Goal: Transaction & Acquisition: Purchase product/service

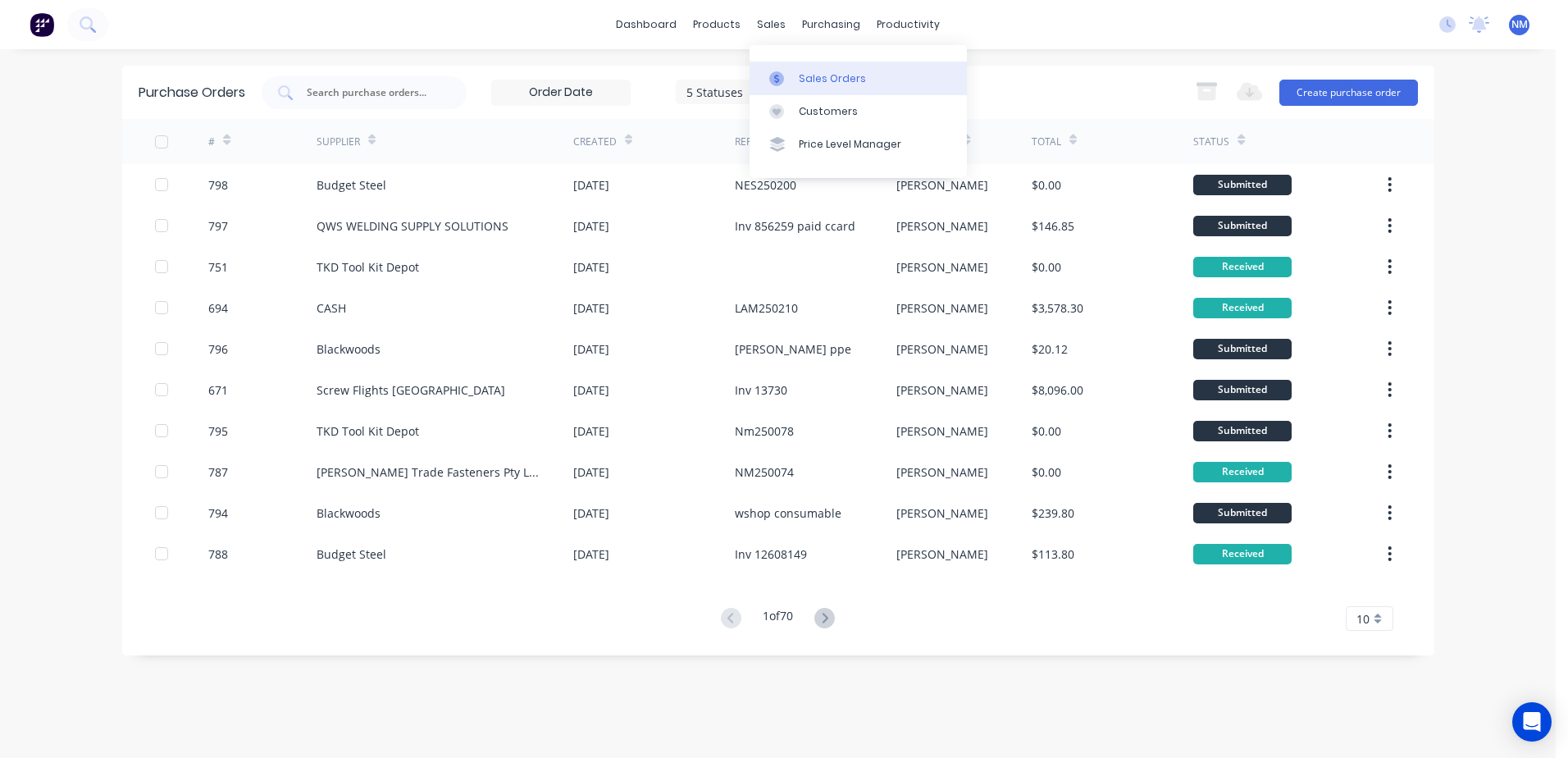
click at [831, 87] on link "Sales Orders" at bounding box center [858, 78] width 217 height 33
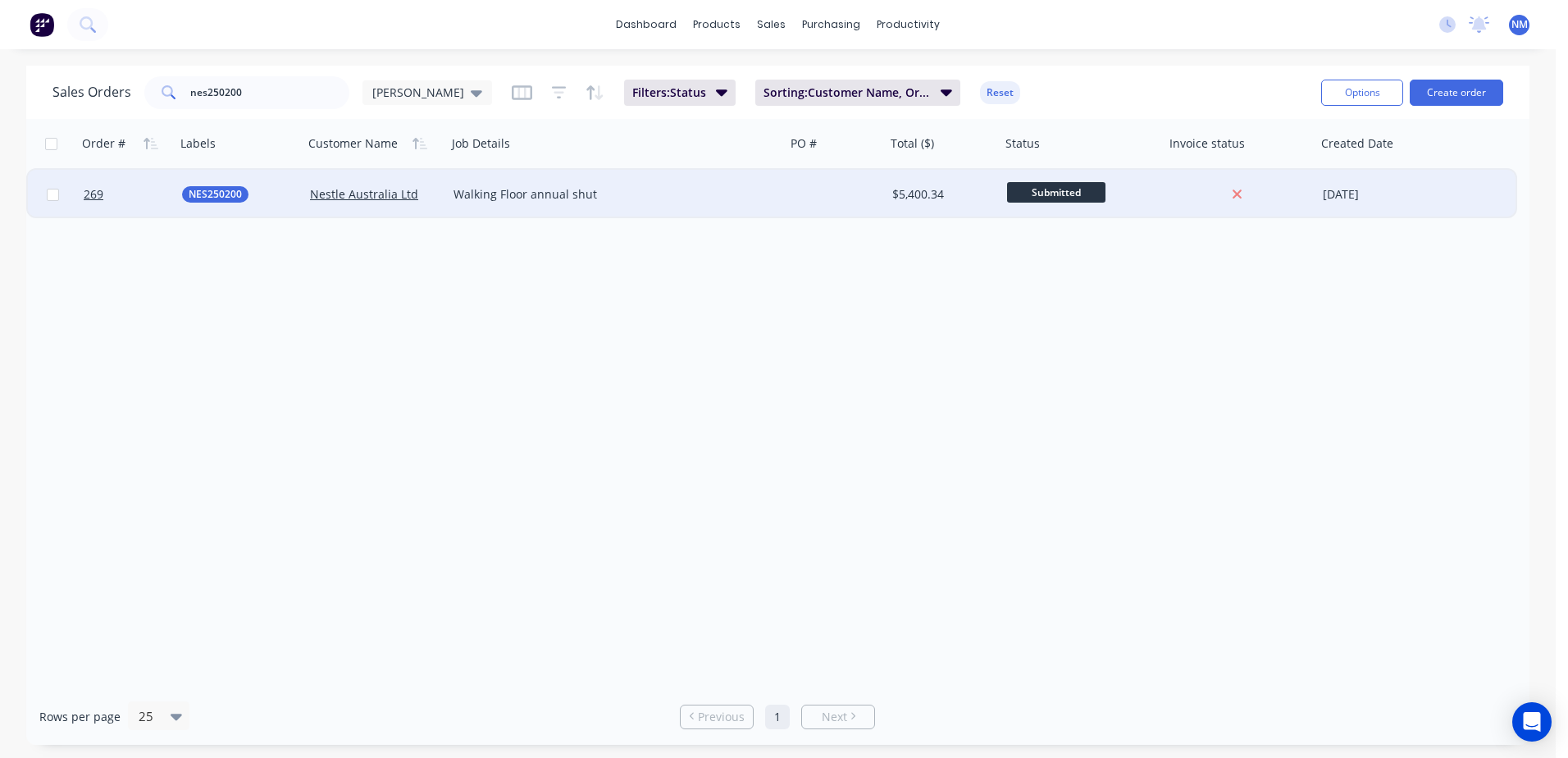
click at [1163, 196] on div "Submitted" at bounding box center [1083, 194] width 164 height 49
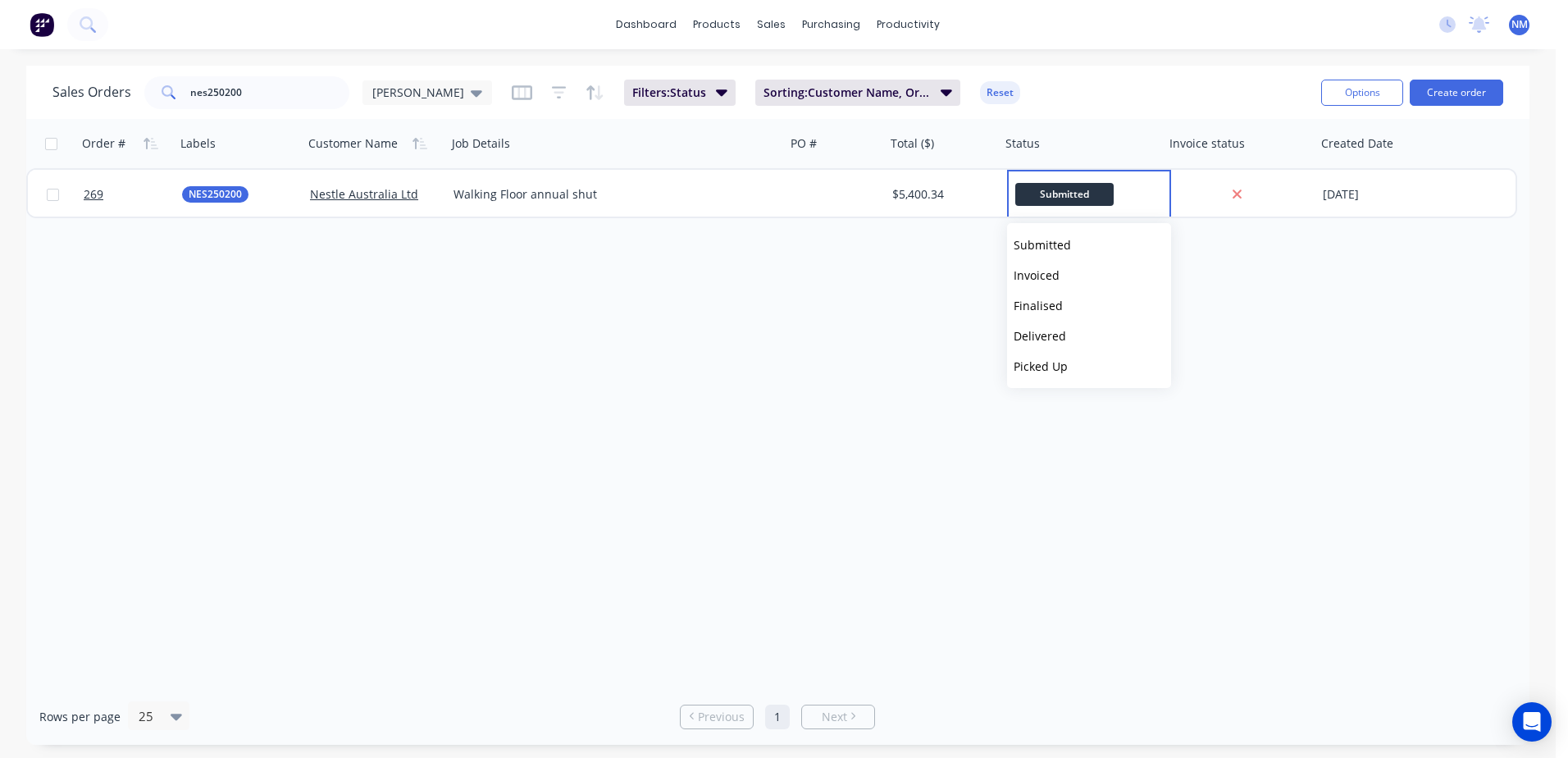
click at [609, 428] on div "Order # Labels Customer Name Job Details PO # Total ($) Status Invoice status C…" at bounding box center [778, 403] width 1503 height 569
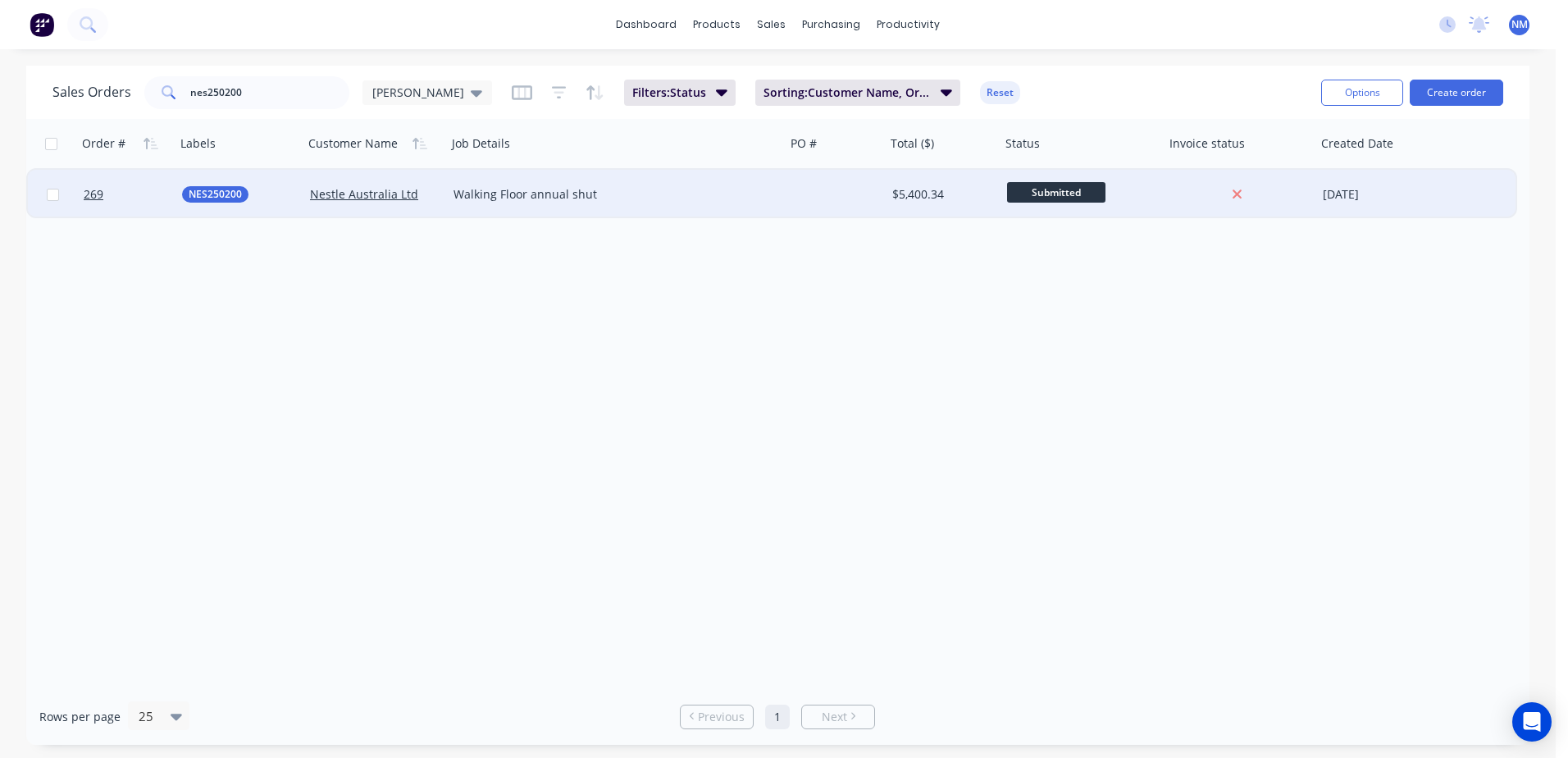
click at [850, 192] on div at bounding box center [836, 194] width 100 height 49
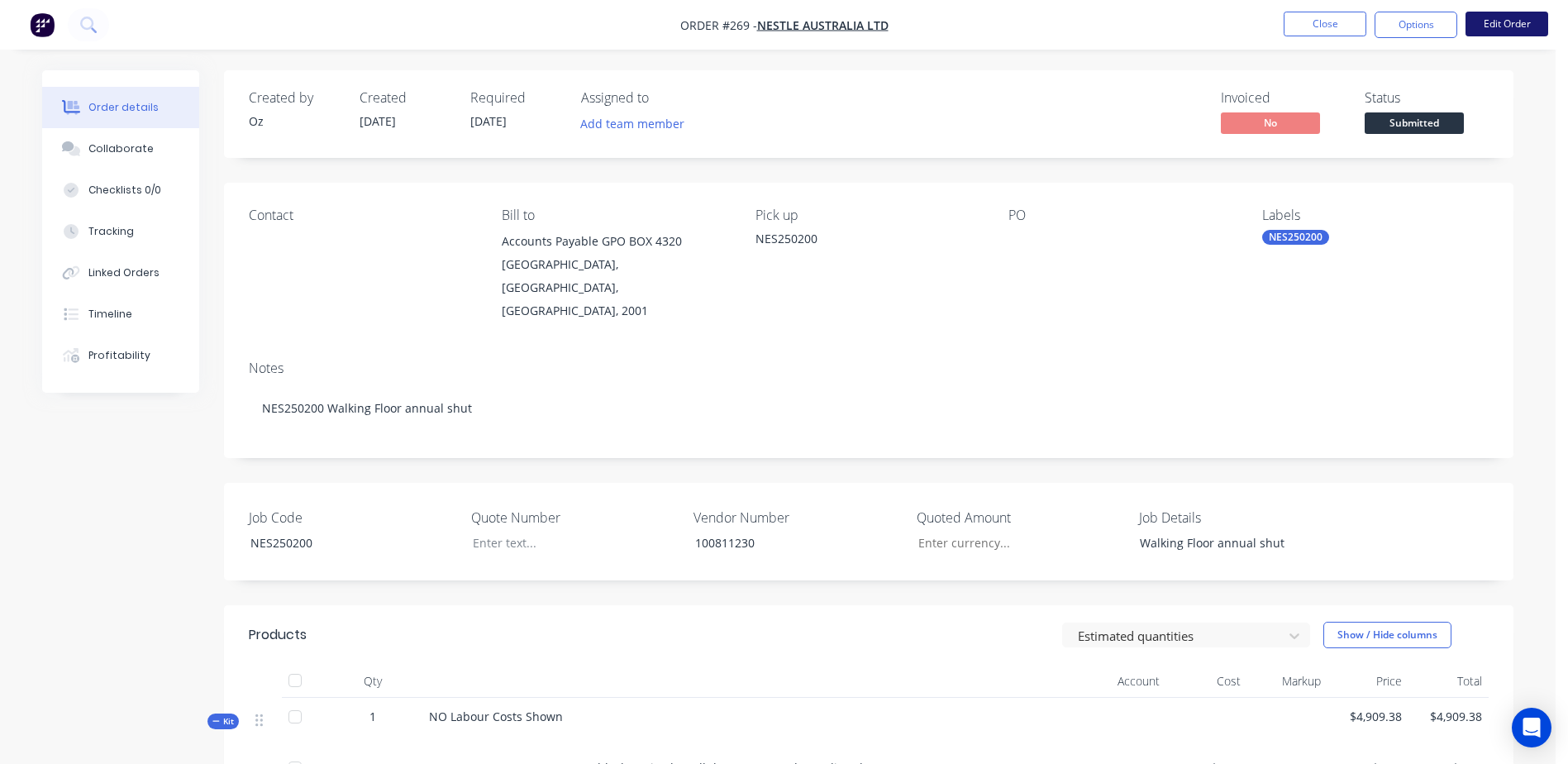
click at [1498, 26] on button "Edit Order" at bounding box center [1506, 24] width 83 height 25
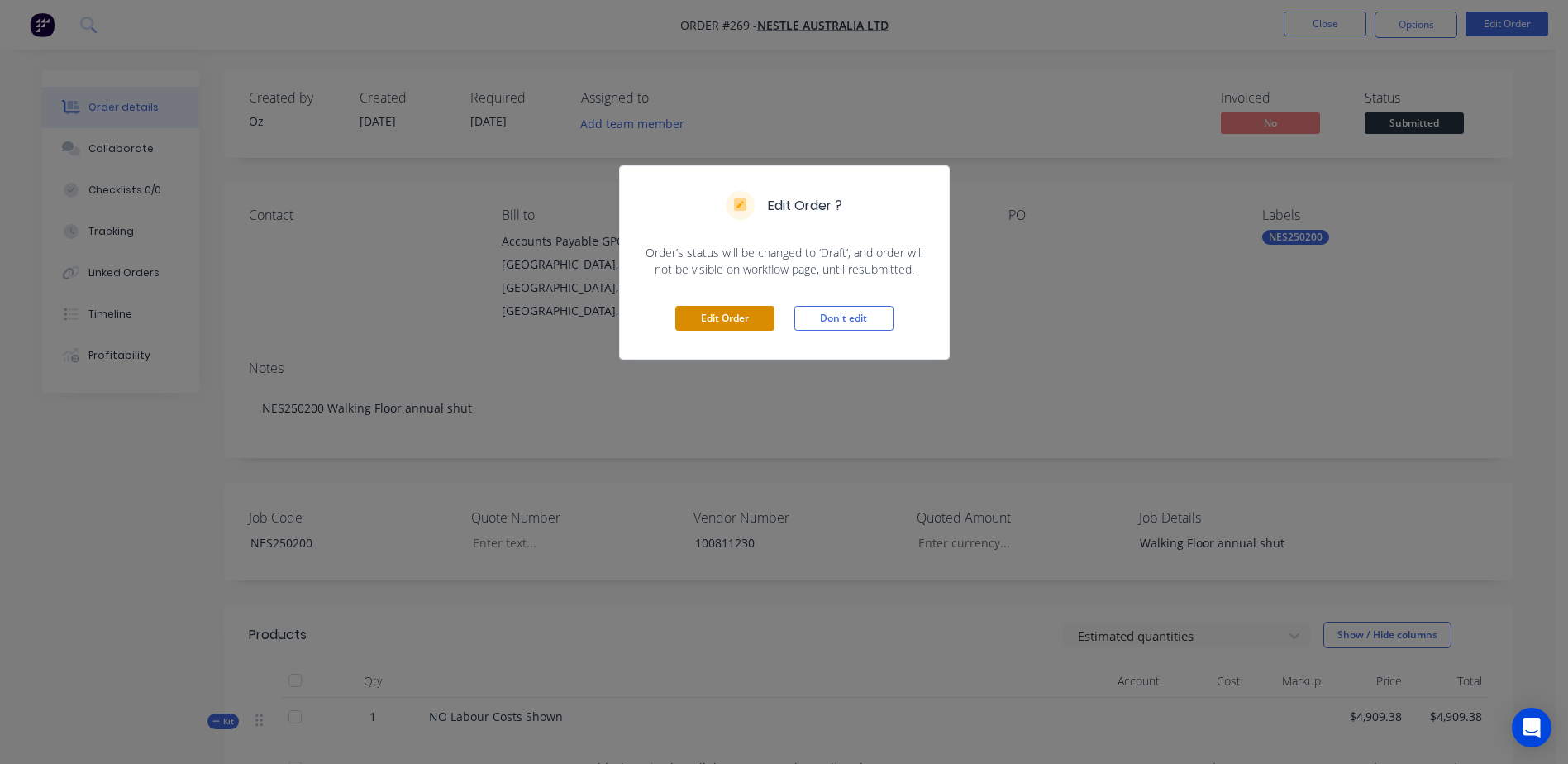
click at [729, 325] on button "Edit Order" at bounding box center [724, 319] width 99 height 25
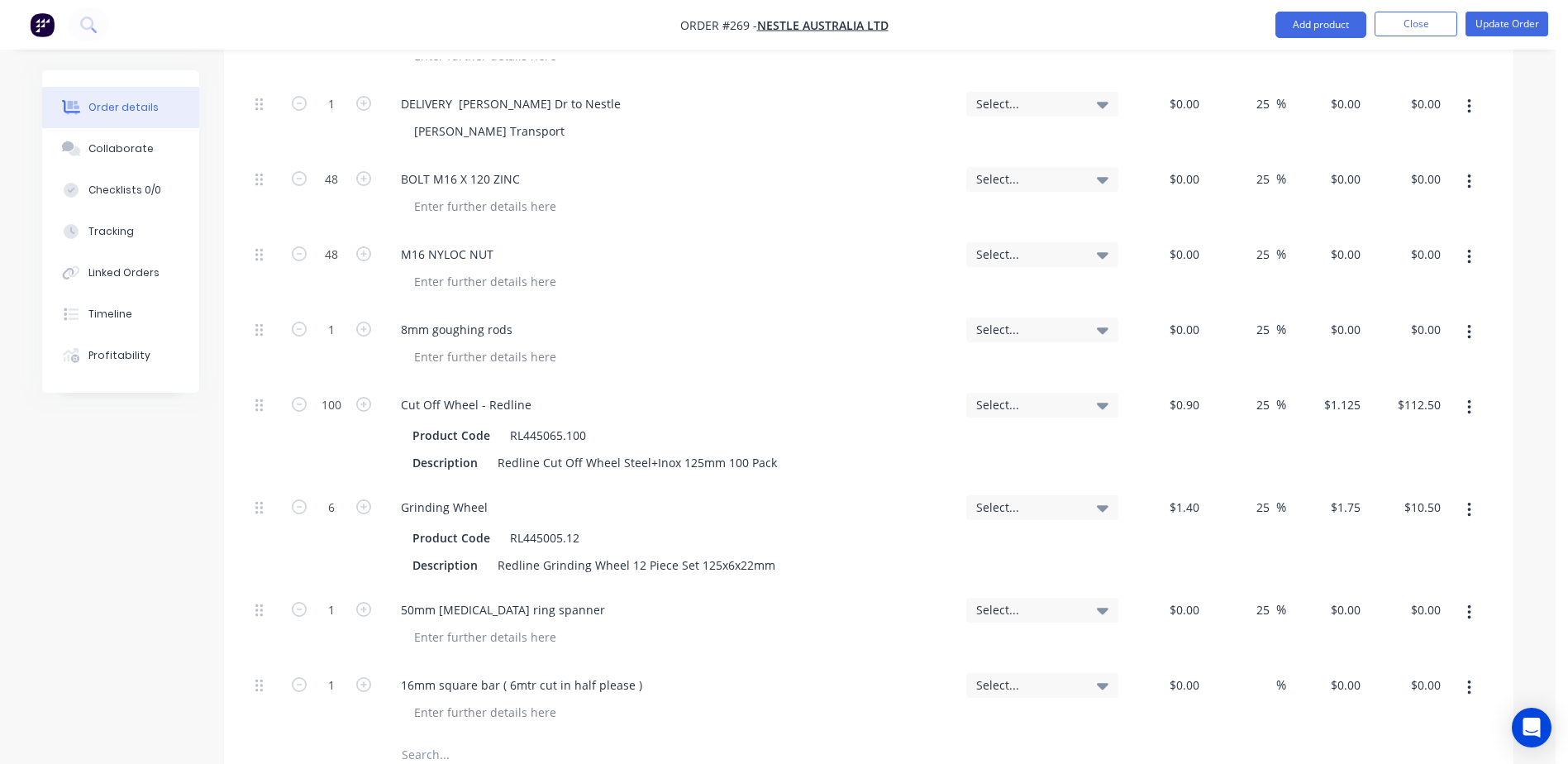
scroll to position [826, 0]
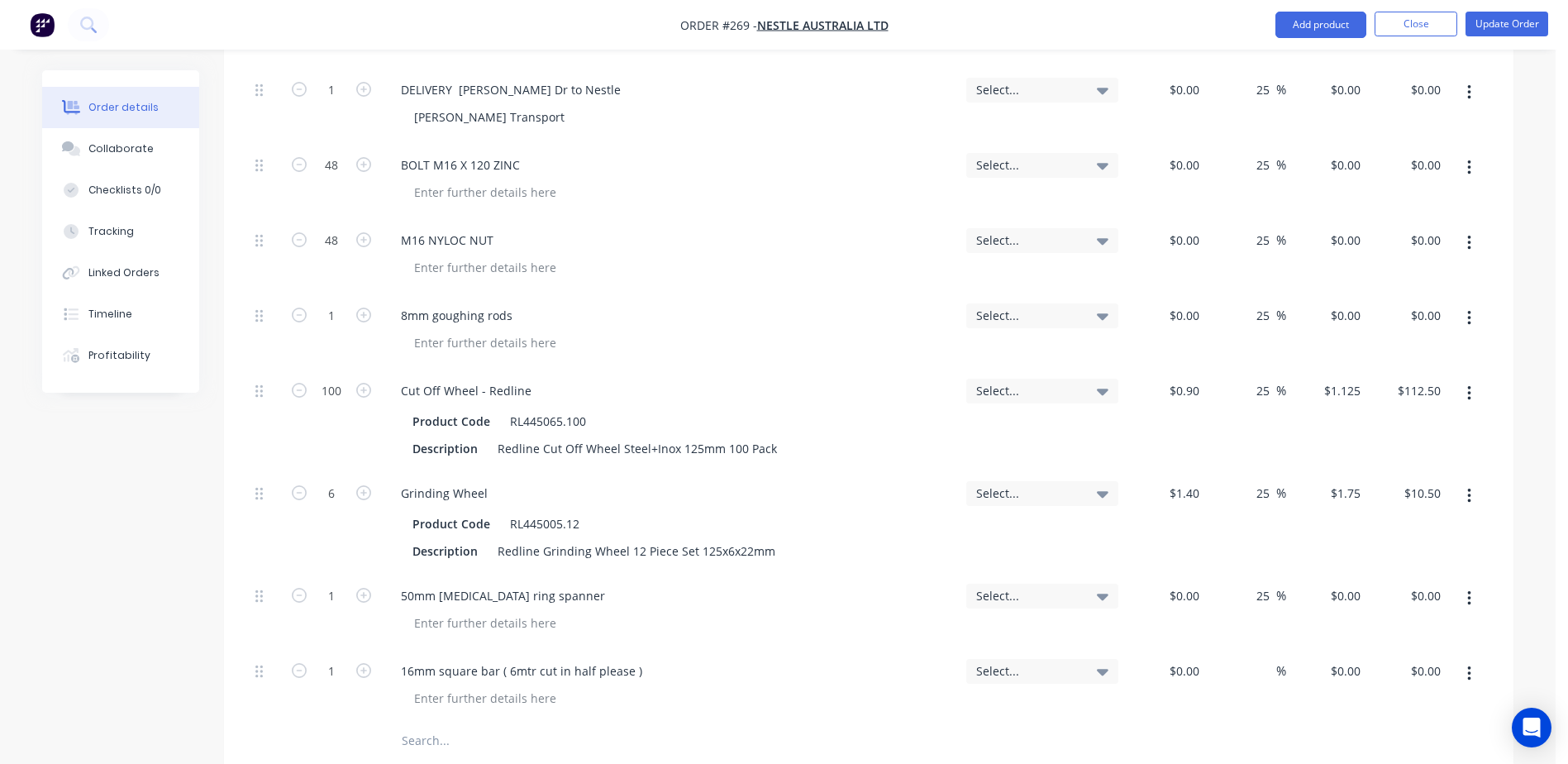
click at [425, 724] on input "text" at bounding box center [567, 741] width 331 height 33
type input "m30 structual nut"
click at [370, 738] on icon "button" at bounding box center [363, 746] width 15 height 15
type input "2"
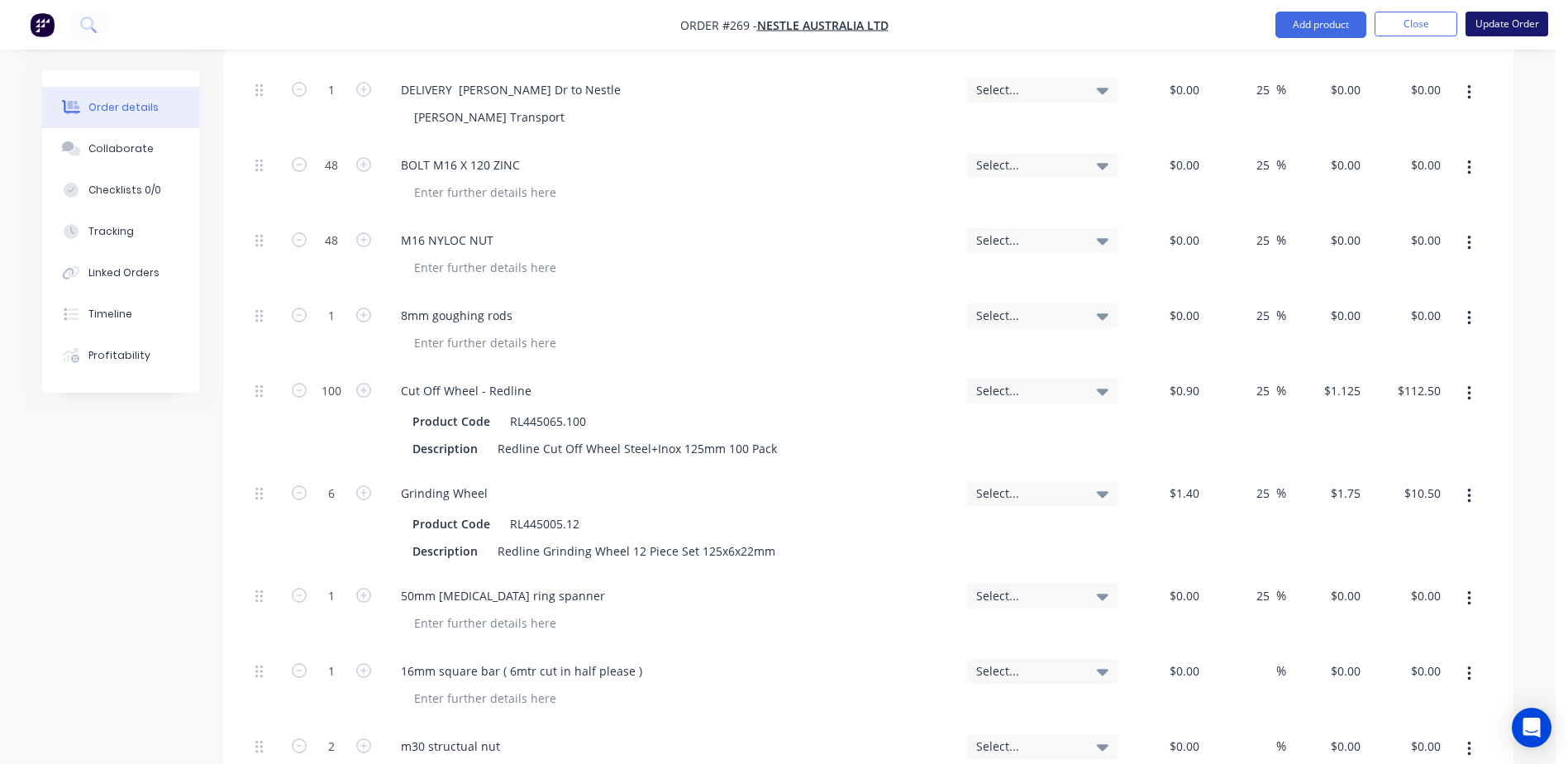
drag, startPoint x: 1510, startPoint y: 27, endPoint x: 1495, endPoint y: 29, distance: 15.1
click at [1507, 27] on button "Update Order" at bounding box center [1506, 24] width 83 height 25
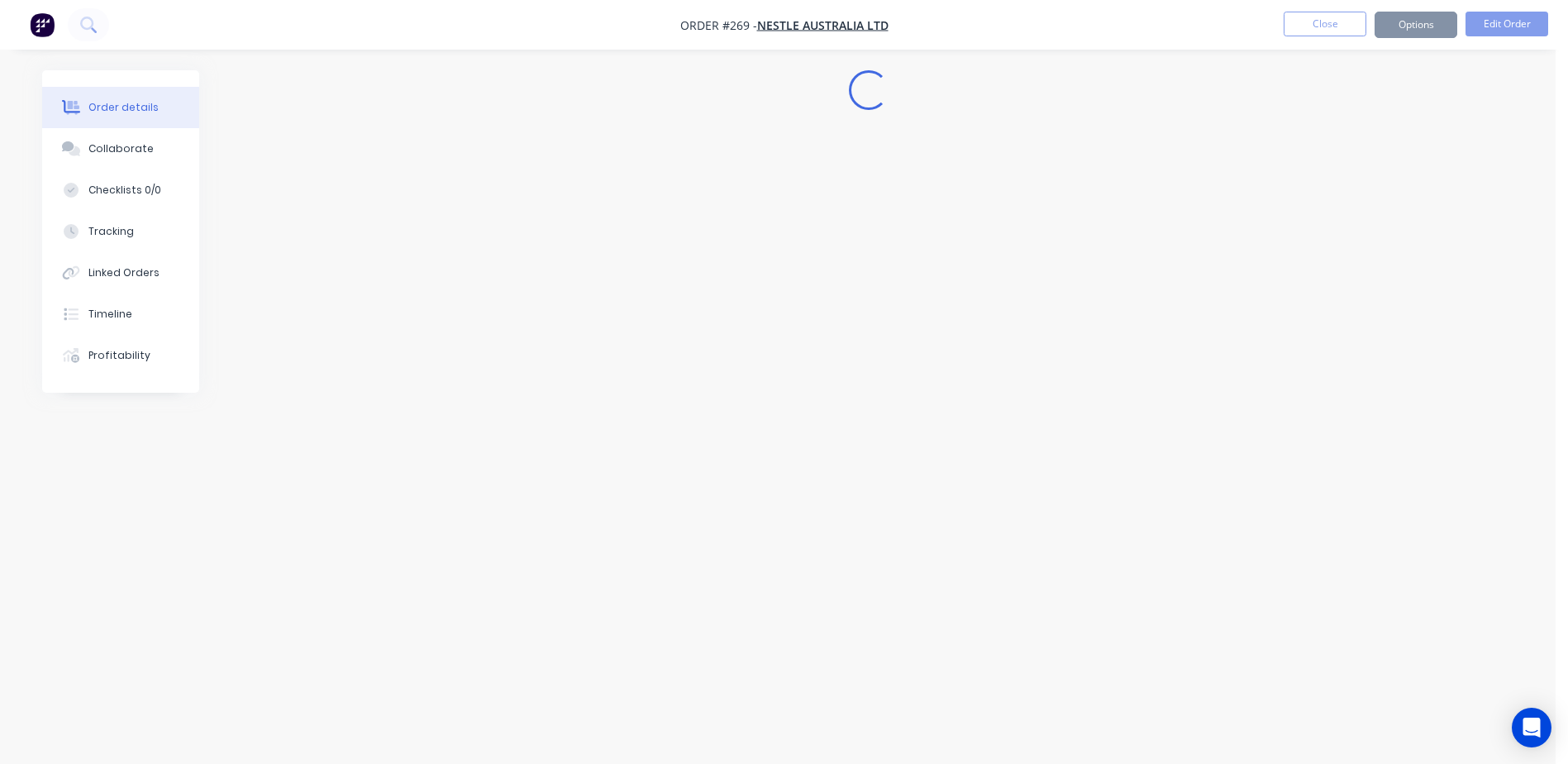
scroll to position [0, 0]
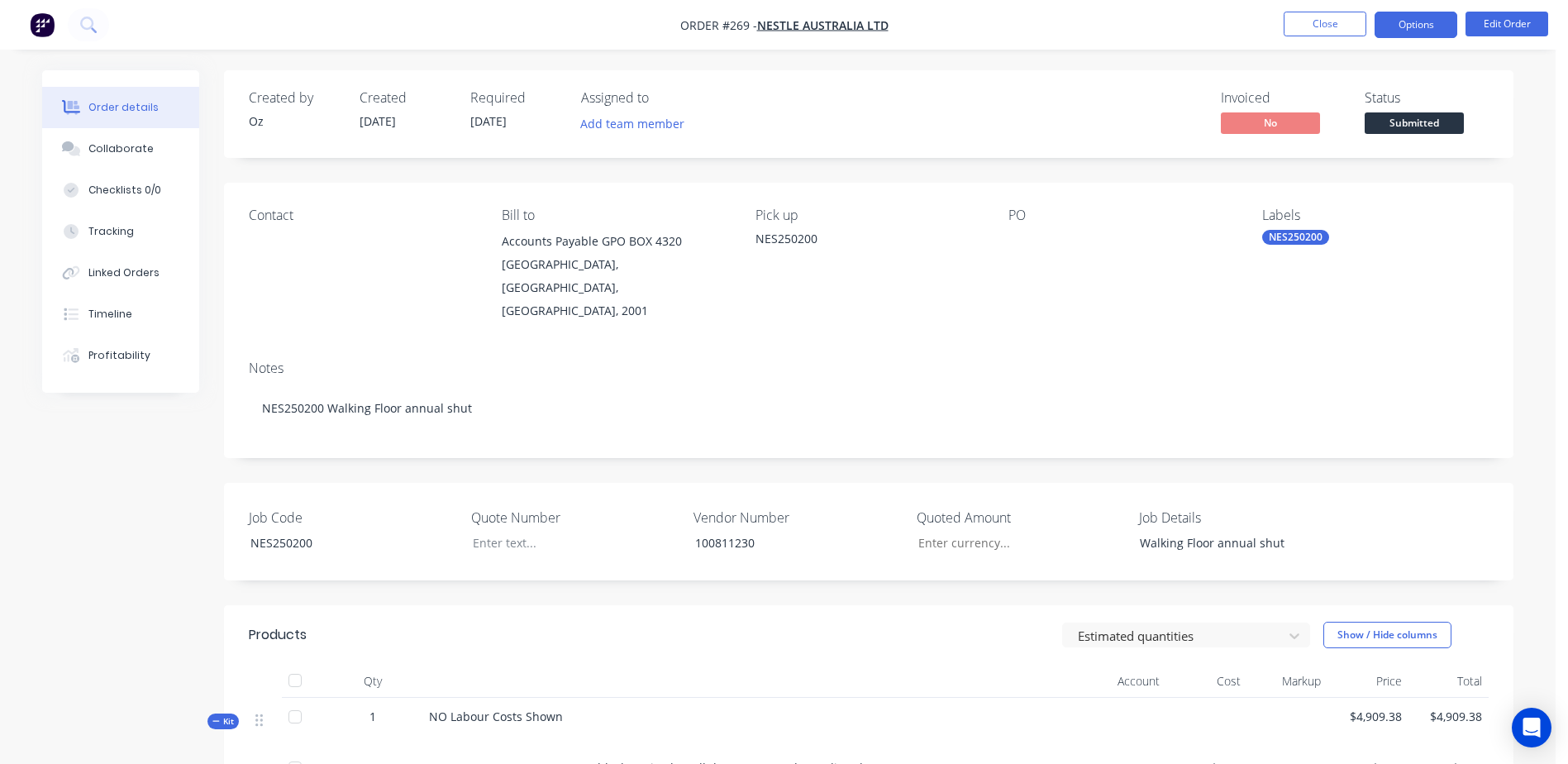
click at [1435, 23] on button "Options" at bounding box center [1416, 25] width 83 height 26
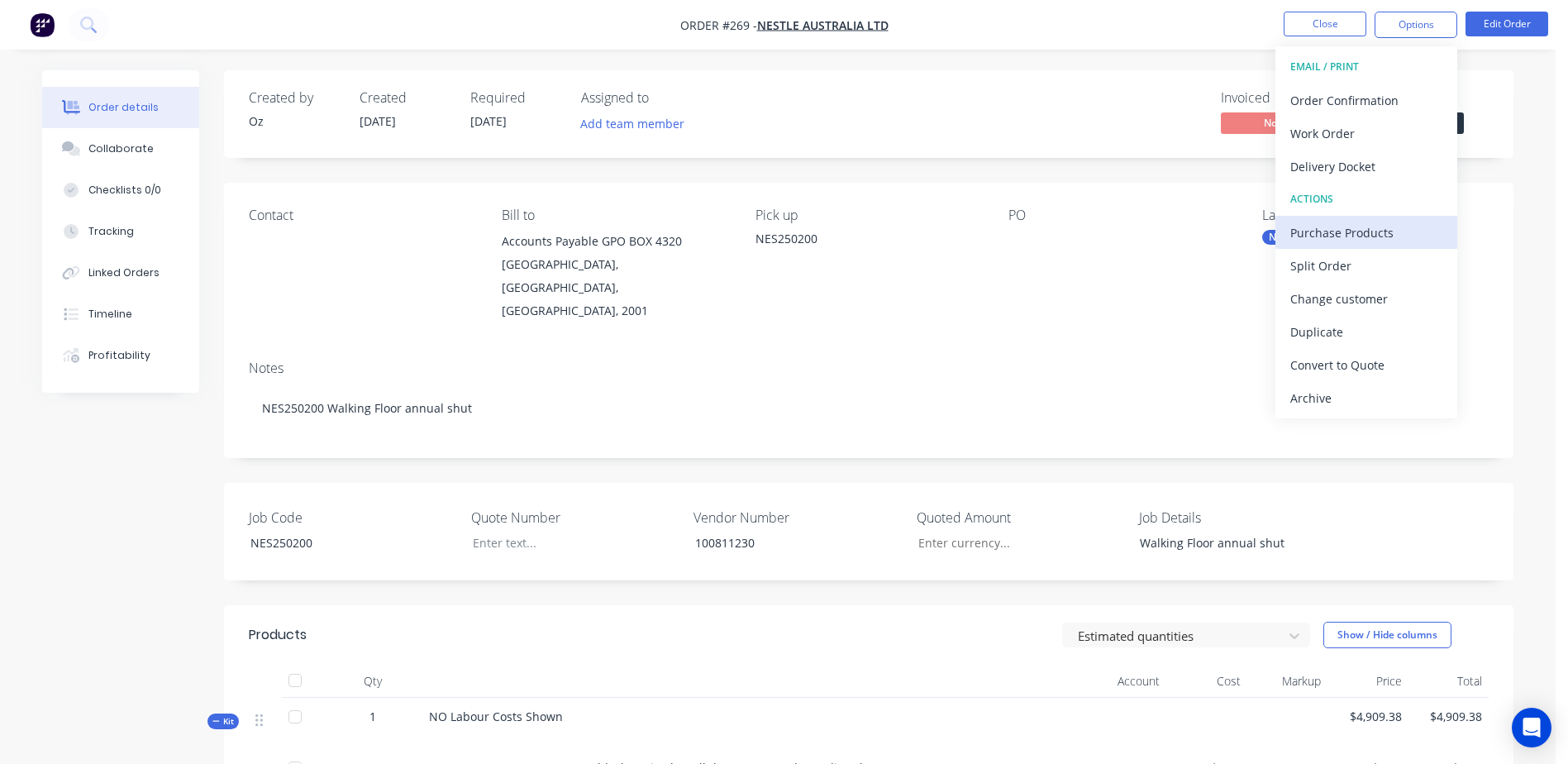
click at [1423, 221] on div "Purchase Products" at bounding box center [1366, 232] width 152 height 24
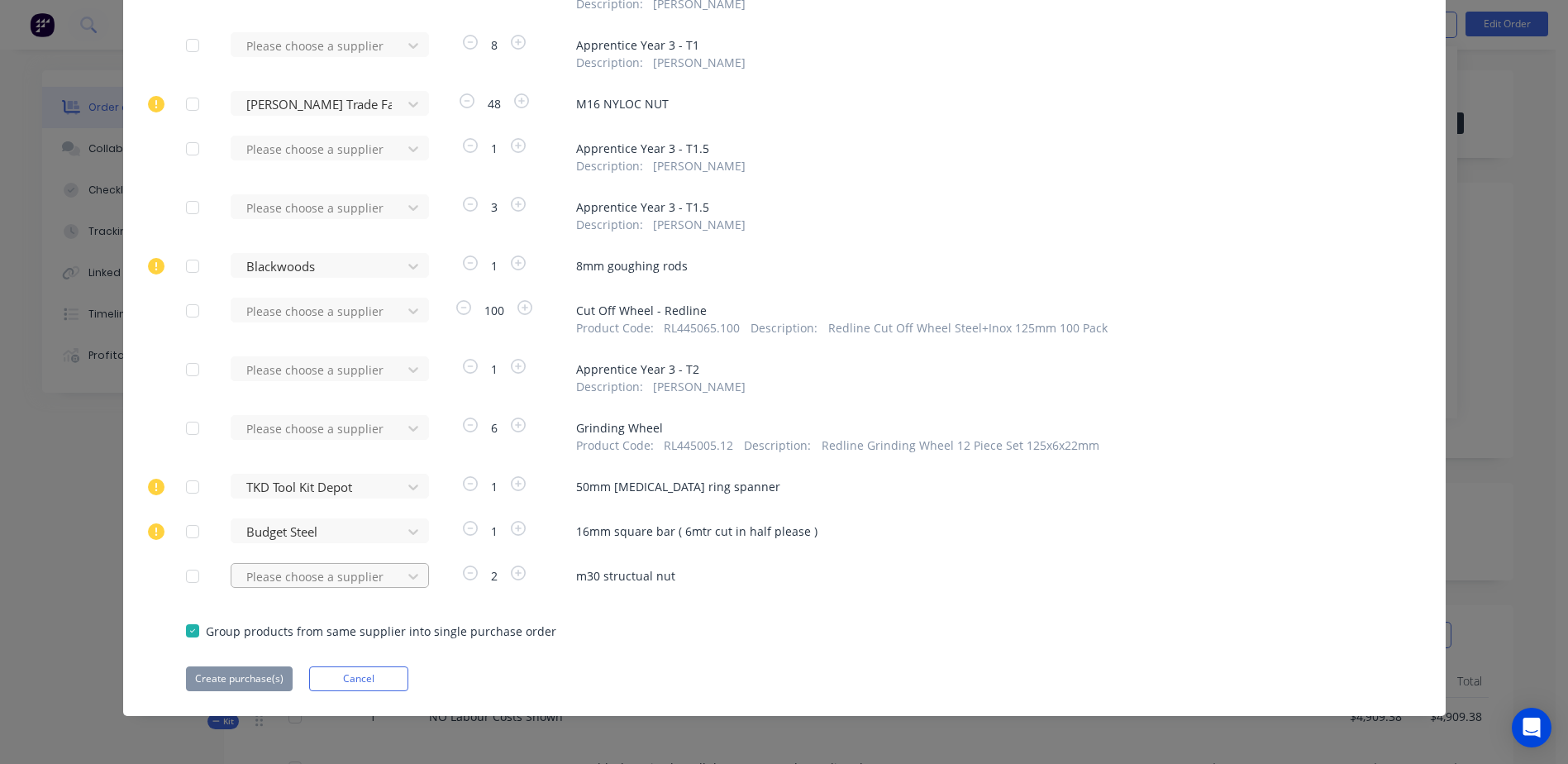
scroll to position [948, 0]
click at [285, 576] on div "Please choose a supplier" at bounding box center [321, 576] width 182 height 25
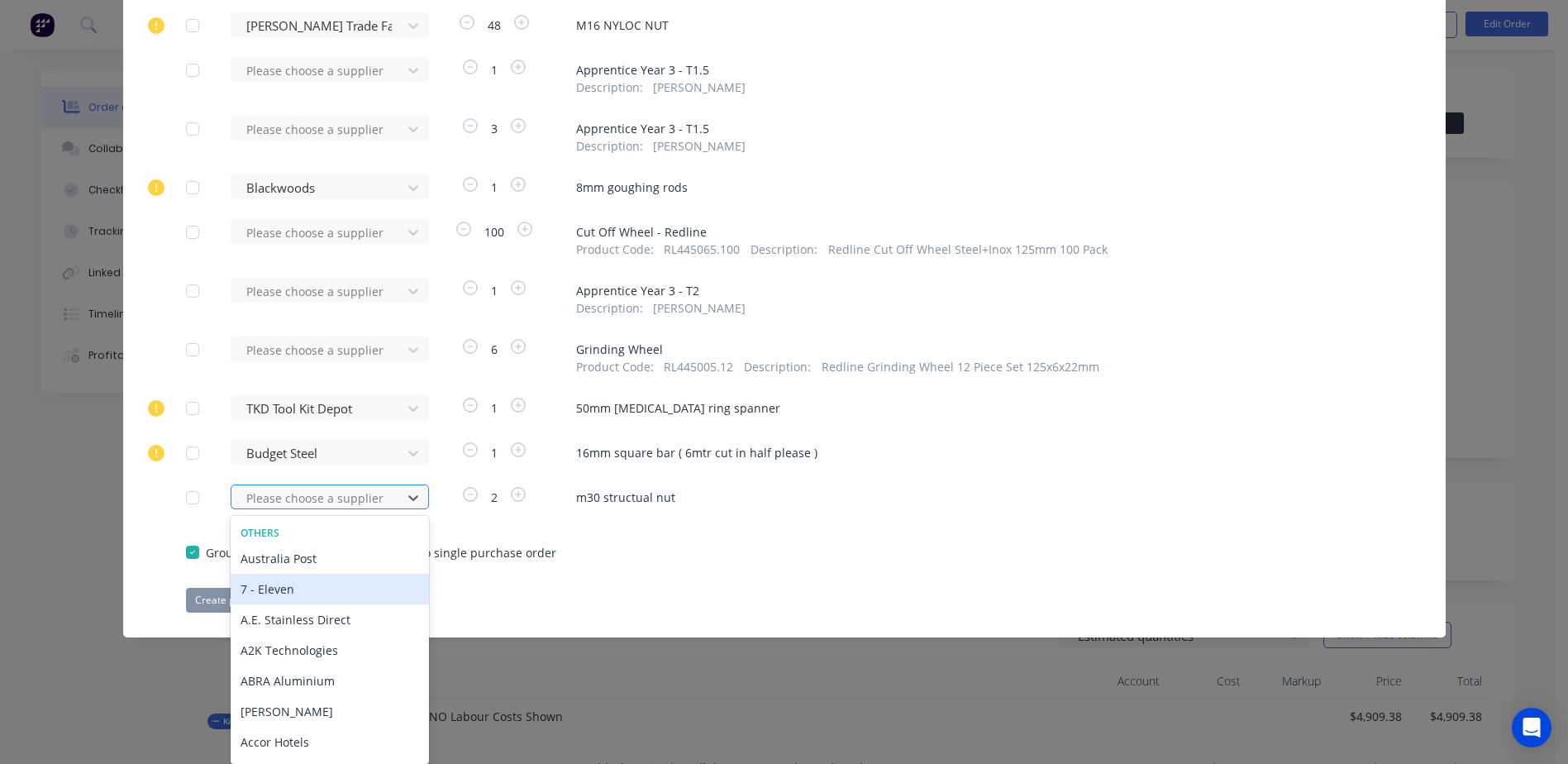
type input "b"
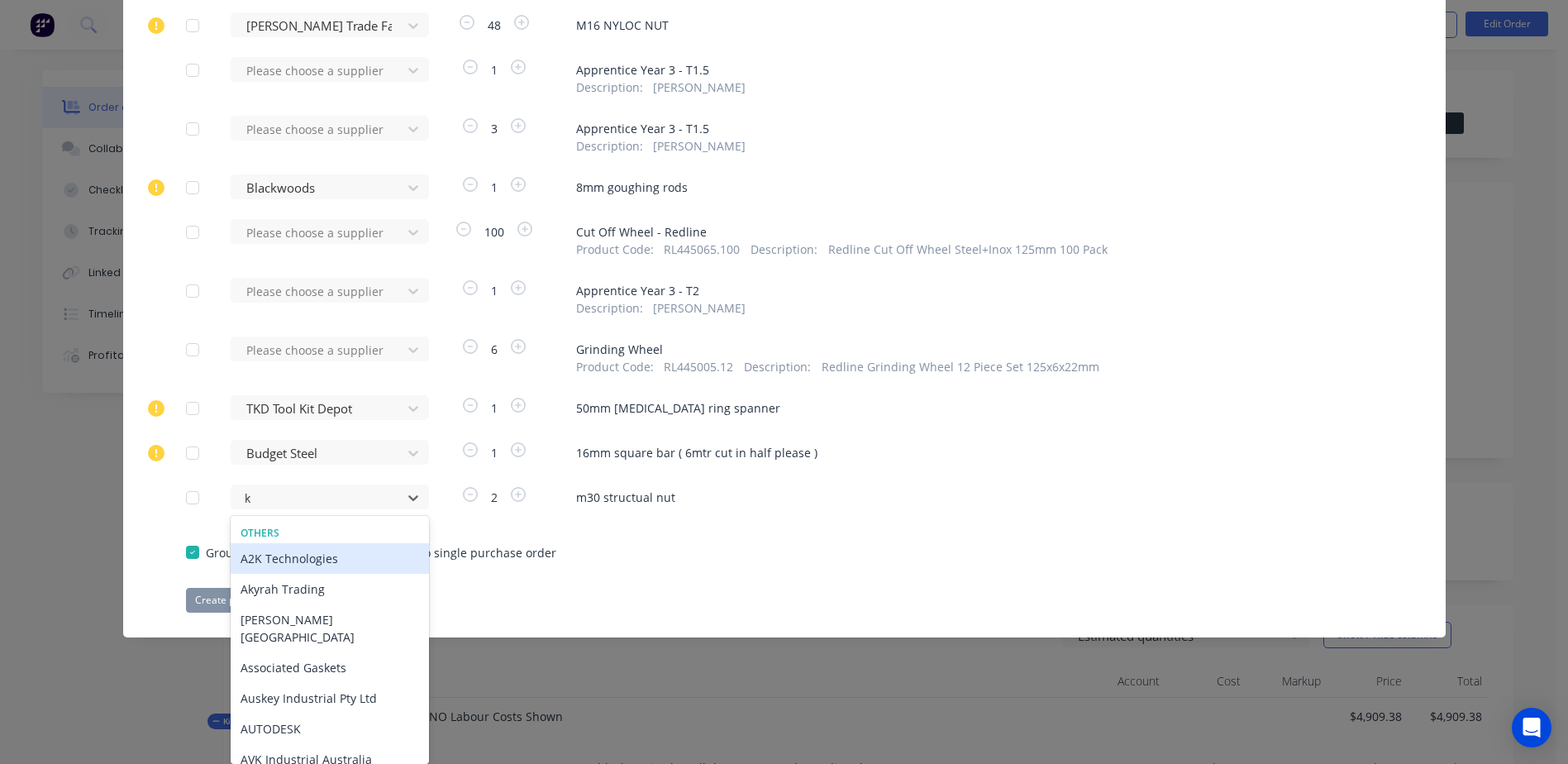
type input "kj"
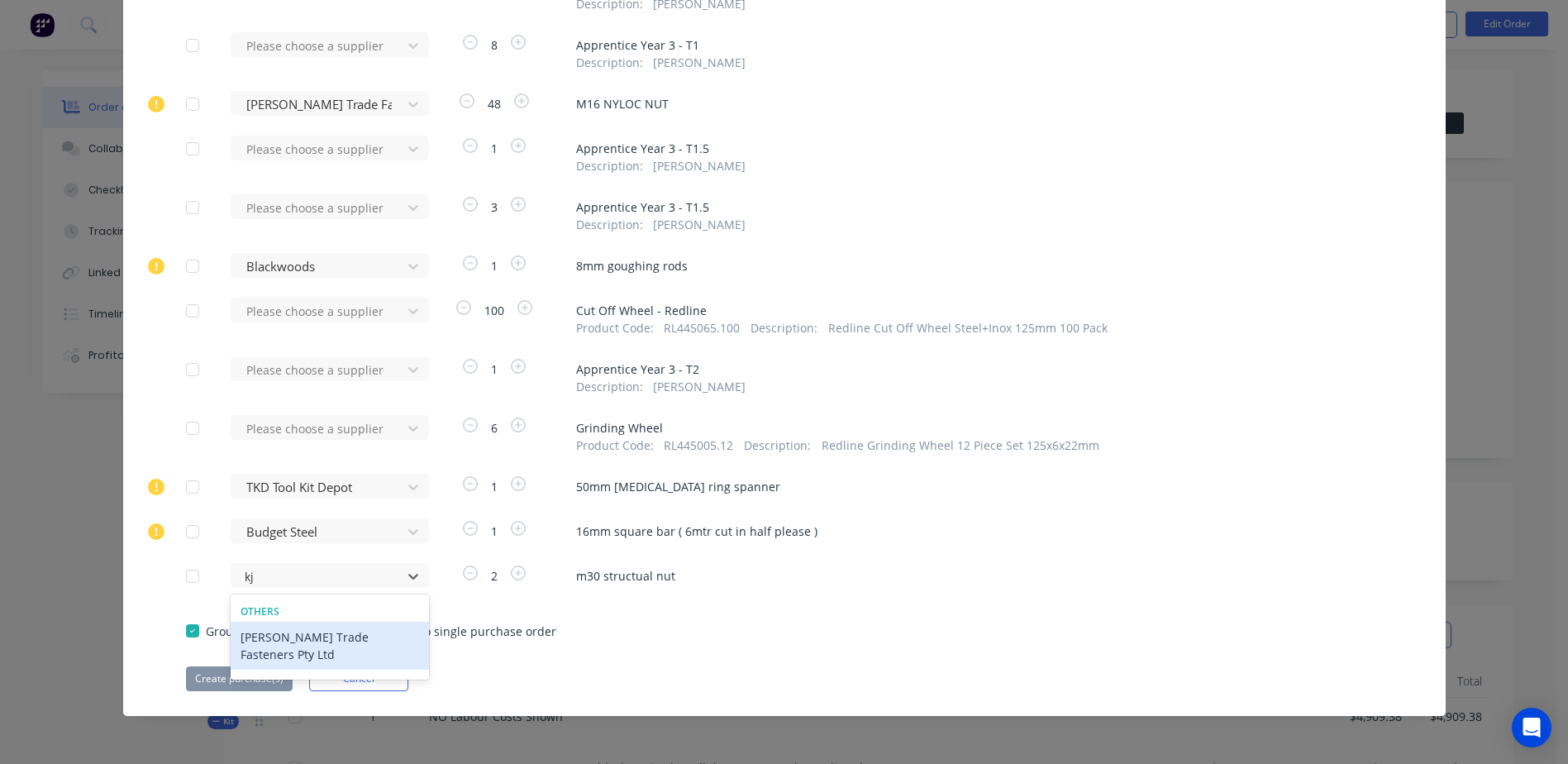
click at [297, 637] on div "[PERSON_NAME] Trade Fasteners Pty Ltd" at bounding box center [329, 645] width 198 height 48
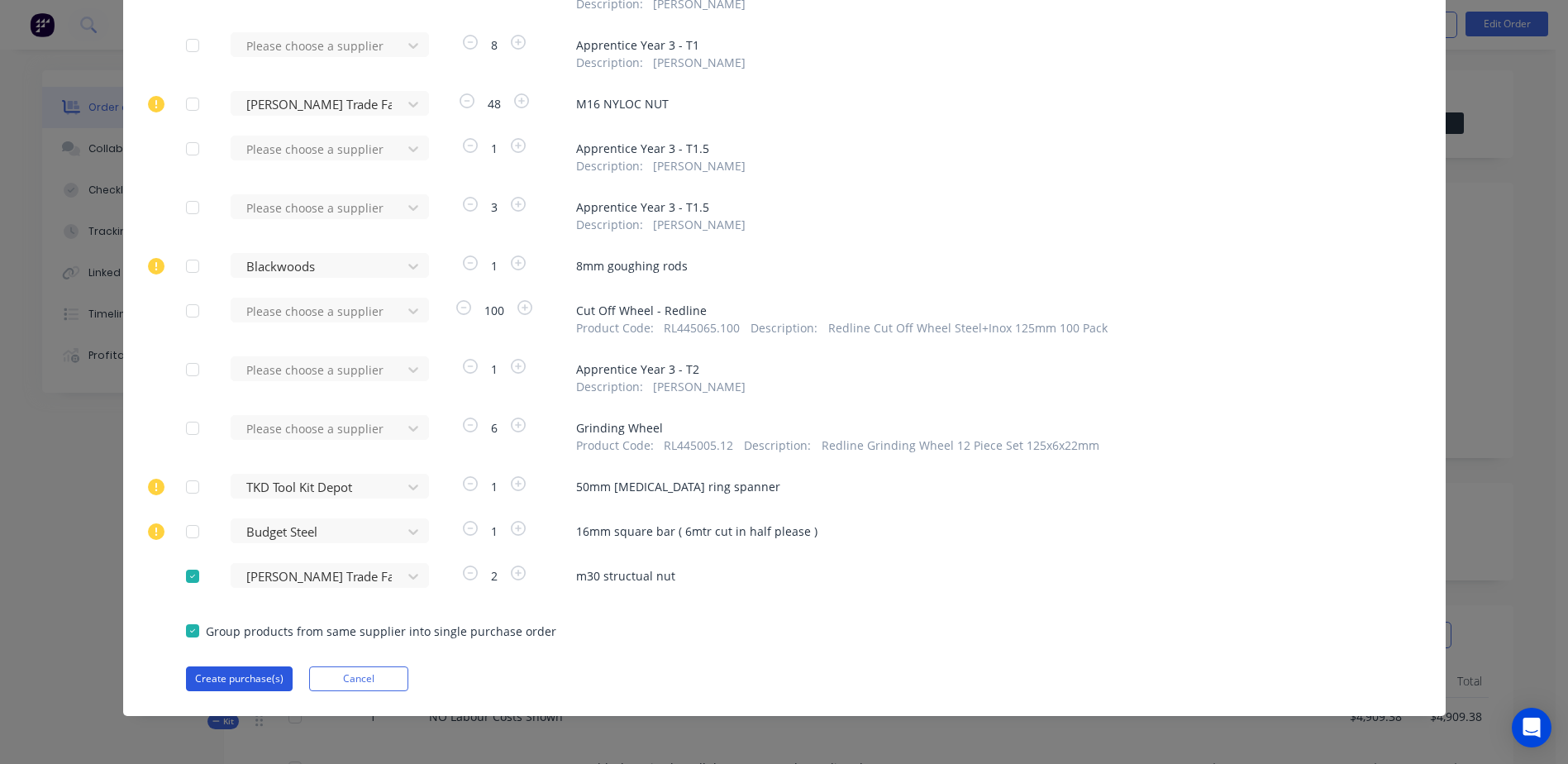
click at [224, 678] on button "Create purchase(s)" at bounding box center [238, 679] width 106 height 25
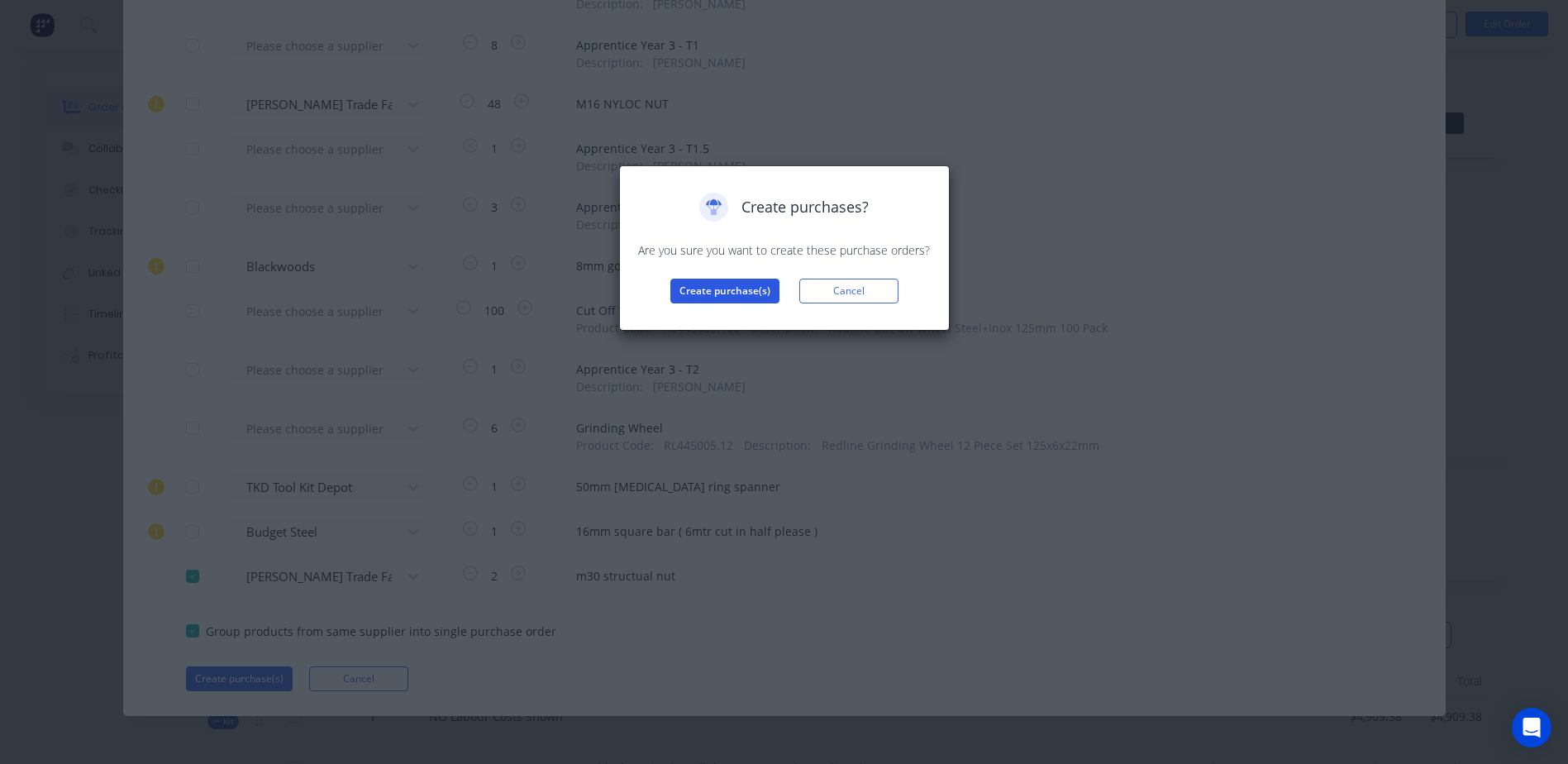
click at [725, 289] on button "Create purchase(s)" at bounding box center [725, 291] width 109 height 25
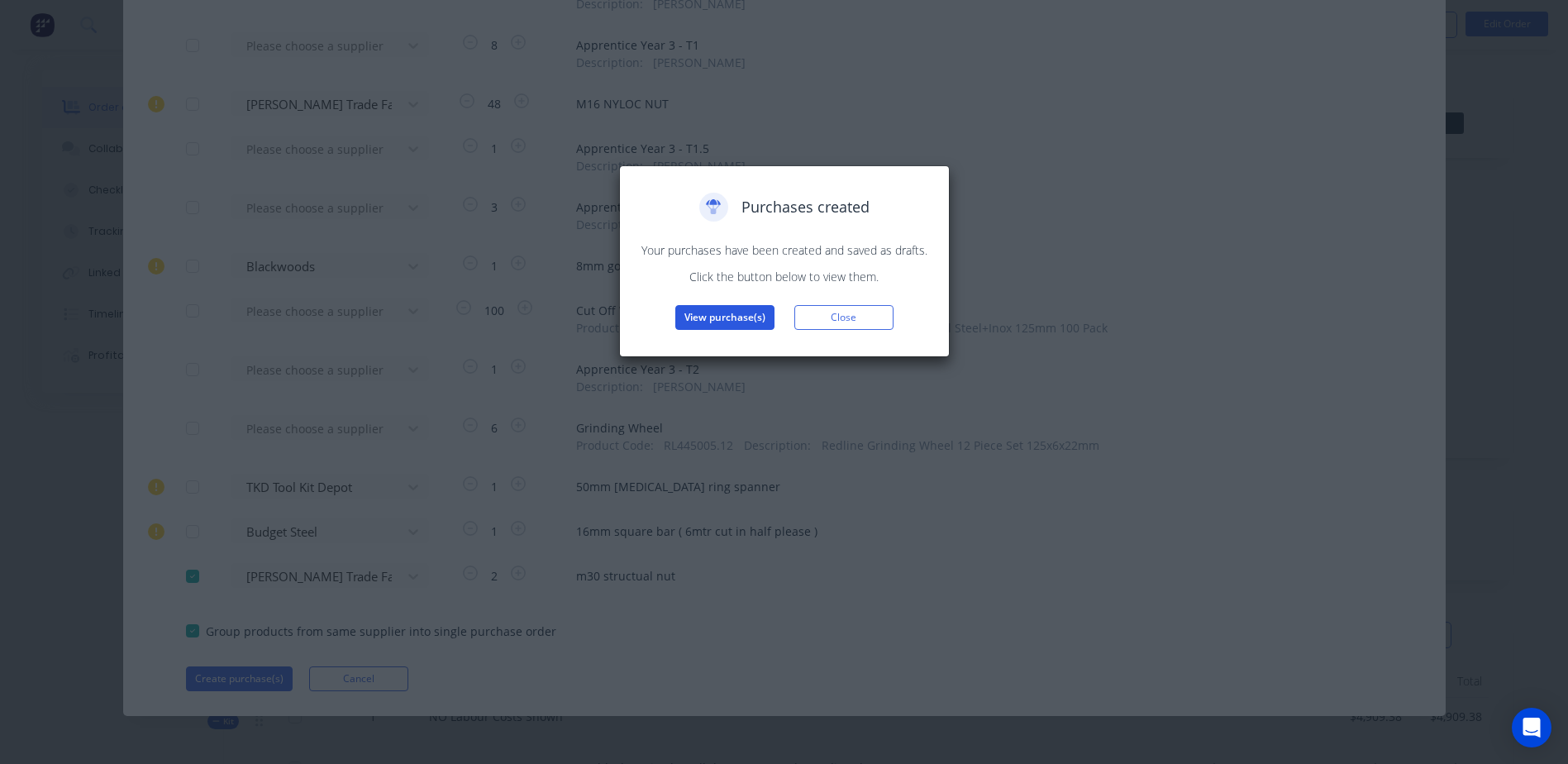
click at [729, 311] on button "View purchase(s)" at bounding box center [724, 318] width 99 height 25
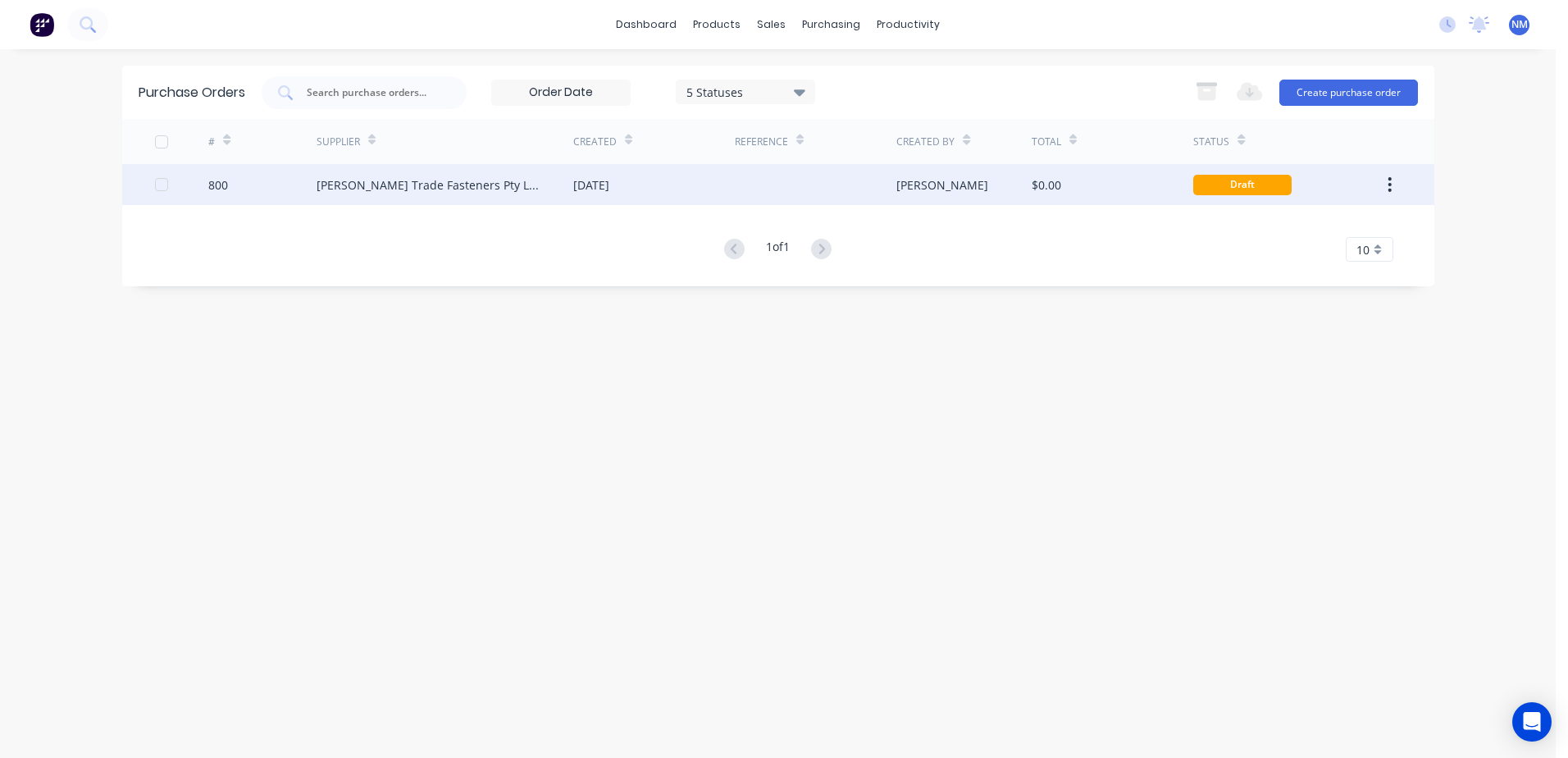
click at [1137, 190] on div "$0.00" at bounding box center [1112, 184] width 162 height 41
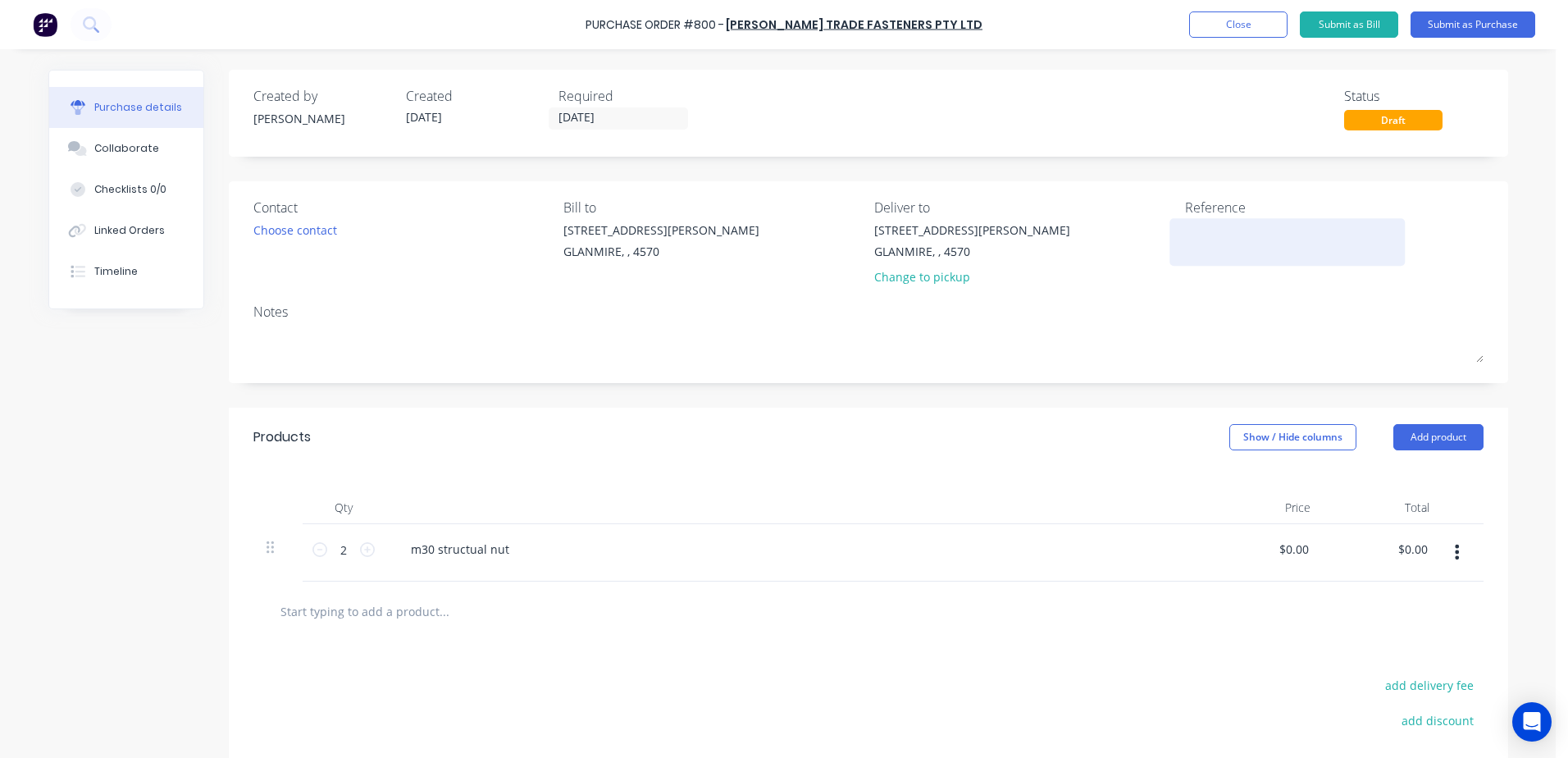
click at [1221, 238] on textarea at bounding box center [1287, 240] width 205 height 37
type textarea "NM25"
type textarea "x"
type textarea "NM250"
type textarea "x"
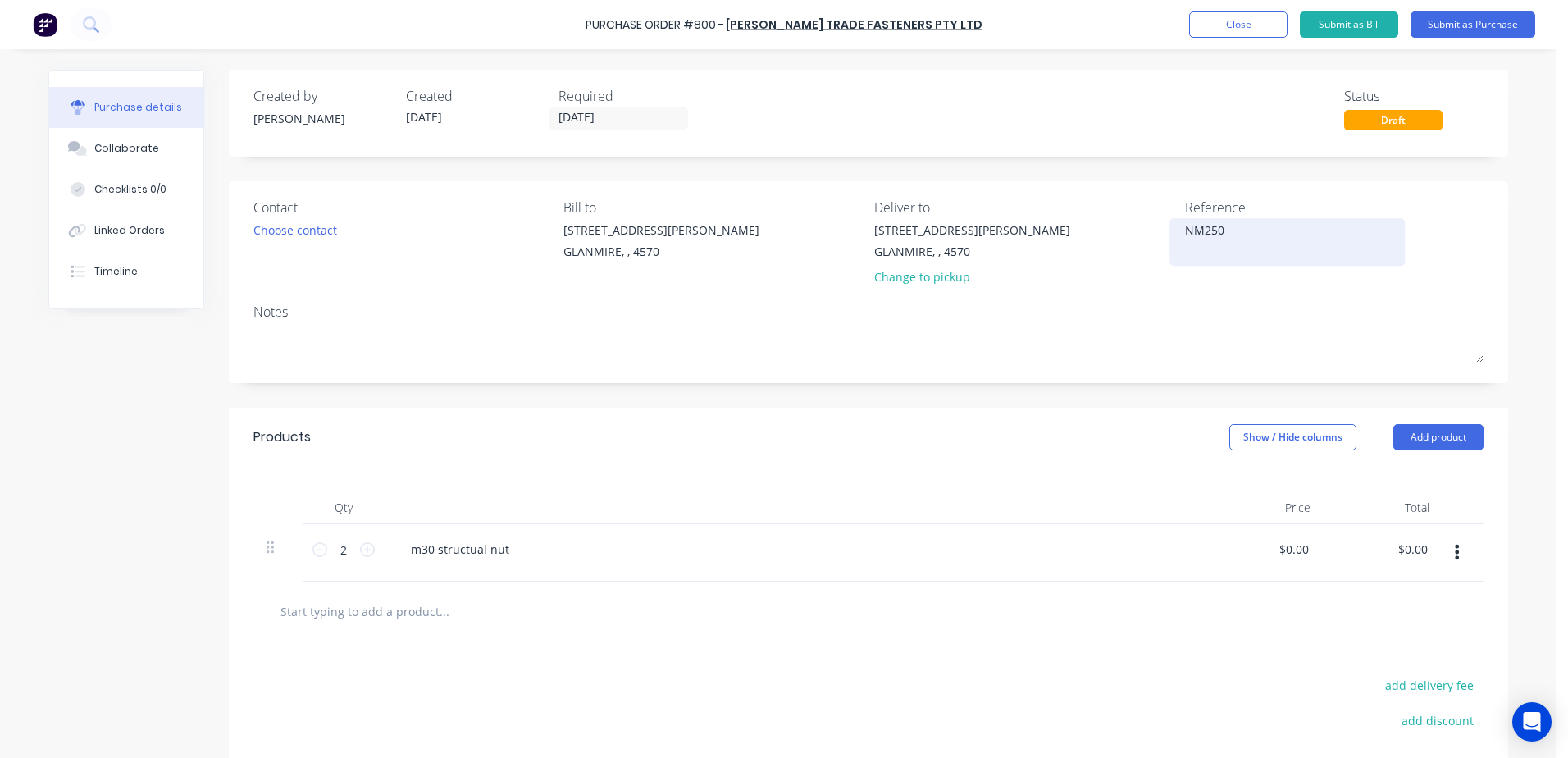
type textarea "NM2500"
type textarea "x"
type textarea "NM25002"
type textarea "x"
type textarea "NM250020"
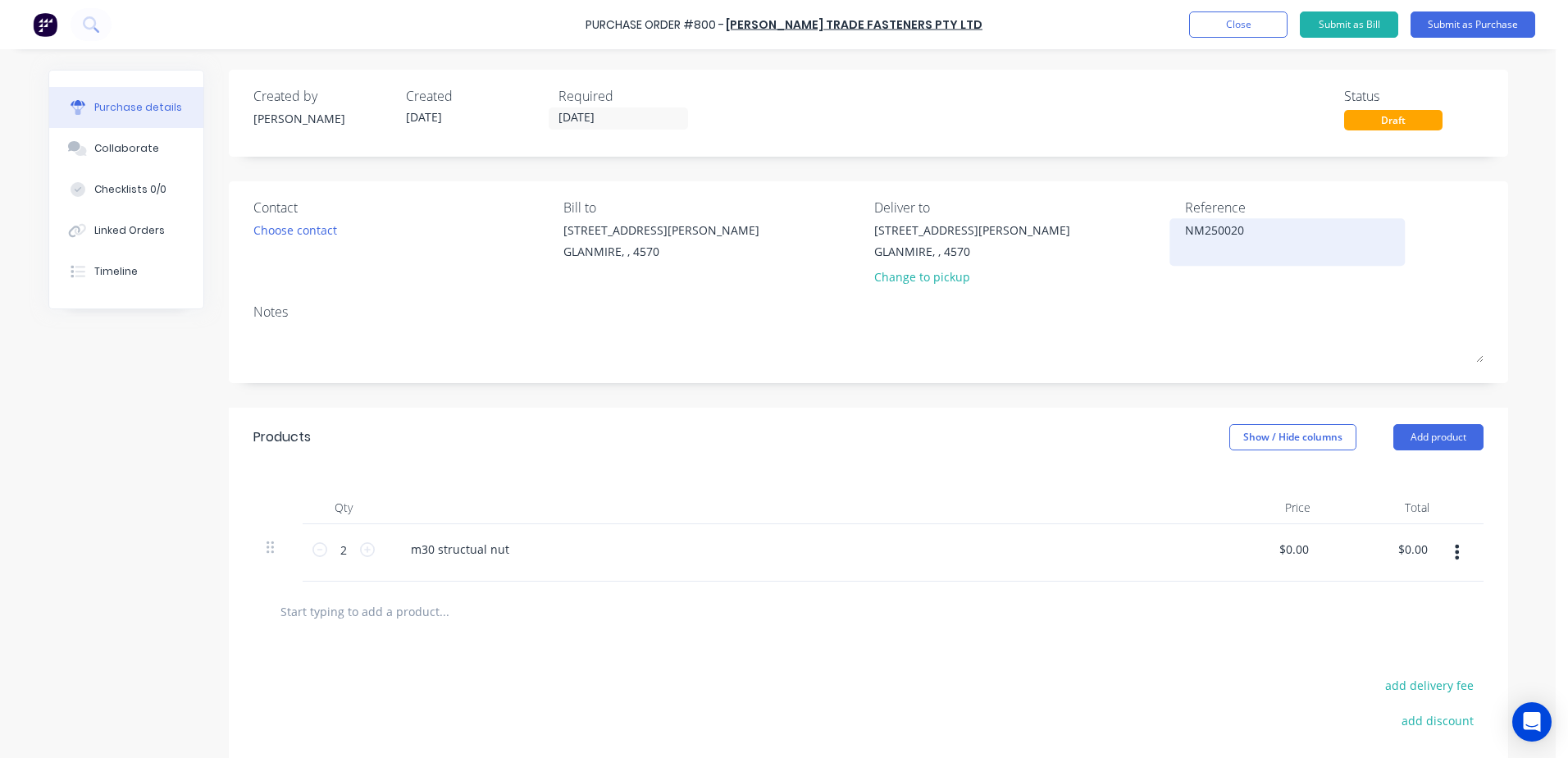
type textarea "x"
type textarea "NM2500200"
type textarea "x"
type textarea "NM2500200"
click at [322, 320] on div "Notes" at bounding box center [868, 312] width 1230 height 20
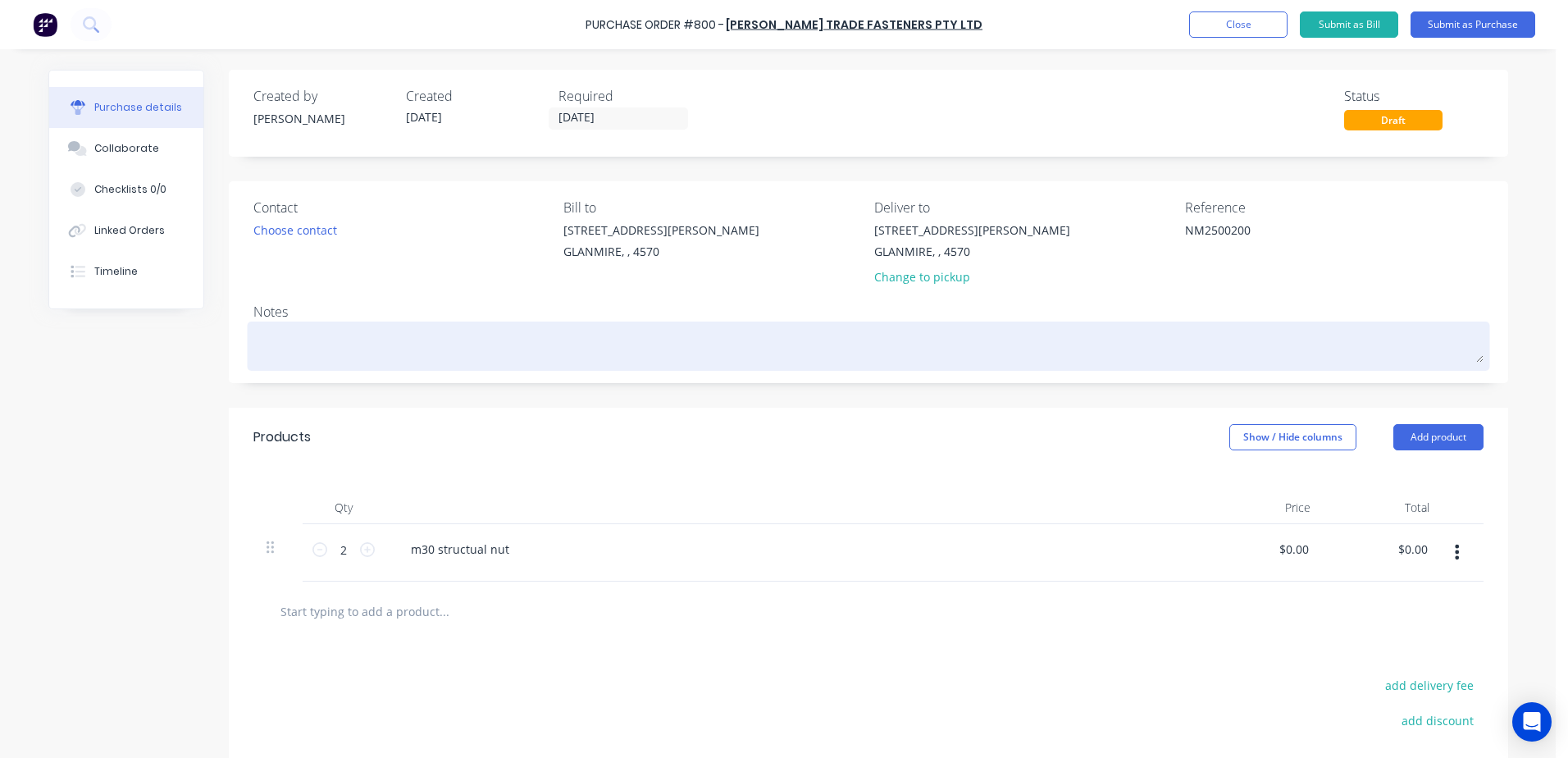
click at [291, 345] on textarea at bounding box center [868, 344] width 1230 height 37
type textarea "x"
type textarea "N"
type textarea "x"
type textarea "NM"
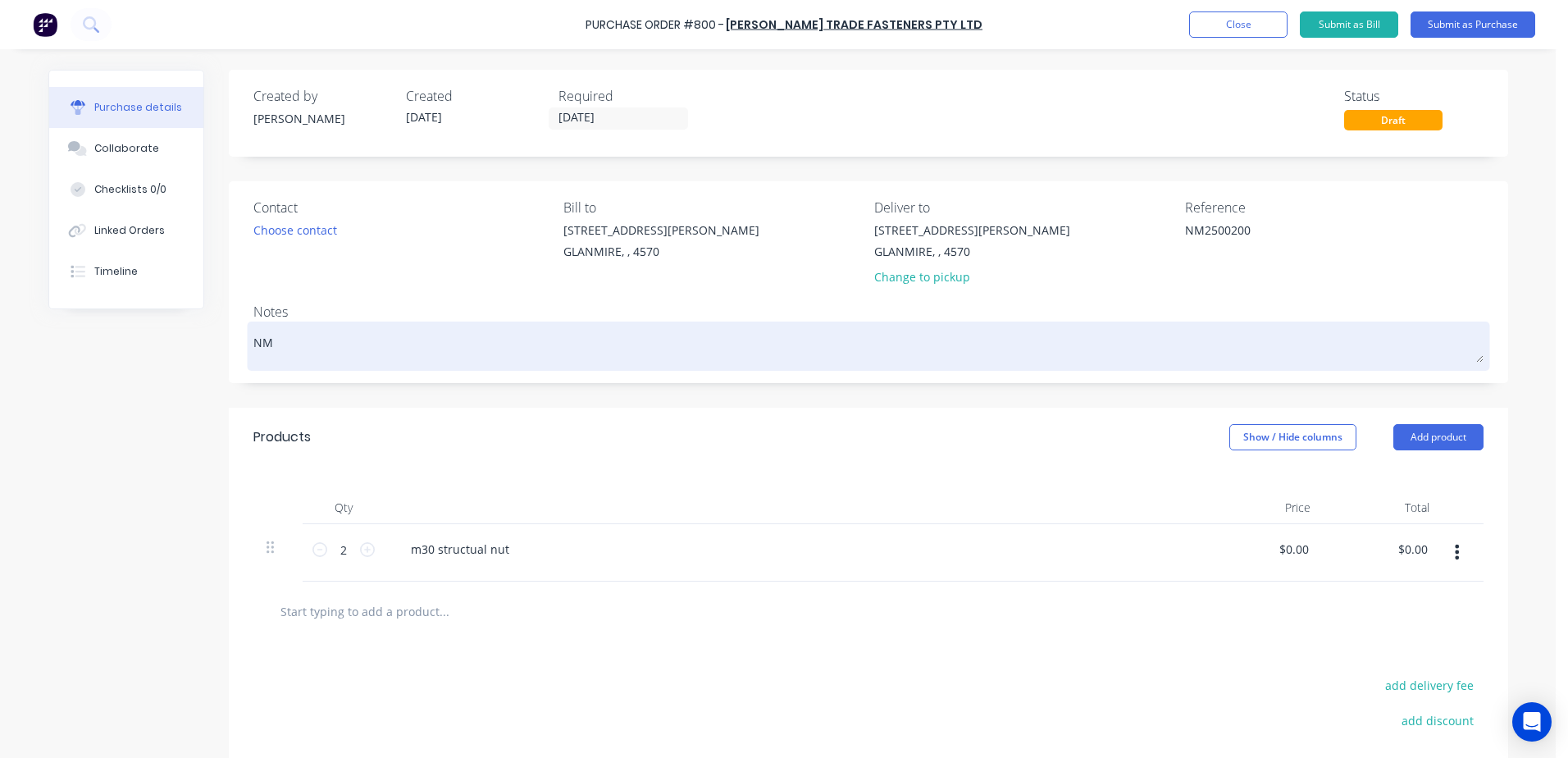
type textarea "x"
type textarea "NM2"
type textarea "x"
type textarea "NM25"
type textarea "x"
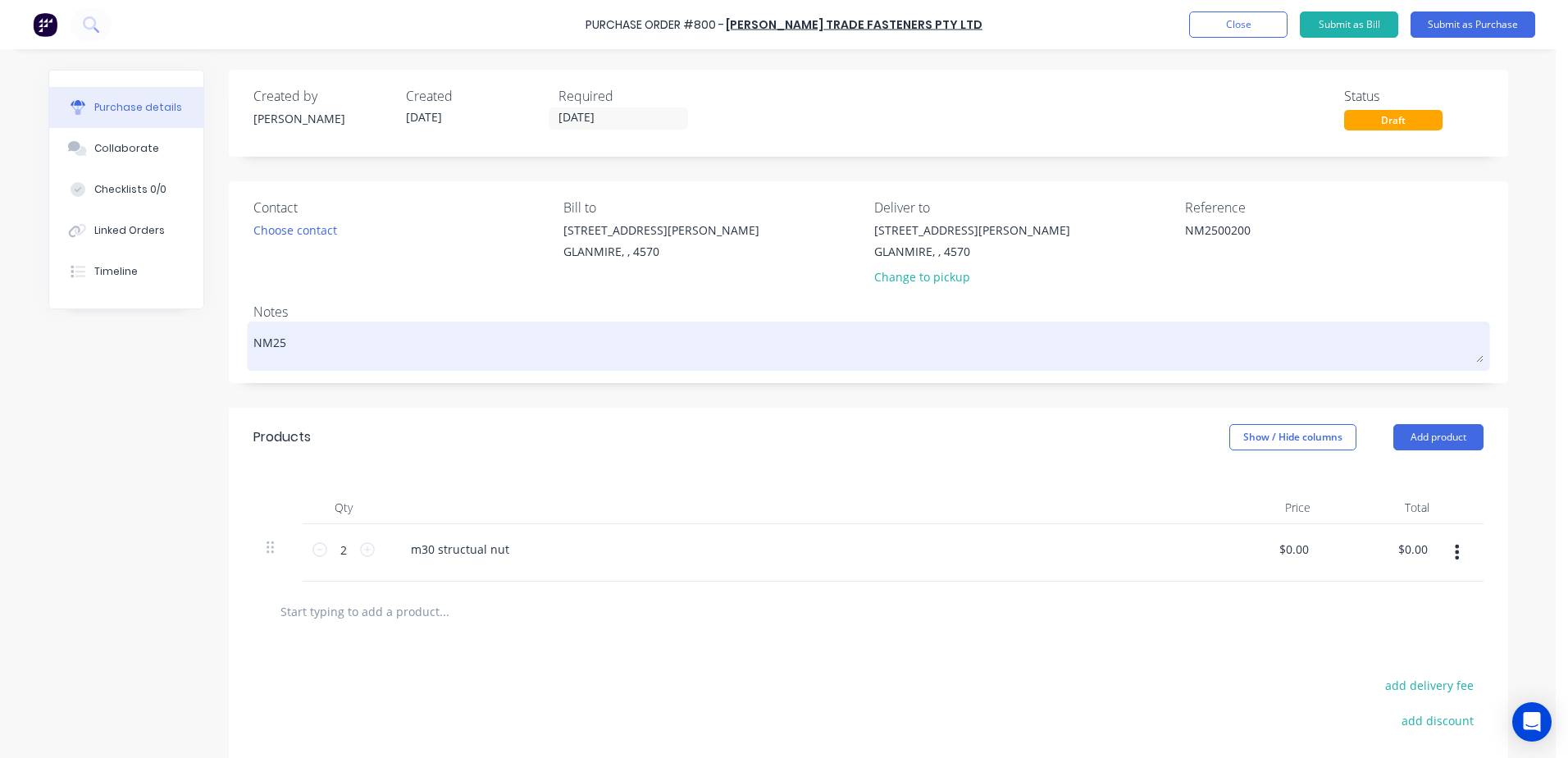
type textarea "NM250"
type textarea "x"
type textarea "NM2502"
type textarea "x"
type textarea "NM25020"
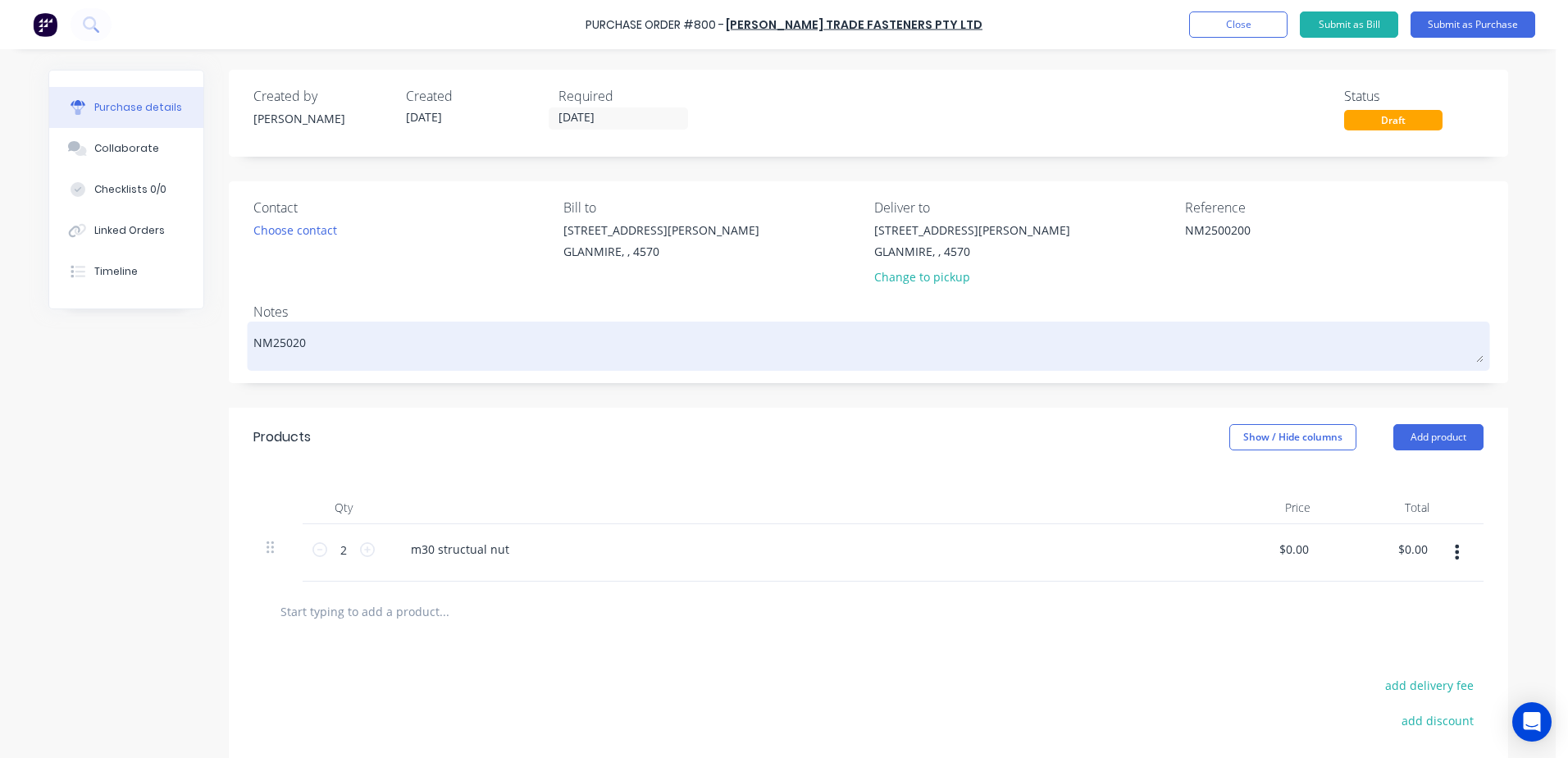
type textarea "x"
type textarea "NM250200"
type textarea "x"
type textarea "NM250200"
type textarea "x"
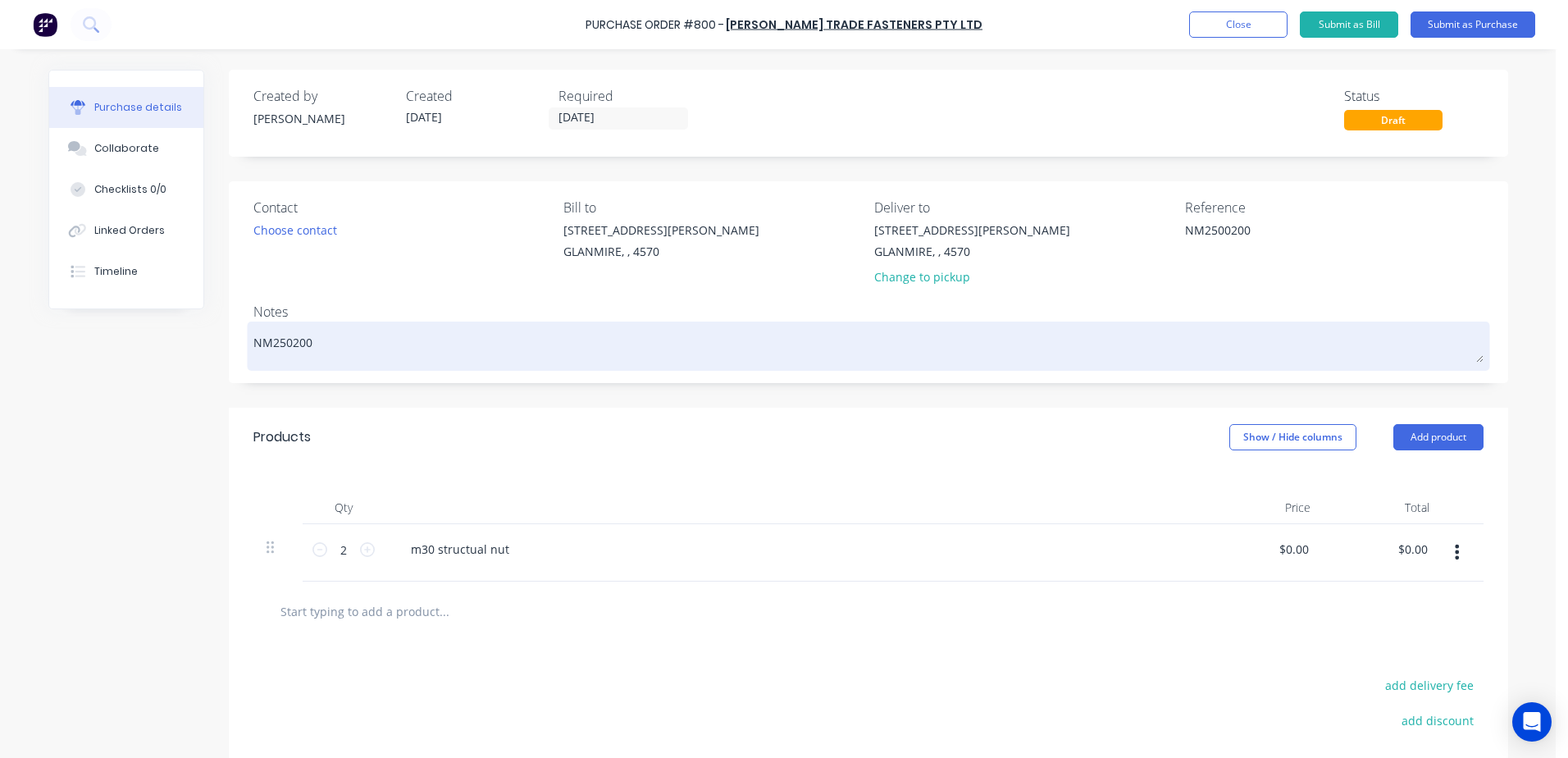
type textarea "NM250200 -"
type textarea "x"
type textarea "NM250200 -"
type textarea "x"
type textarea "NM250200 - o"
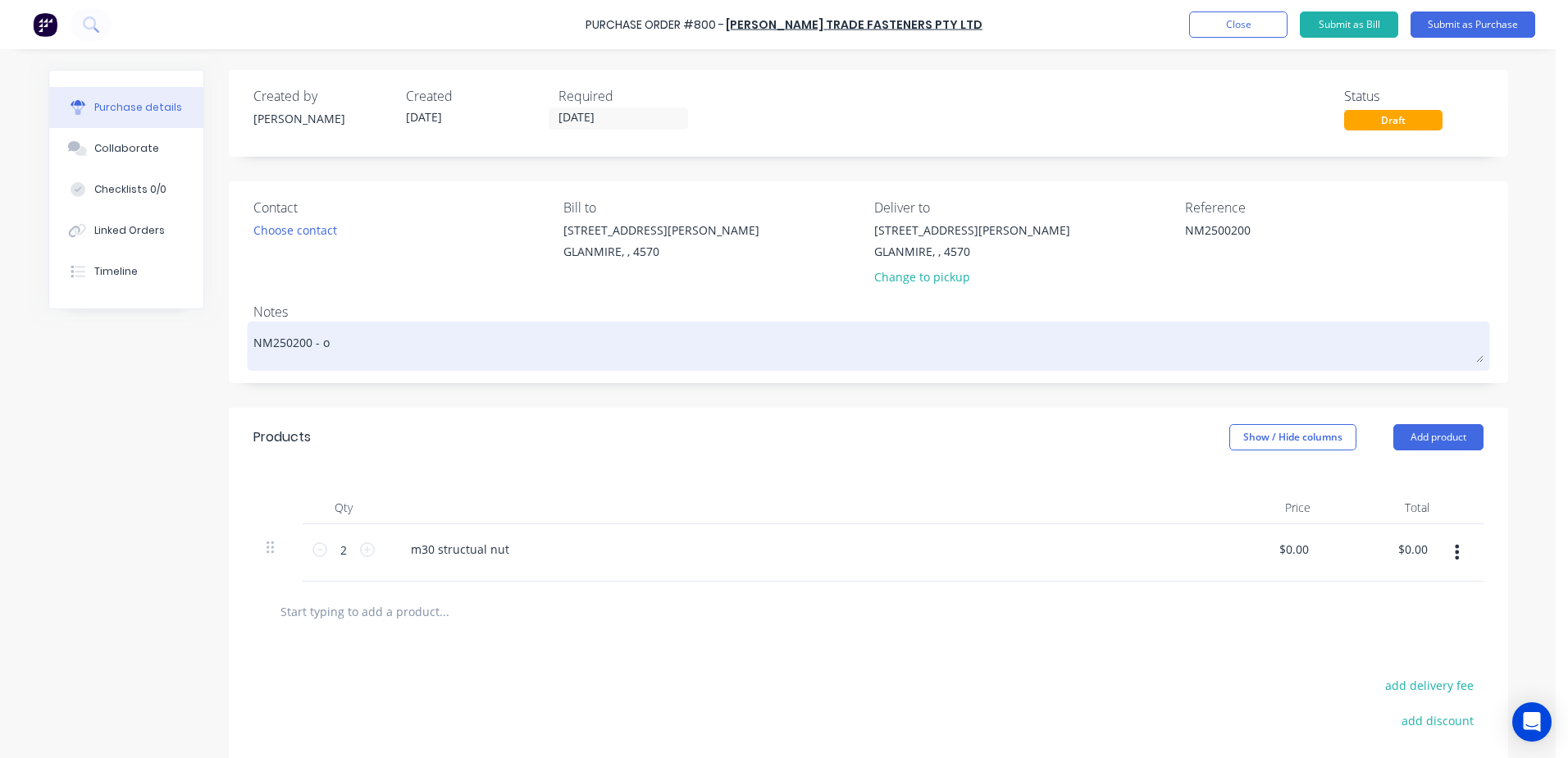
type textarea "x"
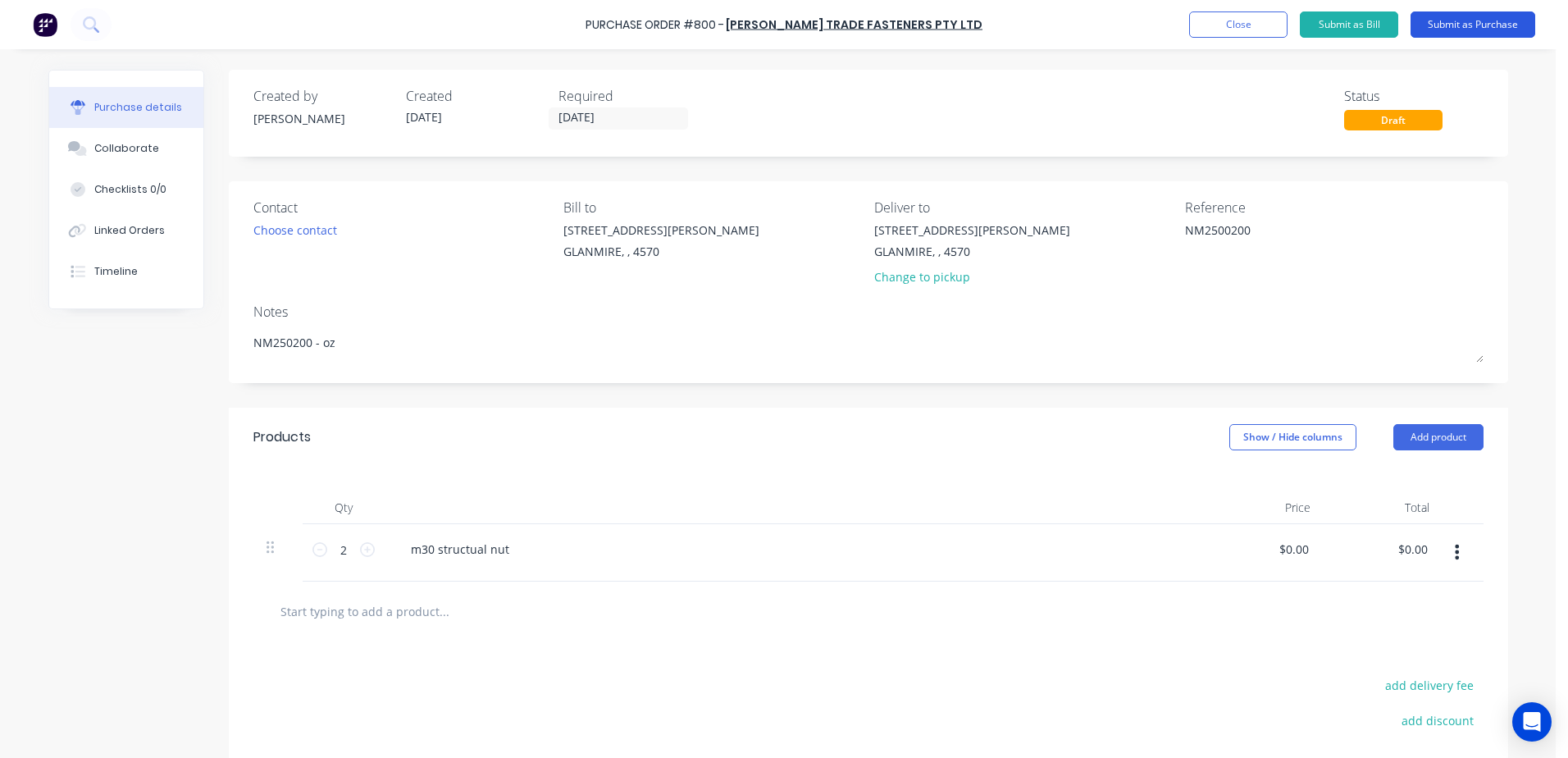
type textarea "NM250200 - oz"
type textarea "x"
type textarea "NM250200 - oz"
click at [1474, 14] on button "Submit as Purchase" at bounding box center [1473, 24] width 125 height 26
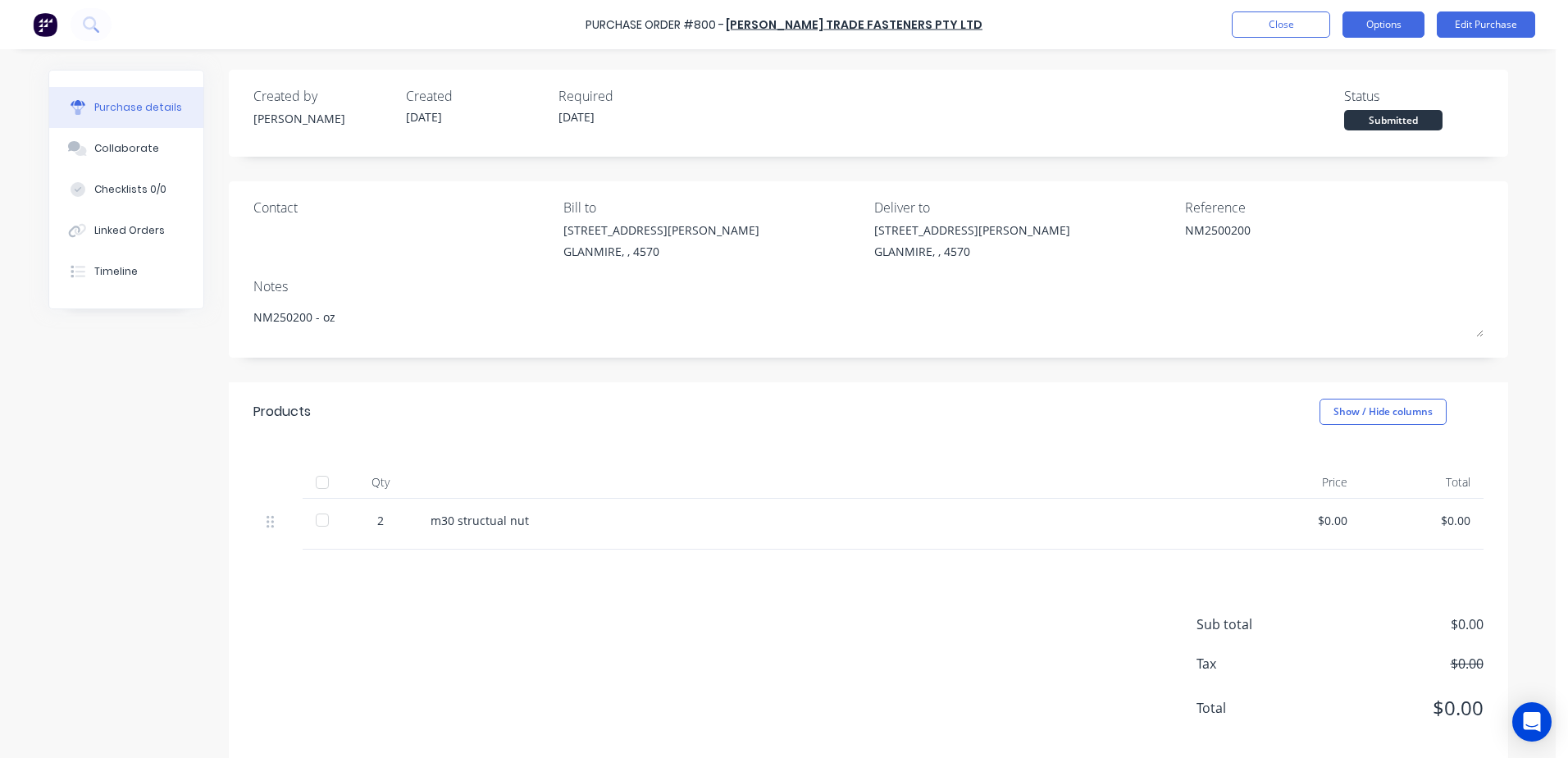
click at [1398, 27] on button "Options" at bounding box center [1384, 24] width 82 height 26
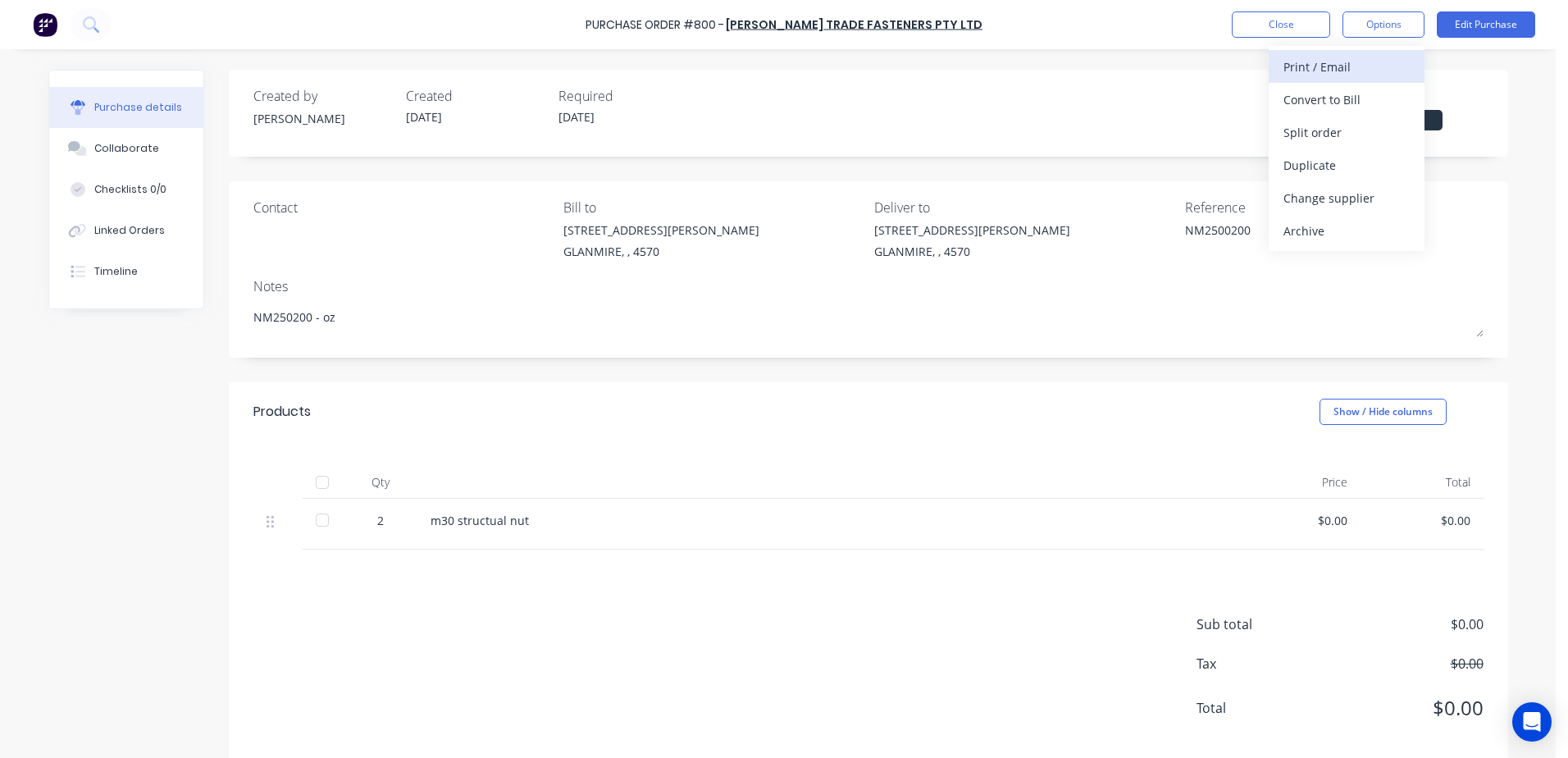
click at [1303, 67] on div "Print / Email" at bounding box center [1346, 66] width 127 height 24
click at [1309, 101] on div "With pricing" at bounding box center [1346, 100] width 127 height 24
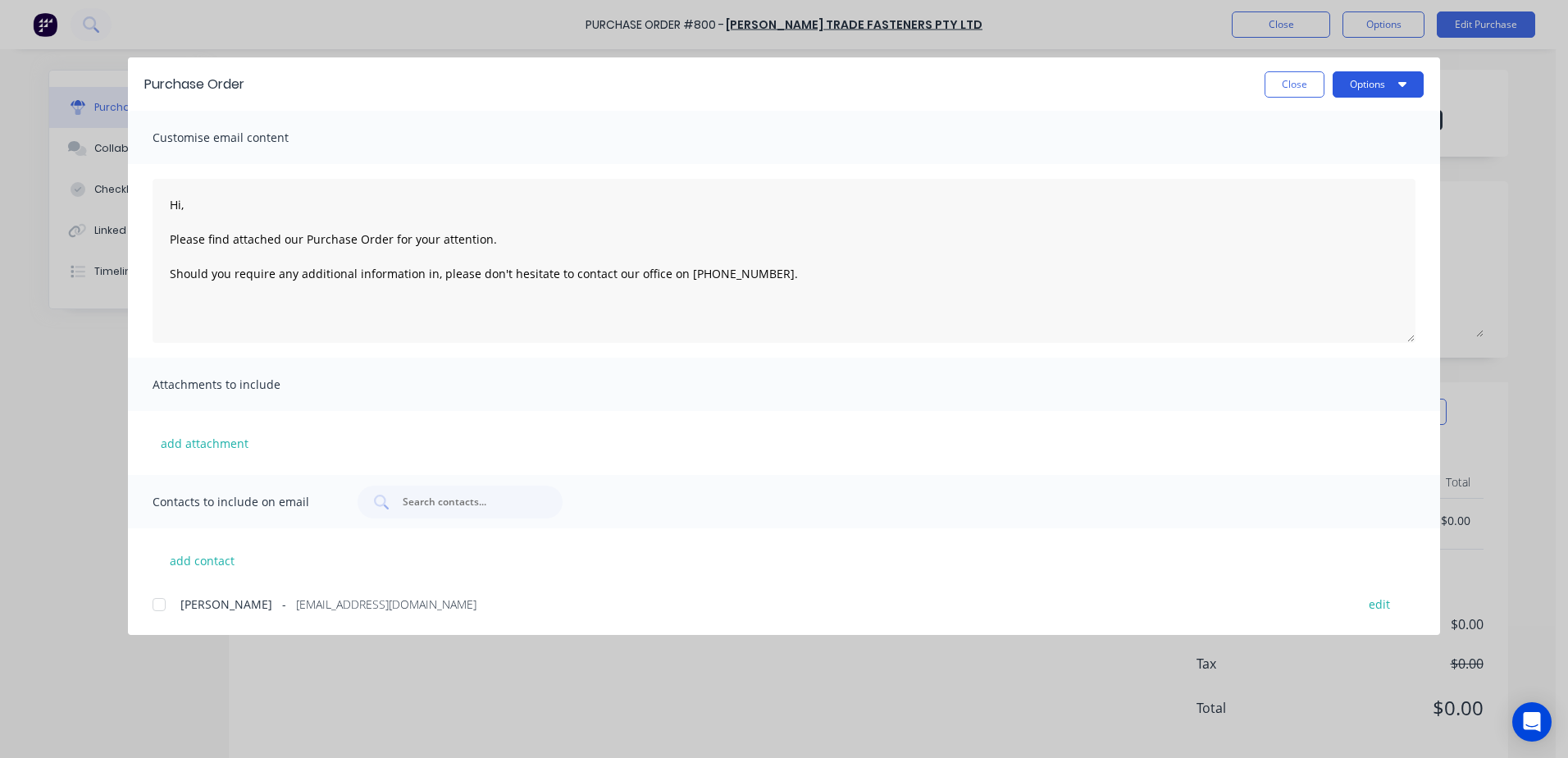
click at [1370, 86] on button "Options" at bounding box center [1378, 85] width 91 height 26
click at [1309, 161] on div "Print" at bounding box center [1345, 158] width 127 height 24
type textarea "x"
type textarea "Hi, Please find attached our Purchase Order for your attention. Should you requ…"
type textarea "x"
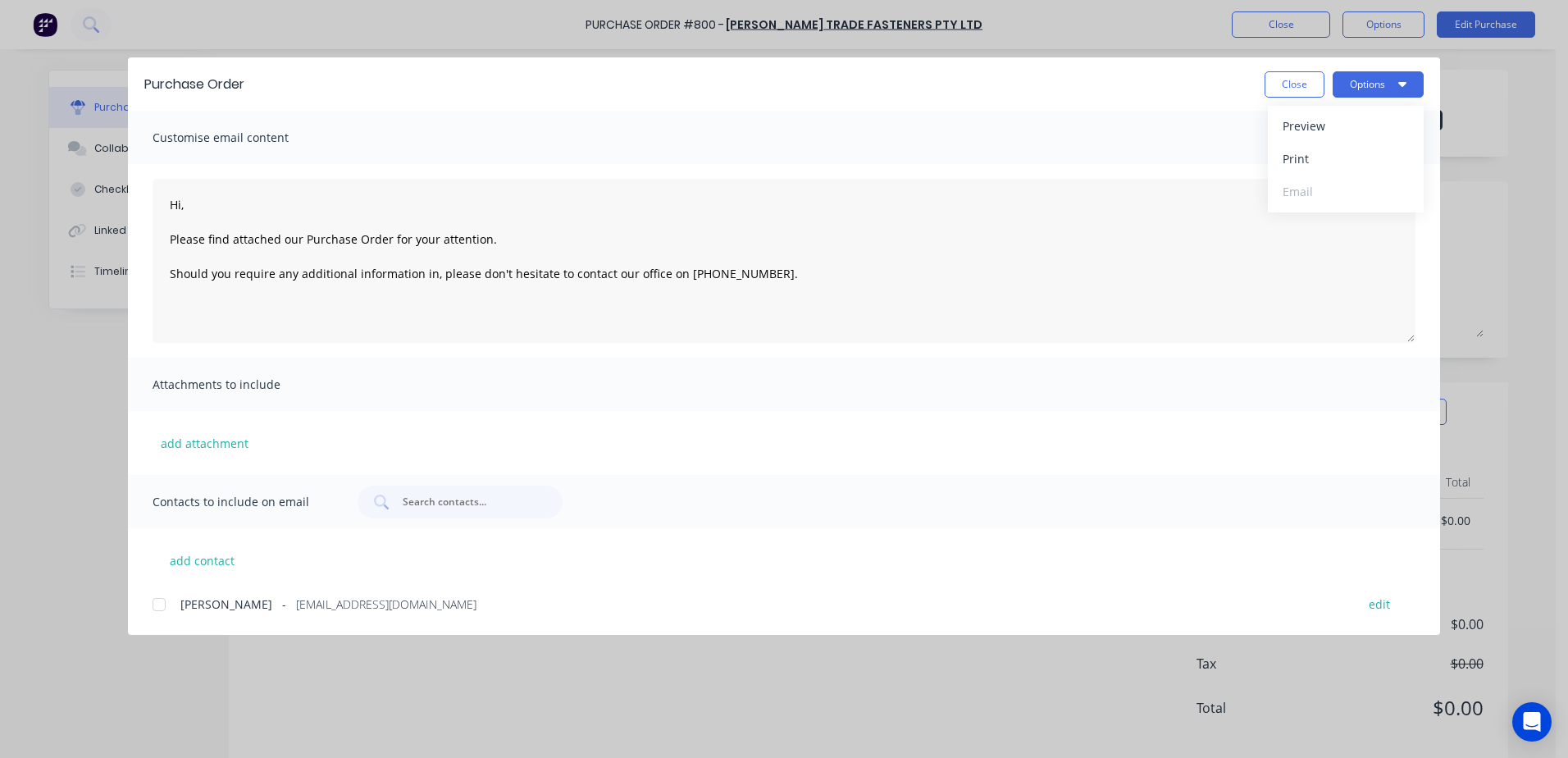
type textarea "Hi, Please find attached our Purchase Order for your attention. Should you requ…"
click at [1283, 87] on button "Close" at bounding box center [1294, 85] width 60 height 26
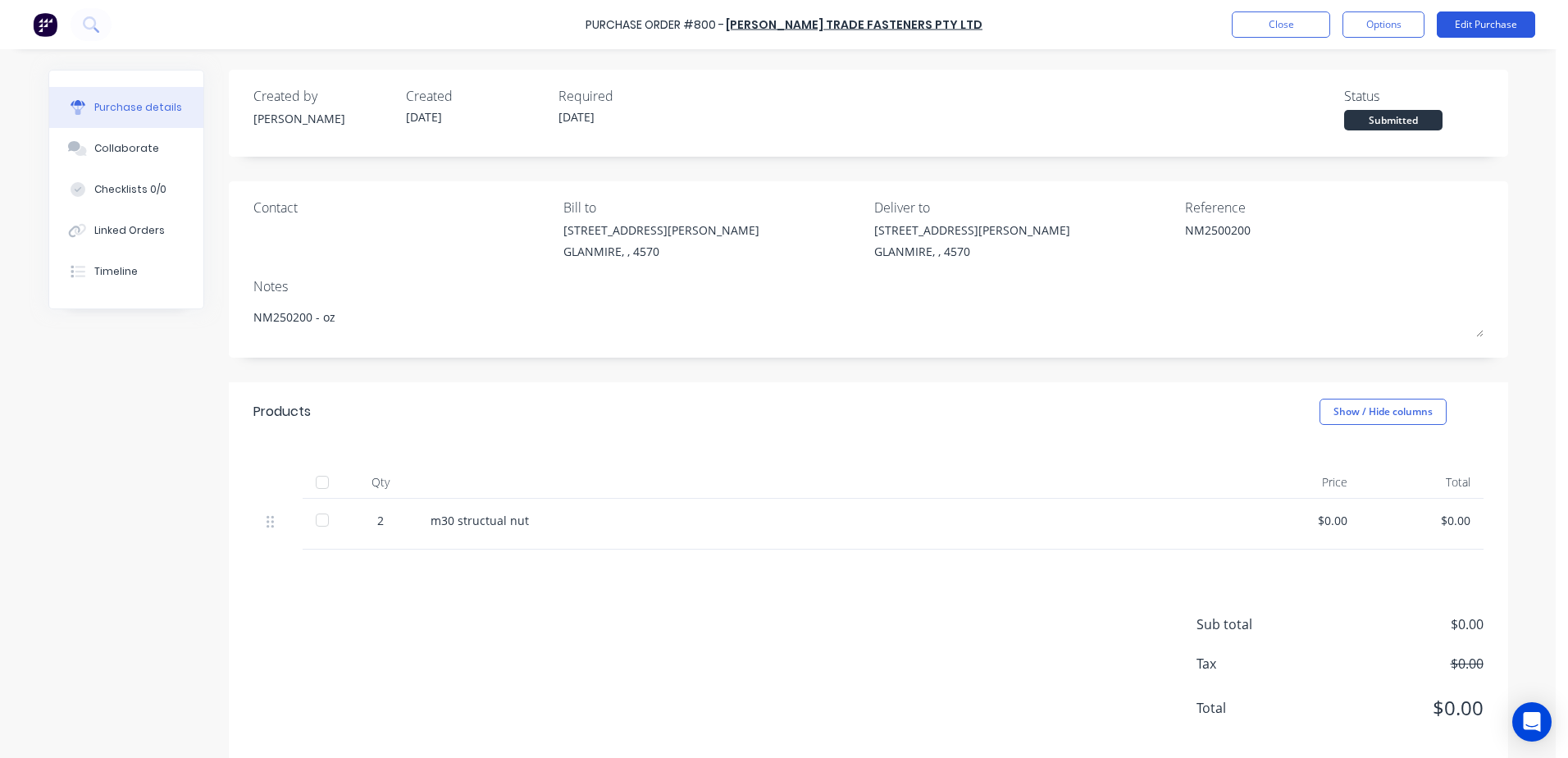
click at [1466, 25] on button "Edit Purchase" at bounding box center [1486, 24] width 99 height 26
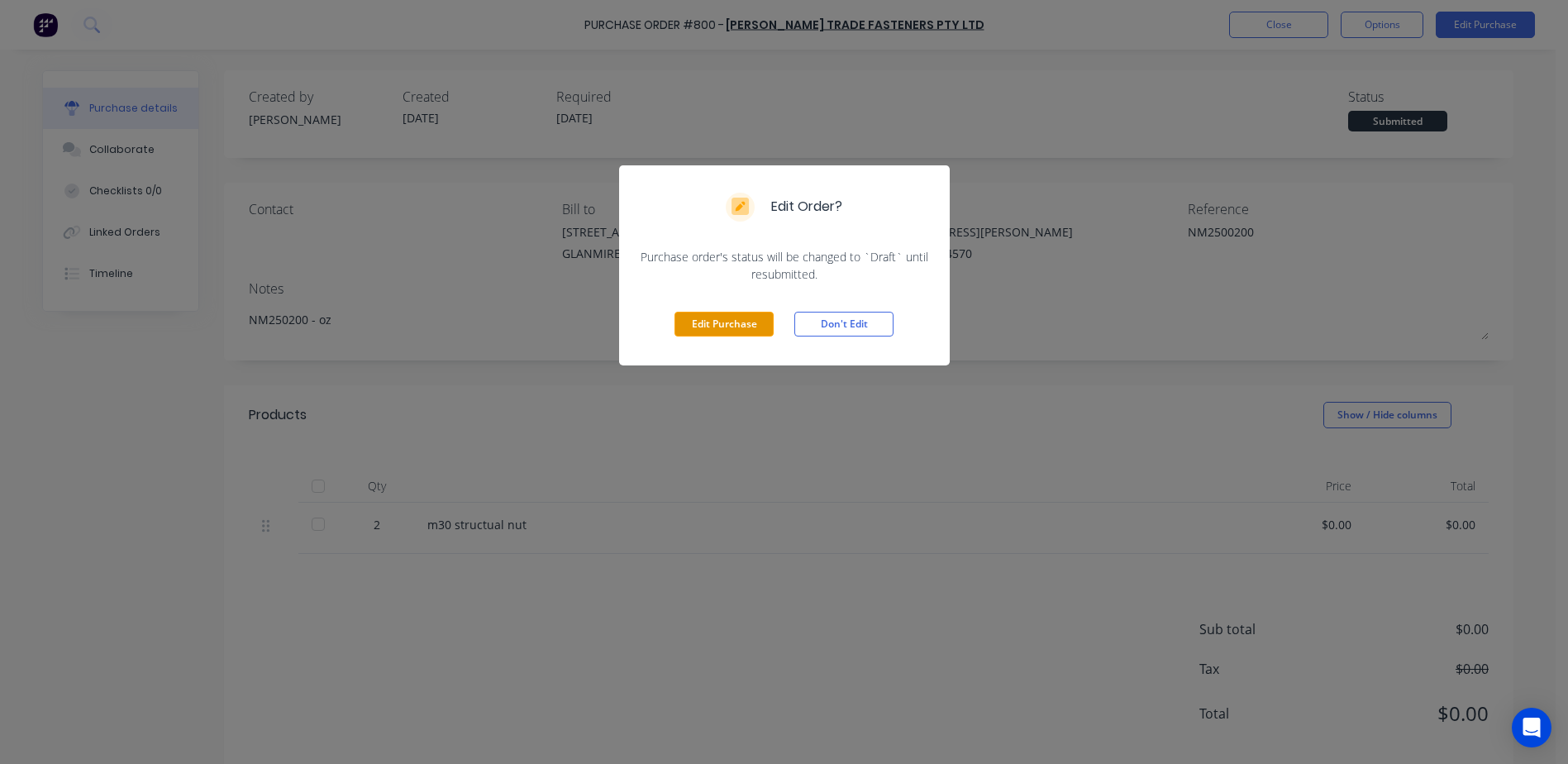
click at [690, 320] on button "Edit Purchase" at bounding box center [723, 324] width 99 height 25
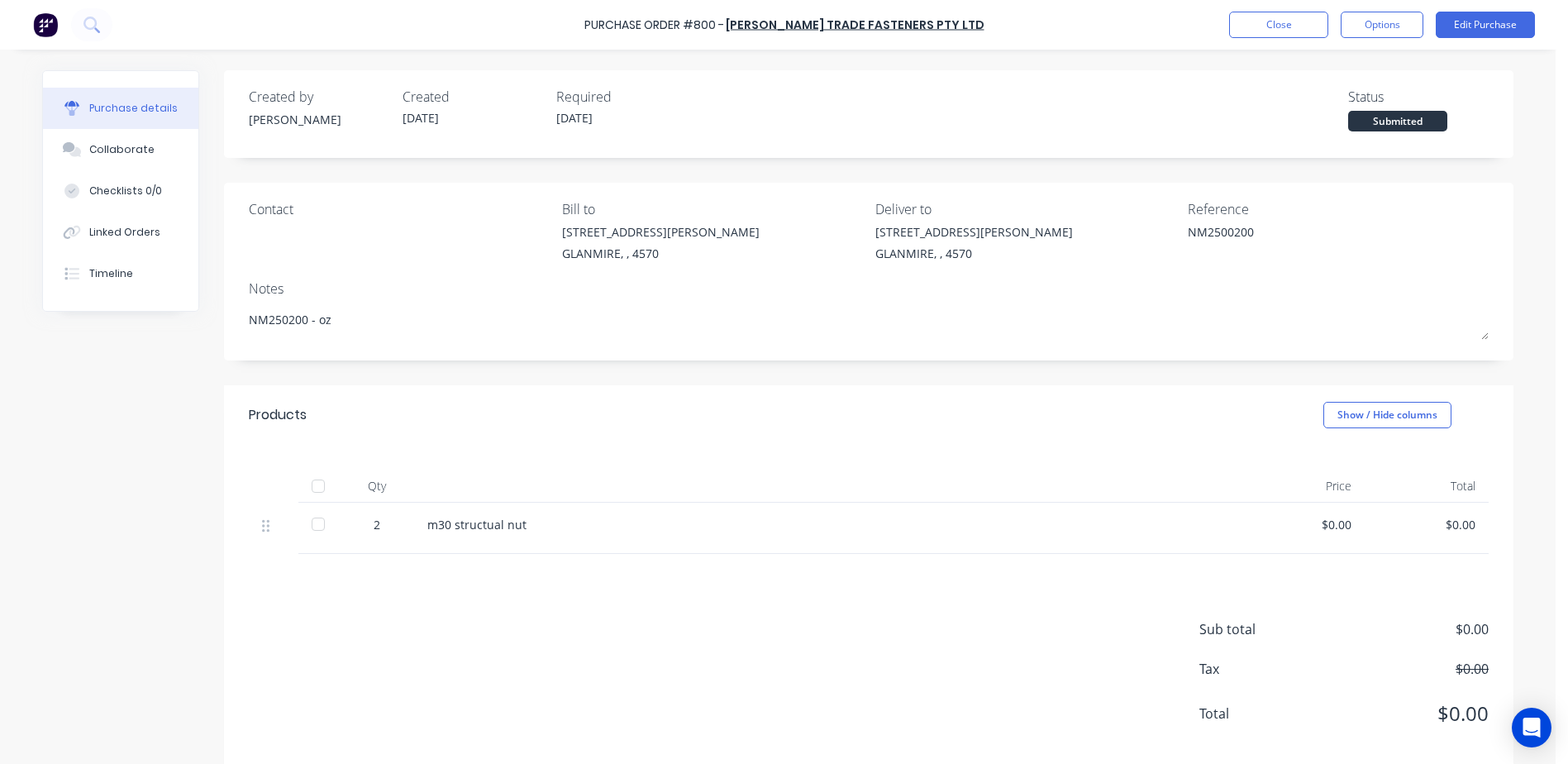
type textarea "x"
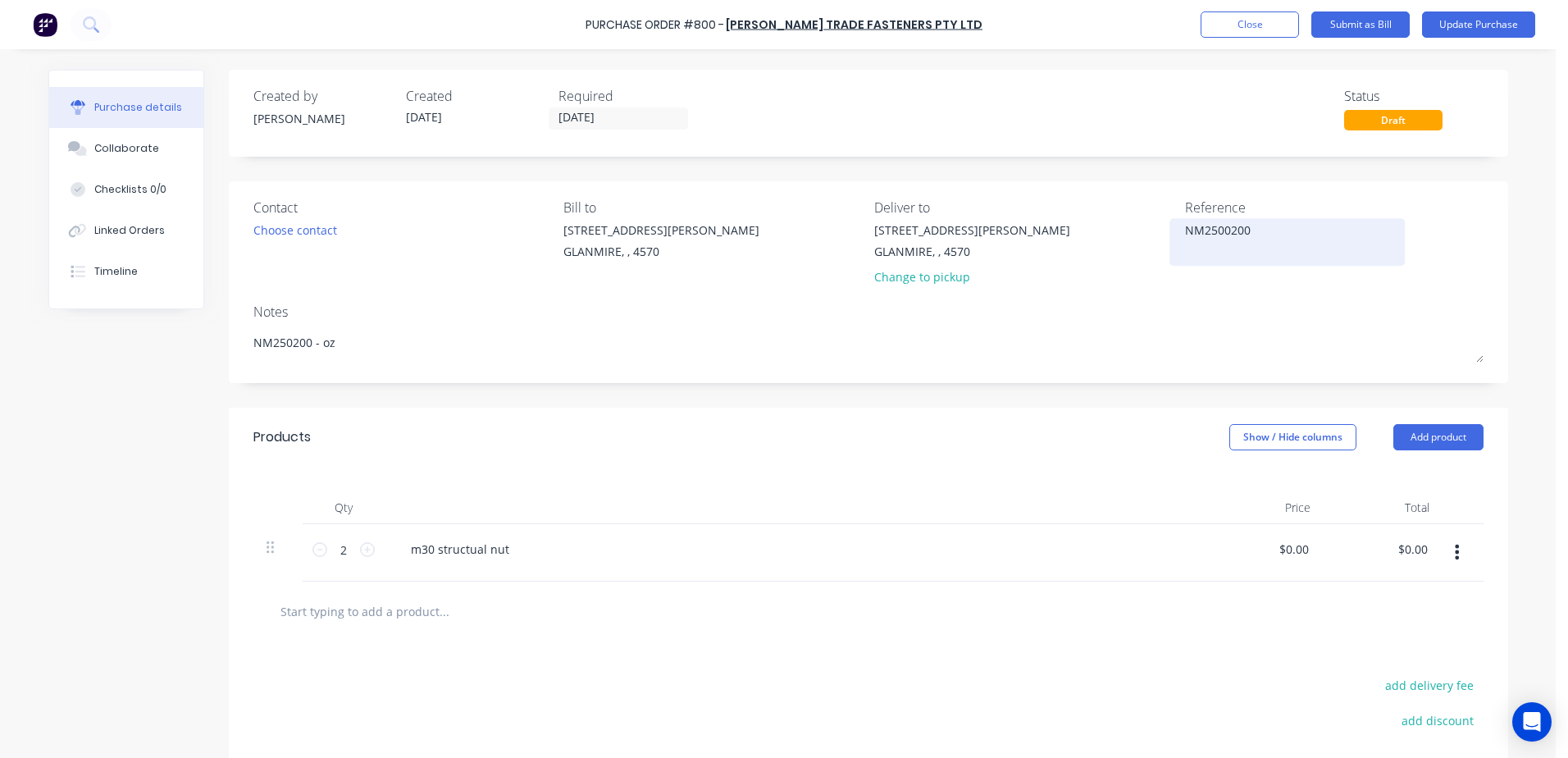
click at [1200, 234] on textarea "NM2500200" at bounding box center [1287, 240] width 205 height 37
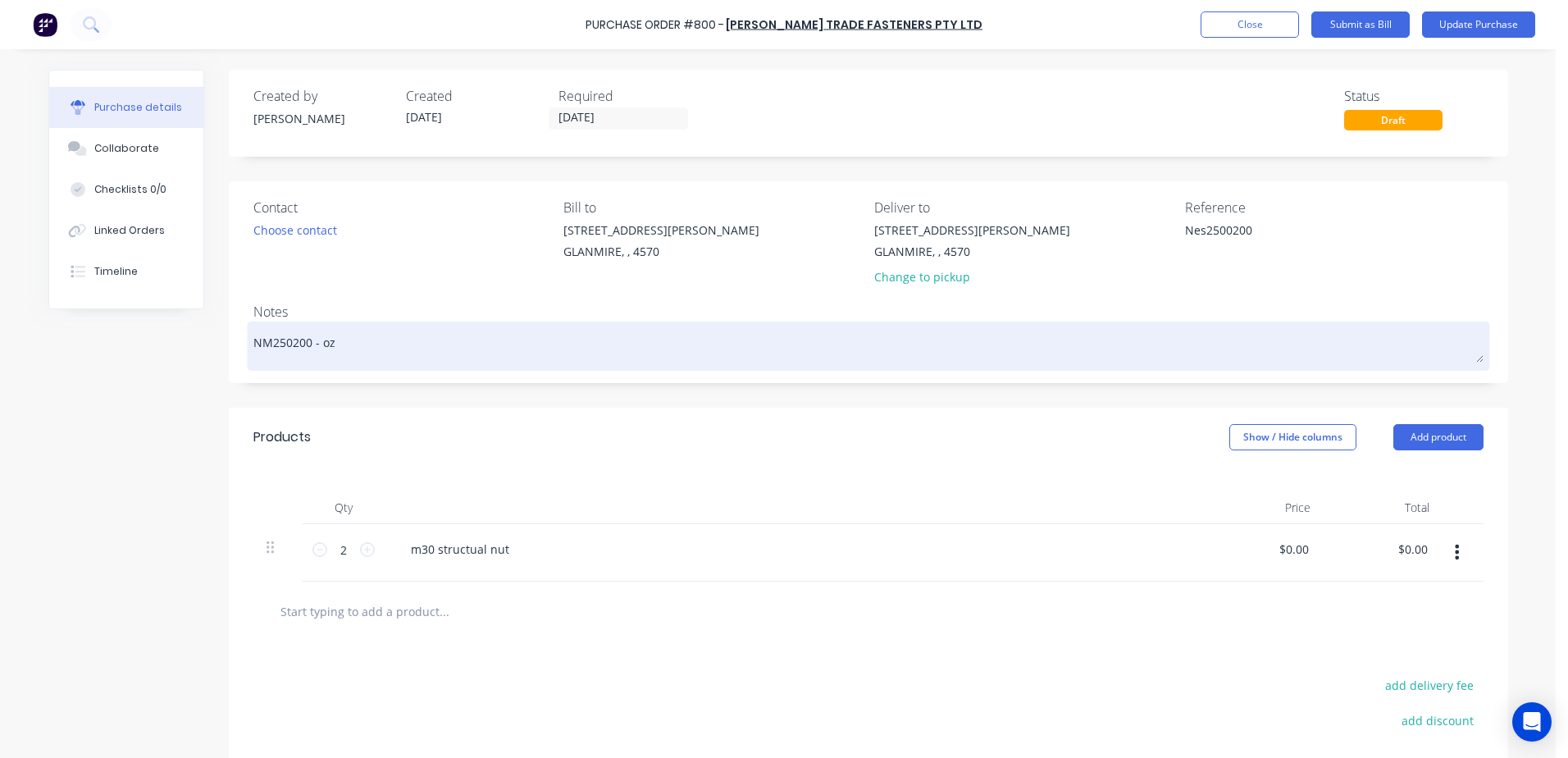
type textarea "Nes2500200"
type textarea "x"
type textarea "Nes2500200"
click at [267, 343] on textarea "NM250200 - oz" at bounding box center [868, 344] width 1230 height 37
type textarea "x"
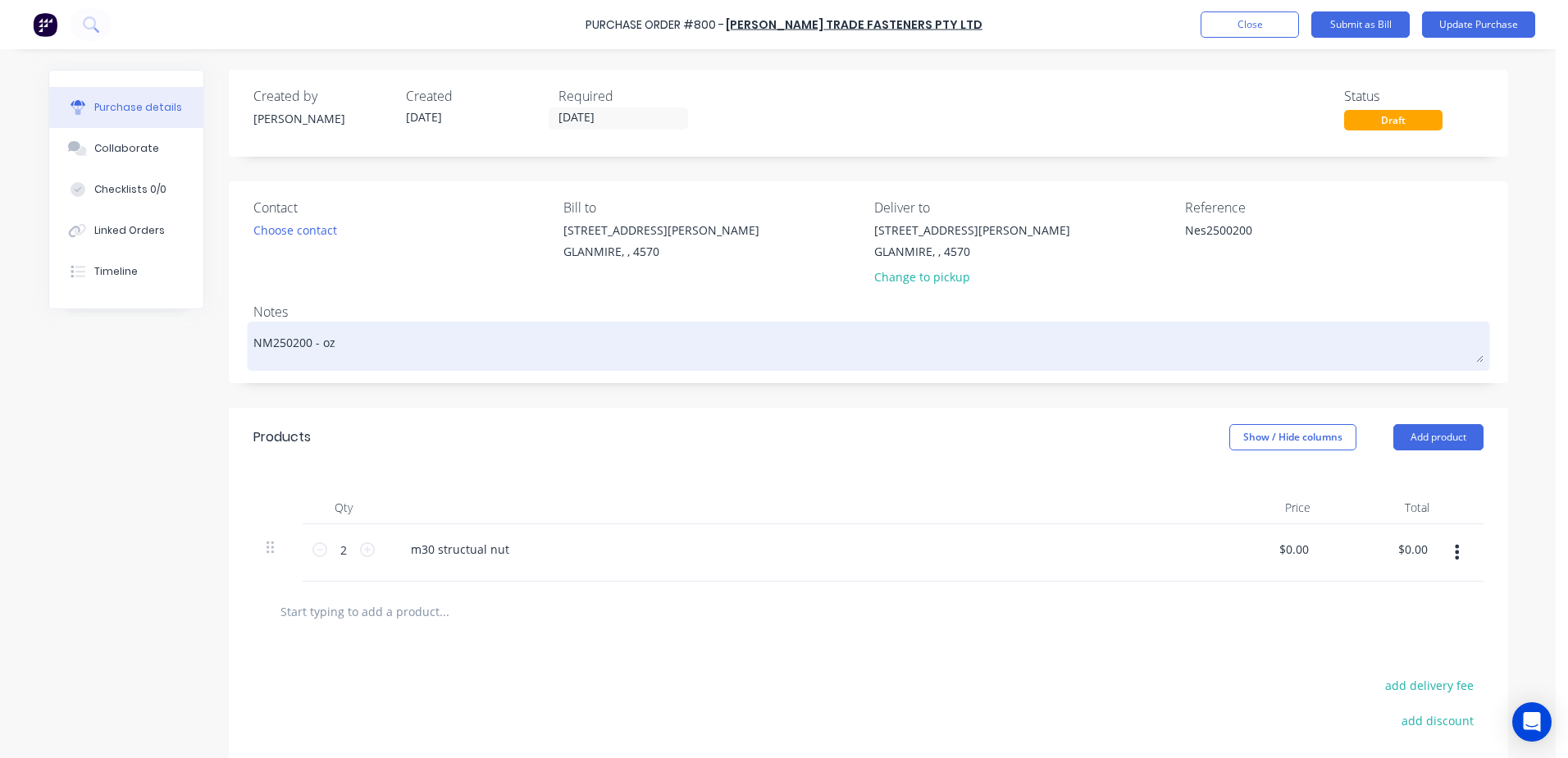
type textarea "N250200 - oz"
type textarea "x"
type textarea "Ne250200 - oz"
type textarea "x"
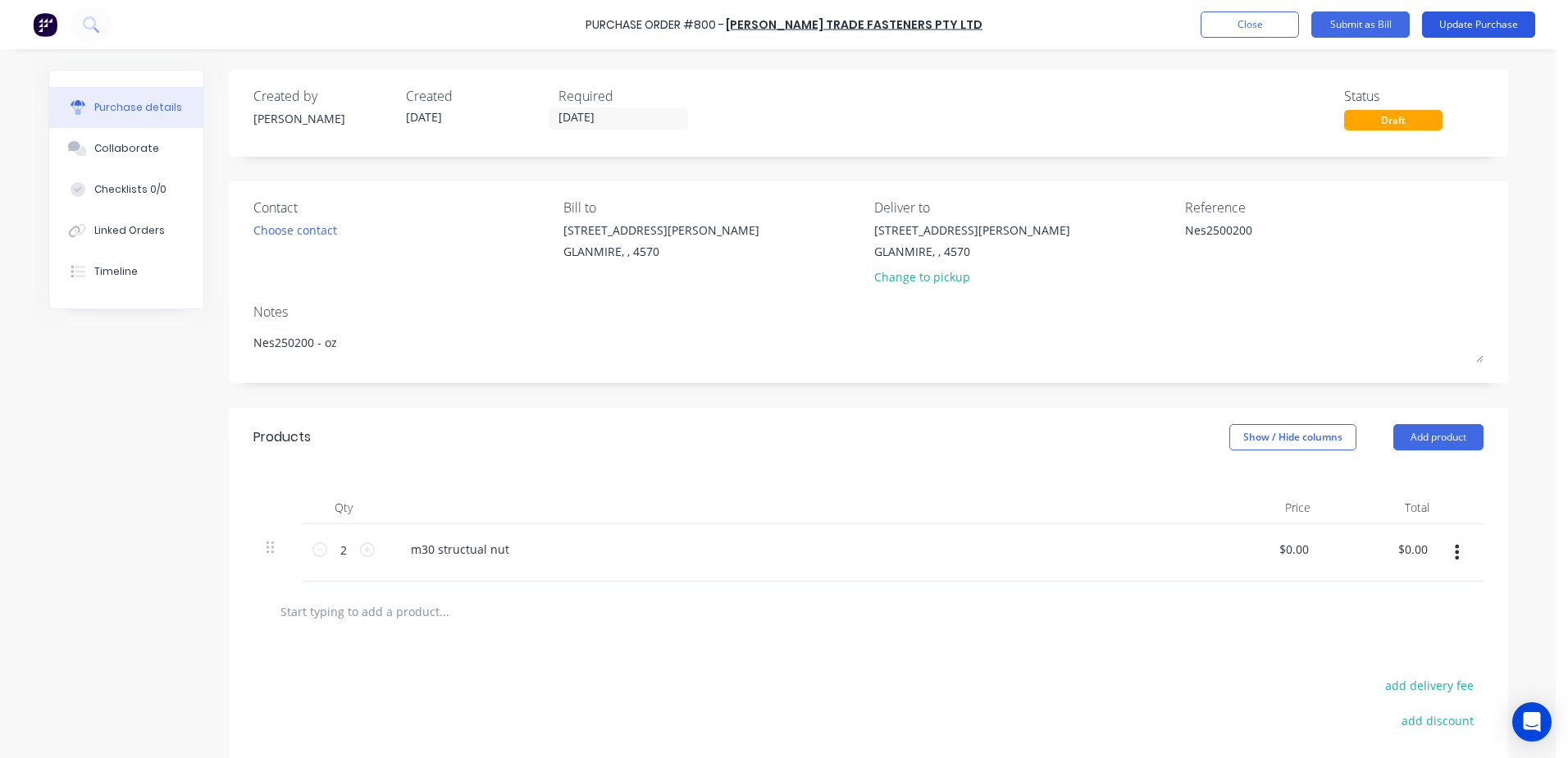
type textarea "Nes250200 - oz"
type textarea "x"
type textarea "Nes250200 - oz"
click at [1466, 31] on button "Update Purchase" at bounding box center [1479, 24] width 113 height 26
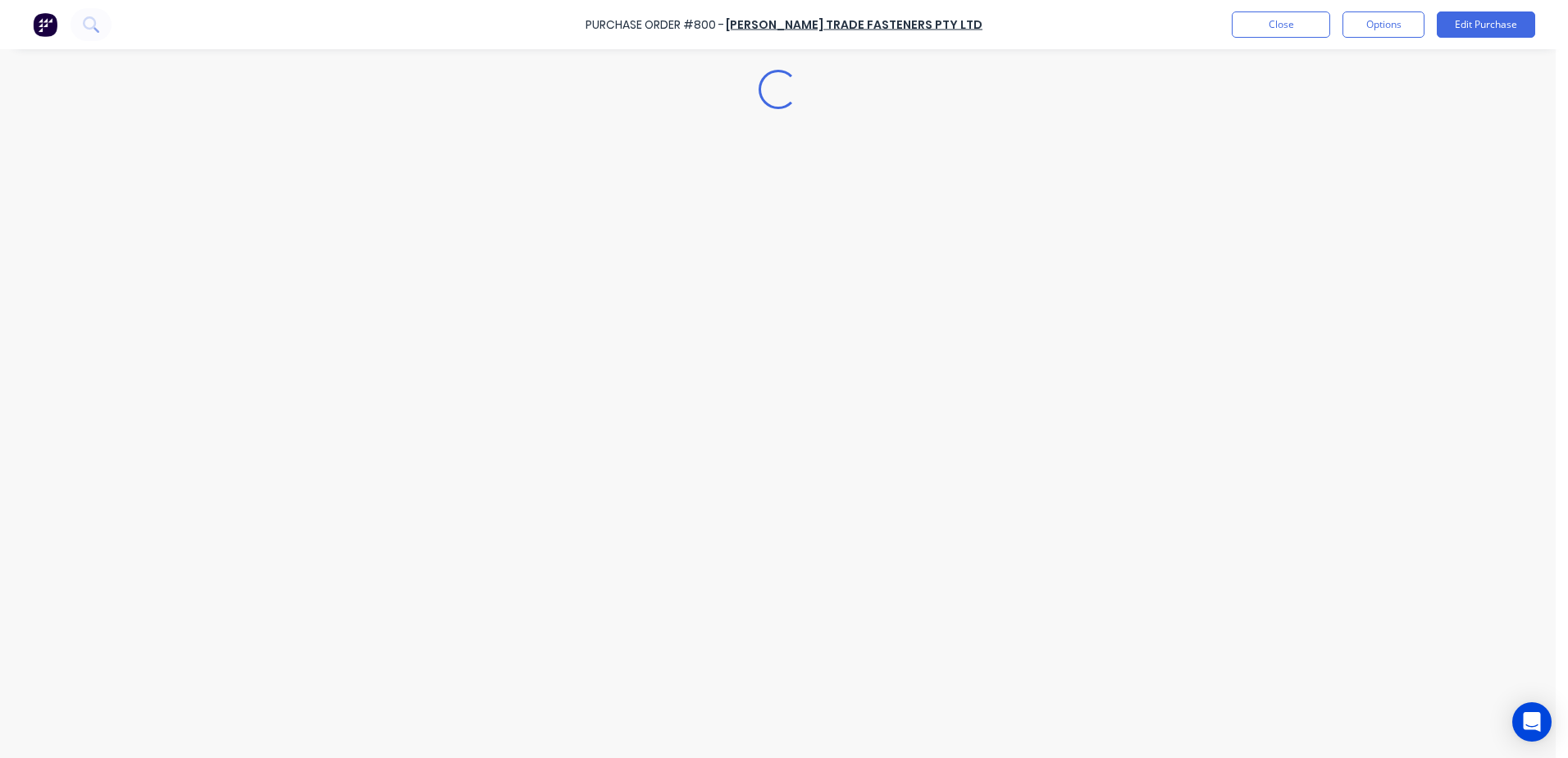
type textarea "x"
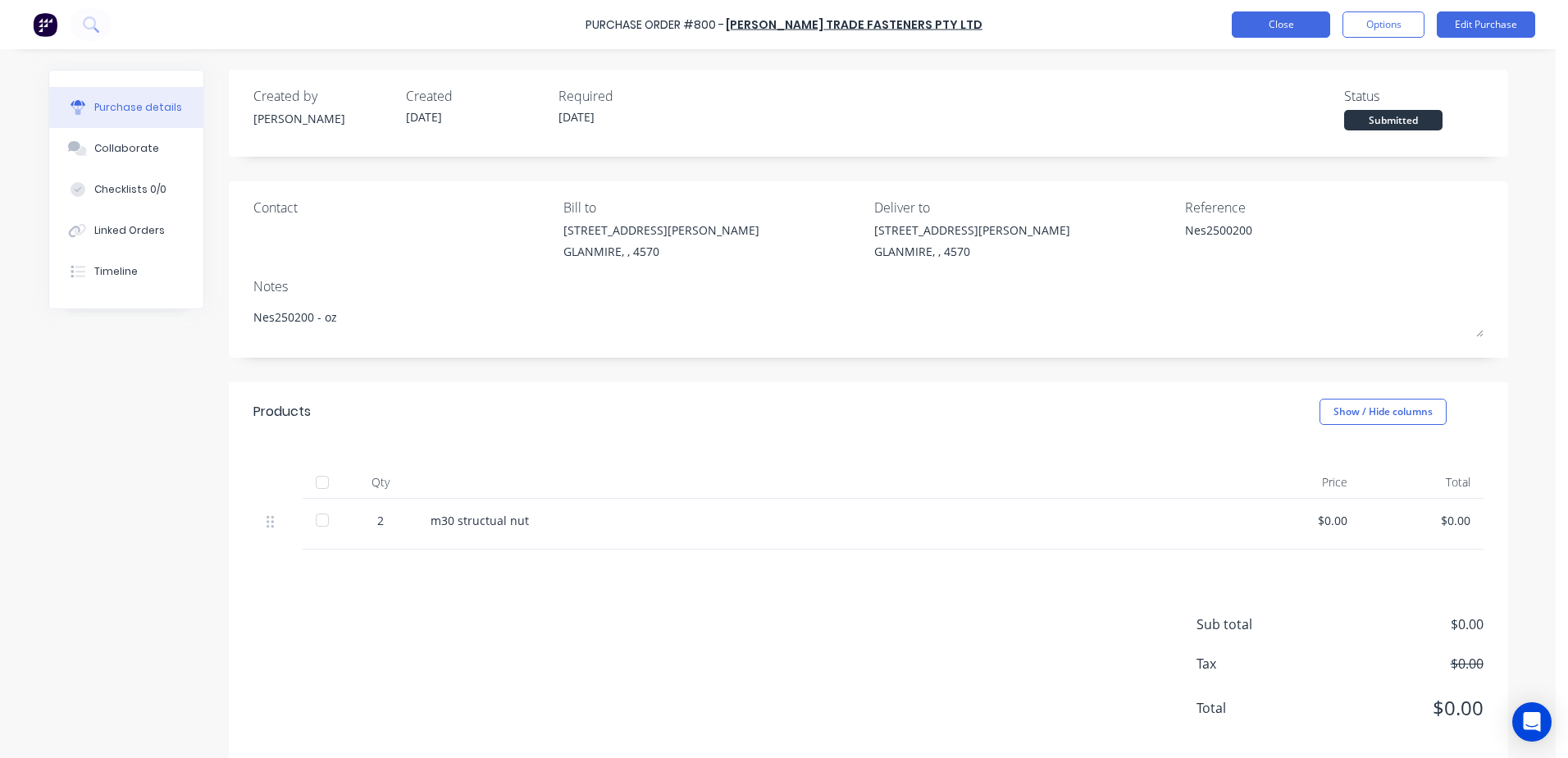
click at [1282, 23] on button "Close" at bounding box center [1281, 24] width 99 height 26
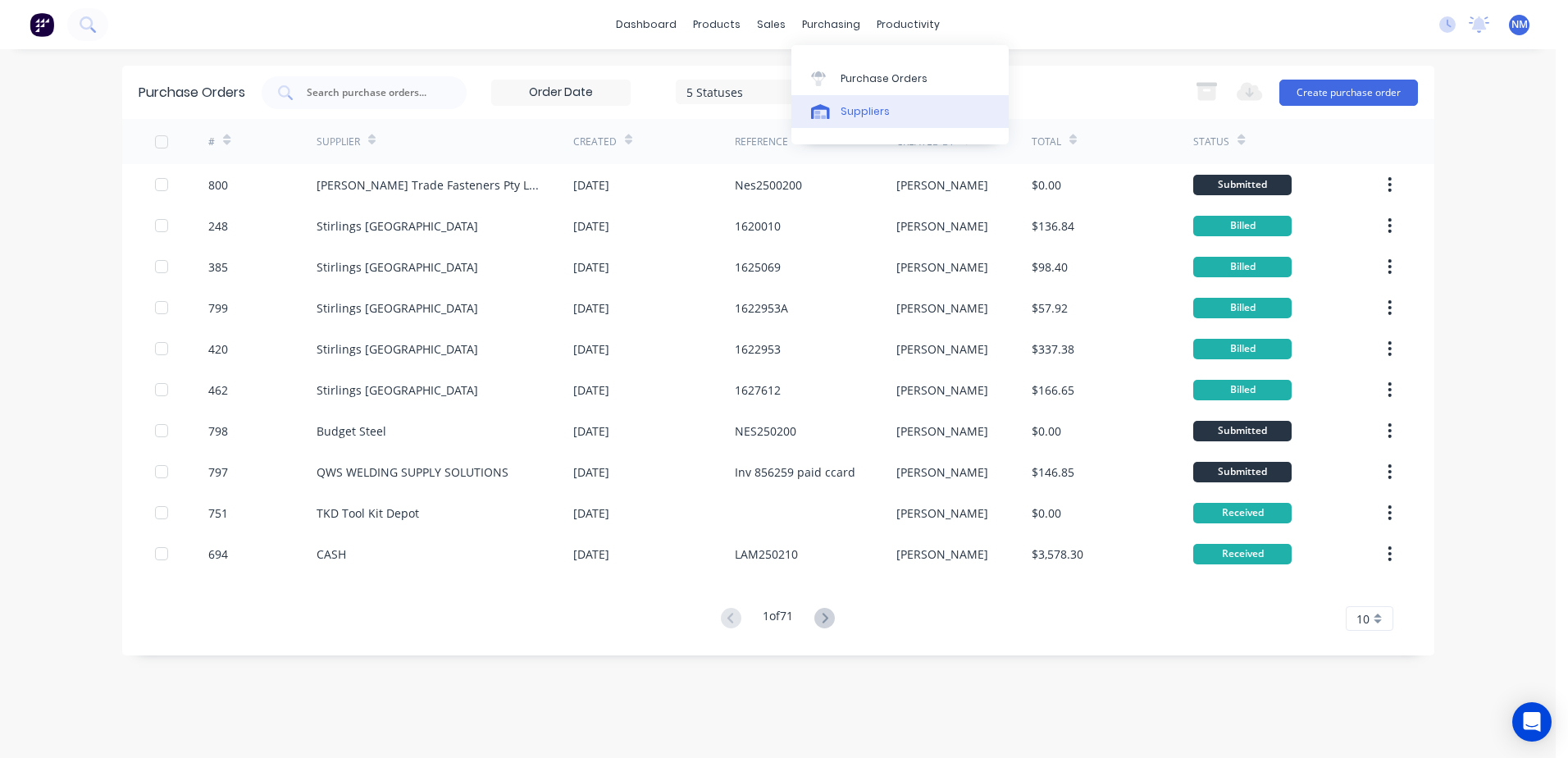
click at [877, 114] on div "Suppliers" at bounding box center [865, 111] width 49 height 15
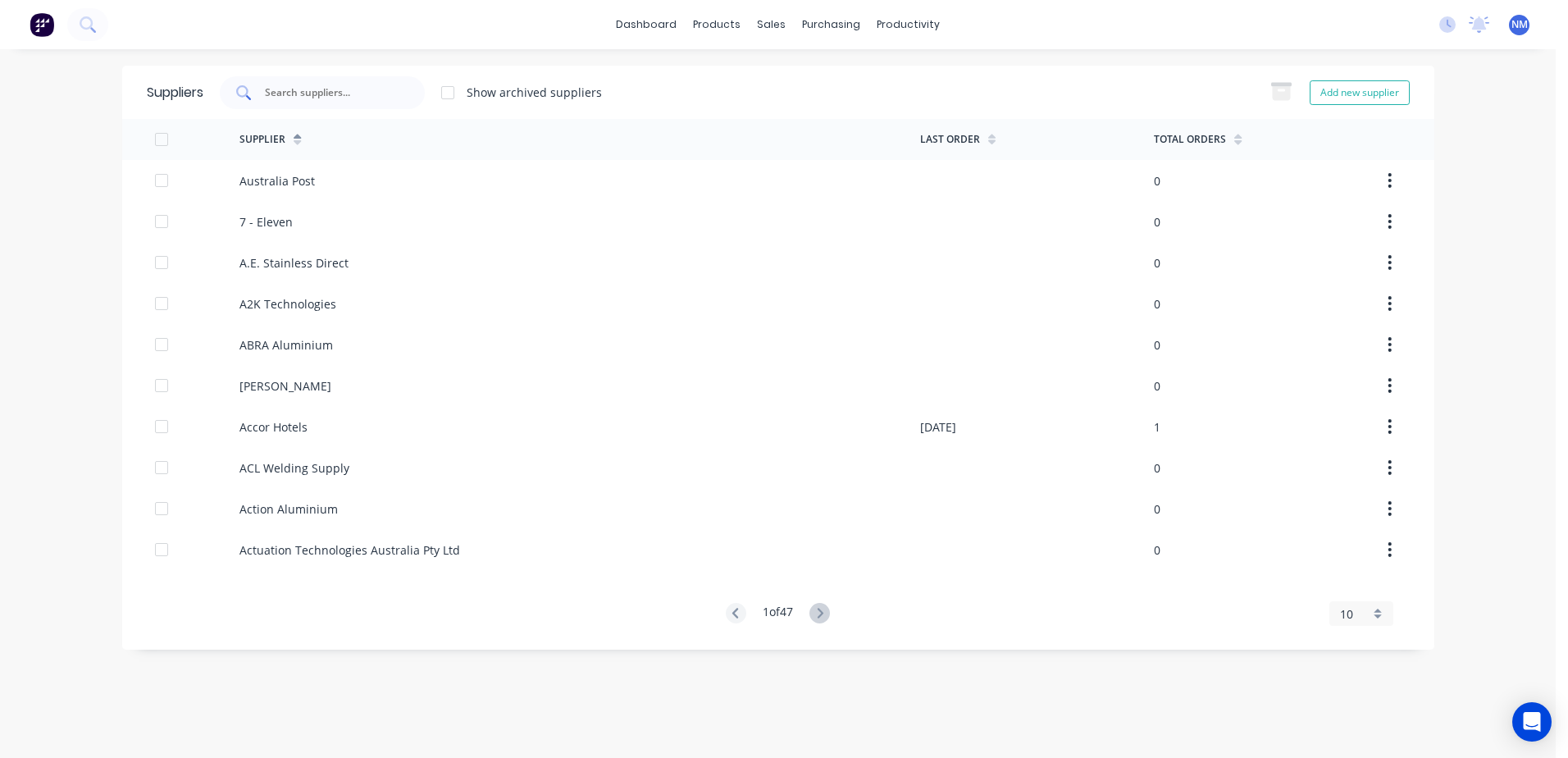
click at [306, 87] on input "text" at bounding box center [332, 93] width 136 height 17
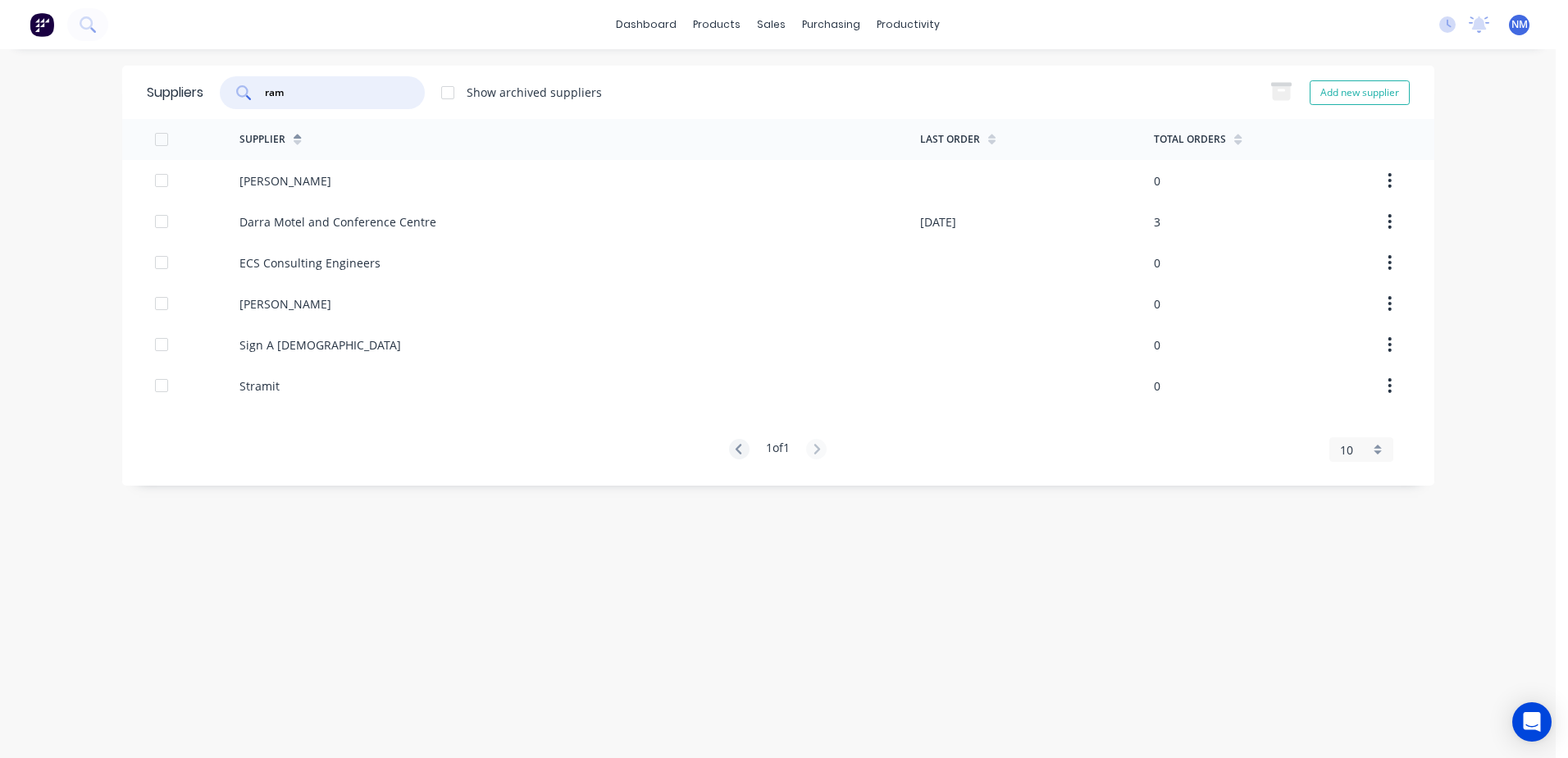
type input "ram"
click at [491, 622] on div "Suppliers ram Show archived suppliers Add new supplier Supplier Last Order Tota…" at bounding box center [778, 403] width 1312 height 676
click at [773, 24] on div "sales" at bounding box center [772, 24] width 45 height 24
click at [821, 83] on div "Sales Orders" at bounding box center [832, 79] width 67 height 15
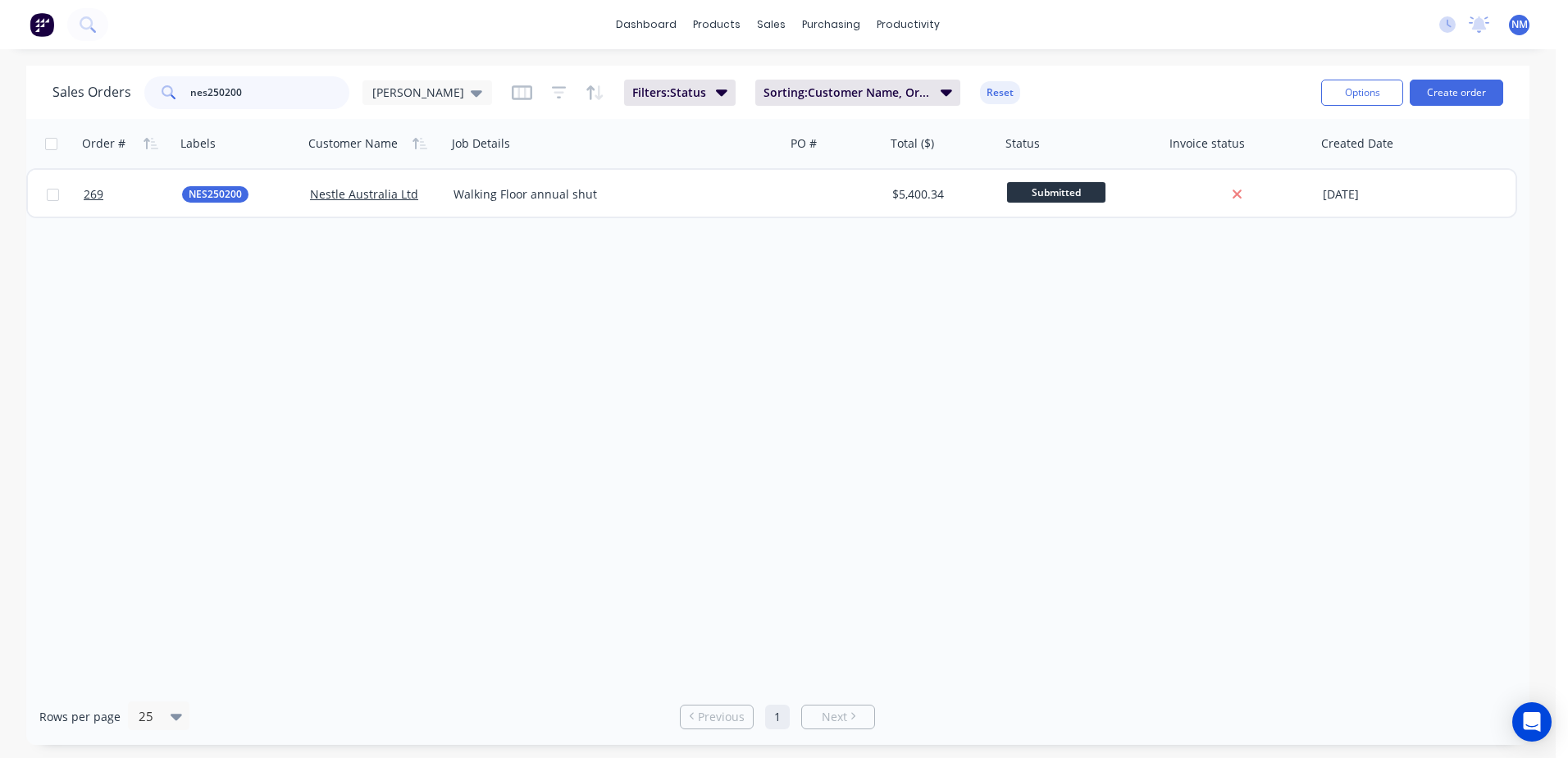
drag, startPoint x: 189, startPoint y: 98, endPoint x: 101, endPoint y: 106, distance: 88.4
click at [101, 106] on div "Sales Orders nes250200 [PERSON_NAME]" at bounding box center [272, 93] width 439 height 33
type input "nm250074"
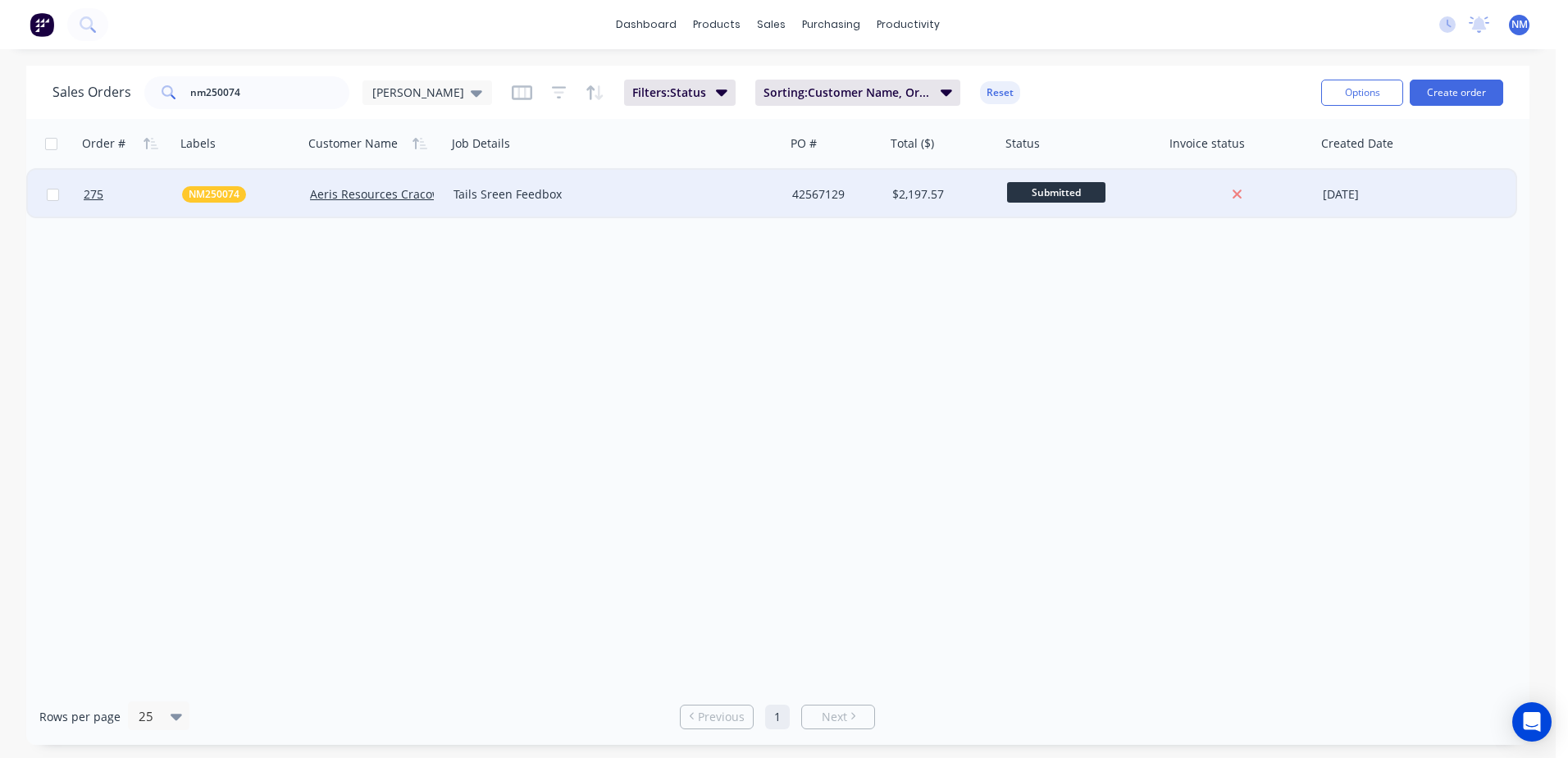
click at [962, 202] on div "$2,197.57" at bounding box center [940, 194] width 97 height 17
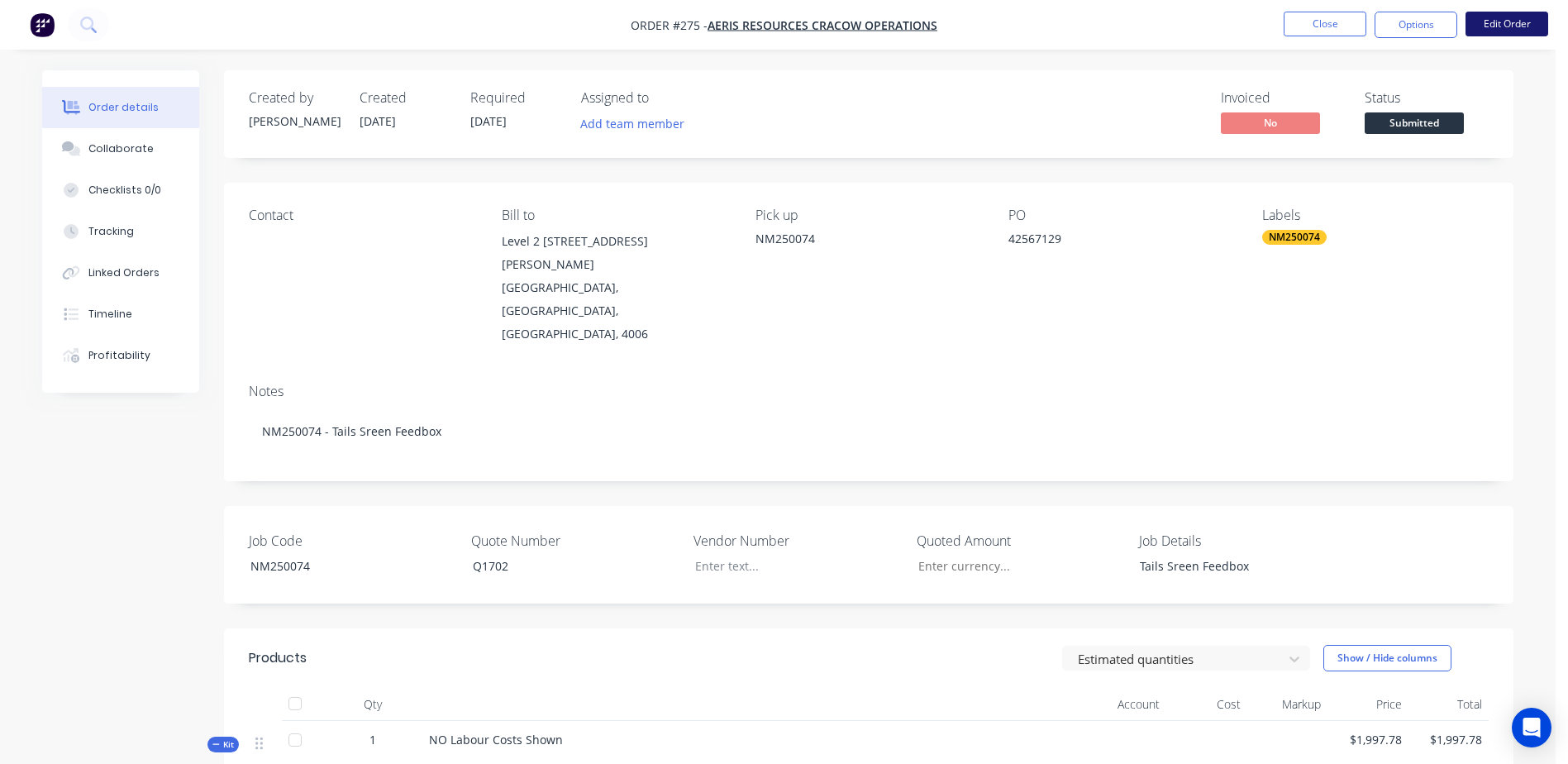
click at [1499, 21] on button "Edit Order" at bounding box center [1506, 24] width 83 height 25
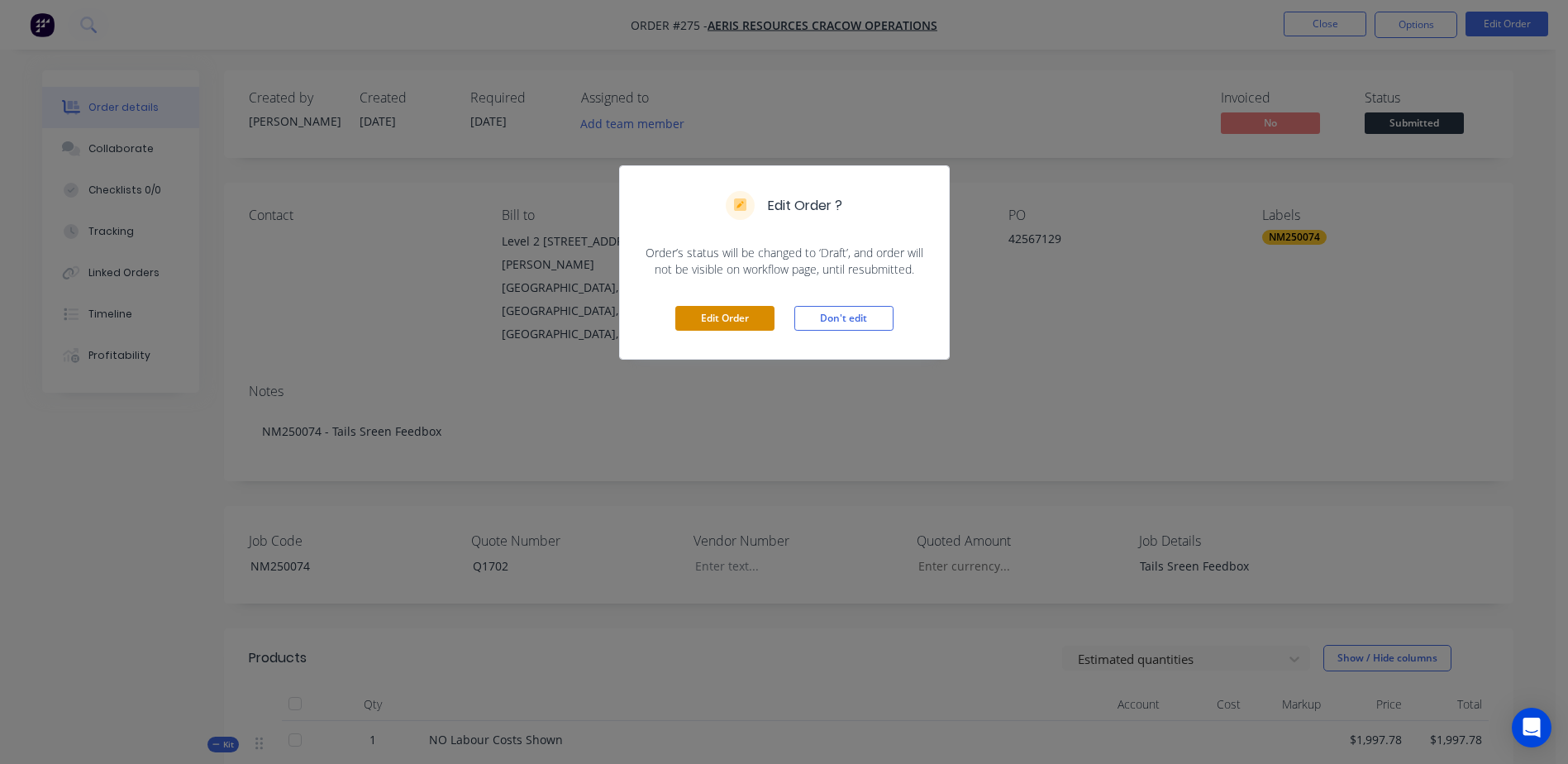
click at [677, 314] on button "Edit Order" at bounding box center [724, 319] width 99 height 25
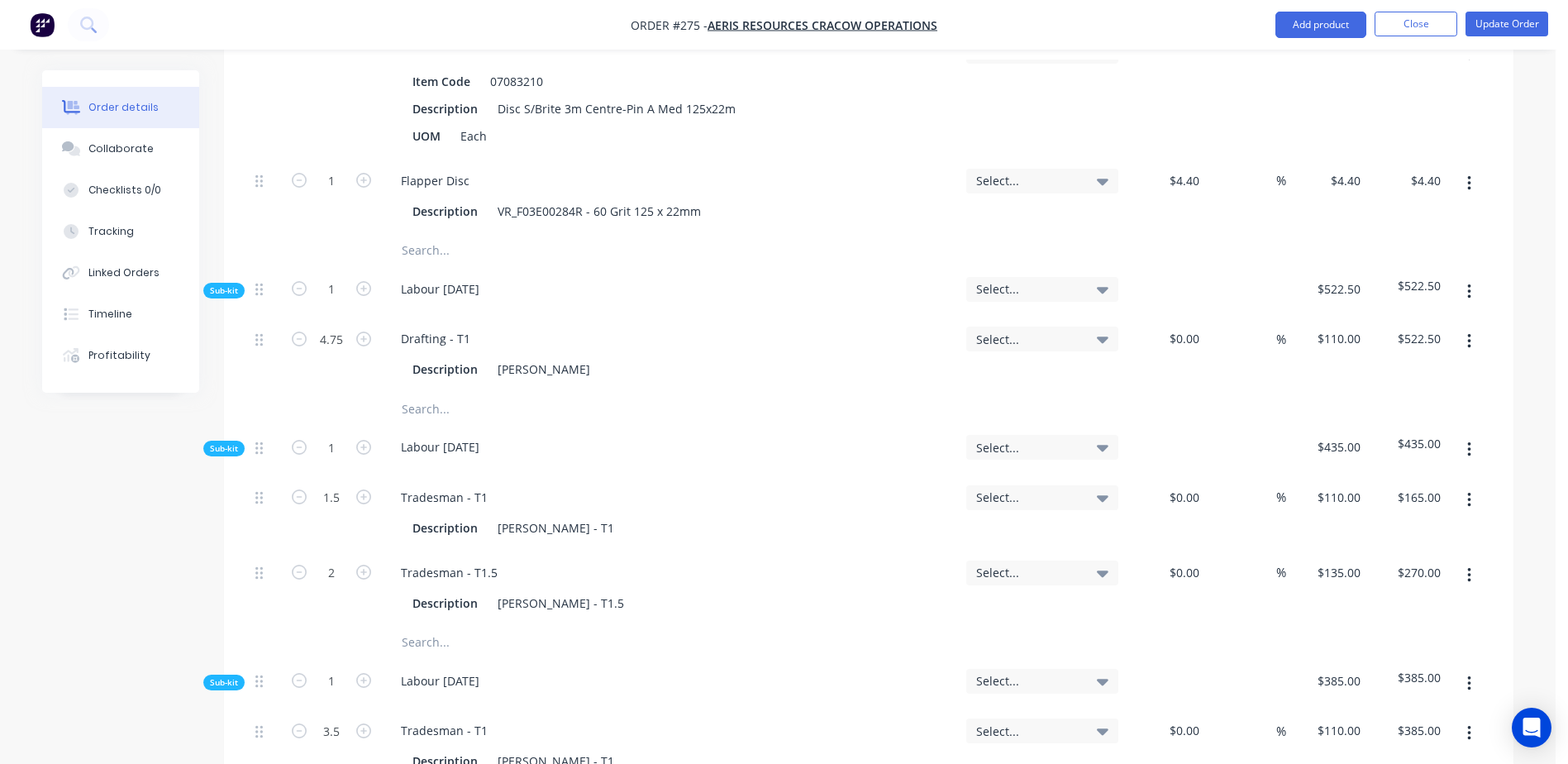
scroll to position [2811, 0]
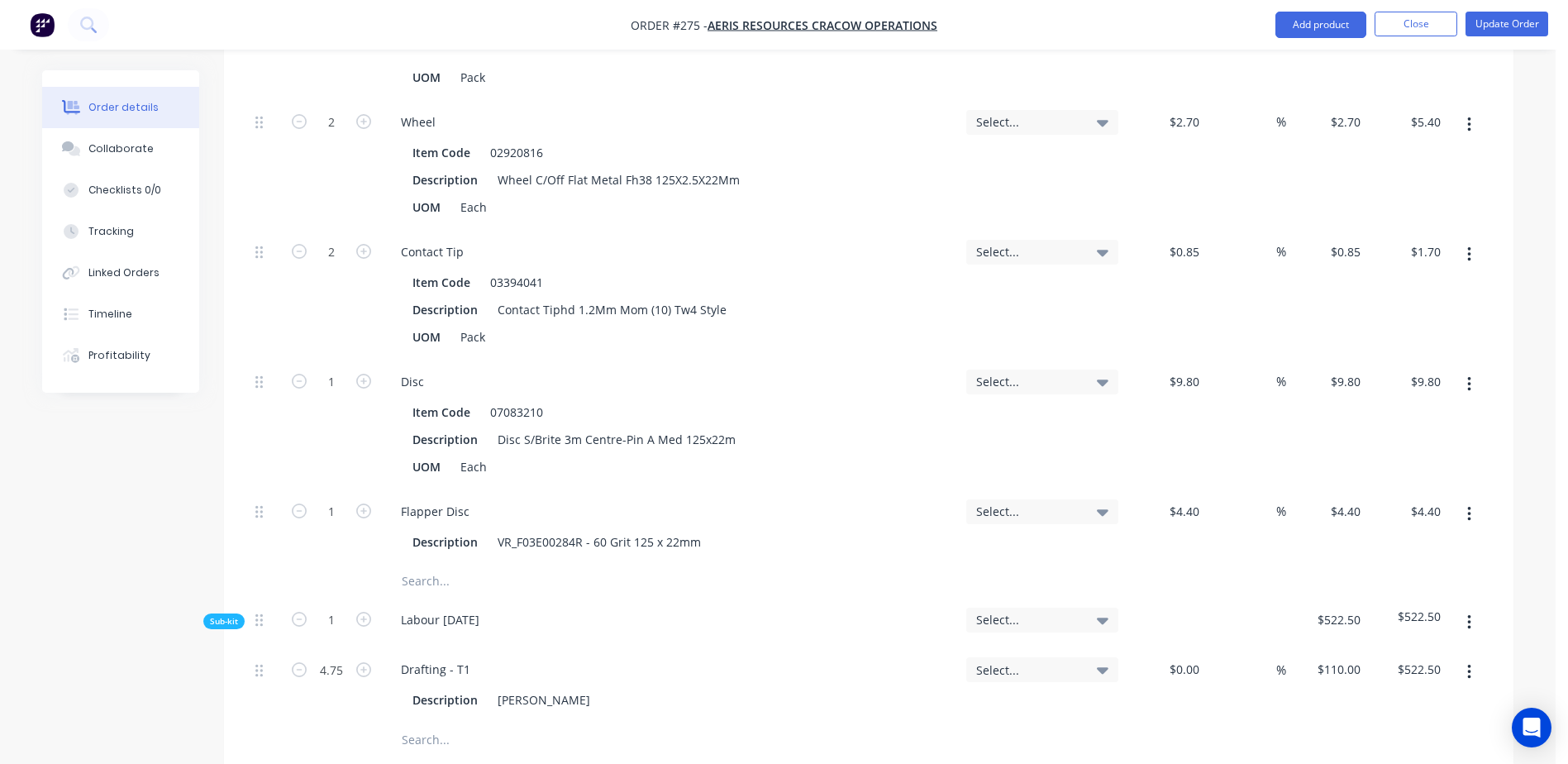
click at [413, 565] on input "text" at bounding box center [567, 582] width 331 height 33
type input "s"
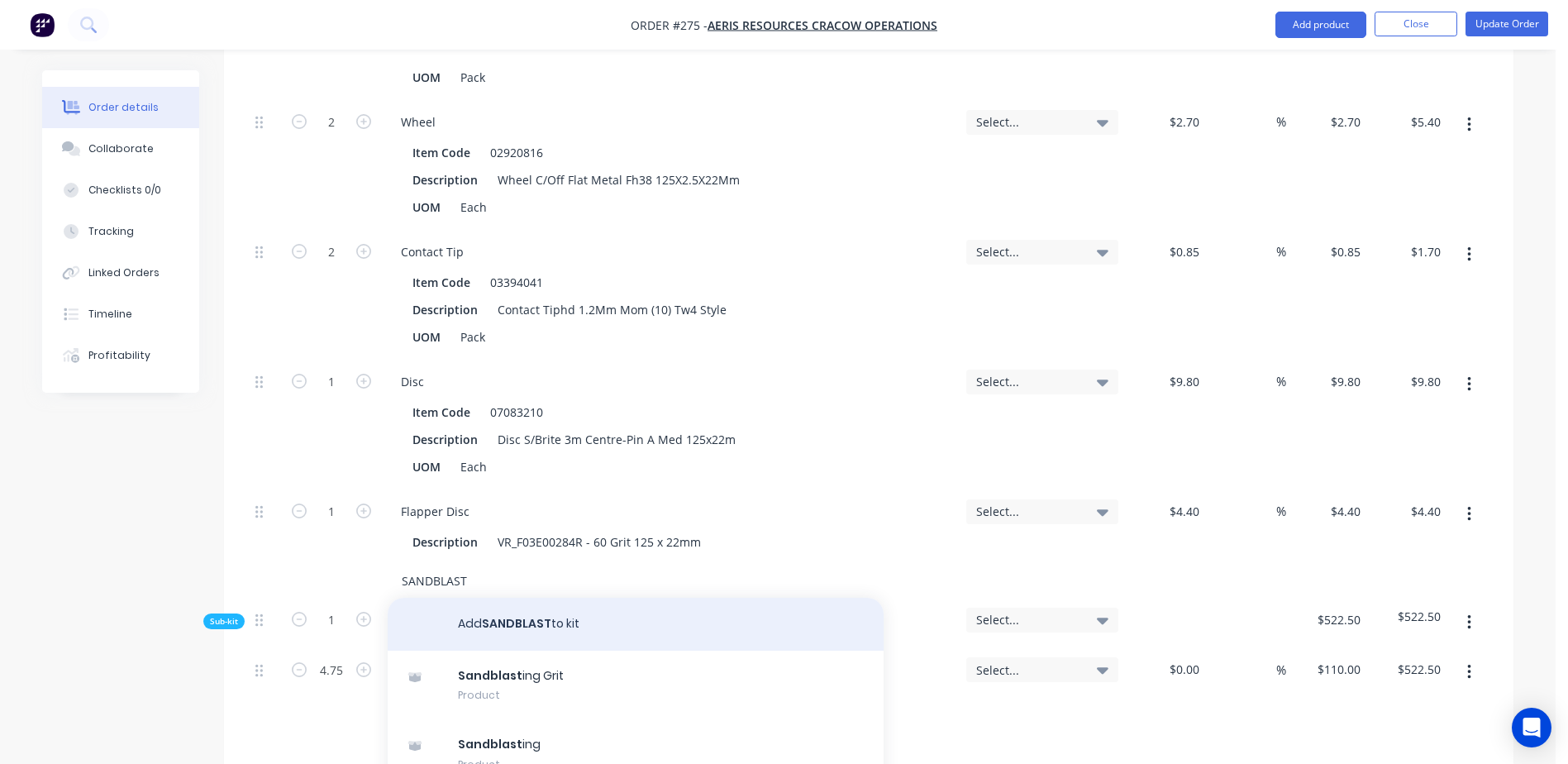
type input "SANDBLAST"
click at [510, 598] on button "Add SANDBLAST to kit" at bounding box center [636, 624] width 496 height 53
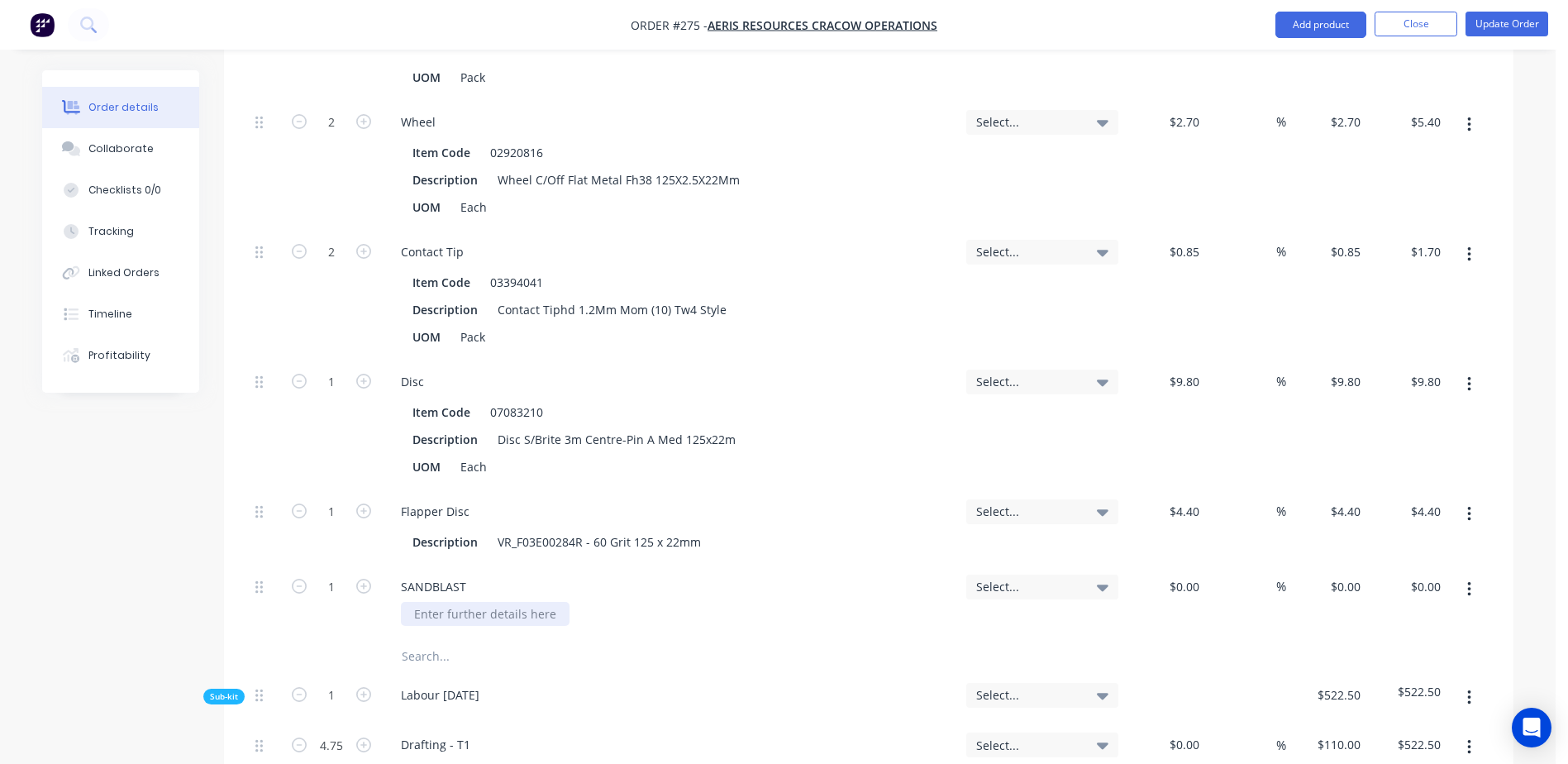
click at [460, 602] on div at bounding box center [486, 613] width 169 height 24
click at [1177, 565] on div at bounding box center [1165, 602] width 81 height 75
type input "$139.43"
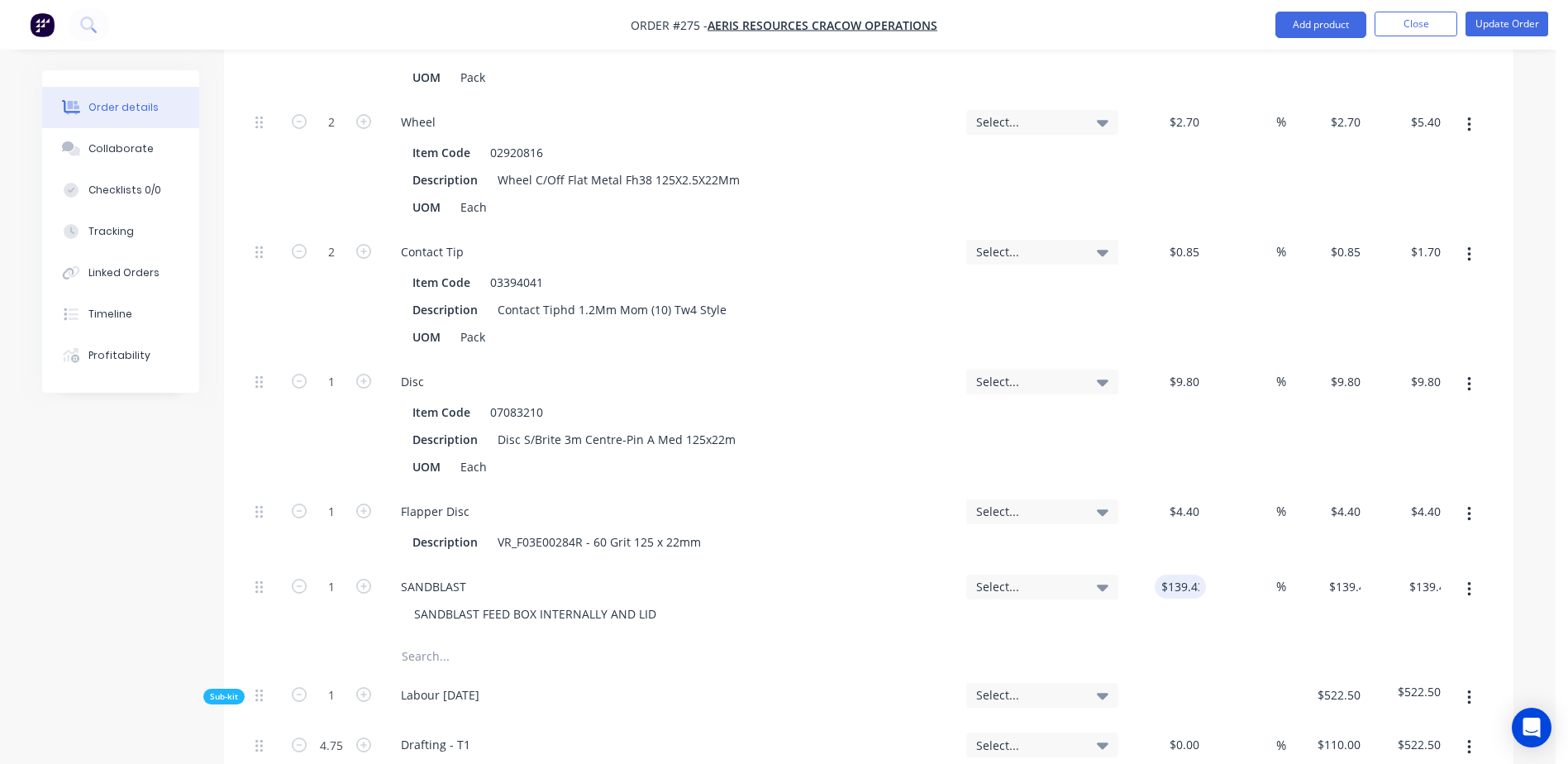
click at [430, 640] on input "text" at bounding box center [567, 657] width 331 height 33
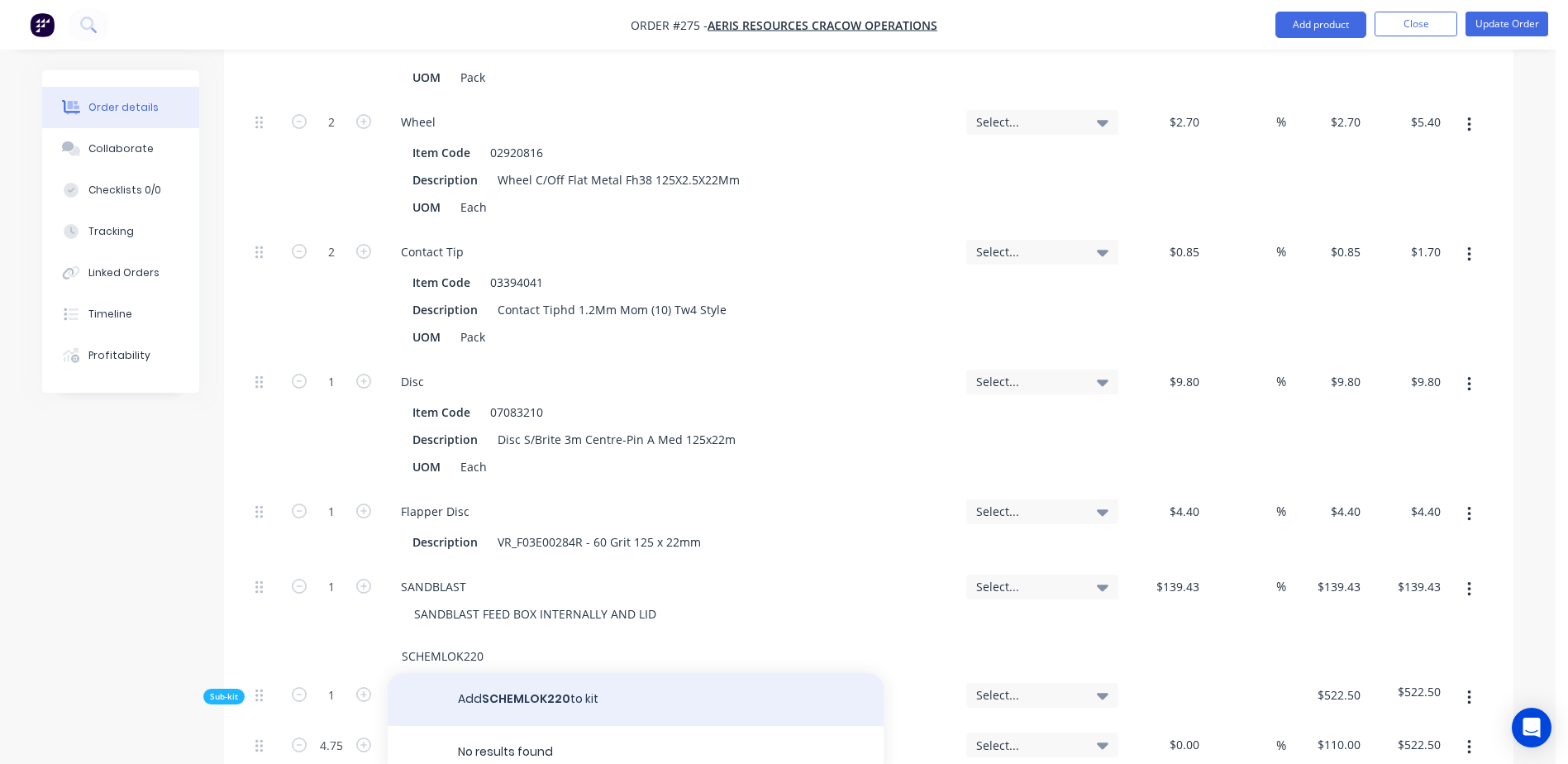
type input "SCHEMLOK220"
click at [528, 673] on button "Add SCHEMLOK220 to kit" at bounding box center [636, 700] width 496 height 53
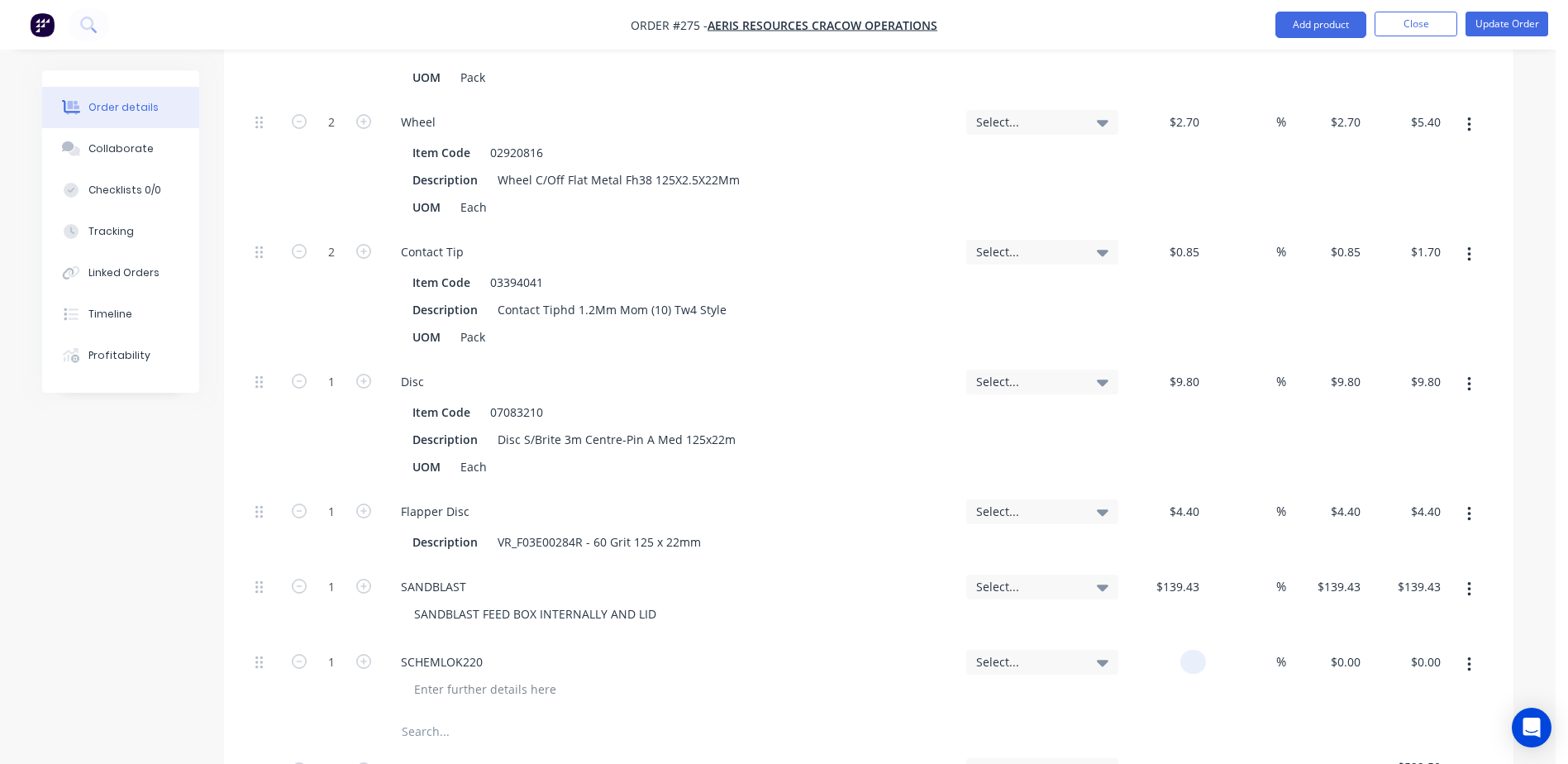
click at [1185, 650] on div at bounding box center [1192, 661] width 26 height 24
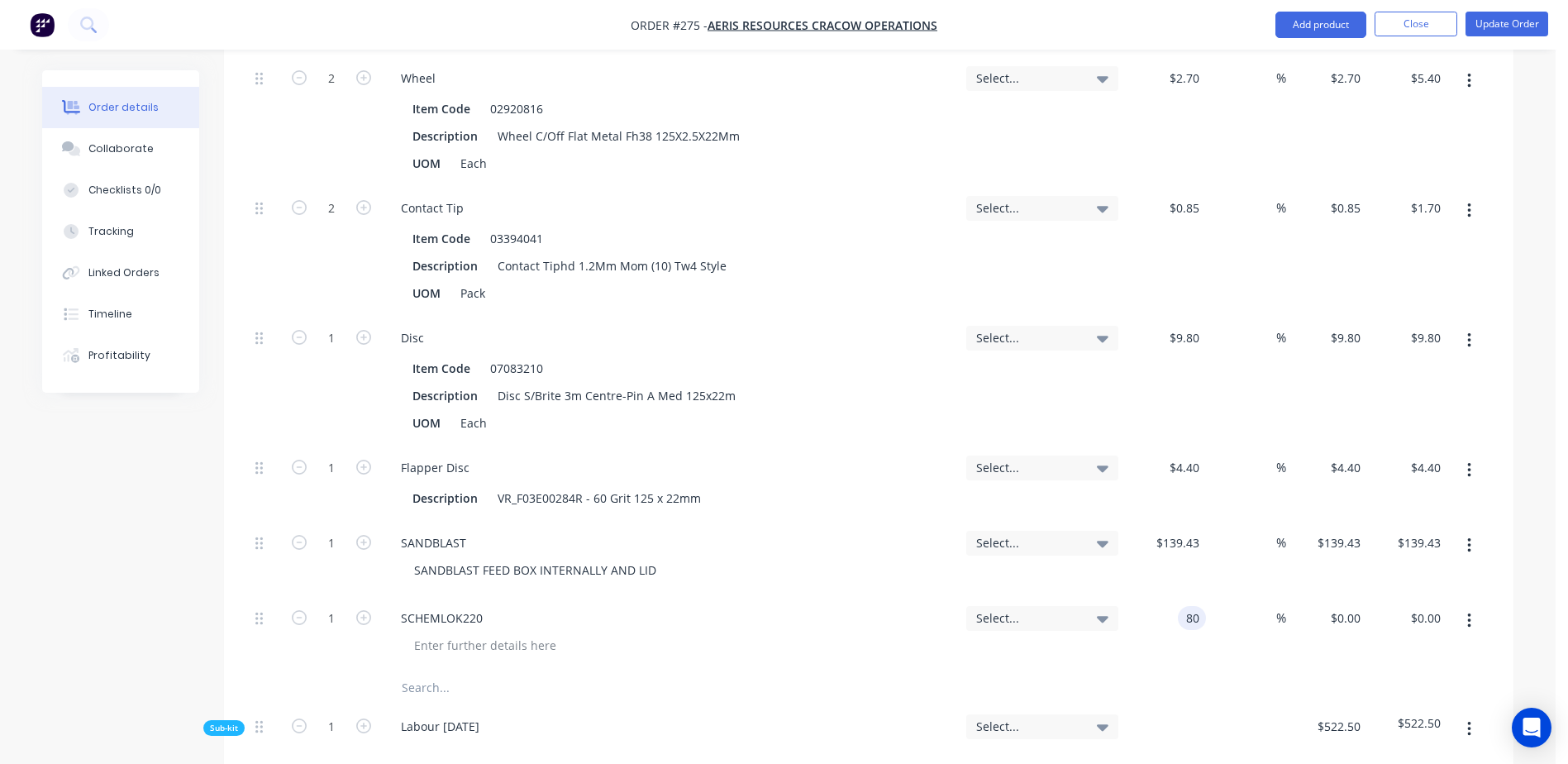
scroll to position [2894, 0]
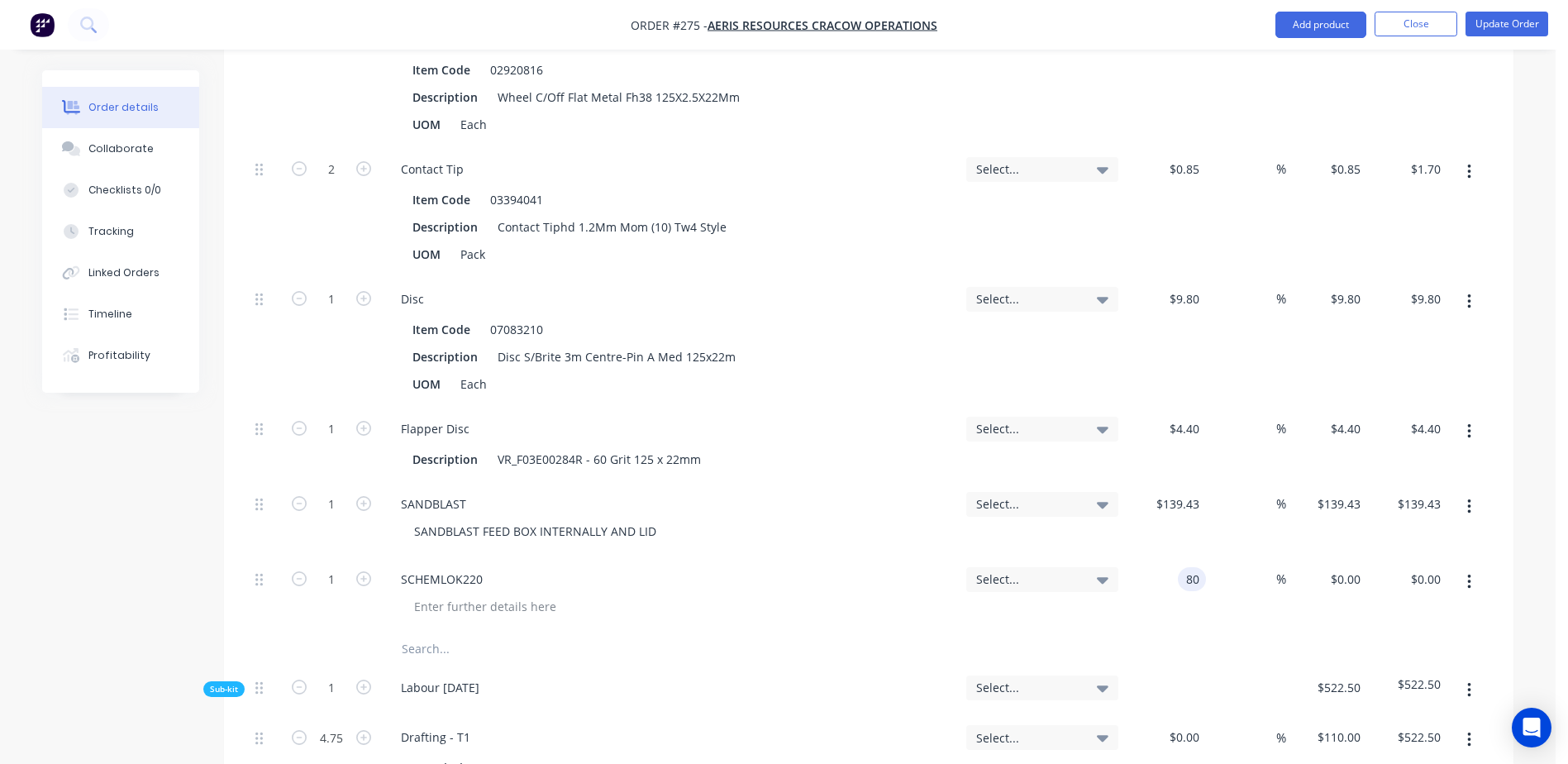
type input "$80.00"
click at [422, 633] on input "text" at bounding box center [567, 650] width 331 height 33
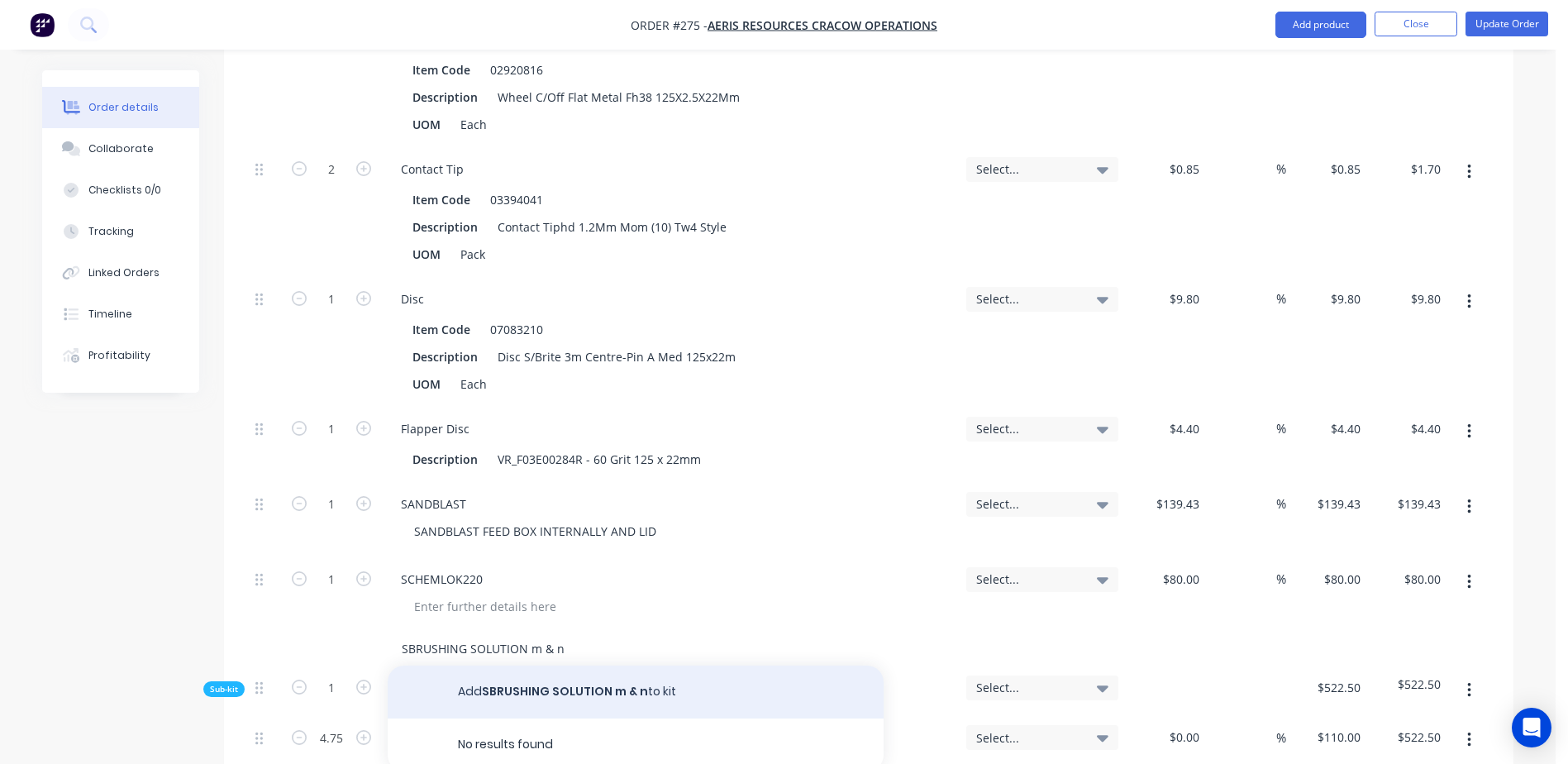
type input "SBRUSHING SOLUTION m & n"
click at [604, 665] on button "Add SBRUSHING SOLUTION m & n to kit" at bounding box center [636, 692] width 496 height 53
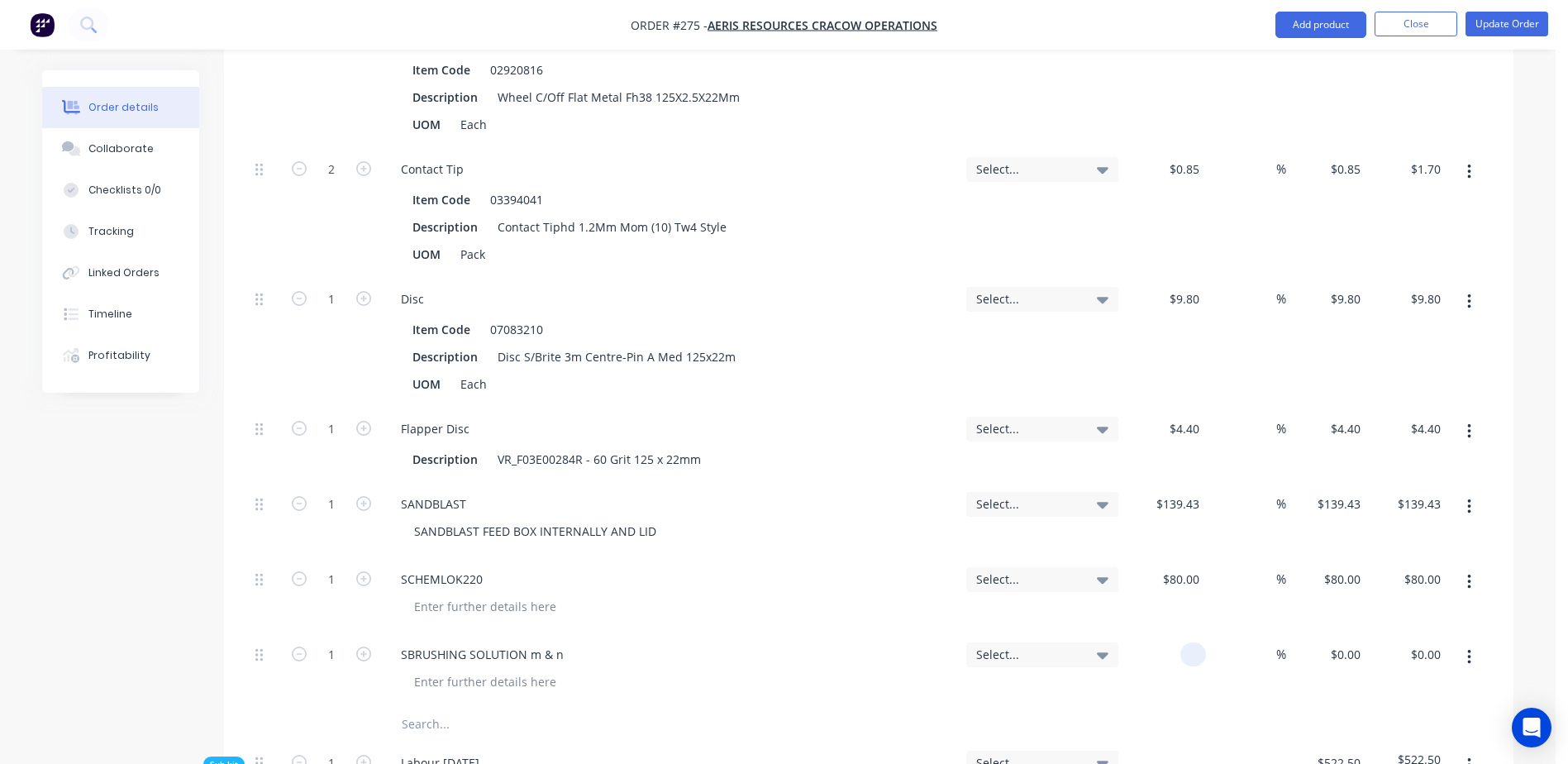
click at [1169, 633] on div at bounding box center [1165, 670] width 81 height 75
type input "$168.00"
click at [450, 649] on div "SBRUSHING SOLUTION m & n" at bounding box center [670, 670] width 579 height 75
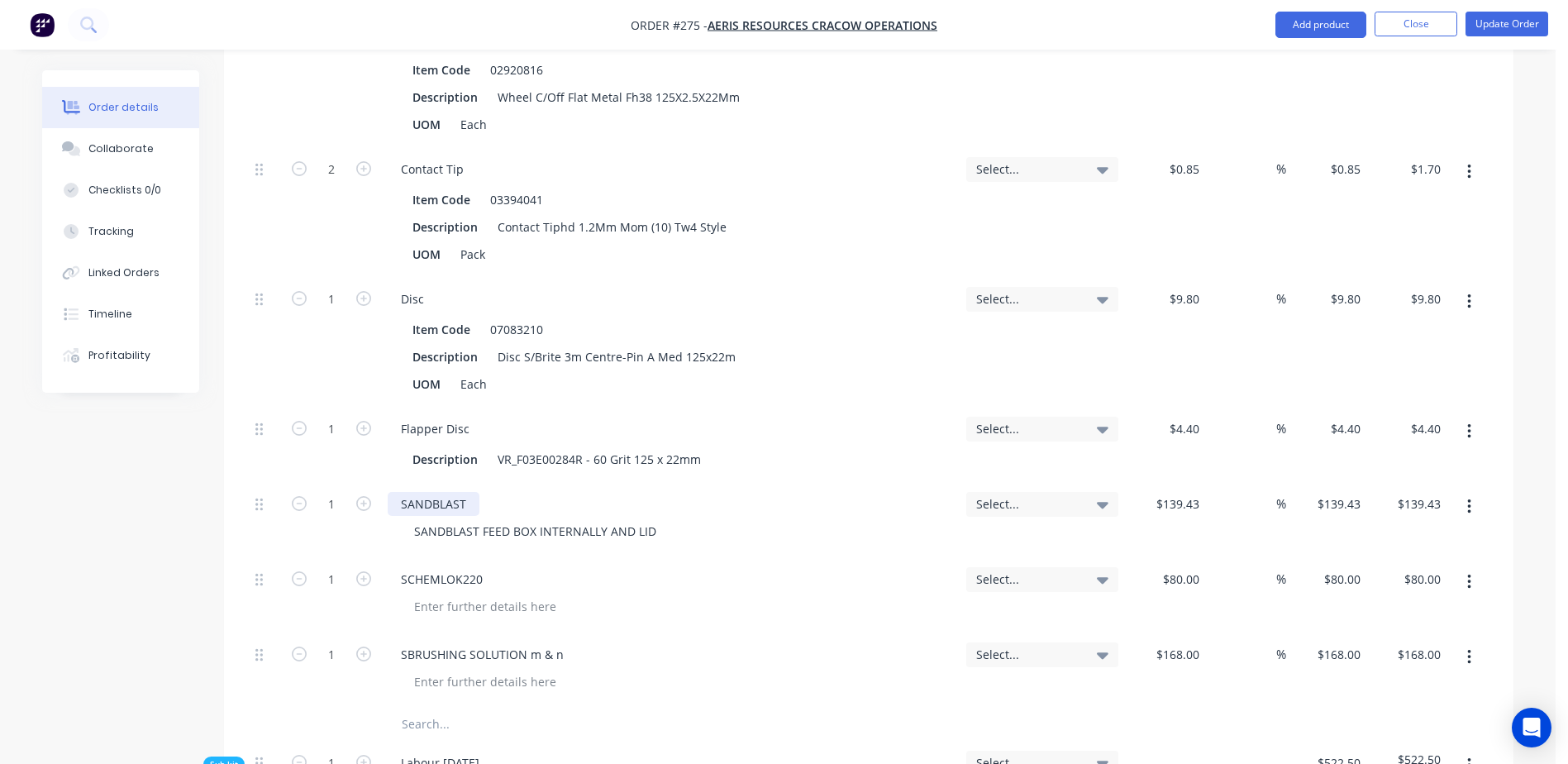
click at [477, 492] on div "SANDBLAST" at bounding box center [434, 503] width 92 height 24
click at [502, 567] on div "SCHEMLOK220" at bounding box center [670, 578] width 565 height 24
click at [487, 567] on div "SCHEMLOK220" at bounding box center [442, 578] width 108 height 24
click at [510, 567] on div "SCHEMLOK220 ( 0.5)" at bounding box center [458, 578] width 142 height 24
click at [568, 643] on div "SBRUSHING SOLUTION m & n" at bounding box center [482, 654] width 189 height 24
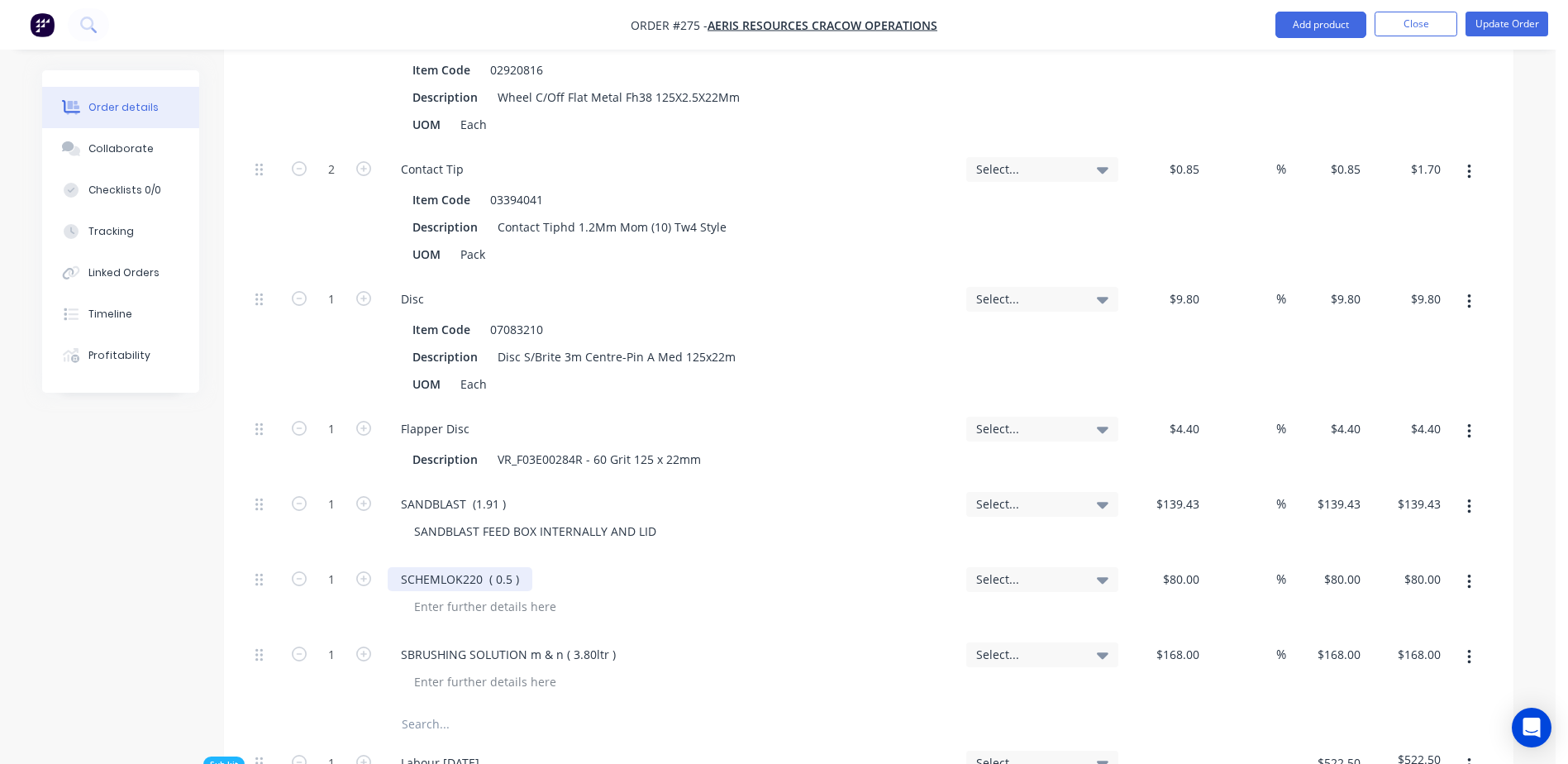
click at [510, 567] on div "SCHEMLOK220 ( 0.5 )" at bounding box center [460, 578] width 144 height 24
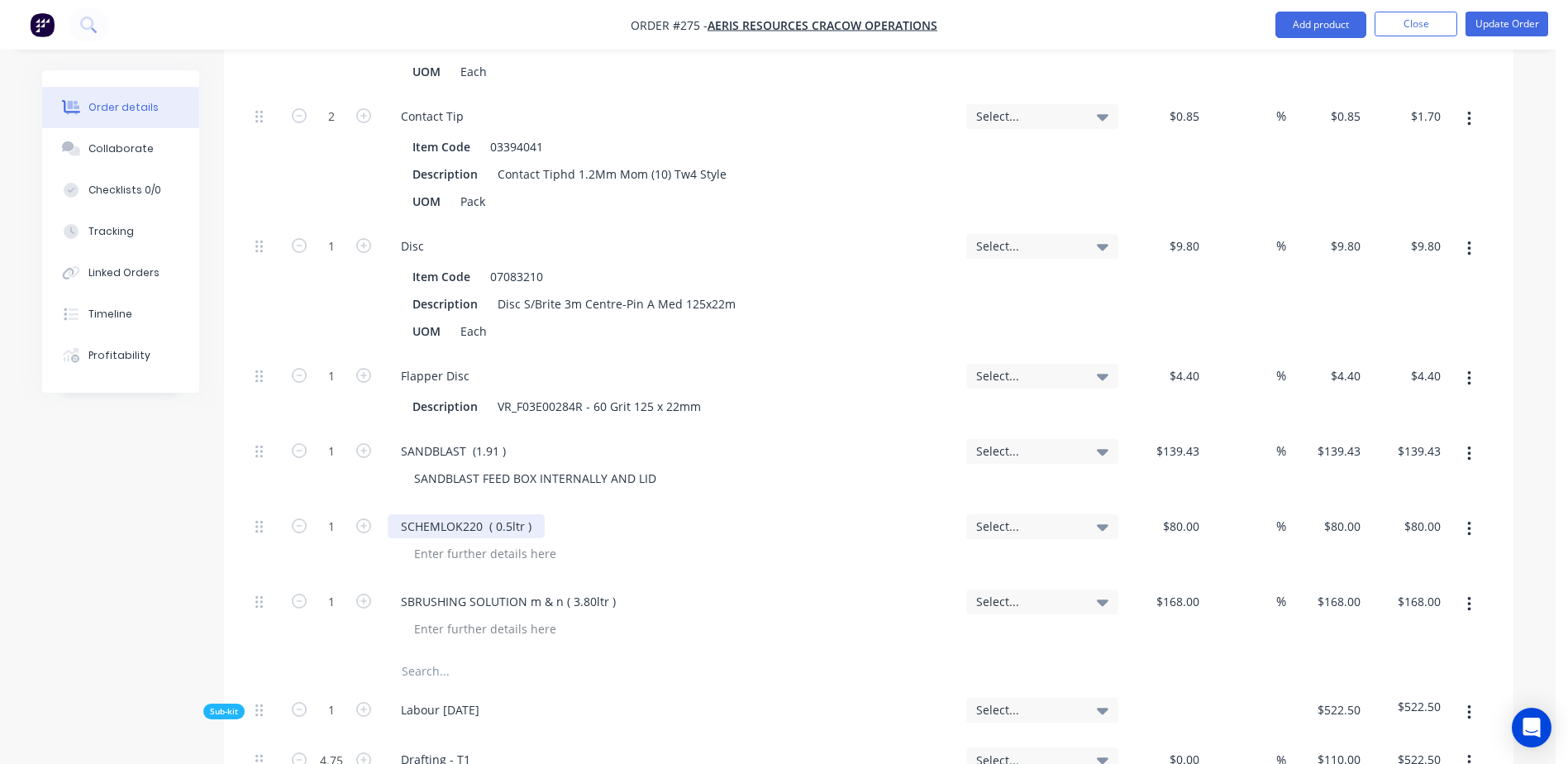
scroll to position [2977, 0]
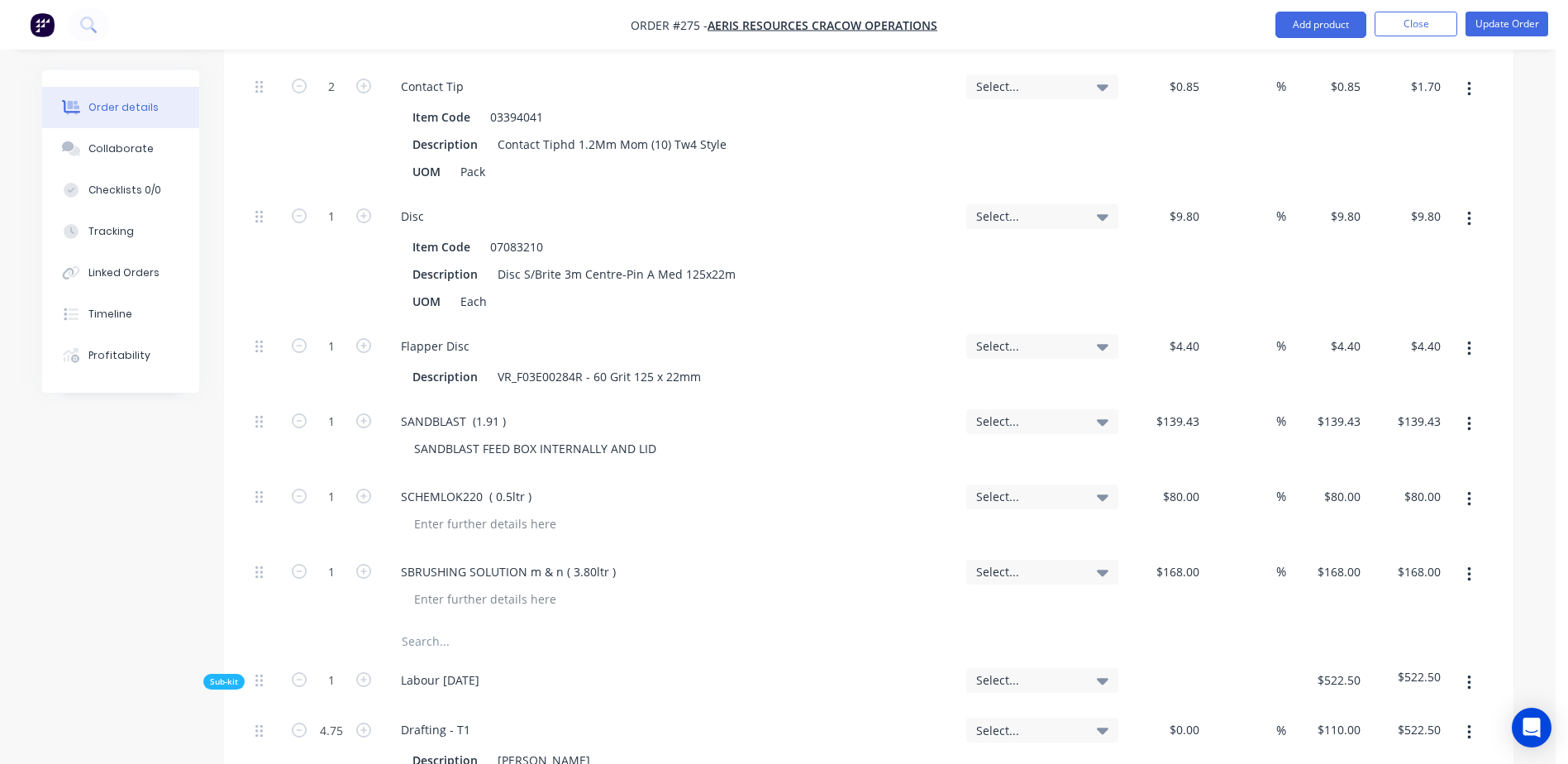
click at [417, 625] on input "text" at bounding box center [567, 642] width 331 height 33
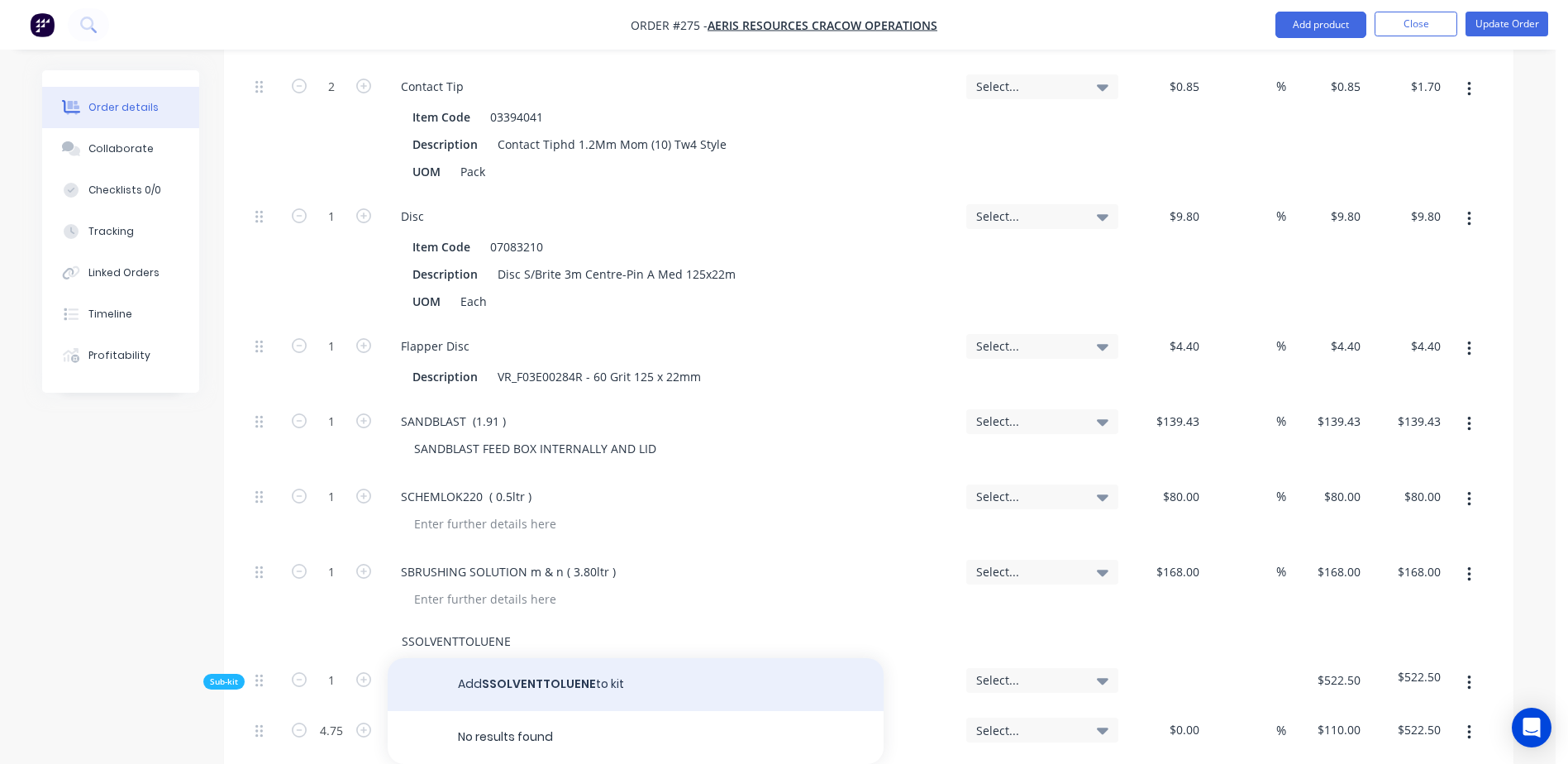
type input "SSOLVENTTOLUENE"
click at [527, 658] on button "Add SSOLVENTTOLUENE to kit" at bounding box center [636, 685] width 496 height 53
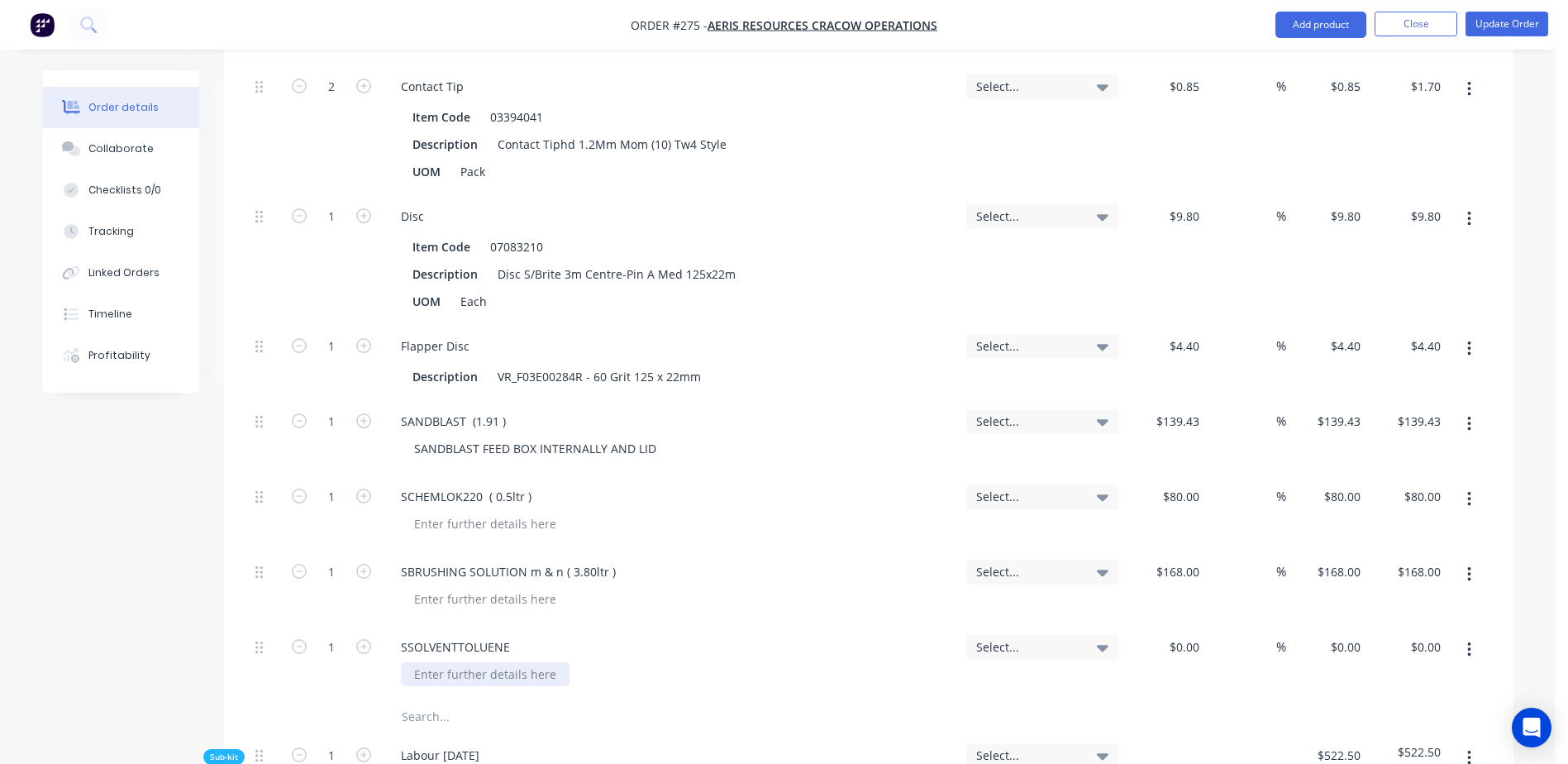
click at [466, 662] on div at bounding box center [486, 673] width 169 height 24
click at [514, 635] on div "SSOLVENTTOLUENE" at bounding box center [456, 646] width 136 height 24
click at [546, 635] on div "SSOLVENTTOLUENE ( .25ltr" at bounding box center [475, 646] width 174 height 24
click at [1180, 625] on div at bounding box center [1165, 662] width 81 height 75
type input "6"
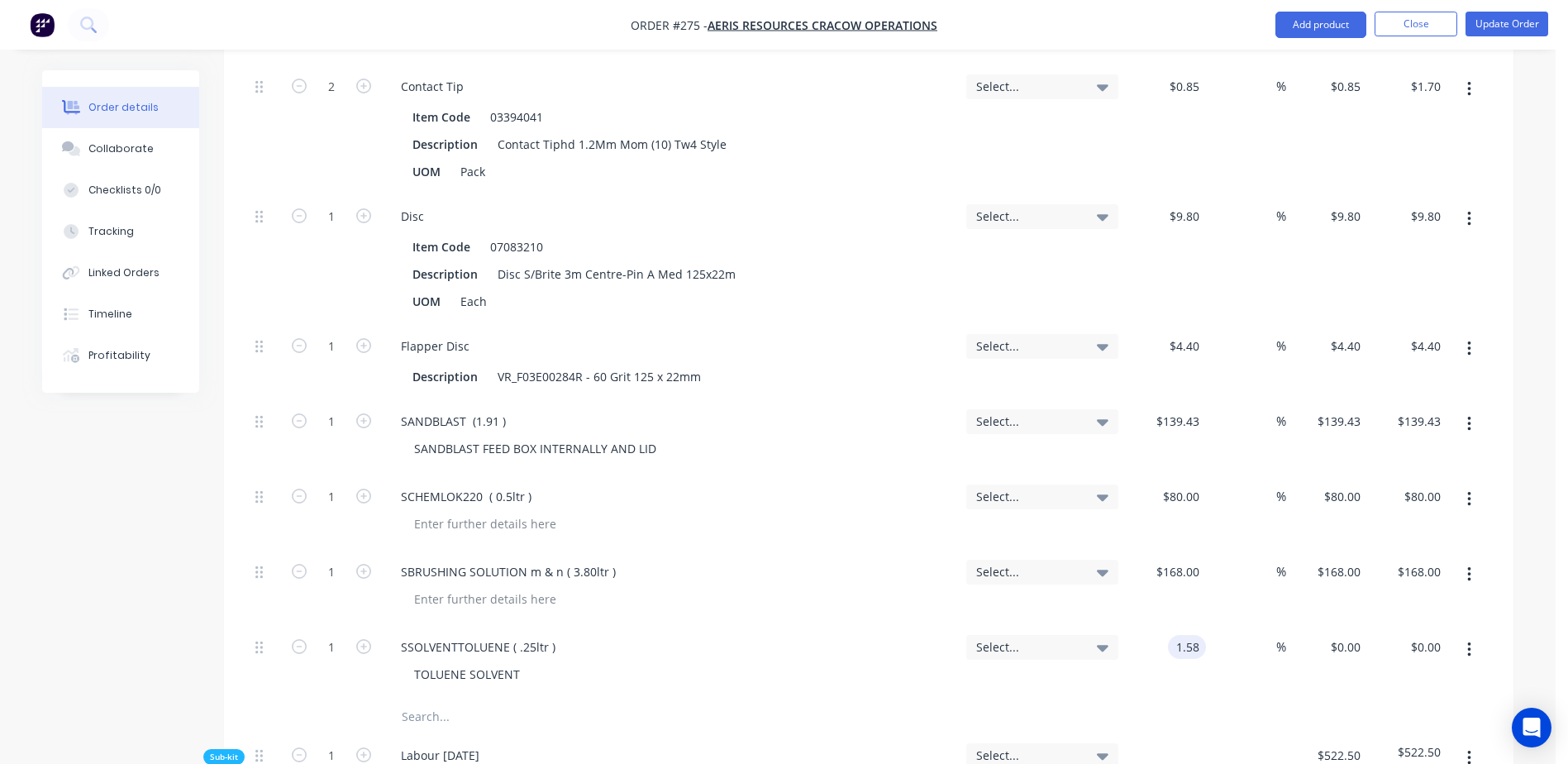
scroll to position [3141, 0]
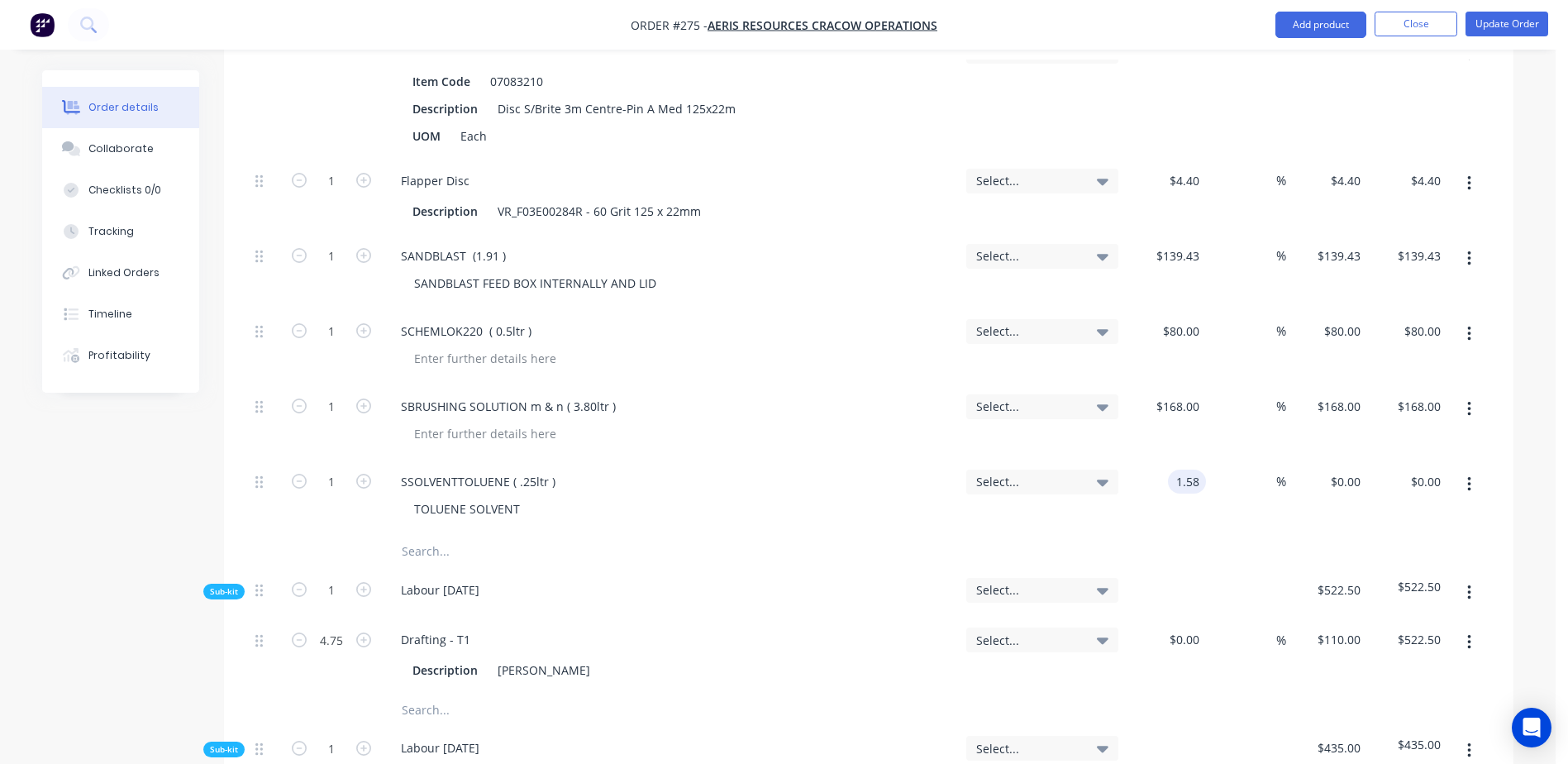
type input "$1.58"
click at [418, 535] on input "text" at bounding box center [567, 552] width 331 height 33
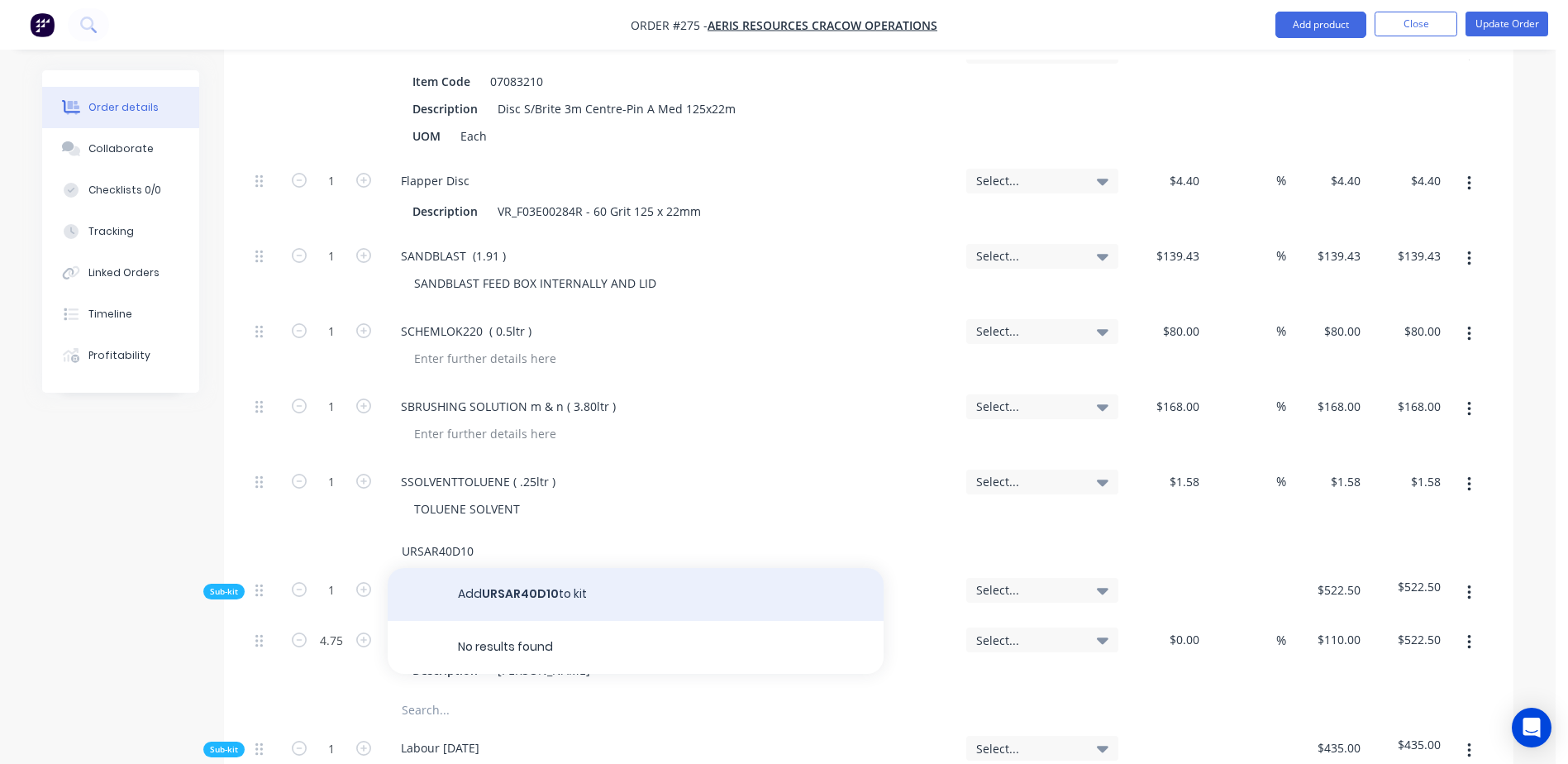
type input "URSAR40D10"
click at [518, 568] on button "Add URSAR40D10 to kit" at bounding box center [636, 594] width 496 height 53
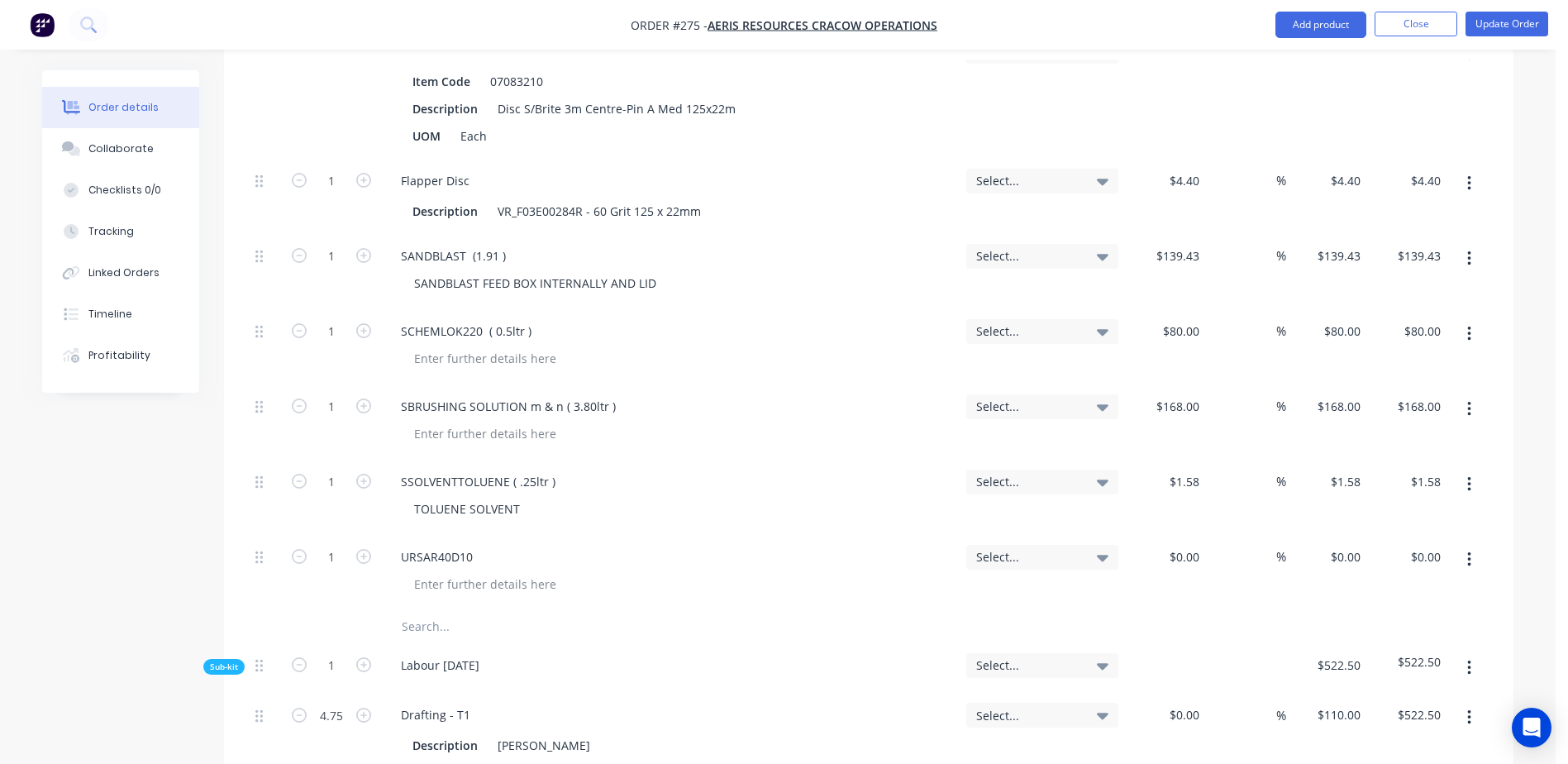
click at [492, 545] on div "URSAR40D10" at bounding box center [670, 556] width 565 height 24
click at [441, 572] on div at bounding box center [486, 584] width 169 height 24
click at [1173, 535] on div "$0.00" at bounding box center [1165, 572] width 81 height 75
type input "$624.00"
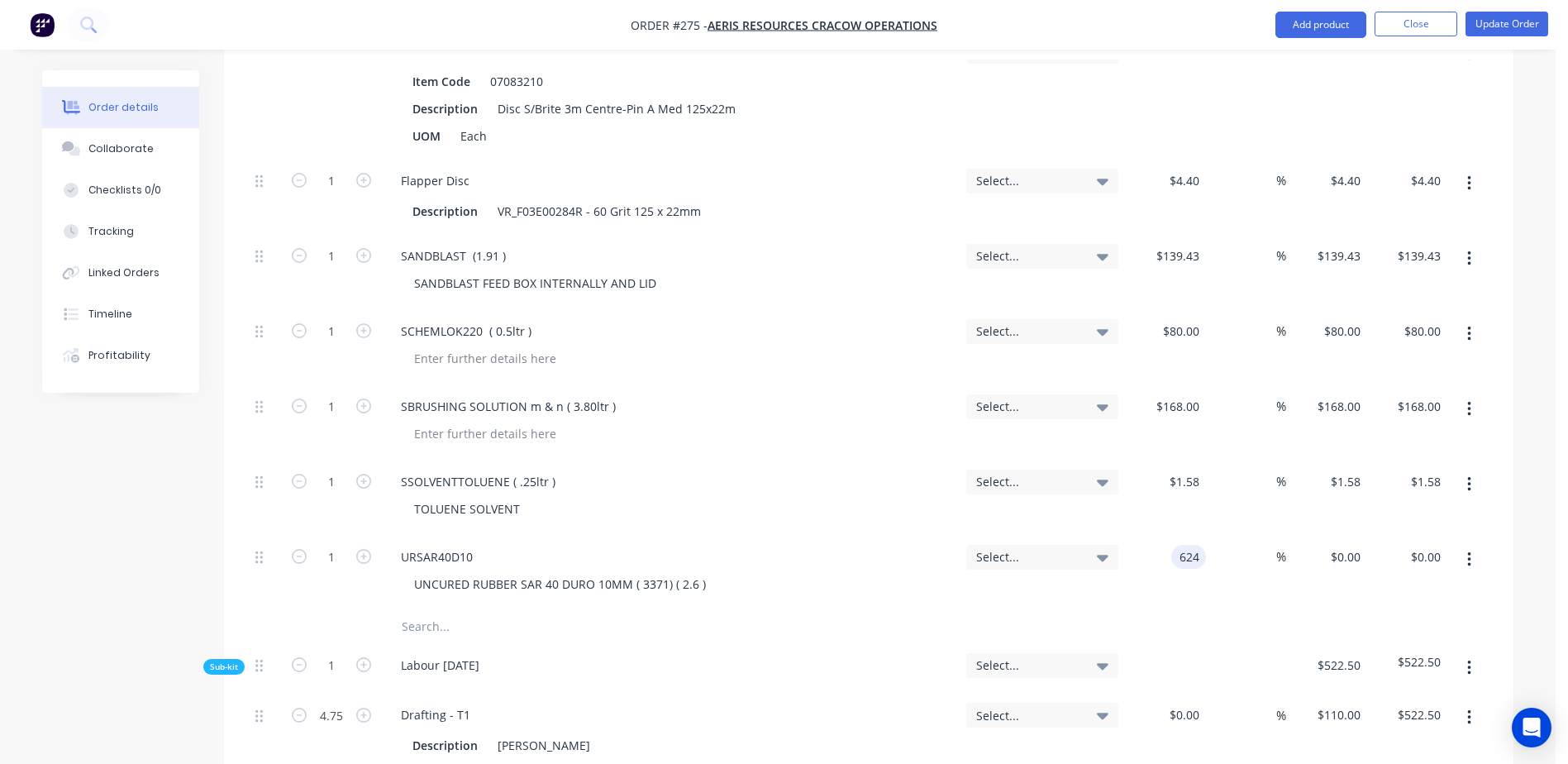
type input "$624.00"
click at [415, 610] on input "text" at bounding box center [567, 627] width 331 height 33
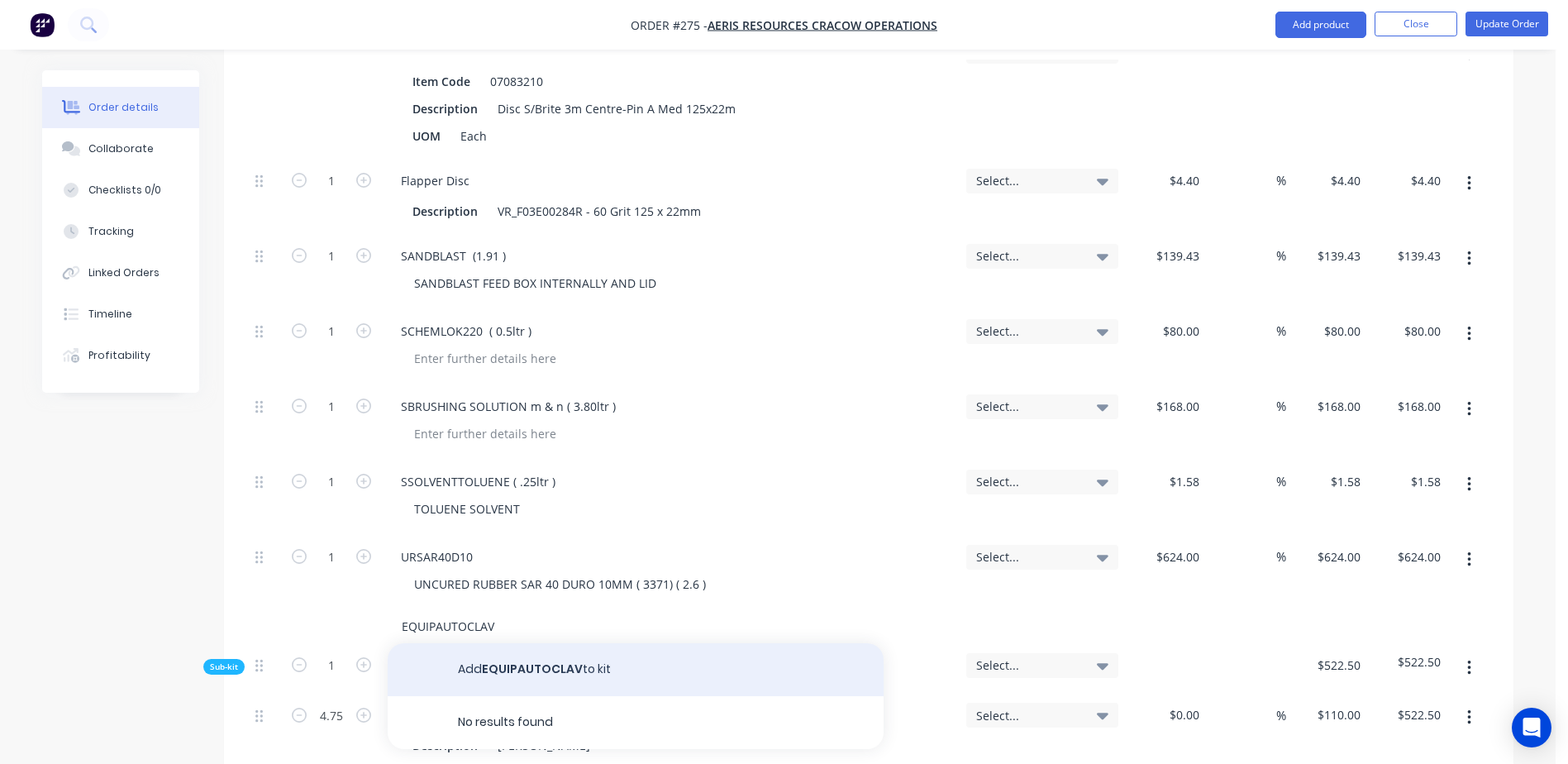
type input "EQUIPAUTOCLAV"
click at [513, 643] on button "Add EQUIPAUTOCLAV to kit" at bounding box center [636, 670] width 496 height 53
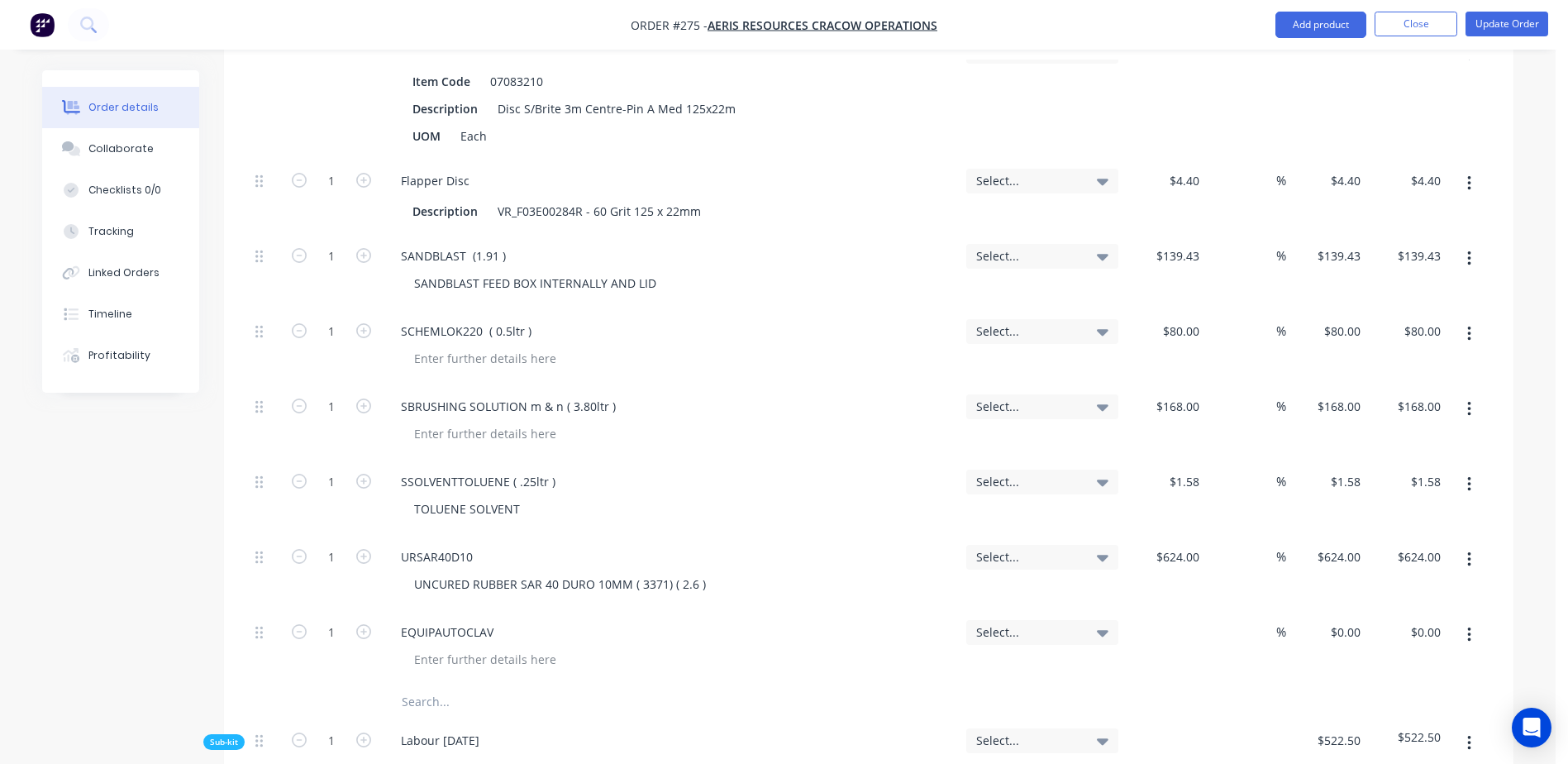
drag, startPoint x: 1182, startPoint y: 587, endPoint x: 1165, endPoint y: 607, distance: 26.2
click at [1179, 610] on div "$0.00" at bounding box center [1165, 647] width 81 height 75
type input "$40.00"
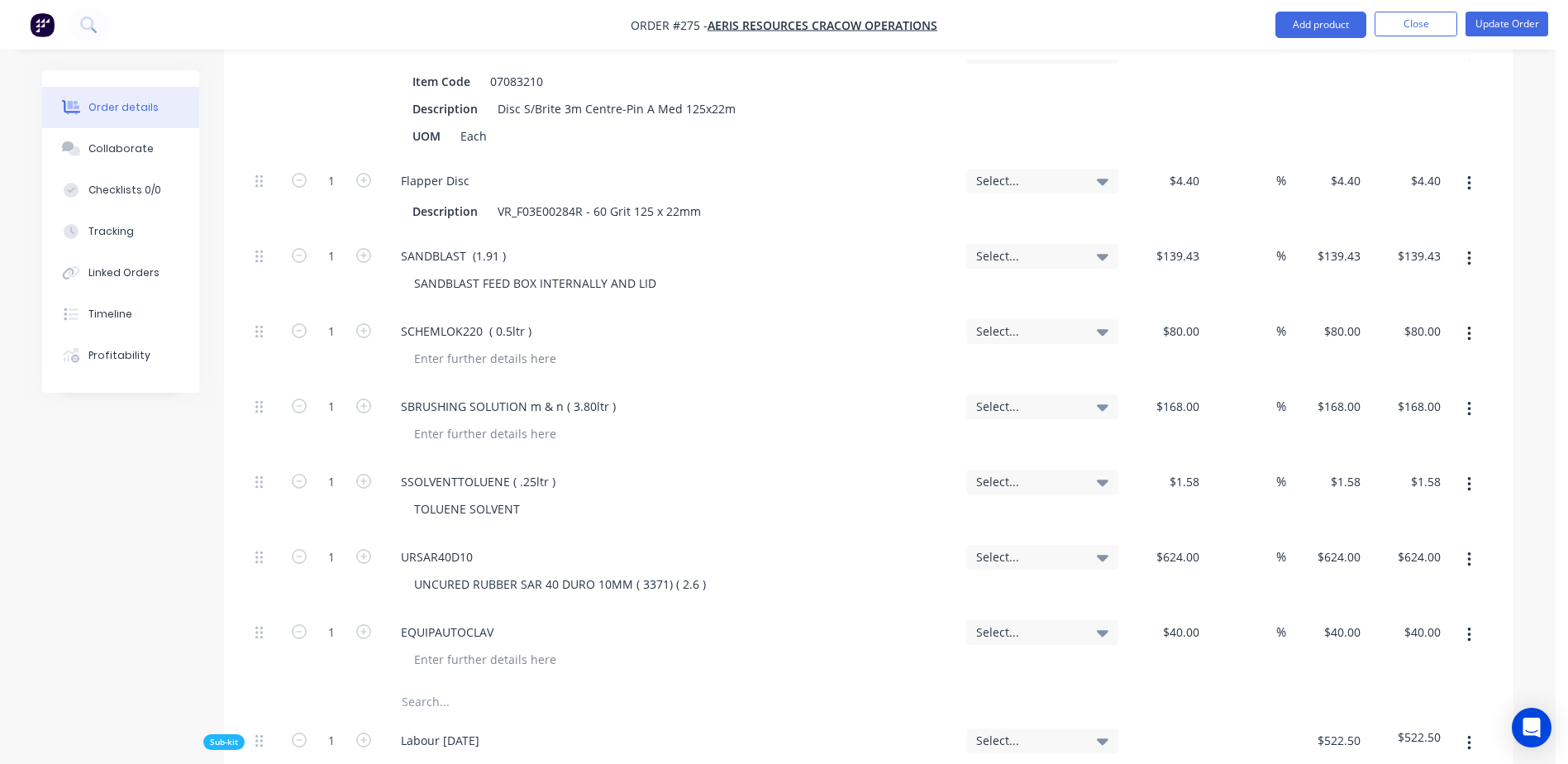
click at [431, 686] on input "text" at bounding box center [567, 702] width 331 height 33
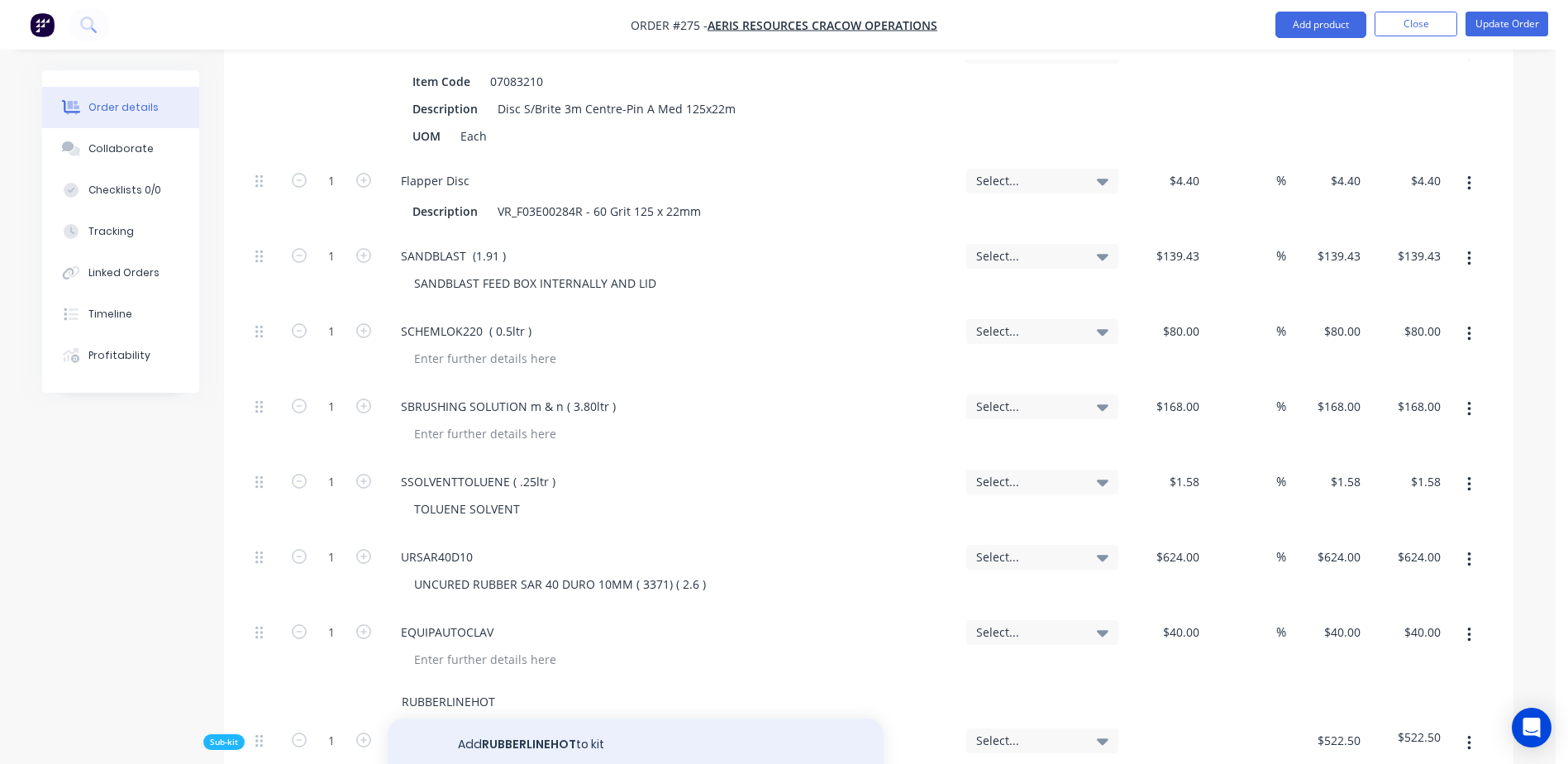
type input "RUBBERLINEHOT"
click at [519, 718] on button "Add RUBBERLINEHOT to kit" at bounding box center [636, 745] width 496 height 53
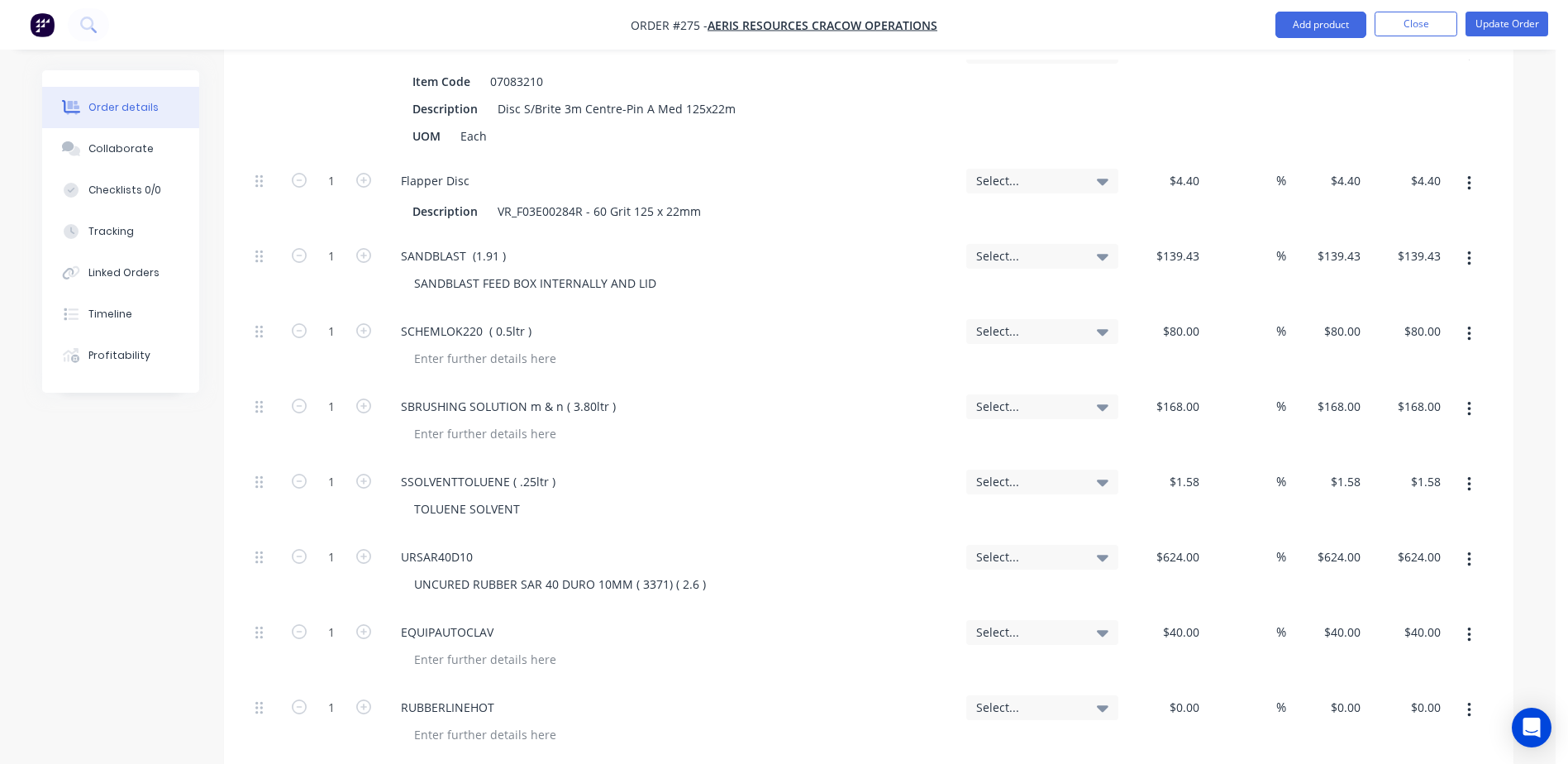
click at [508, 695] on div "RUBBERLINEHOT" at bounding box center [670, 707] width 565 height 24
click at [500, 695] on div "RUBBERLINEHOT" at bounding box center [448, 707] width 120 height 24
click at [496, 695] on div "RUBBERLINEHOT 5 hr )" at bounding box center [464, 707] width 152 height 24
click at [1178, 686] on div "$0.00" at bounding box center [1165, 723] width 81 height 75
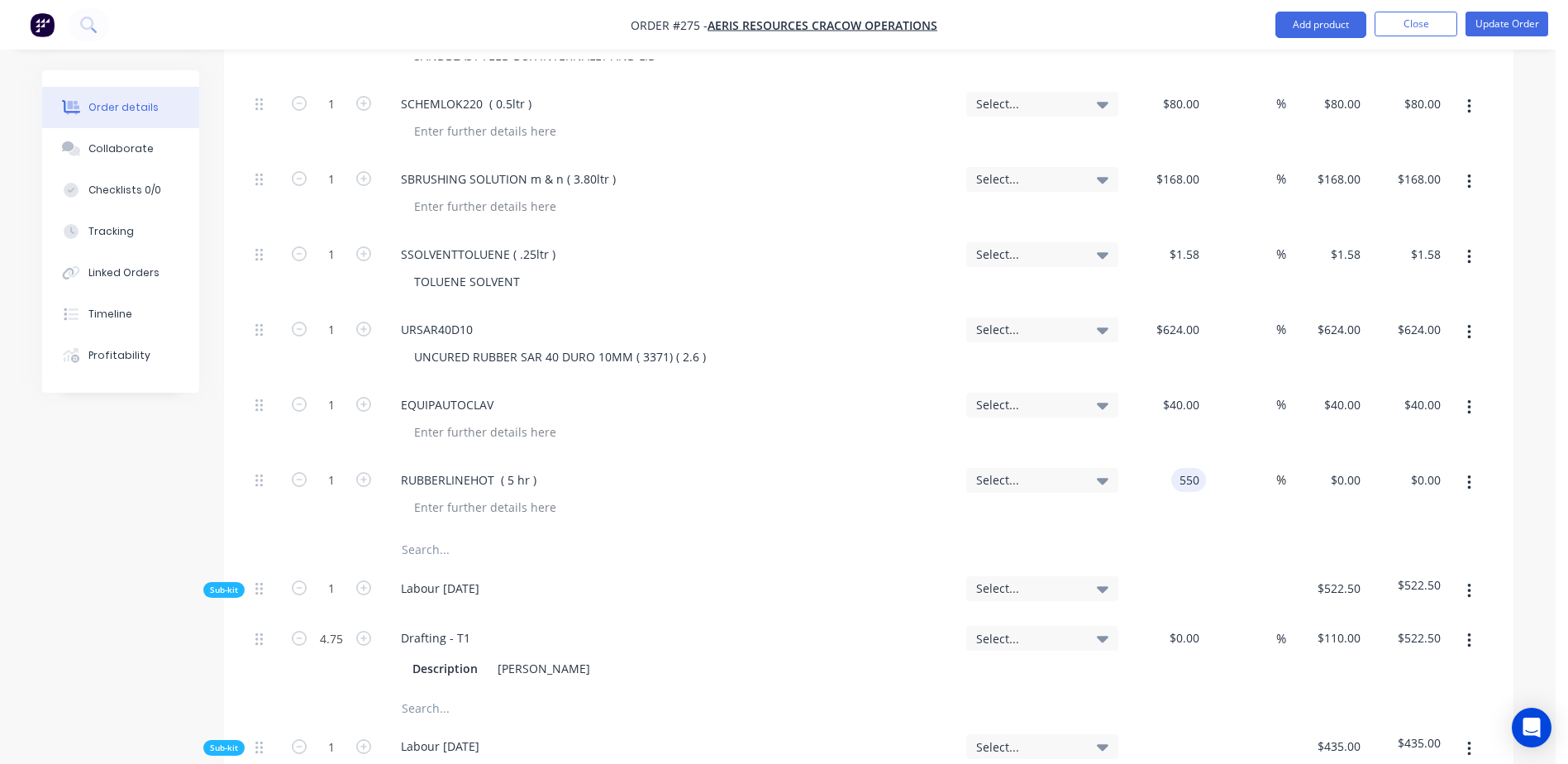
scroll to position [3390, 0]
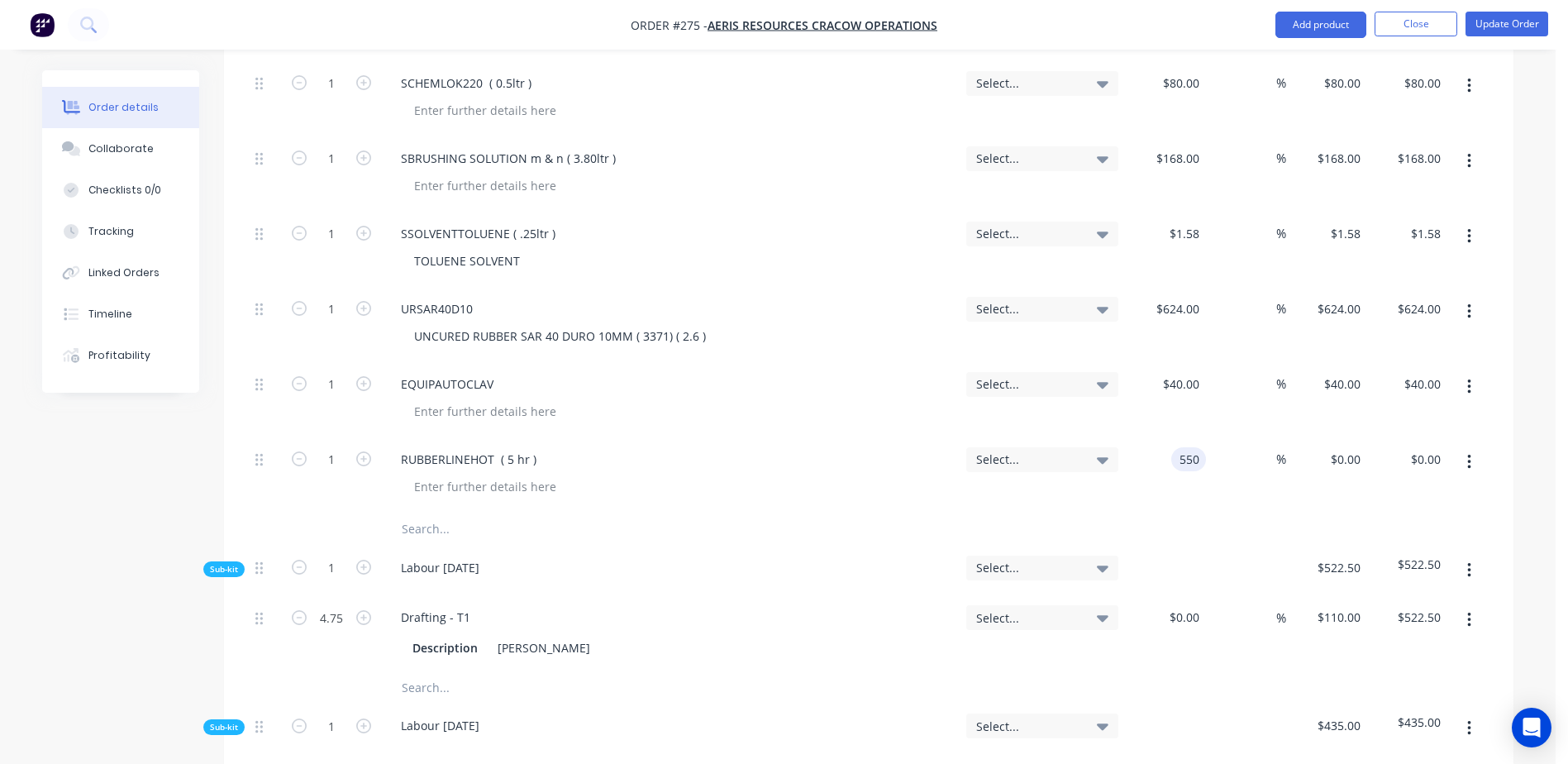
type input "$550.00"
click at [441, 512] on input "text" at bounding box center [567, 529] width 331 height 33
click at [1491, 25] on button "Update Order" at bounding box center [1506, 24] width 83 height 25
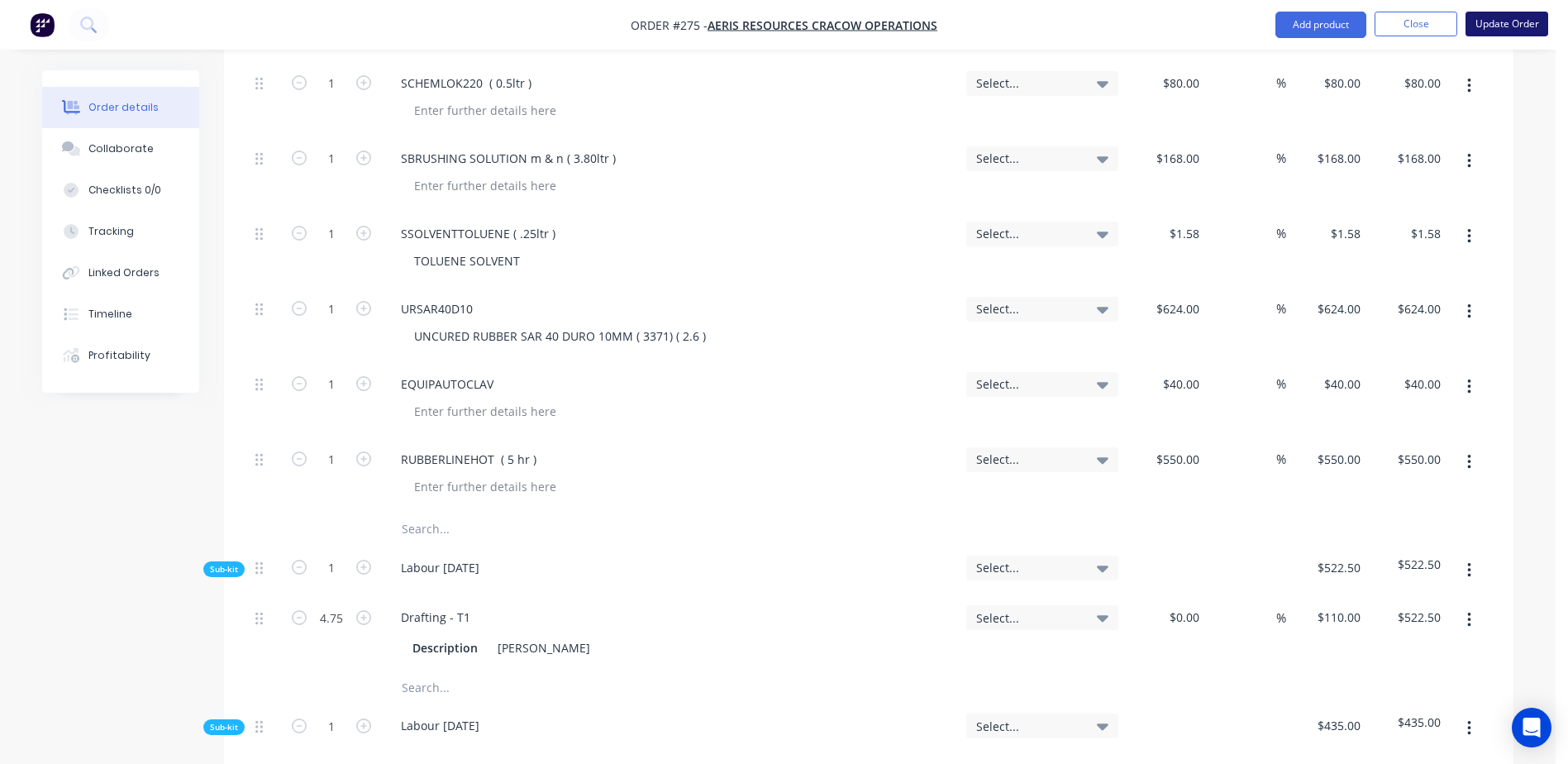
scroll to position [0, 0]
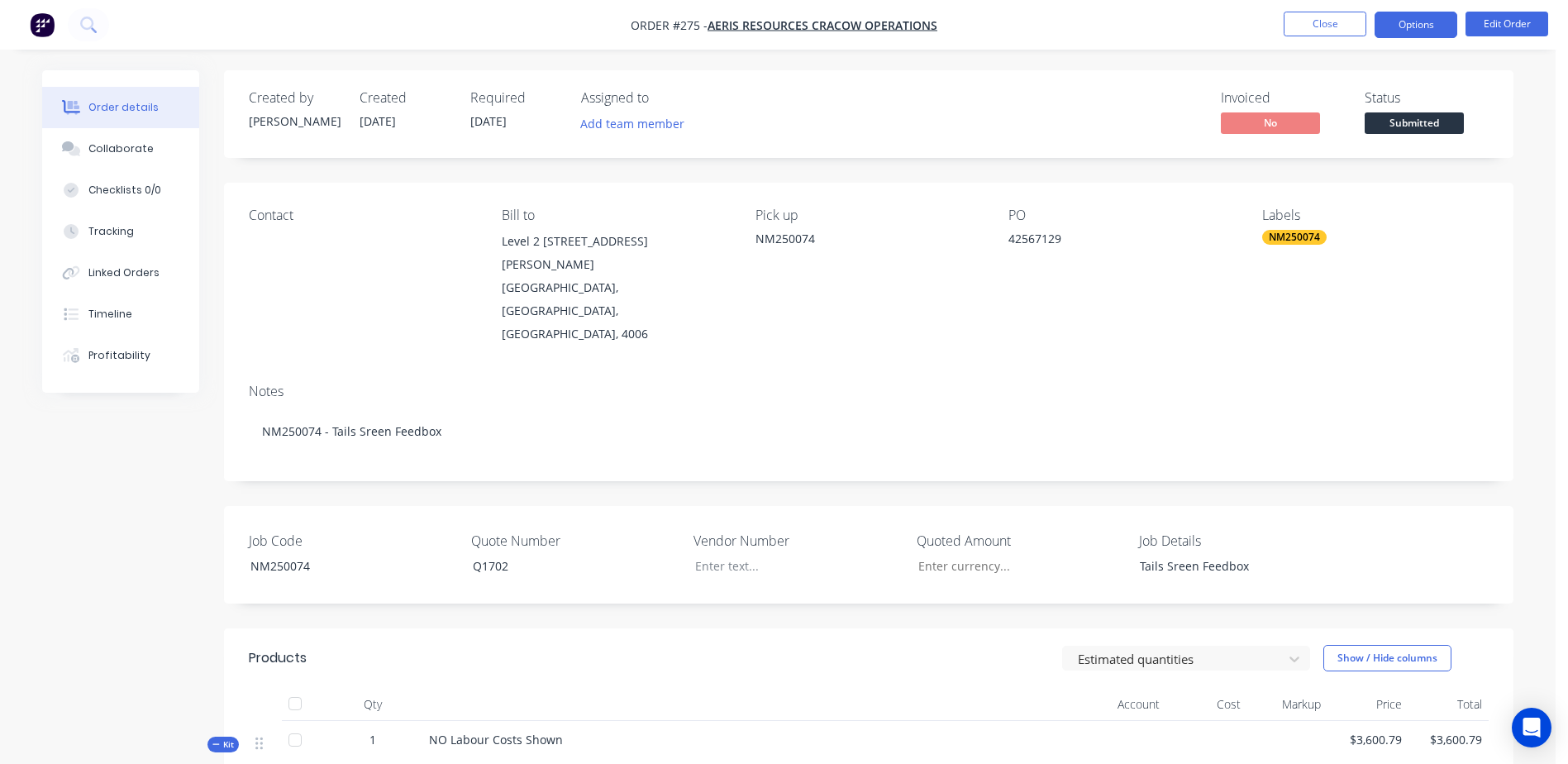
click at [1408, 25] on button "Options" at bounding box center [1416, 25] width 83 height 26
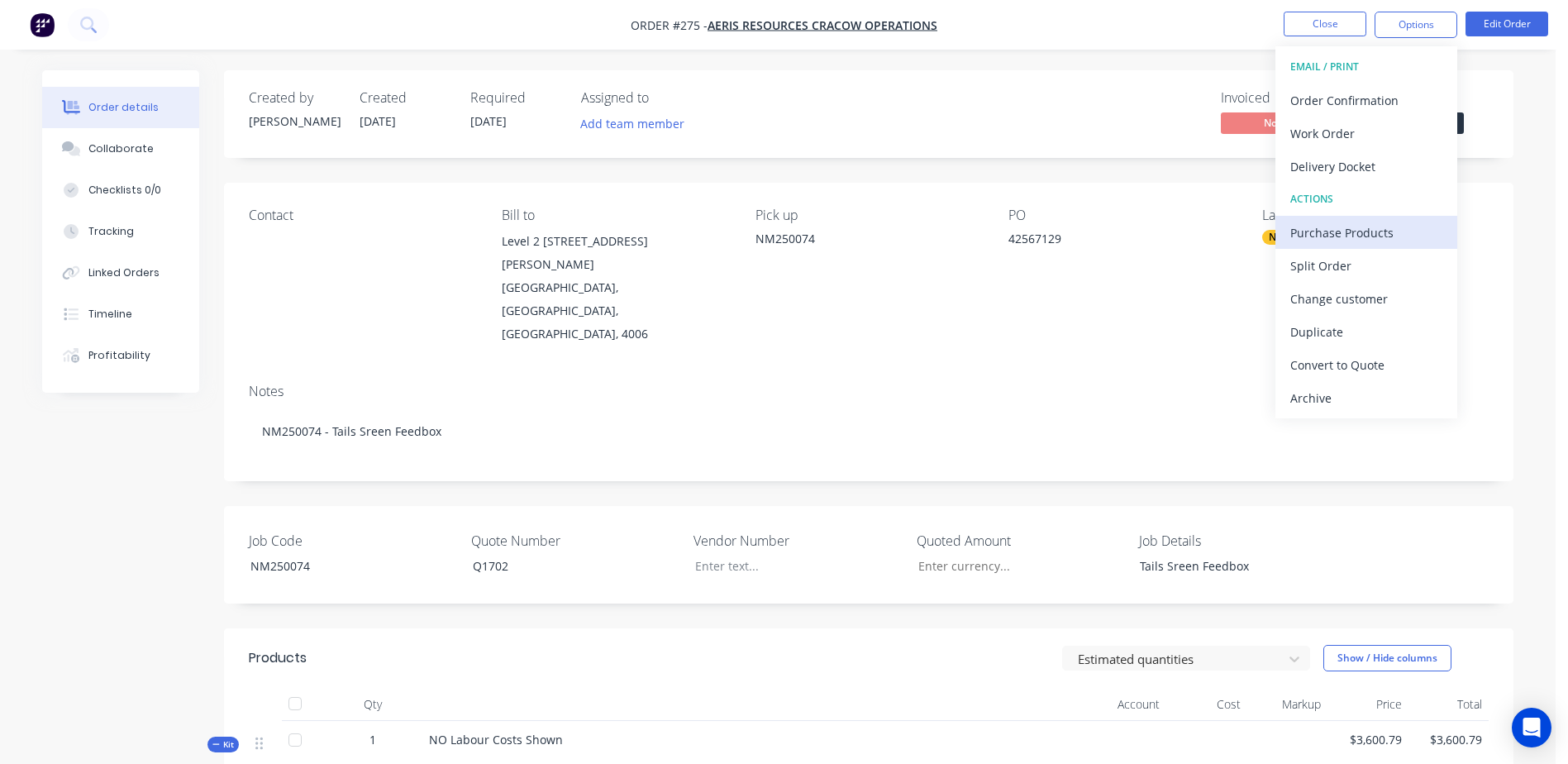
click at [1396, 225] on div "Purchase Products" at bounding box center [1366, 232] width 152 height 24
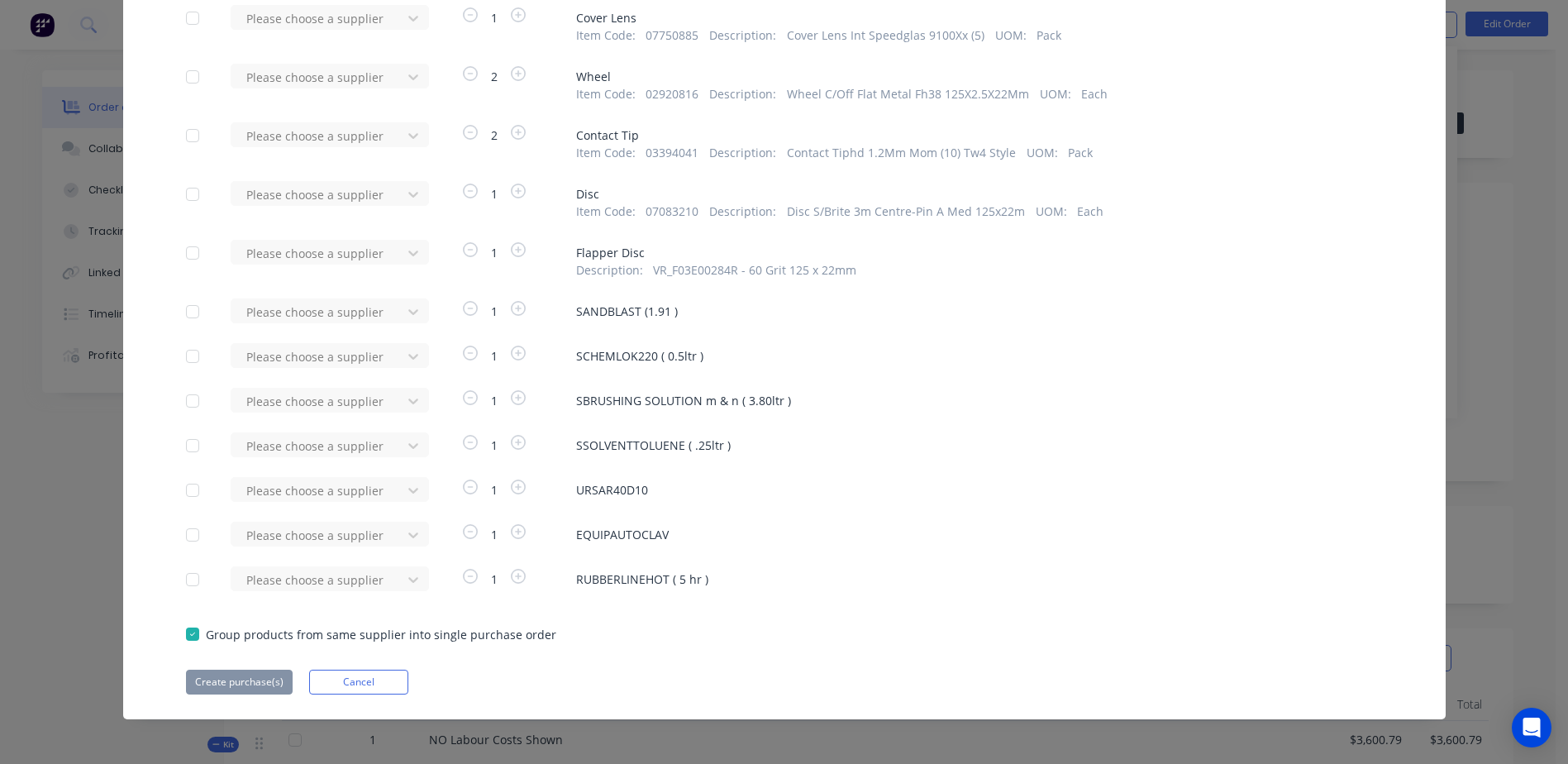
scroll to position [1497, 0]
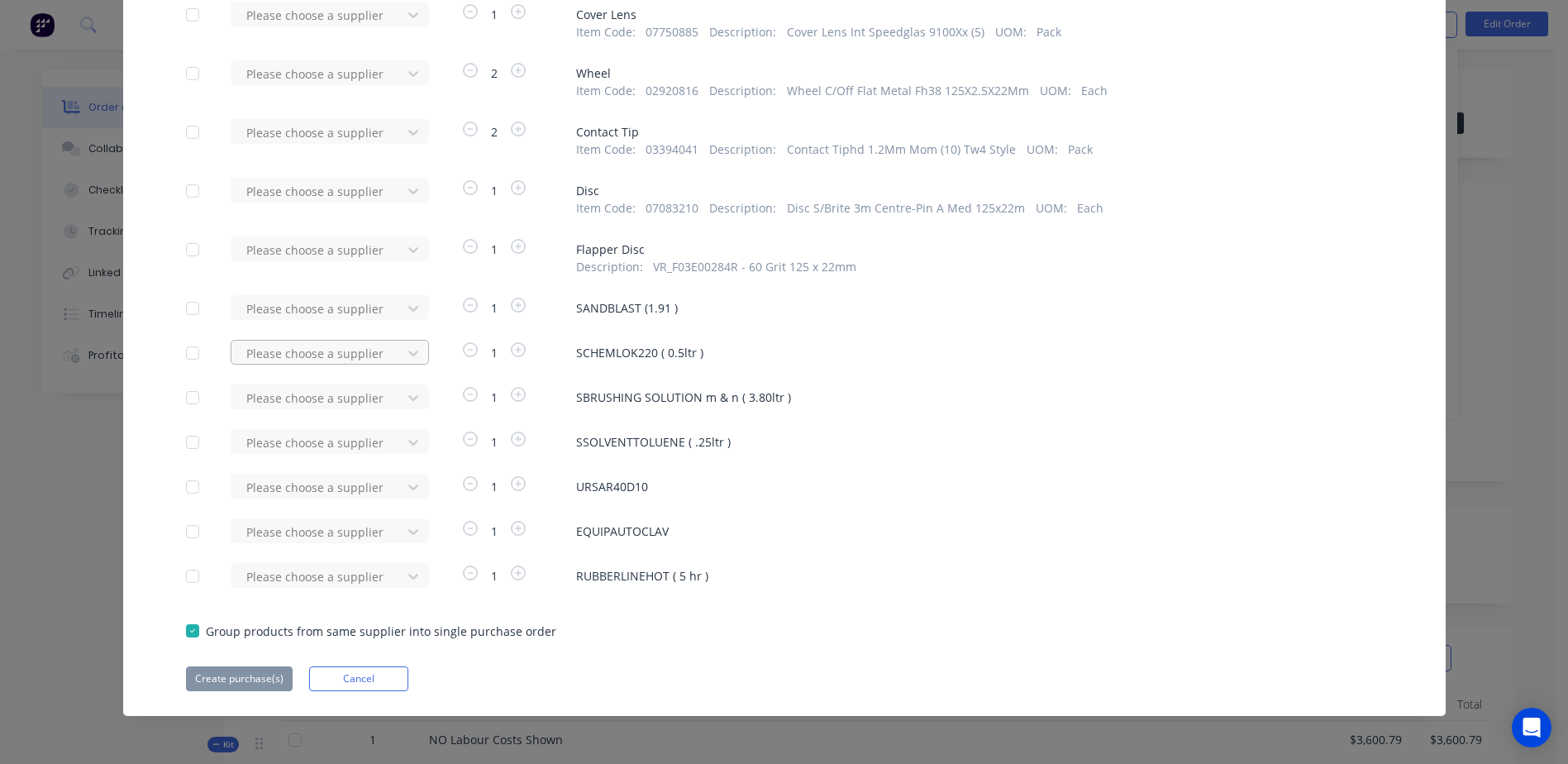
click at [306, 354] on div at bounding box center [319, 353] width 149 height 20
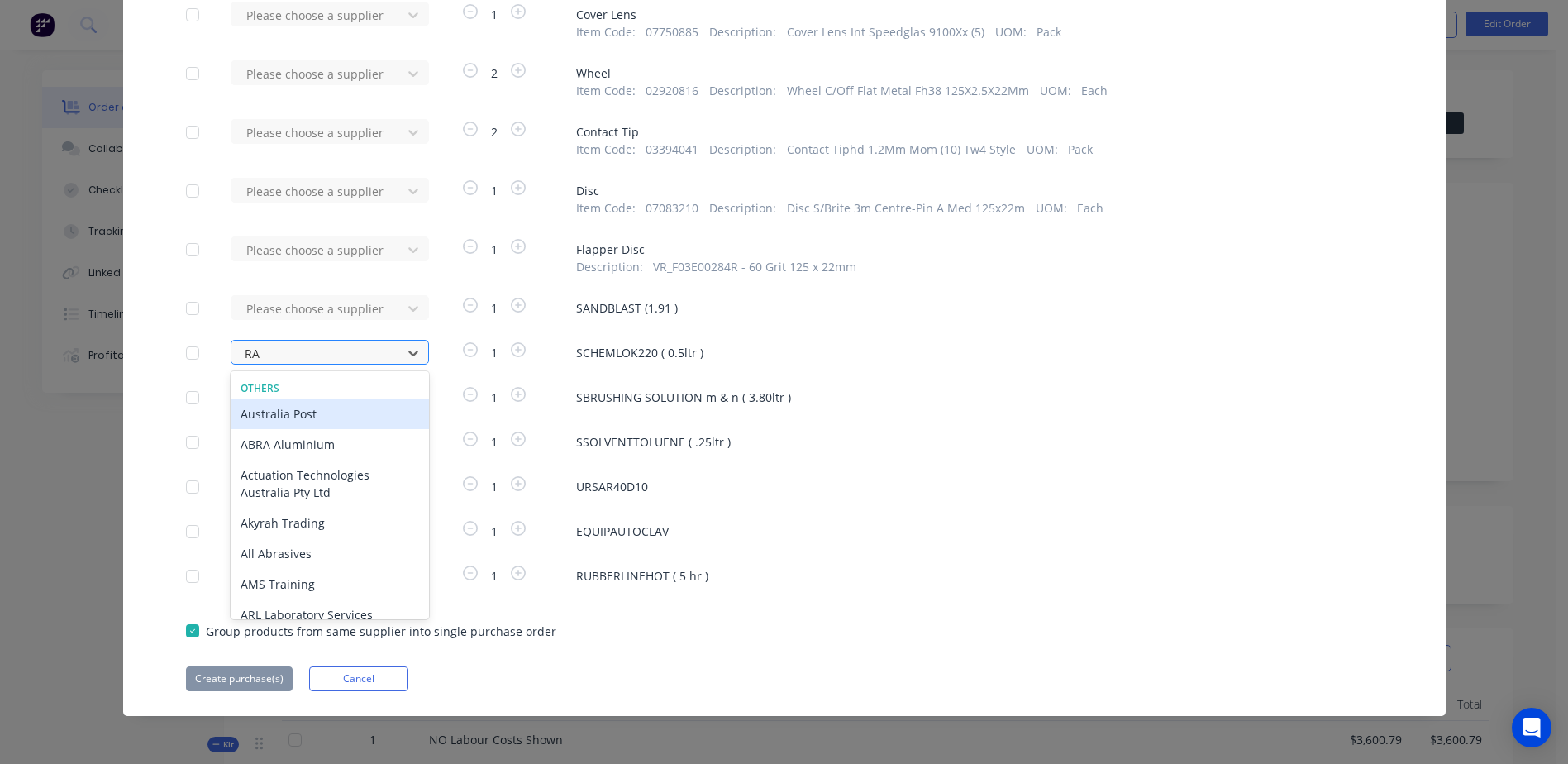
type input "RAM"
click at [333, 417] on div "[PERSON_NAME]" at bounding box center [329, 414] width 198 height 31
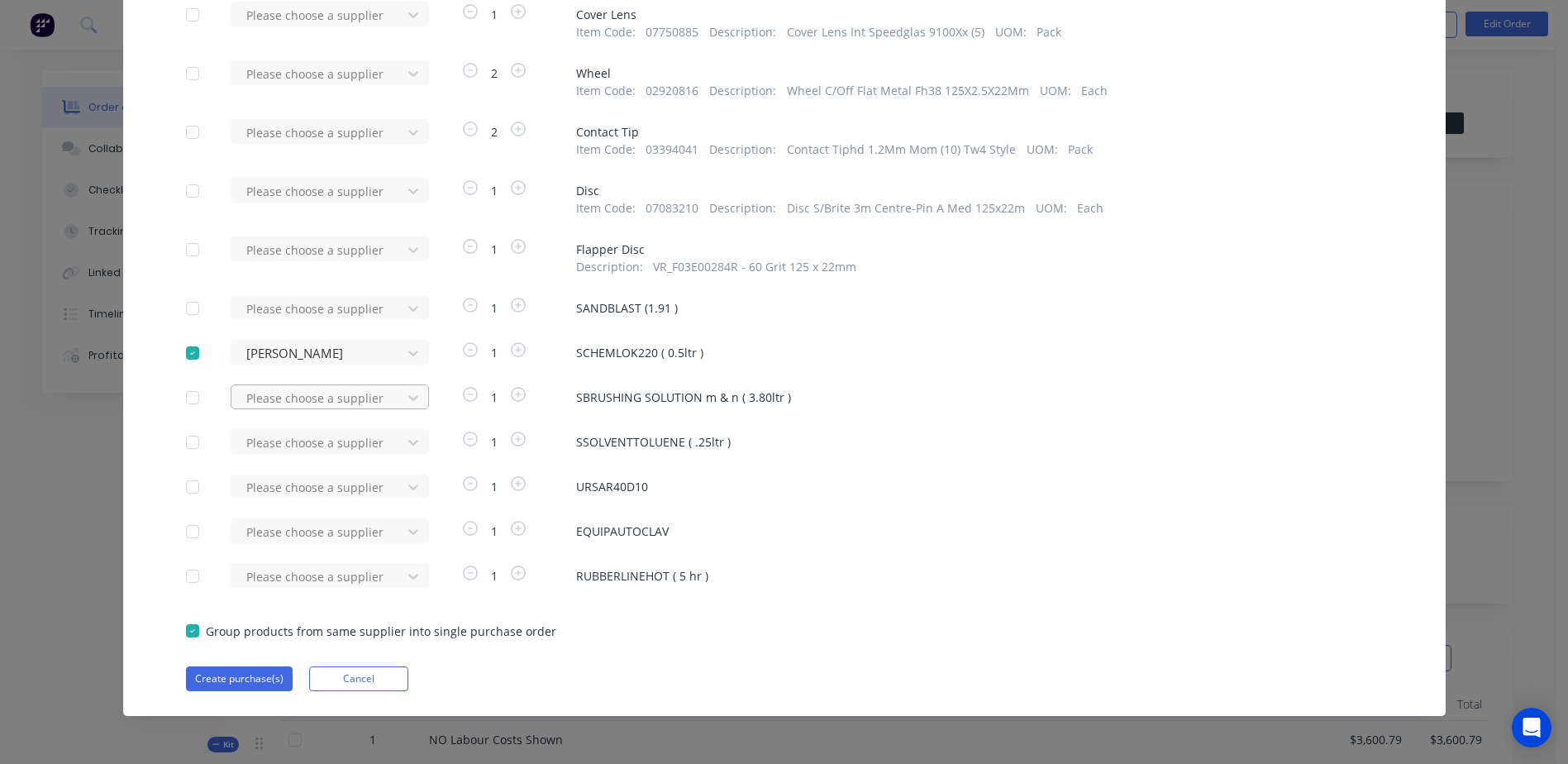
click at [271, 400] on div at bounding box center [319, 398] width 149 height 20
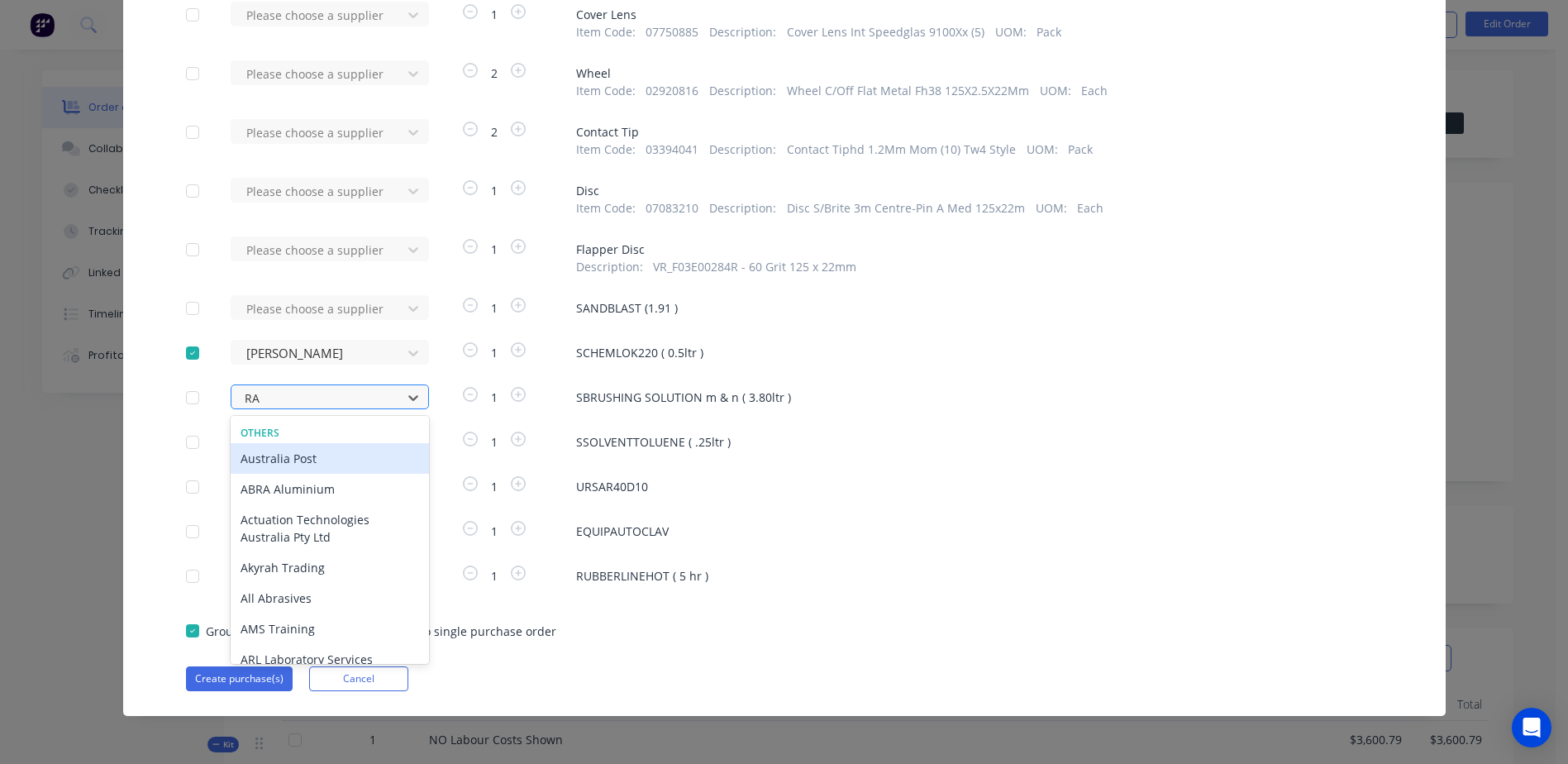
type input "RAM"
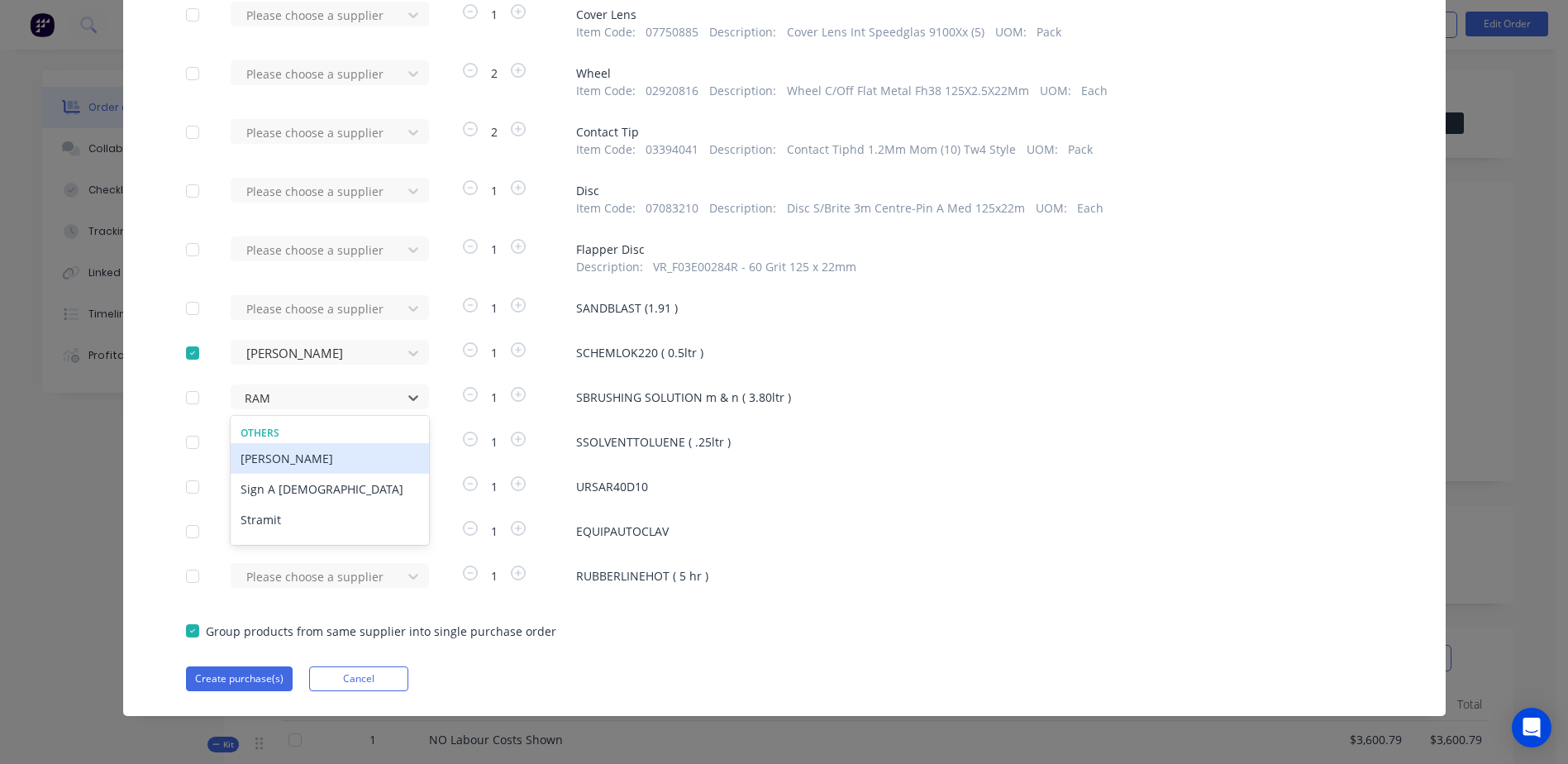
click at [282, 467] on div "[PERSON_NAME]" at bounding box center [329, 458] width 198 height 31
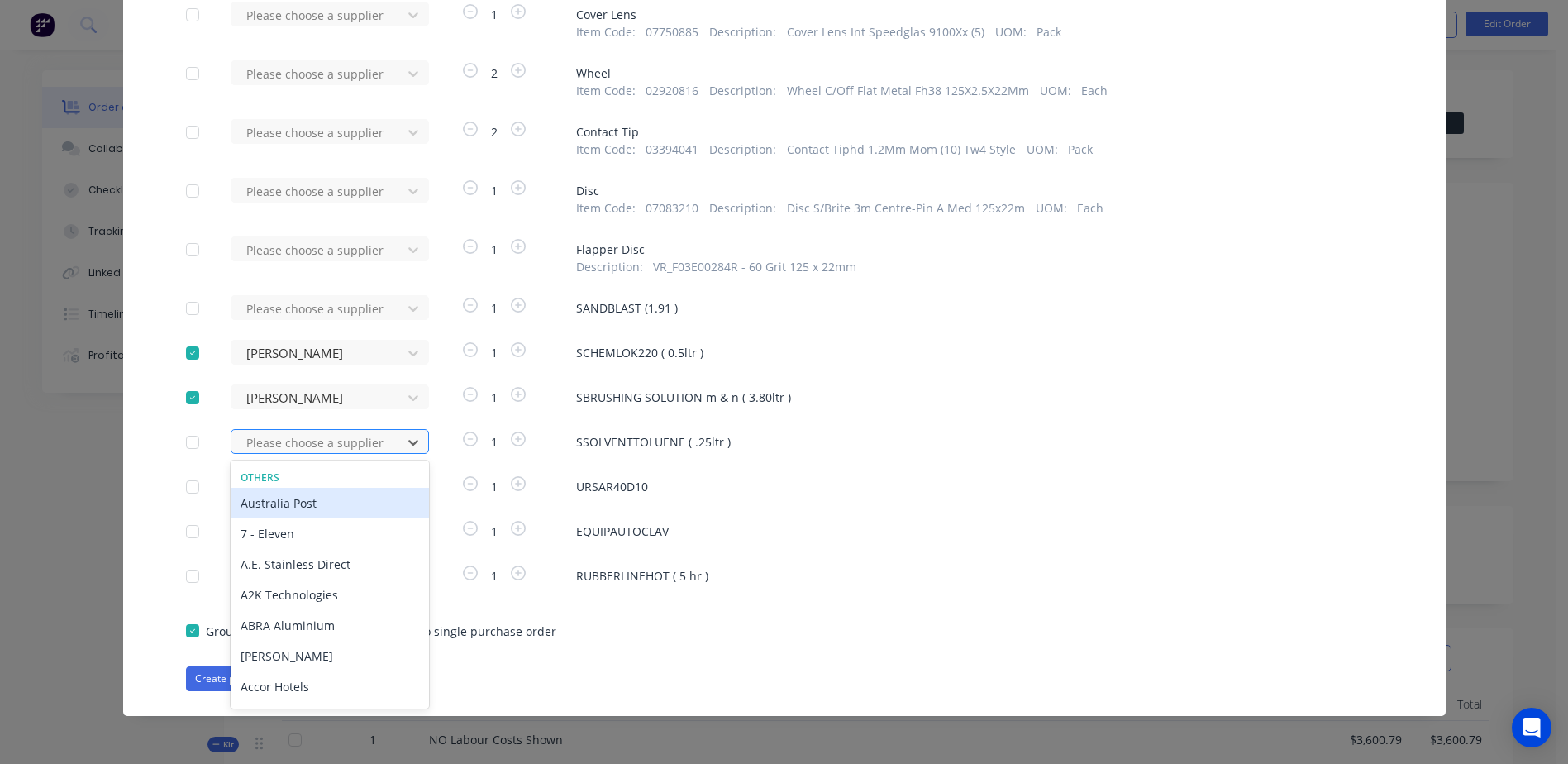
click at [268, 448] on div at bounding box center [319, 442] width 149 height 20
type input "RAM"
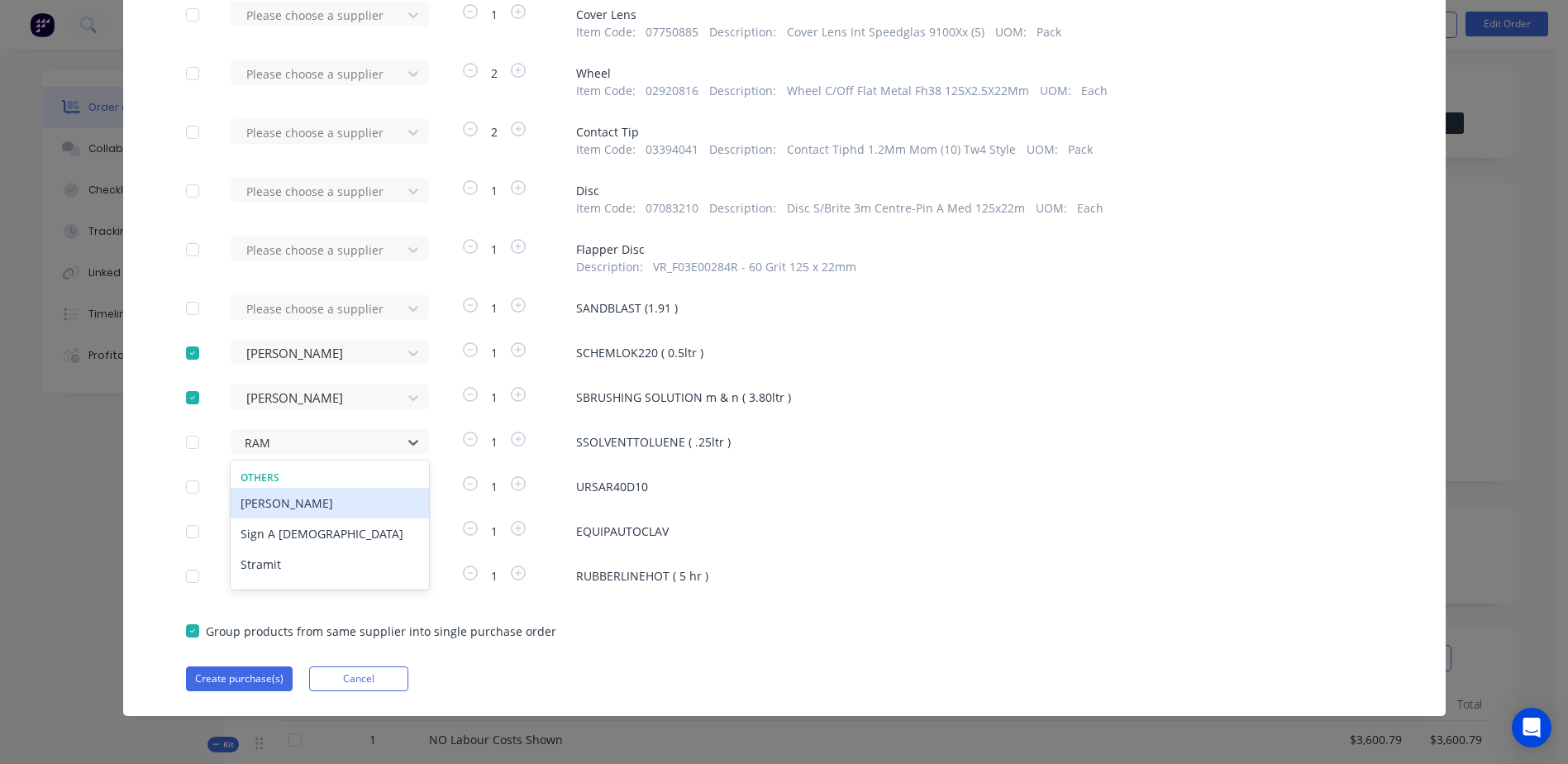
click at [256, 505] on div "[PERSON_NAME]" at bounding box center [329, 503] width 198 height 31
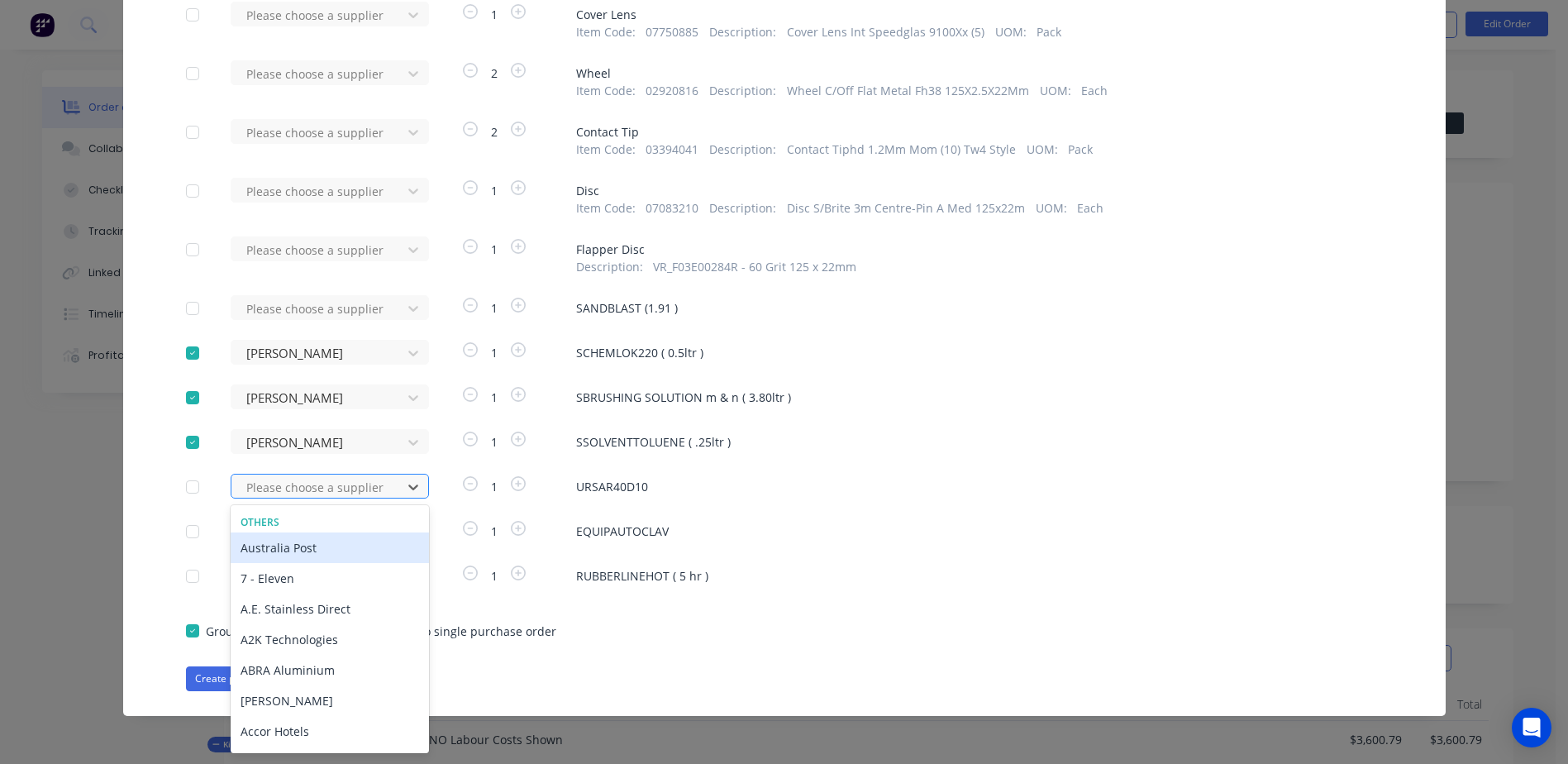
click at [267, 490] on div at bounding box center [319, 487] width 149 height 20
type input "RAM"
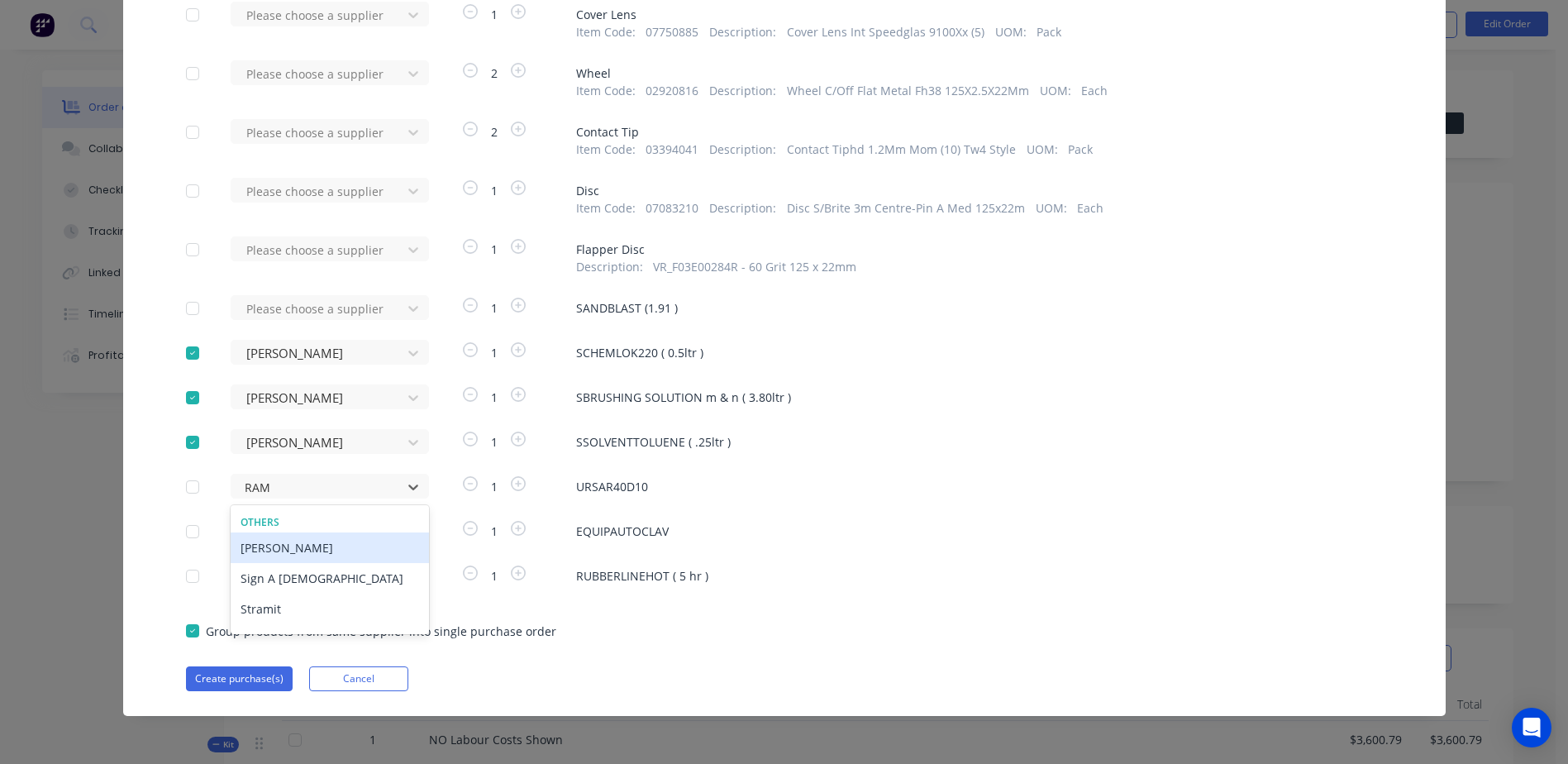
click at [279, 542] on div "[PERSON_NAME]" at bounding box center [329, 547] width 198 height 31
click at [261, 533] on div "Please choose a supplier" at bounding box center [321, 531] width 182 height 25
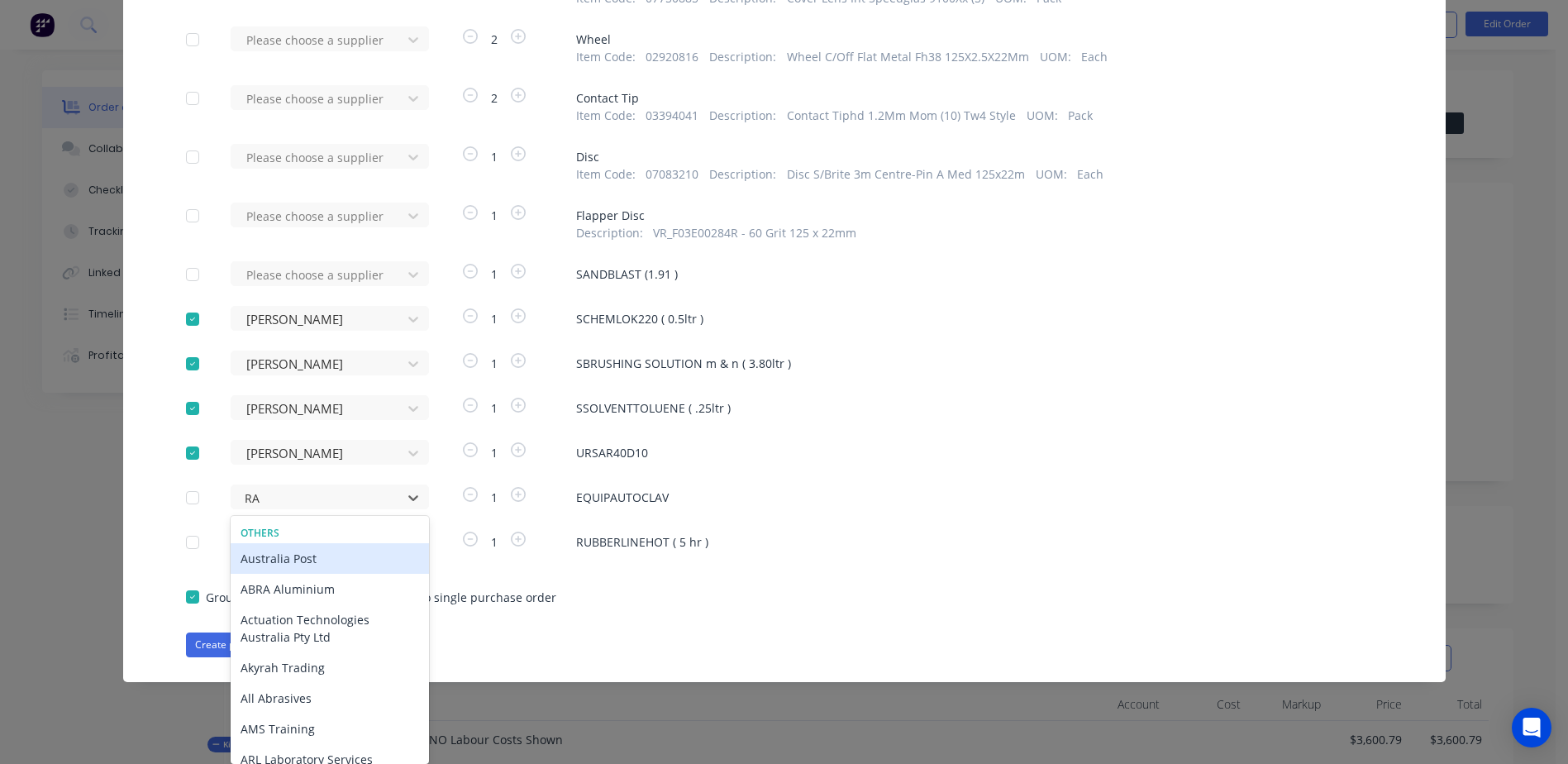
type input "RAM"
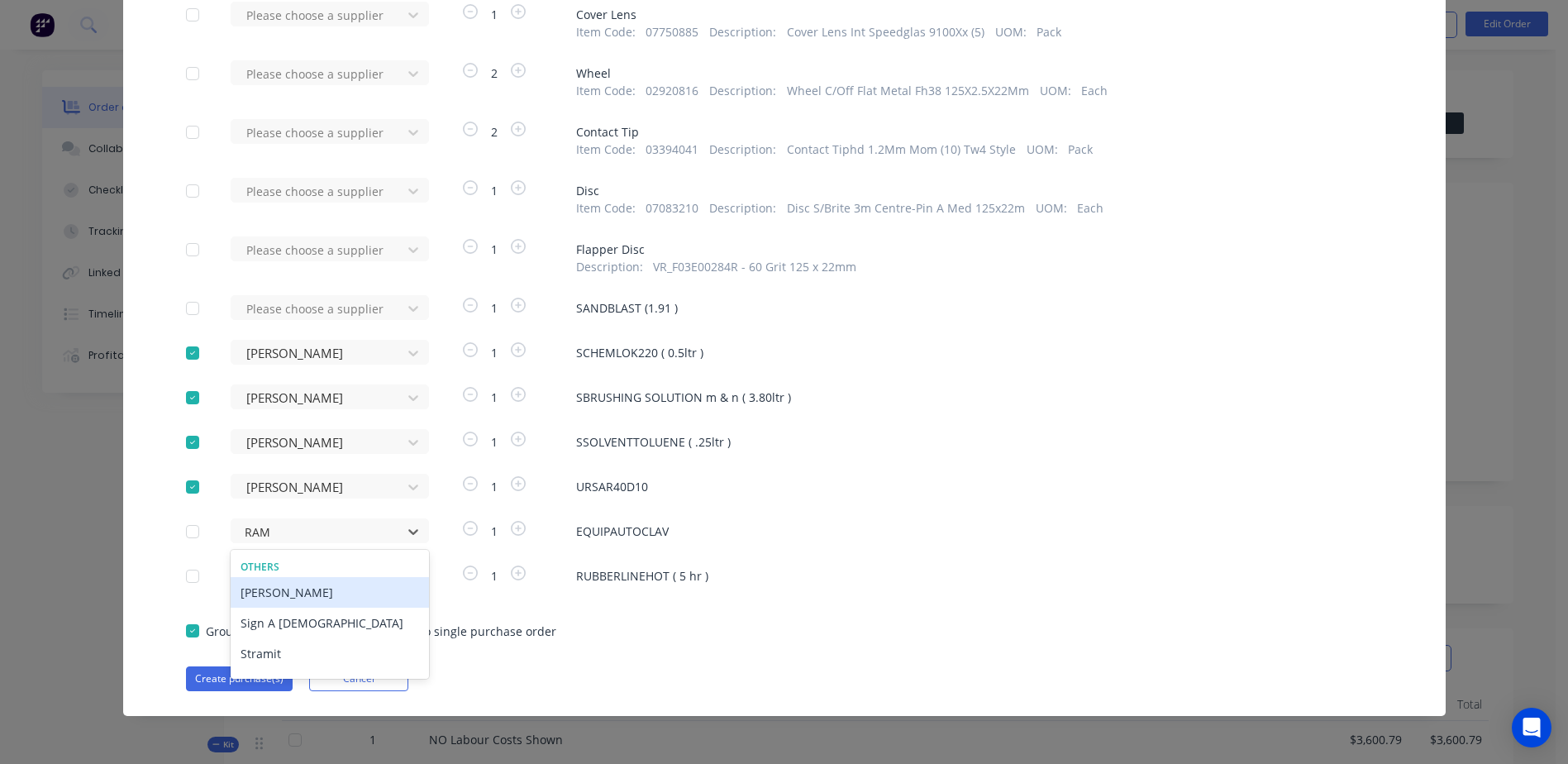
scroll to position [1497, 0]
click at [283, 590] on div "[PERSON_NAME]" at bounding box center [329, 592] width 198 height 31
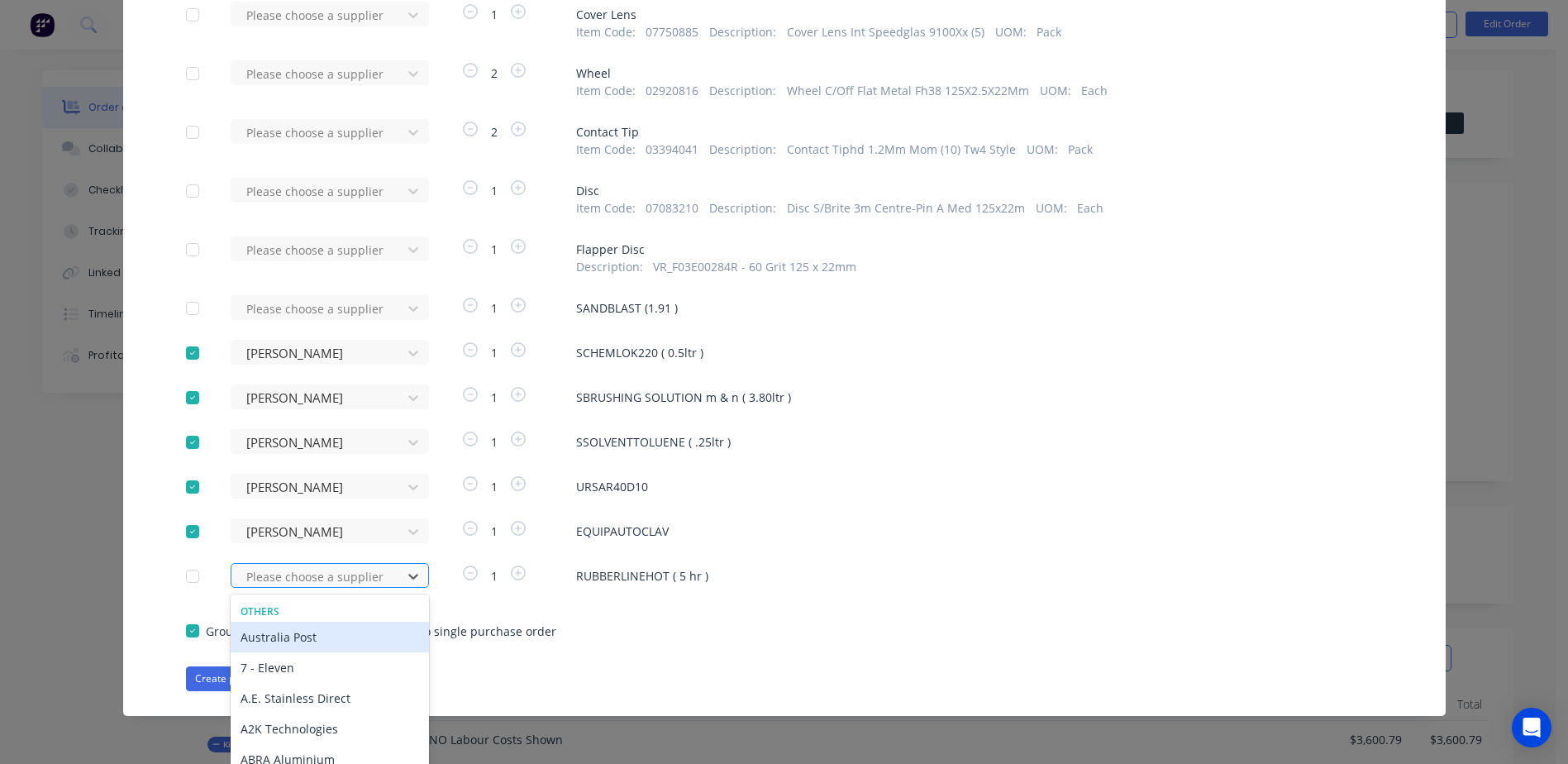
click at [268, 570] on div "470 results available. Use Up and Down to choose options, press Enter to select…" at bounding box center [321, 576] width 182 height 25
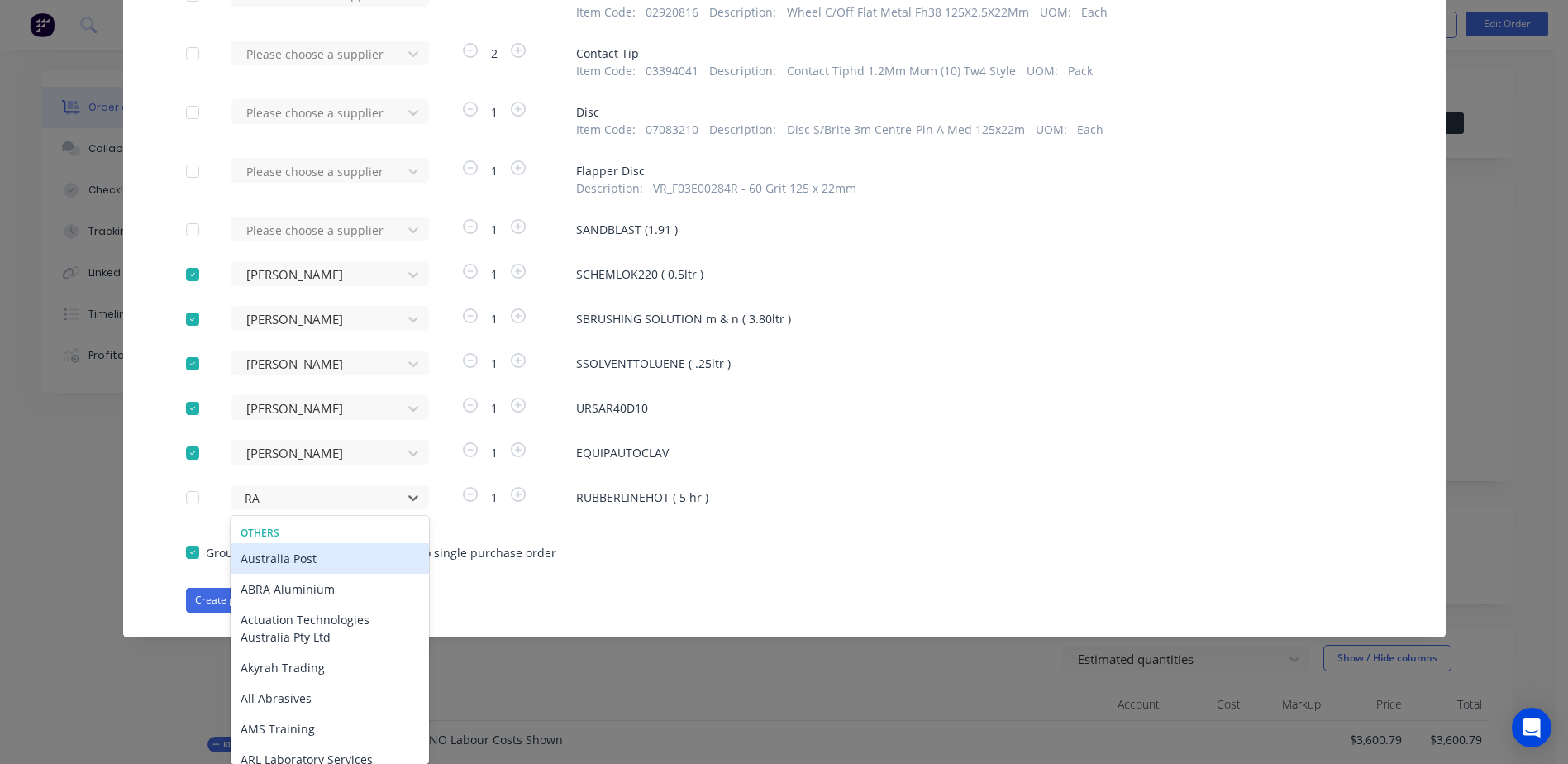
type input "RAM"
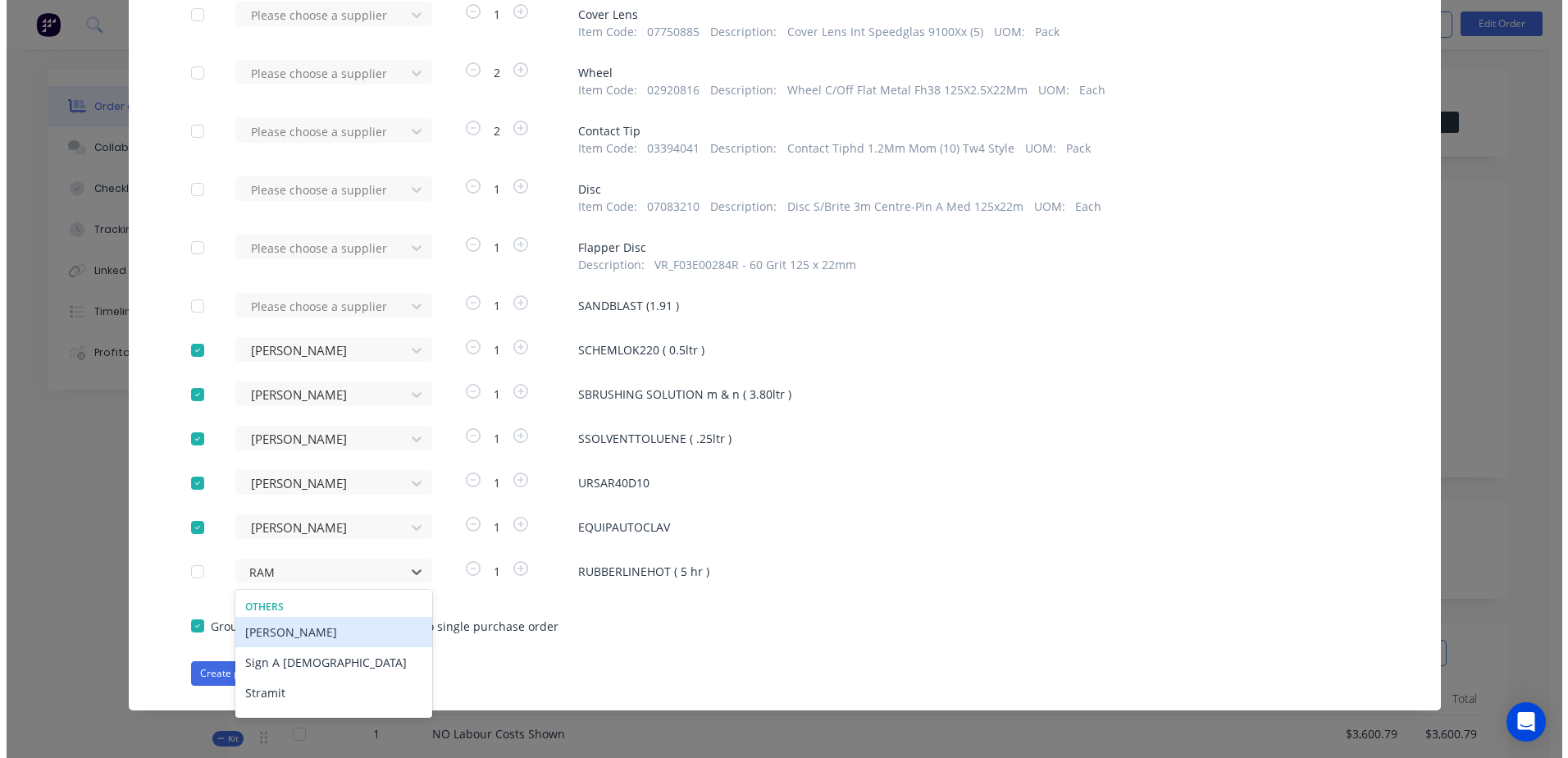
scroll to position [1485, 0]
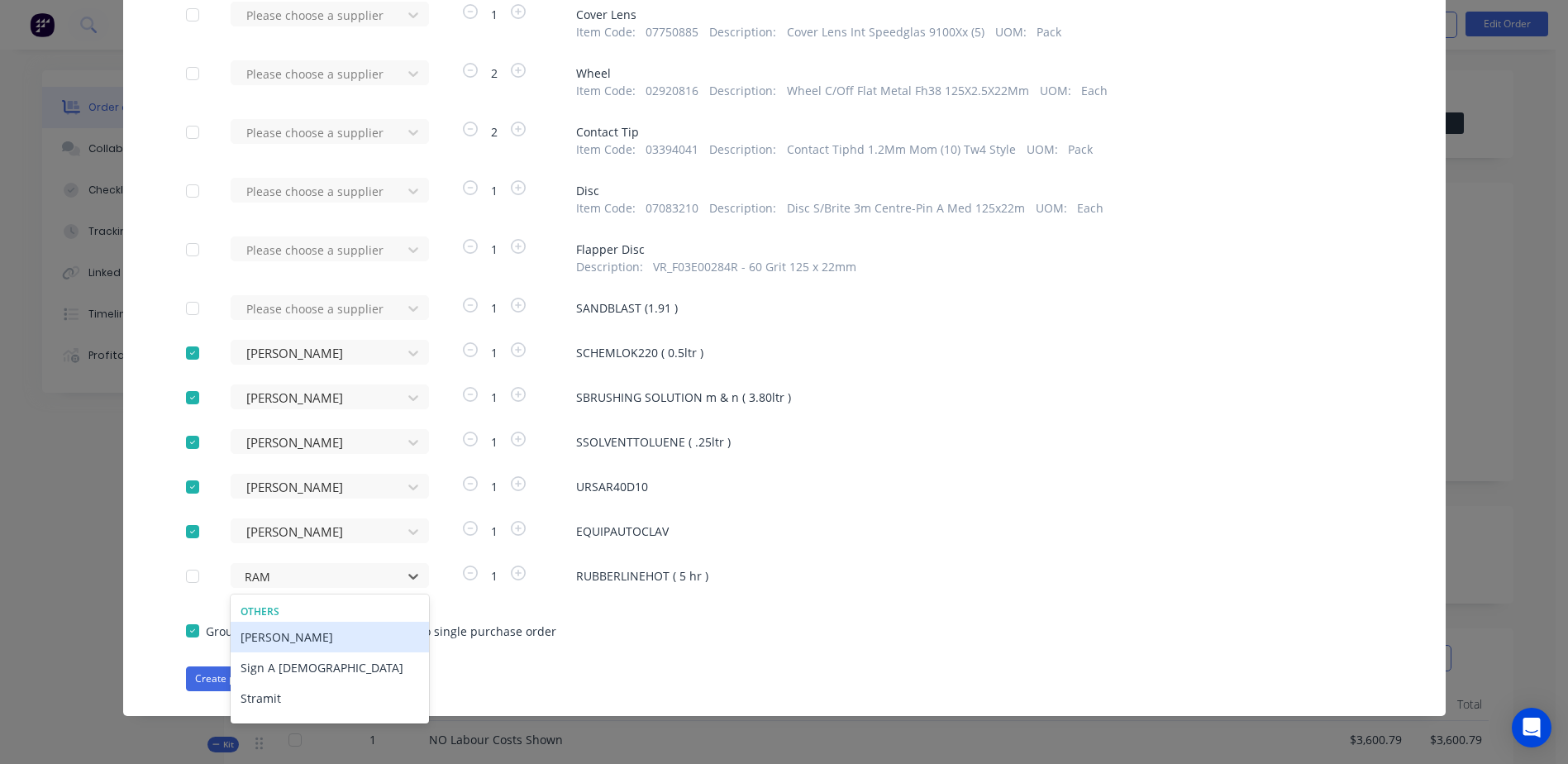
click at [281, 637] on div "[PERSON_NAME]" at bounding box center [329, 636] width 198 height 31
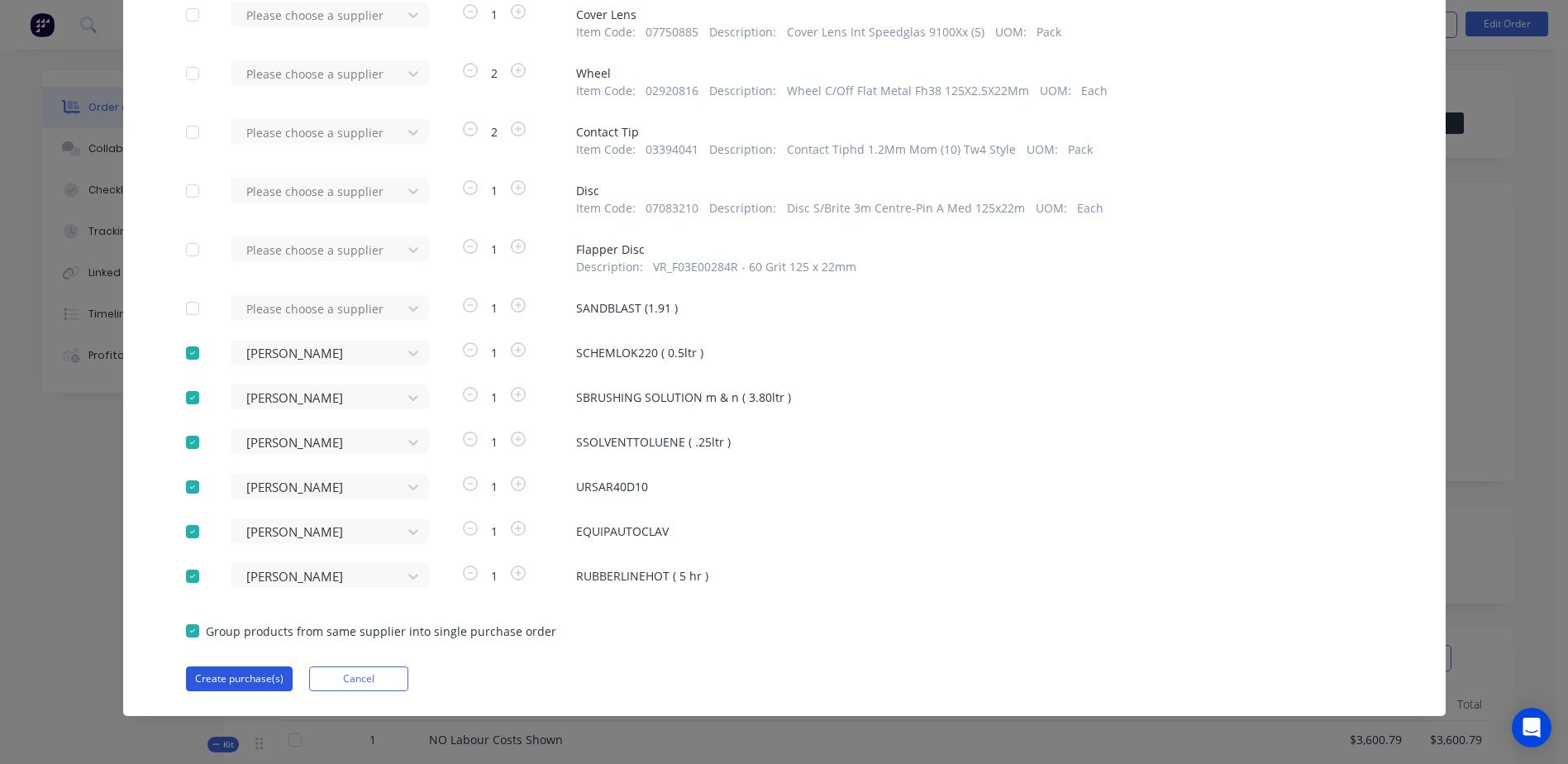
click at [231, 676] on button "Create purchase(s)" at bounding box center [238, 679] width 106 height 25
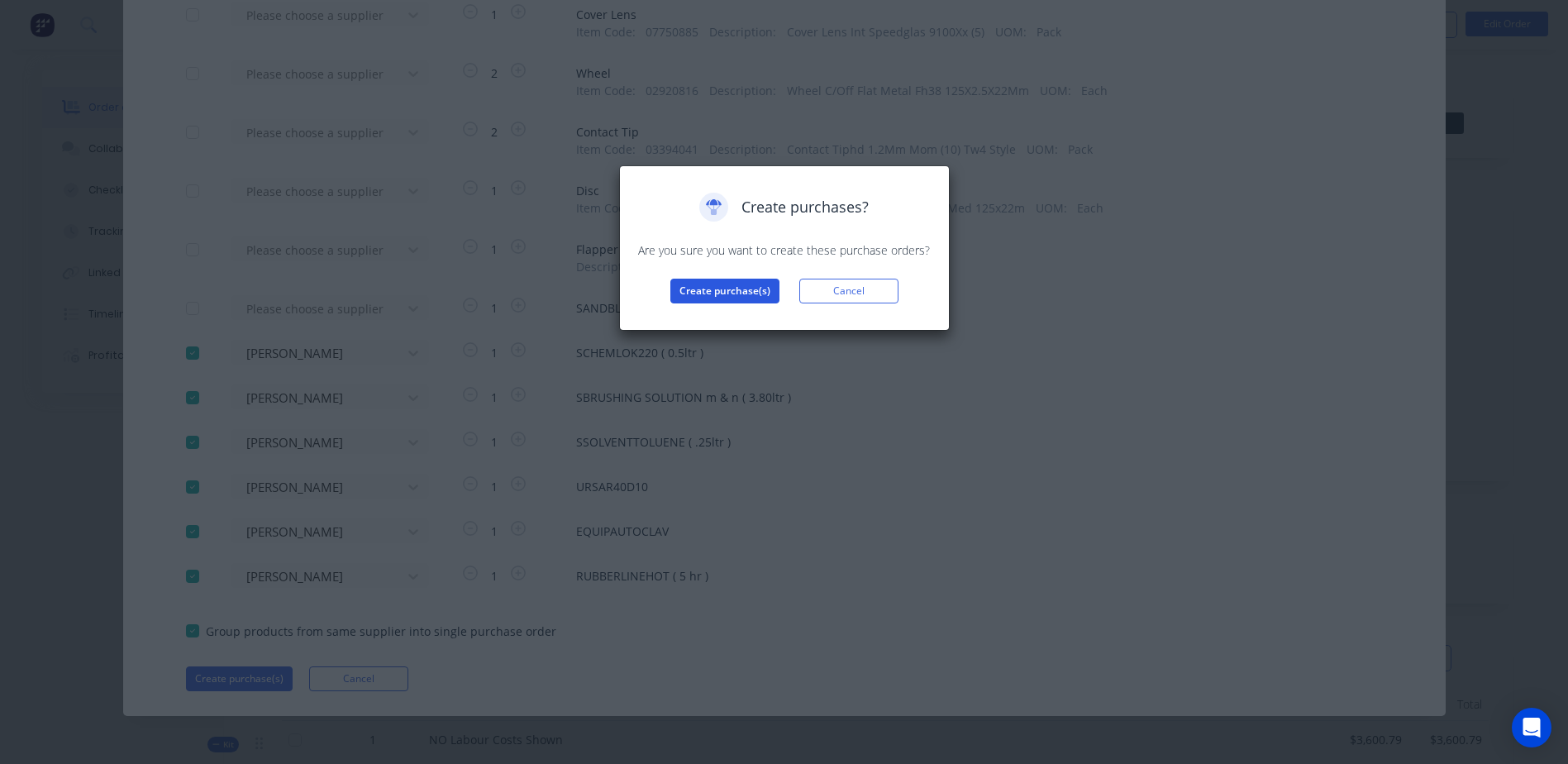
click at [726, 293] on button "Create purchase(s)" at bounding box center [725, 291] width 109 height 25
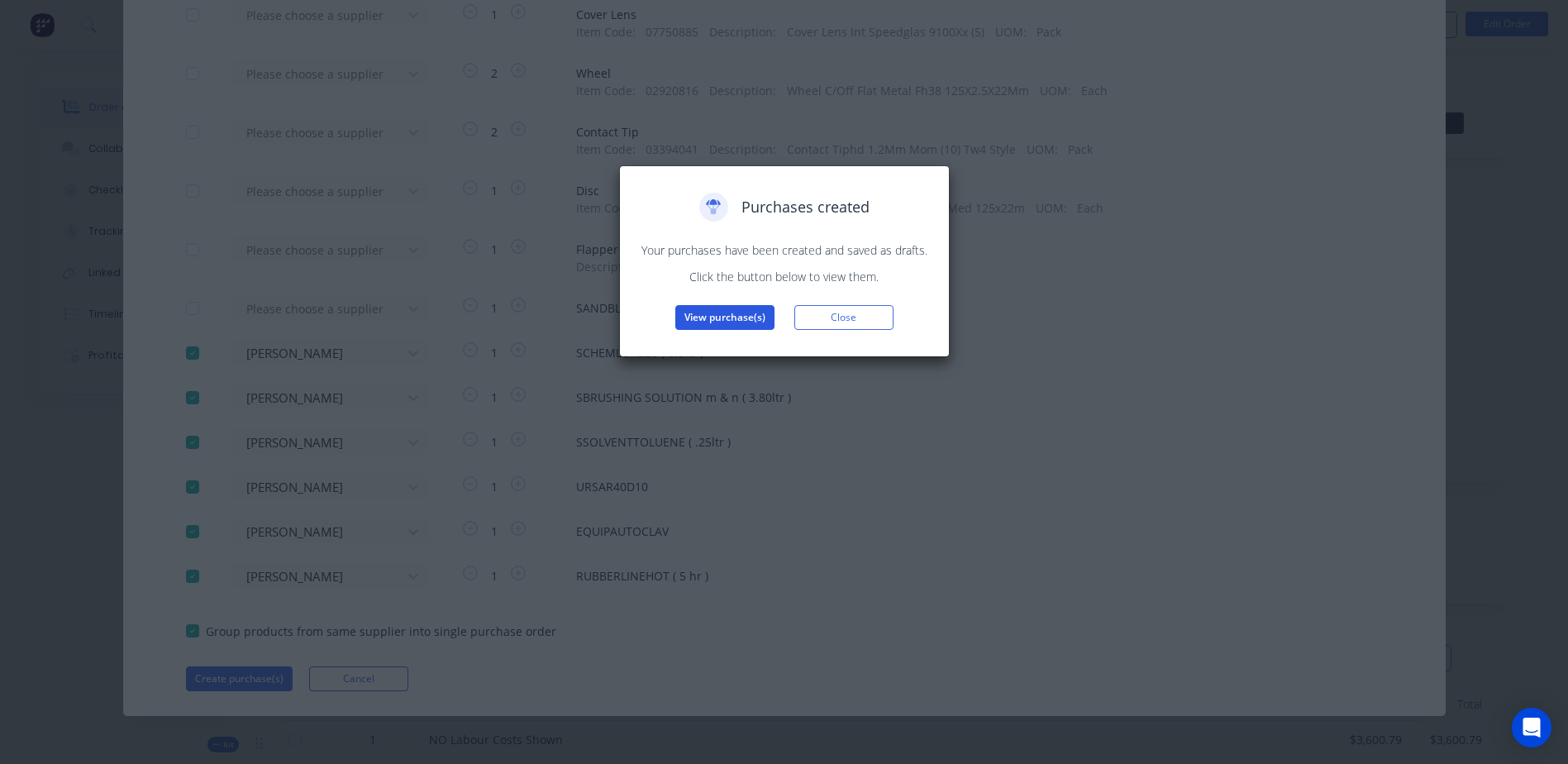
click at [703, 325] on button "View purchase(s)" at bounding box center [724, 318] width 99 height 25
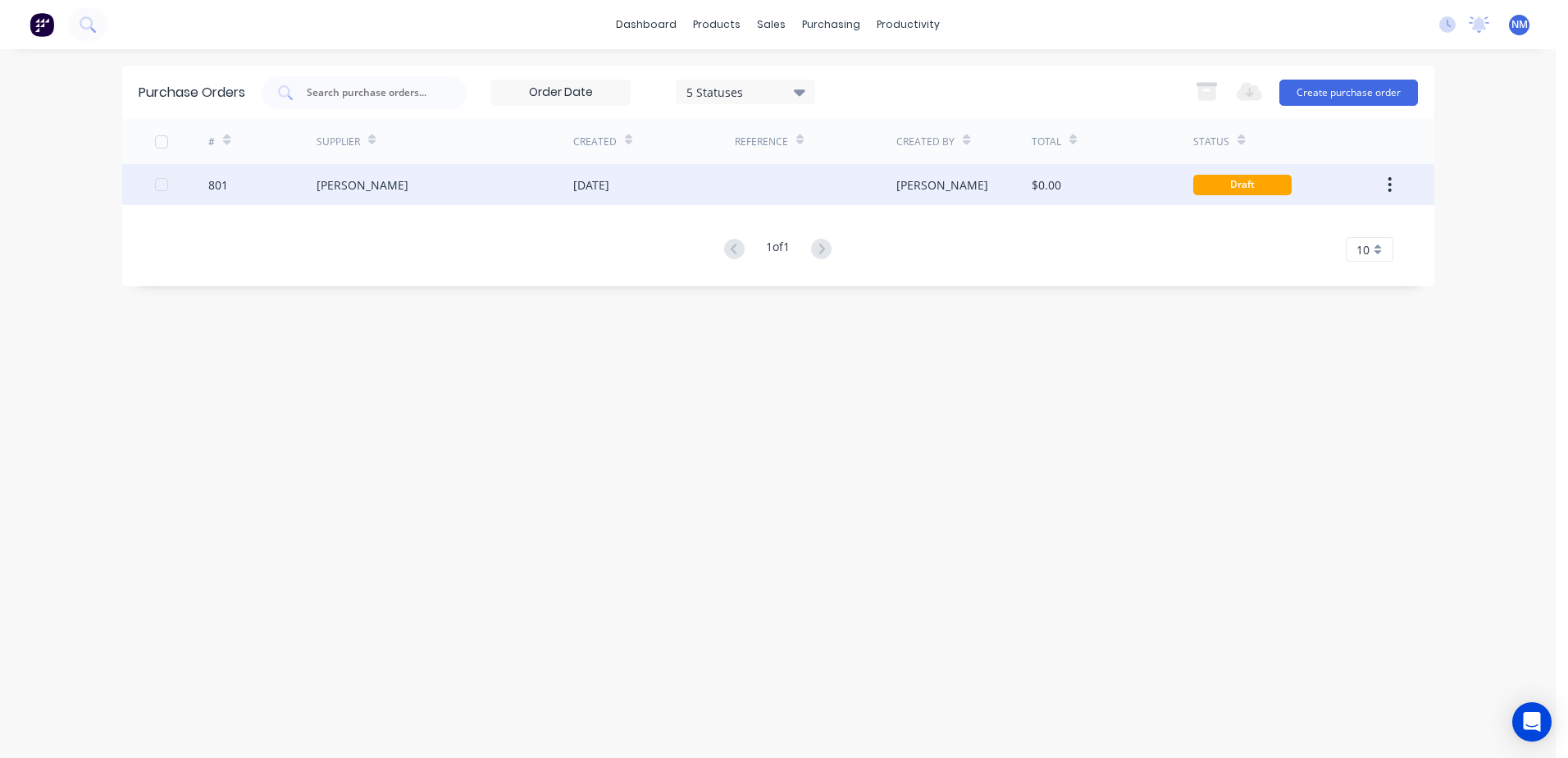
click at [1109, 194] on div "$0.00" at bounding box center [1112, 184] width 162 height 41
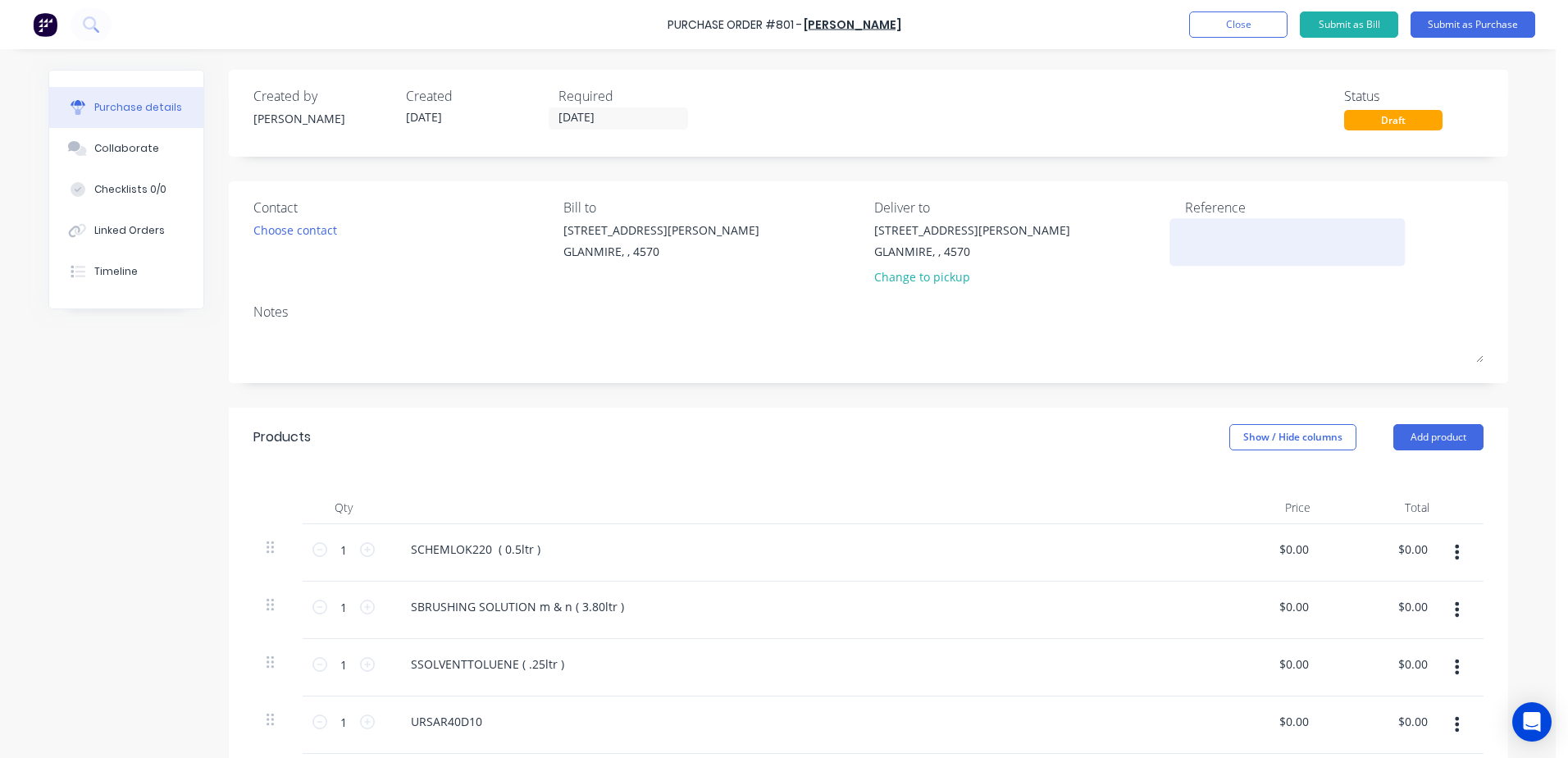
drag, startPoint x: 1207, startPoint y: 237, endPoint x: 1192, endPoint y: 230, distance: 16.6
click at [1208, 237] on textarea at bounding box center [1287, 240] width 205 height 37
type textarea "x"
type textarea "N"
type textarea "x"
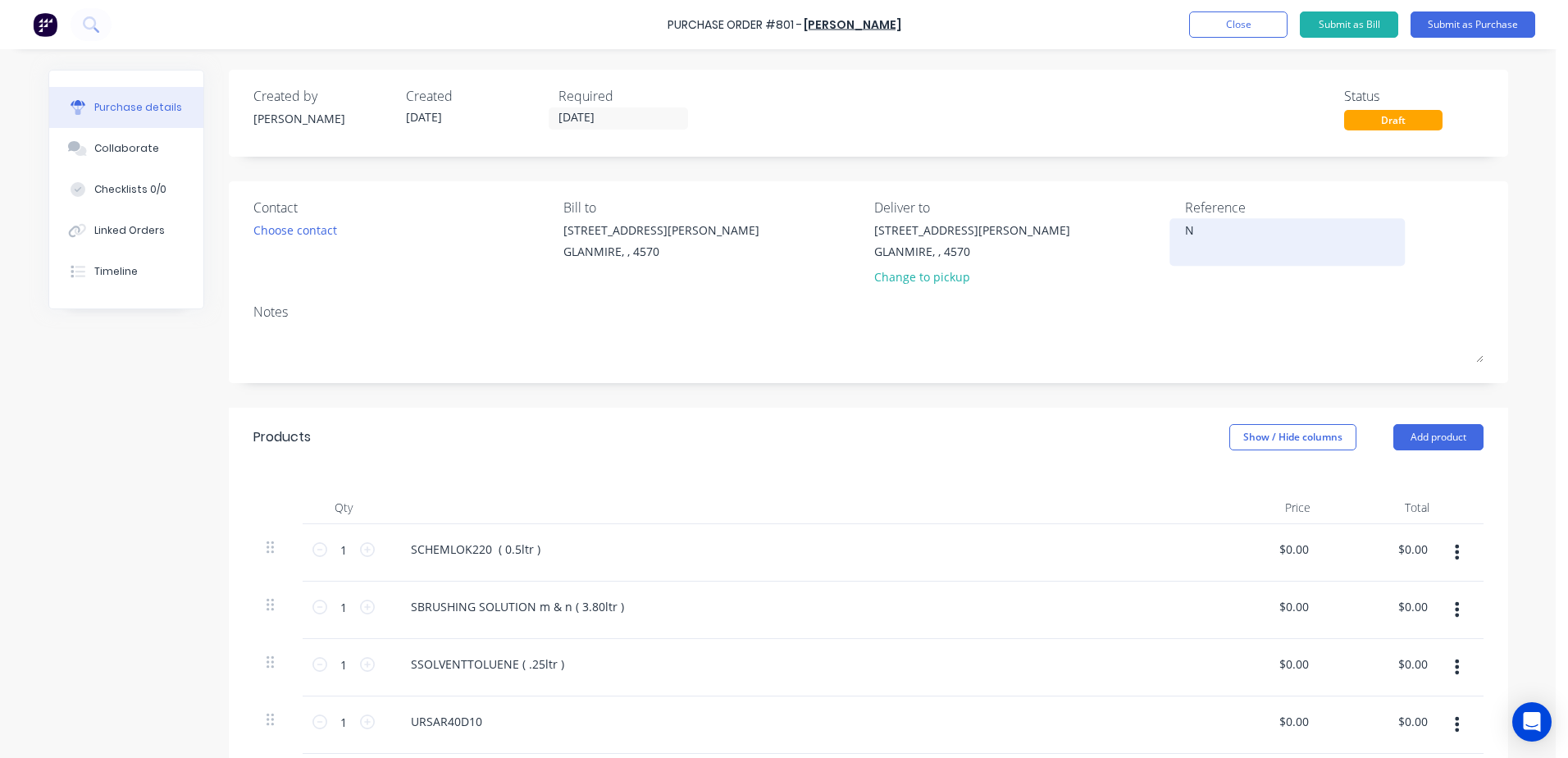
type textarea "NM"
type textarea "x"
type textarea "NM2"
type textarea "x"
type textarea "NM25"
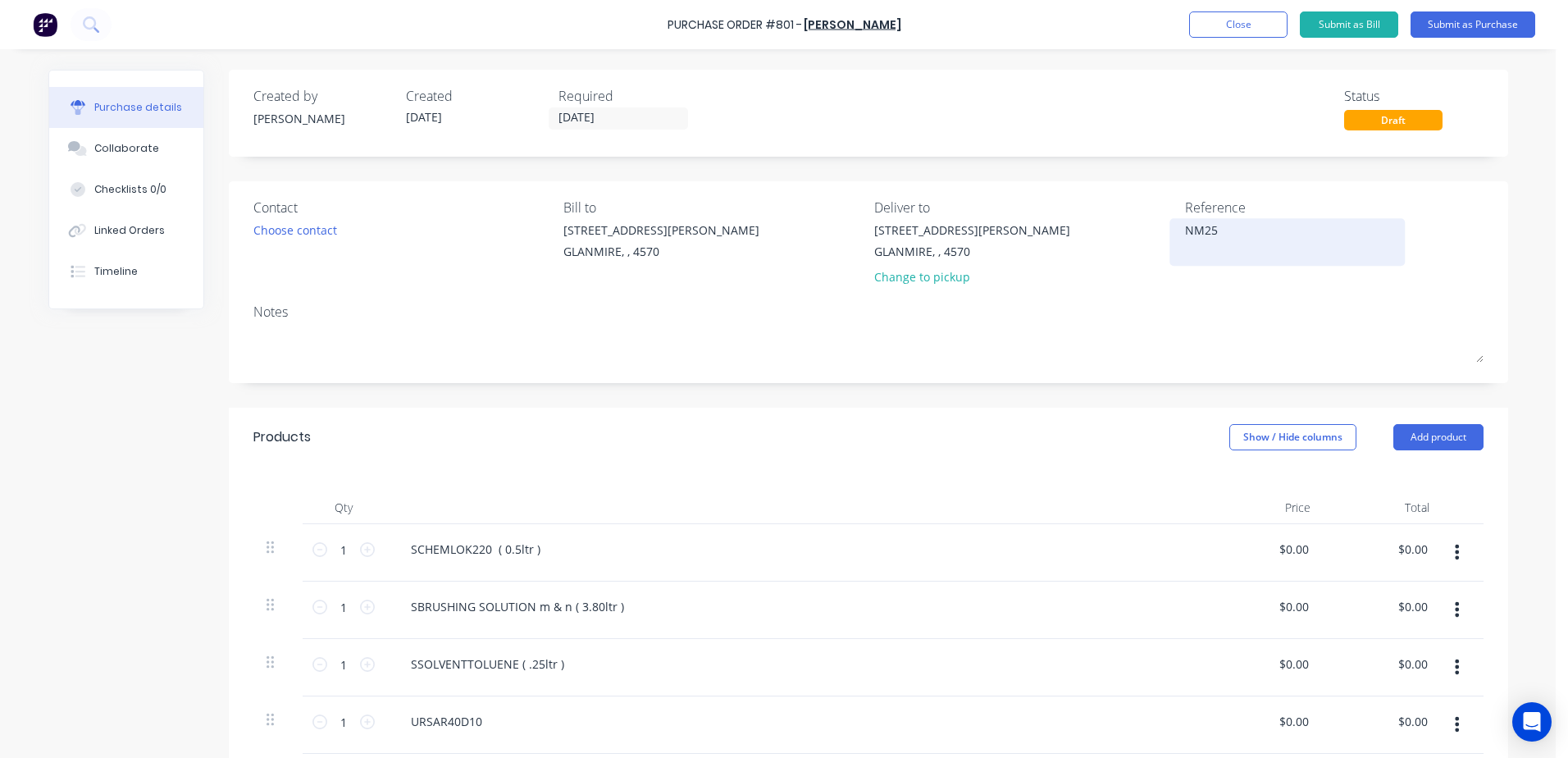
type textarea "x"
type textarea "NM250"
type textarea "x"
type textarea "NM2500"
type textarea "x"
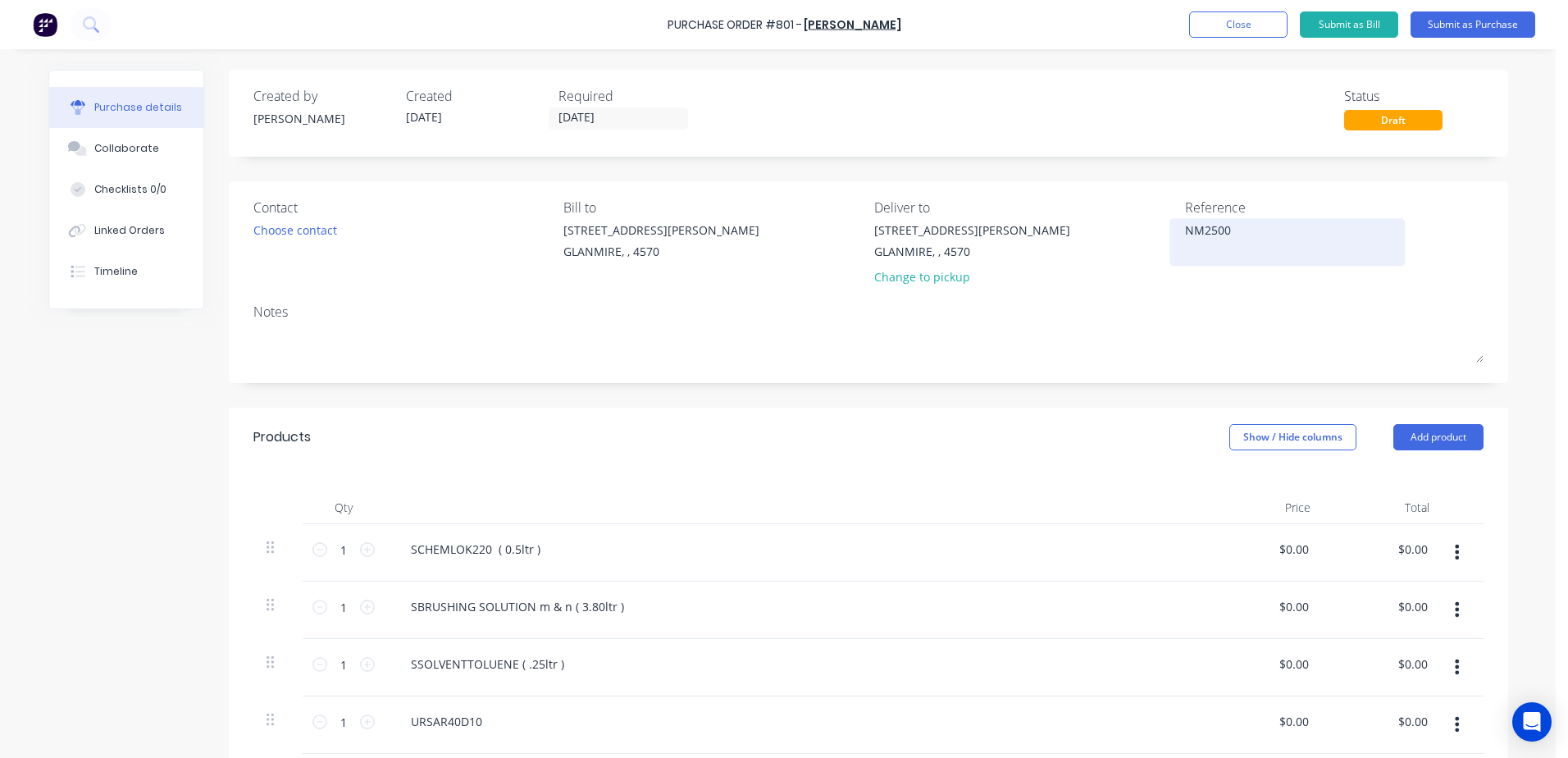
type textarea "NM25007"
type textarea "x"
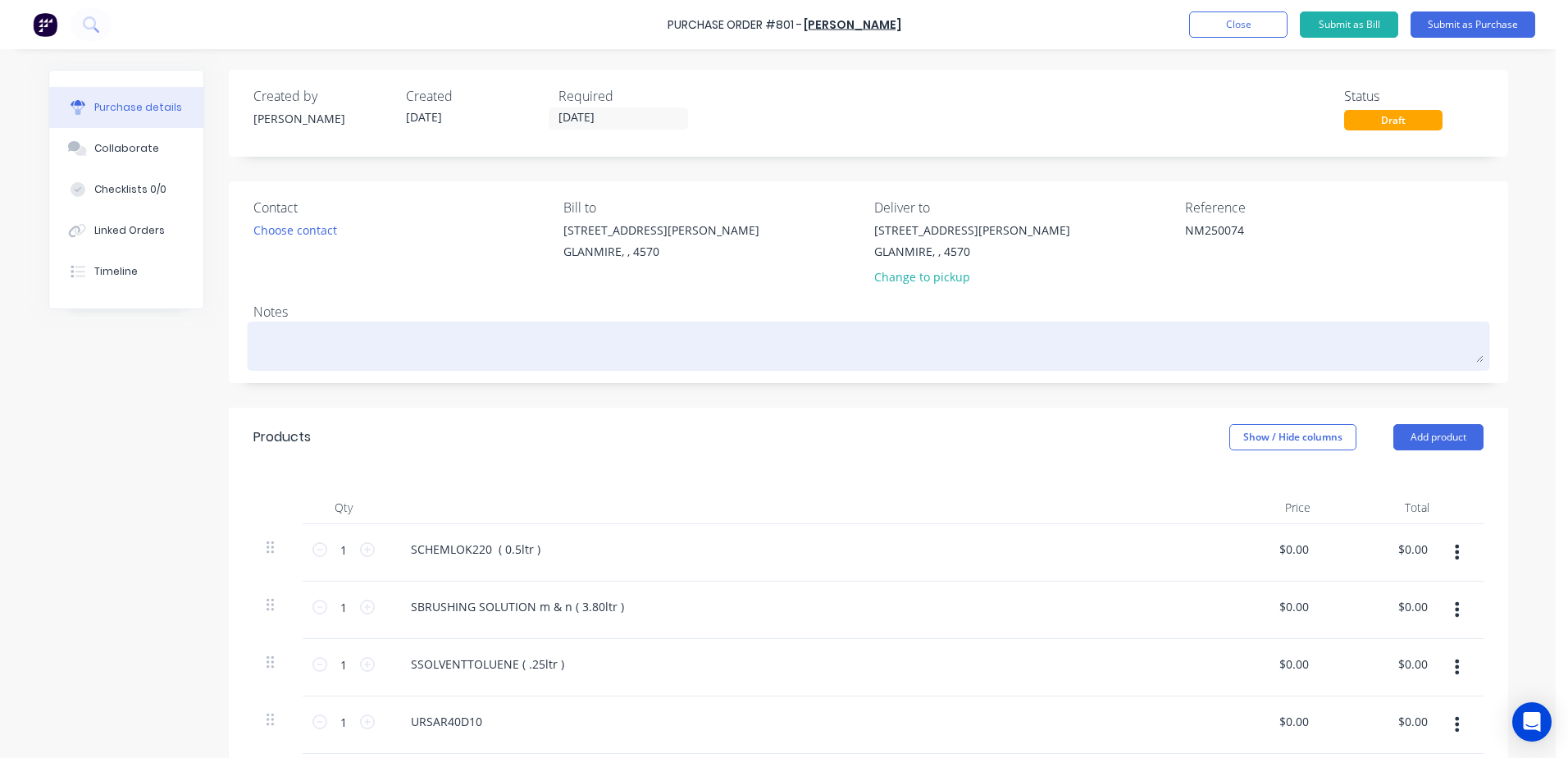
type textarea "NM250074"
type textarea "x"
type textarea "NM250074"
click at [282, 342] on textarea at bounding box center [868, 344] width 1230 height 37
type textarea "x"
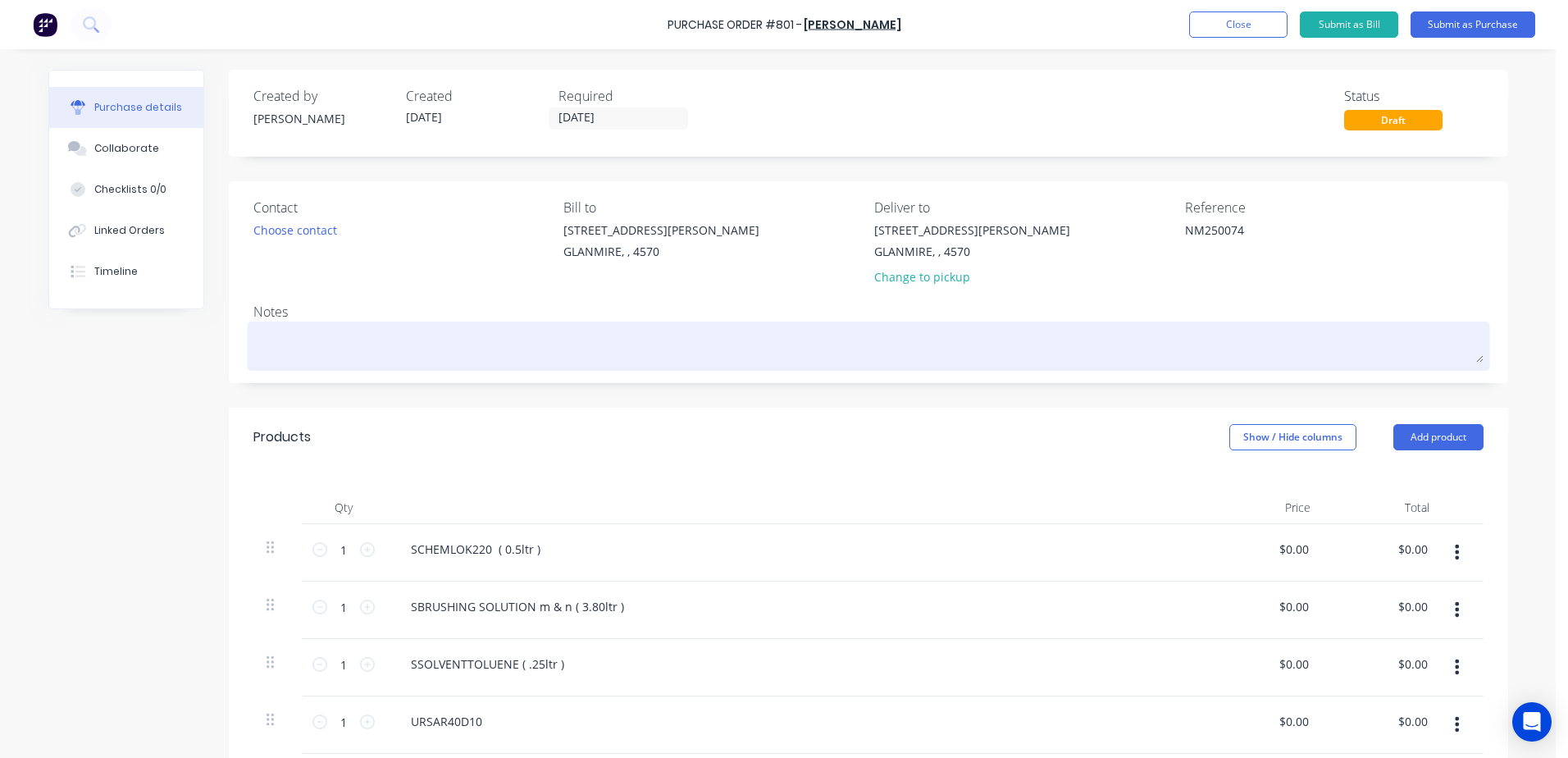
type textarea "N"
type textarea "x"
type textarea "NM"
type textarea "x"
type textarea "NM2"
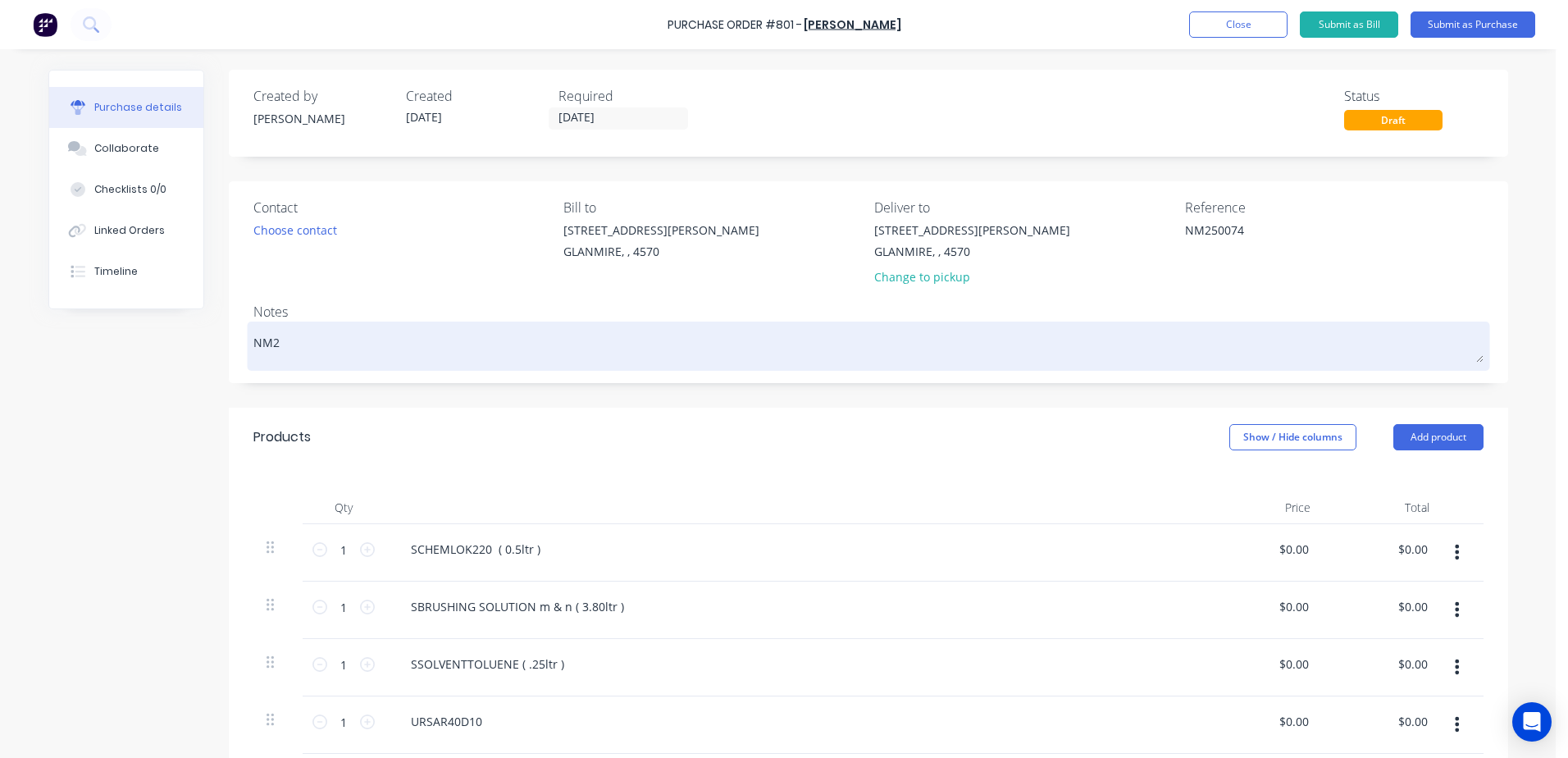
type textarea "x"
type textarea "NM25"
type textarea "x"
type textarea "NM250"
type textarea "x"
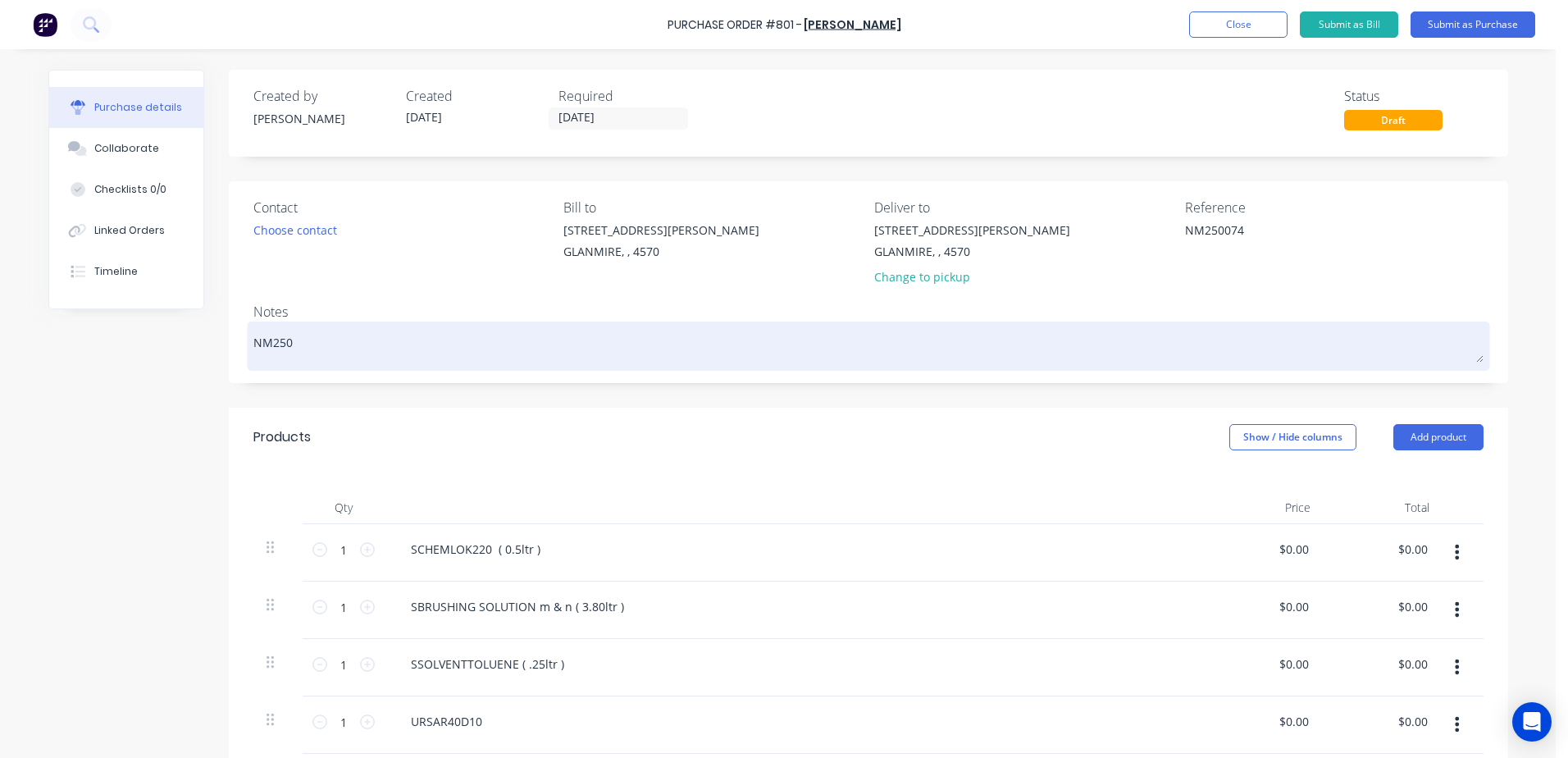
type textarea "NM2500"
type textarea "x"
type textarea "NM25007"
type textarea "x"
type textarea "NM250075"
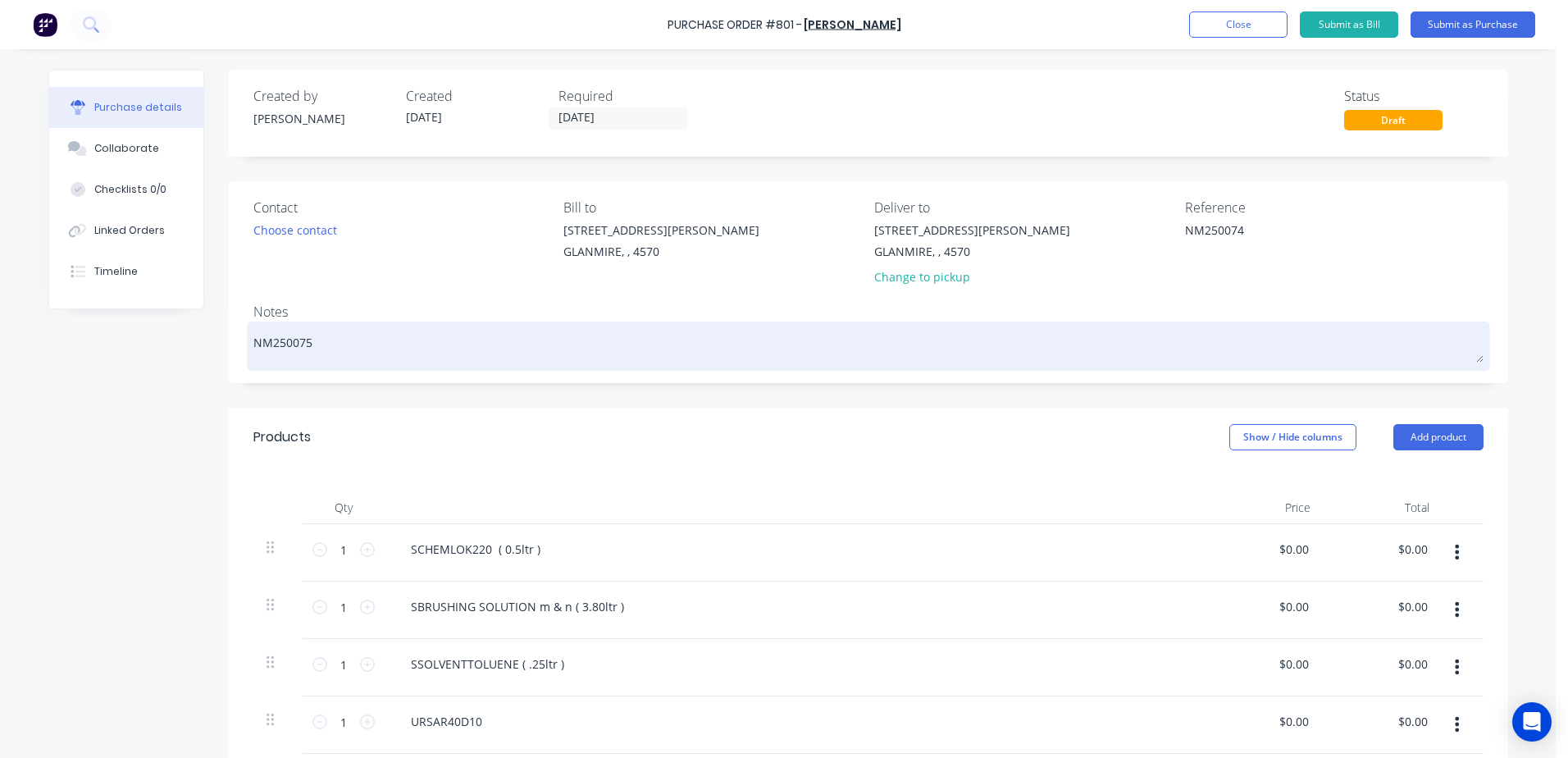
type textarea "x"
type textarea "NM25007"
type textarea "x"
type textarea "NM250074"
type textarea "x"
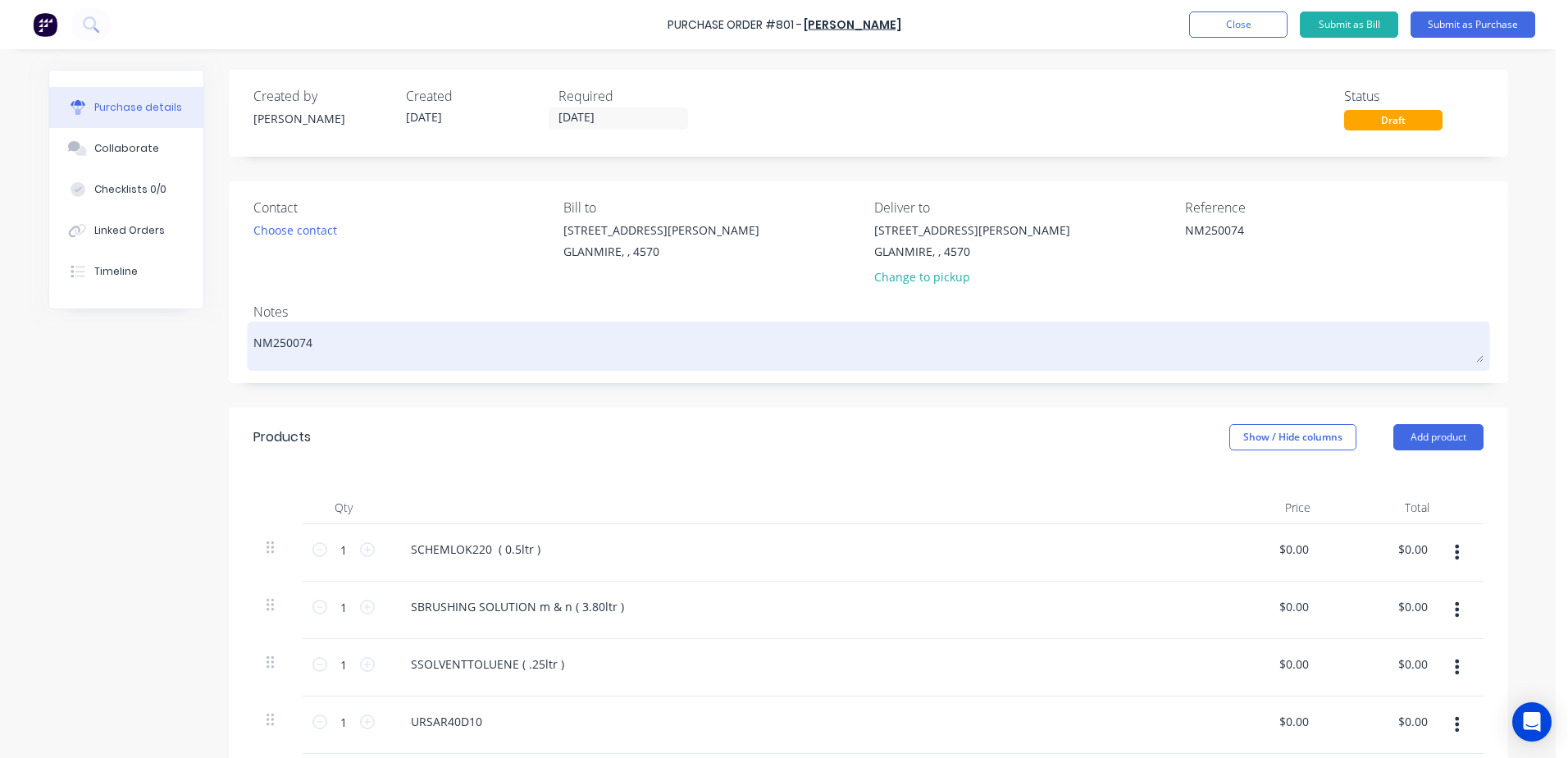
type textarea "NM250074-"
type textarea "x"
type textarea "NM250074-"
type textarea "x"
type textarea "NM250074-"
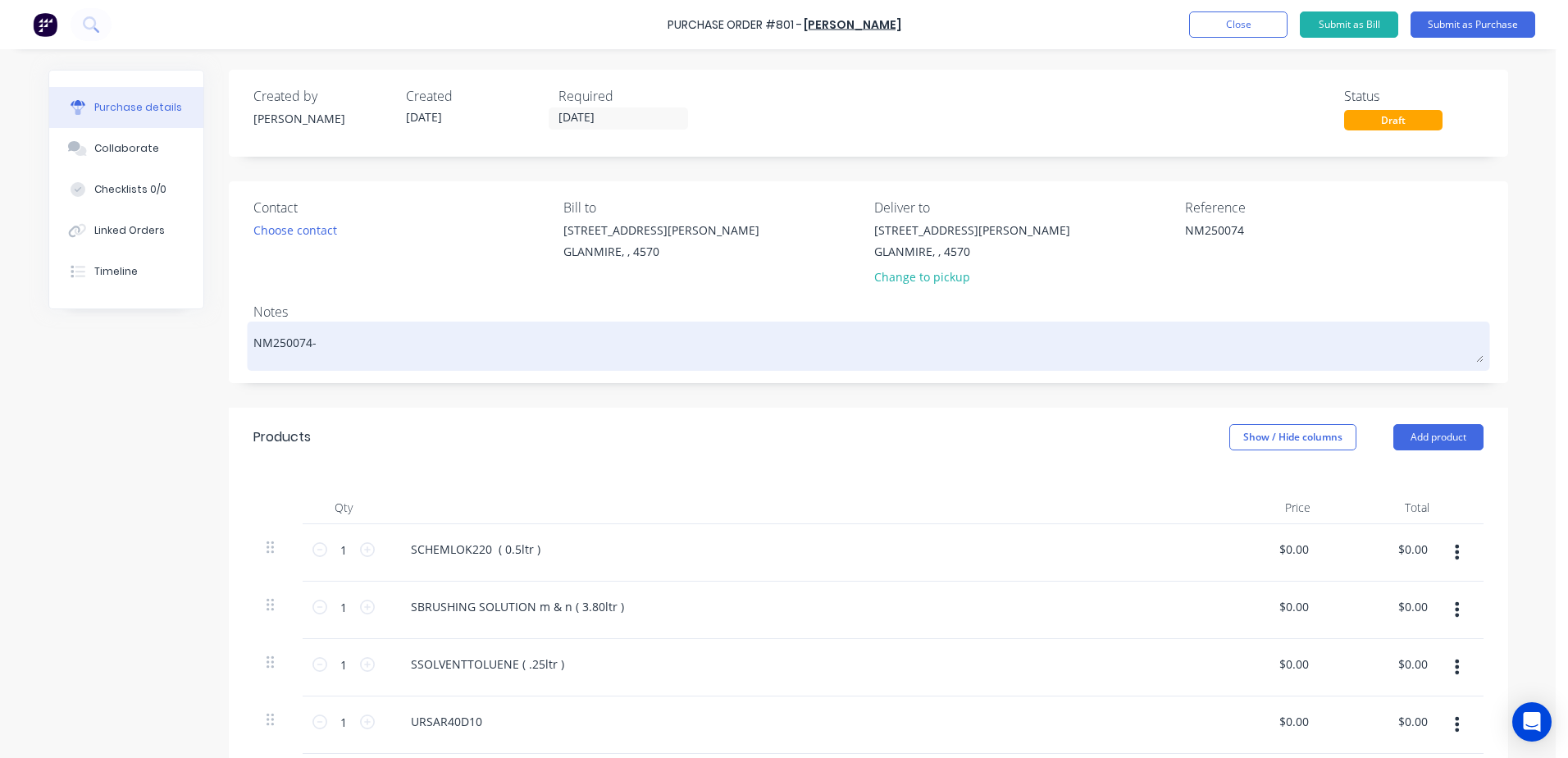
type textarea "x"
type textarea "NM250074- g"
type textarea "x"
type textarea "NM250074- gr"
type textarea "x"
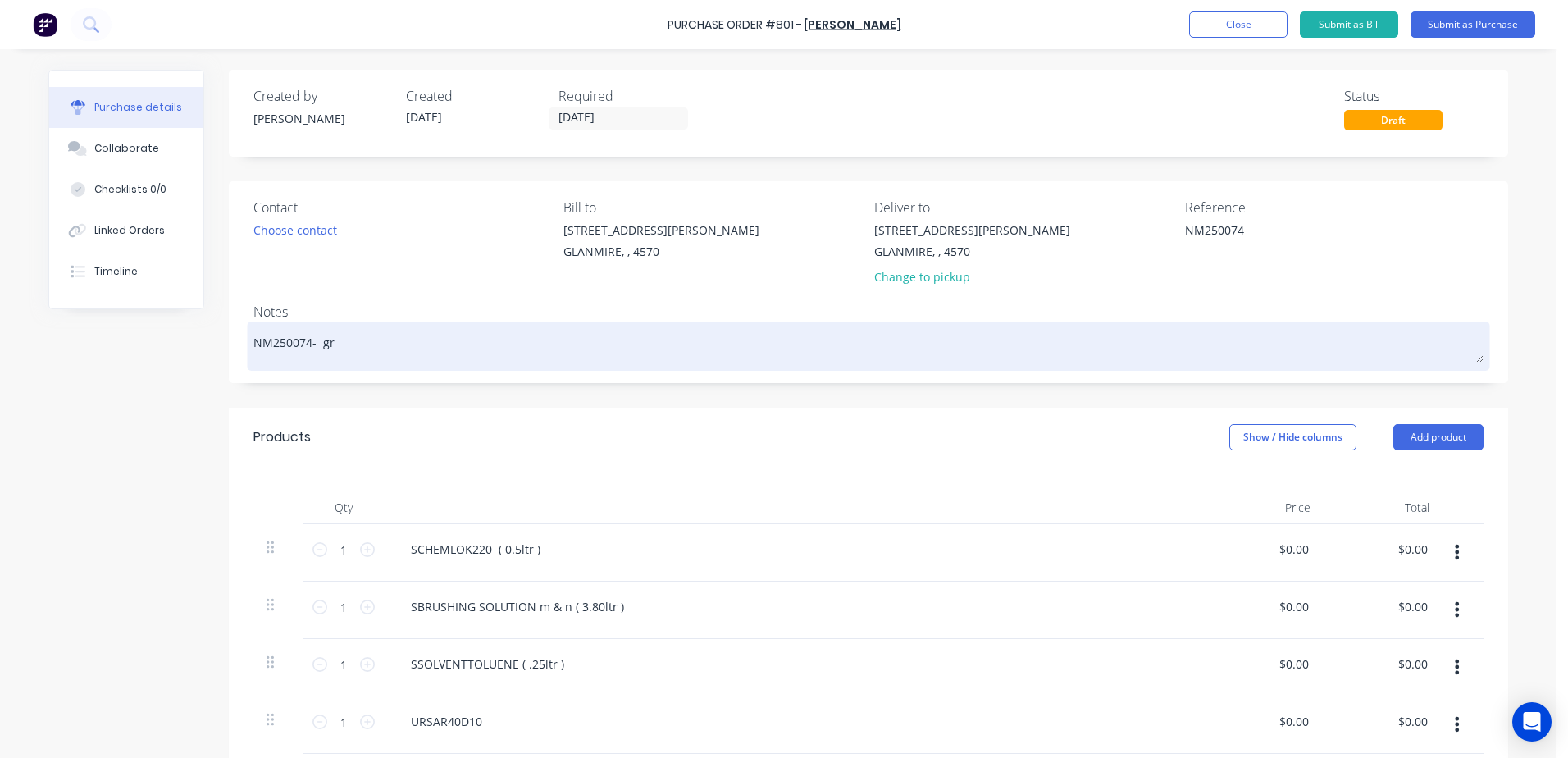
type textarea "NM250074- gre"
type textarea "x"
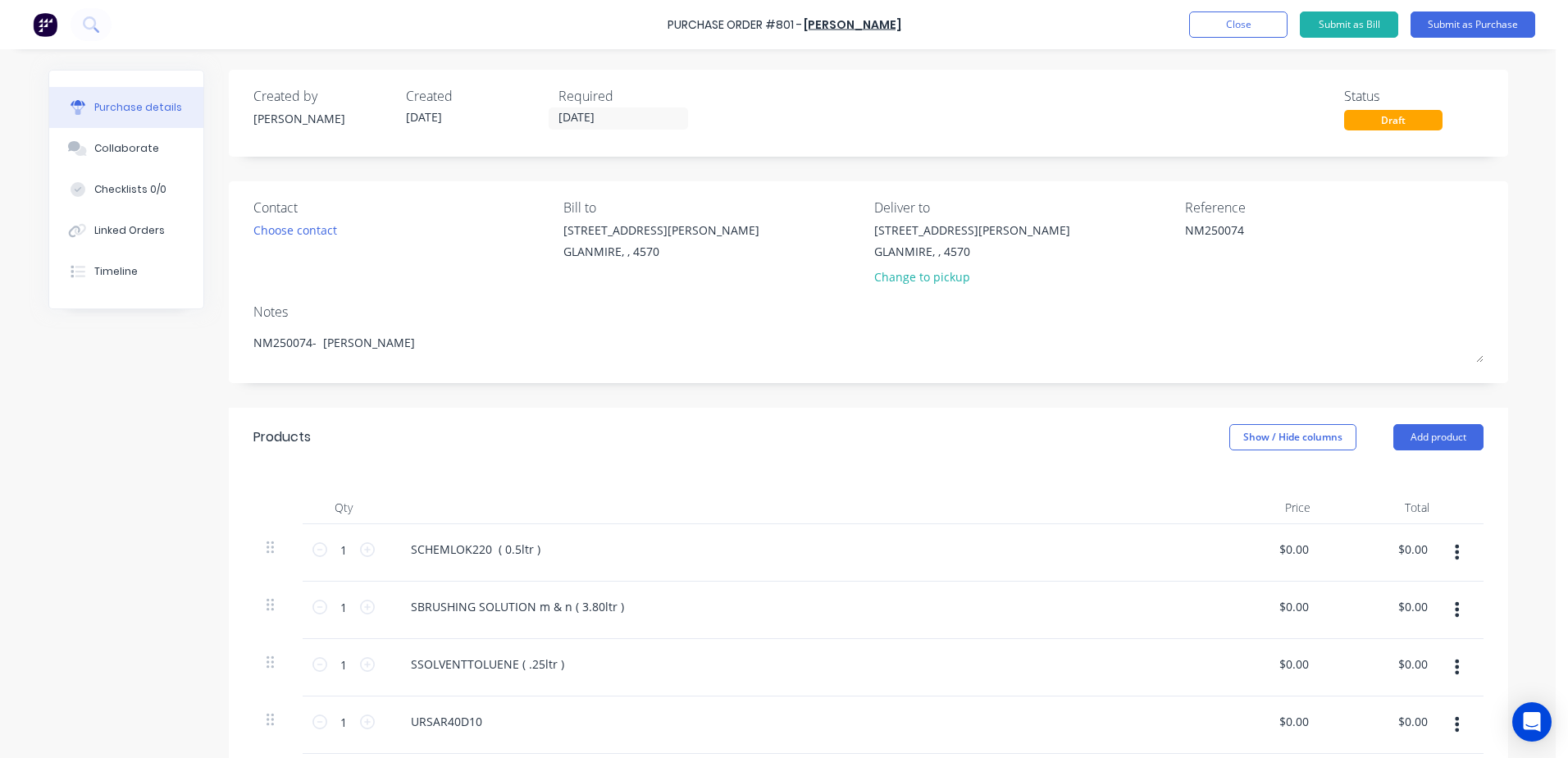
type textarea "NM250074- [PERSON_NAME]"
type textarea "x"
type textarea "NM250074- [PERSON_NAME]"
click at [1266, 552] on div "$0.00 $0.00" at bounding box center [1264, 553] width 119 height 58
type textarea "x"
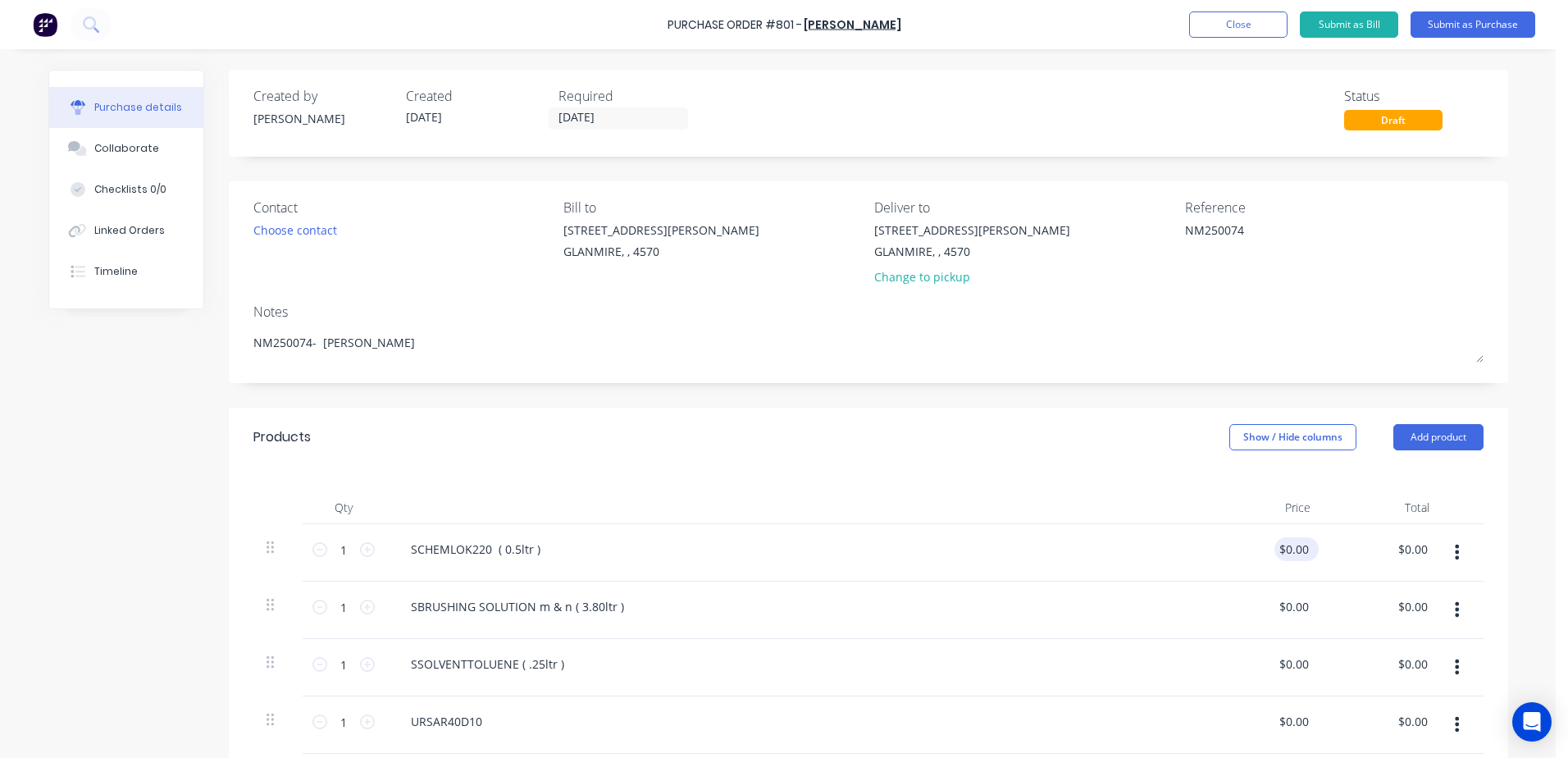
type input "0.00"
drag, startPoint x: 1277, startPoint y: 553, endPoint x: 1363, endPoint y: 541, distance: 86.8
click at [1358, 563] on div "1 1 SCHEMLOK220 ( 0.5ltr ) 0.00 0.00 $0.00 $0.00" at bounding box center [868, 553] width 1230 height 58
type textarea "x"
type input "0.00"
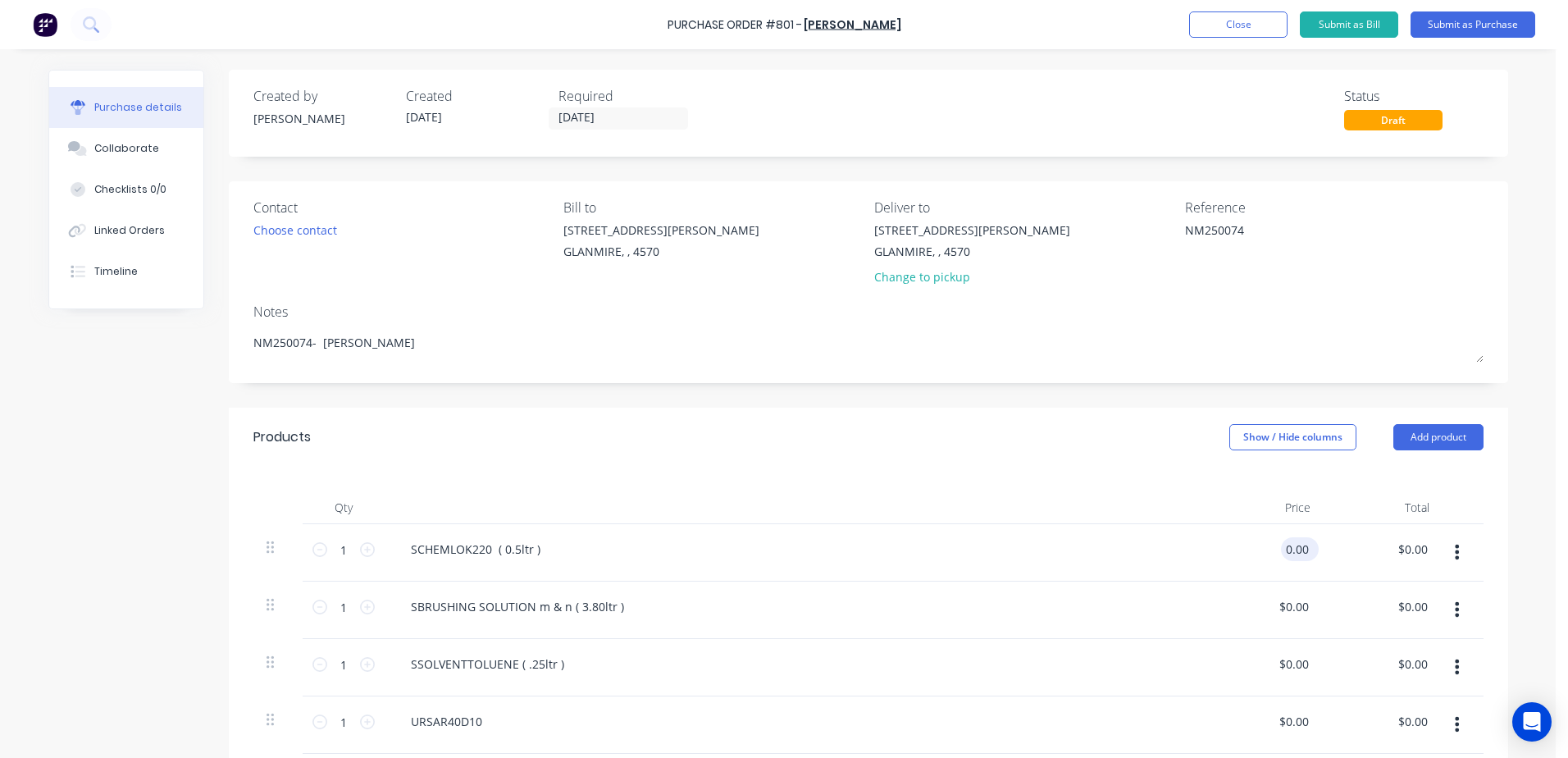
click at [1273, 553] on div "0.00 0.00" at bounding box center [1264, 553] width 119 height 58
type textarea "x"
drag, startPoint x: 1275, startPoint y: 550, endPoint x: 1343, endPoint y: 539, distance: 68.9
click at [1343, 539] on div "1 1 SCHEMLOK220 ( 0.5ltr ) 0.00 0.00 $0.00 $0.00" at bounding box center [868, 553] width 1230 height 58
type input "7"
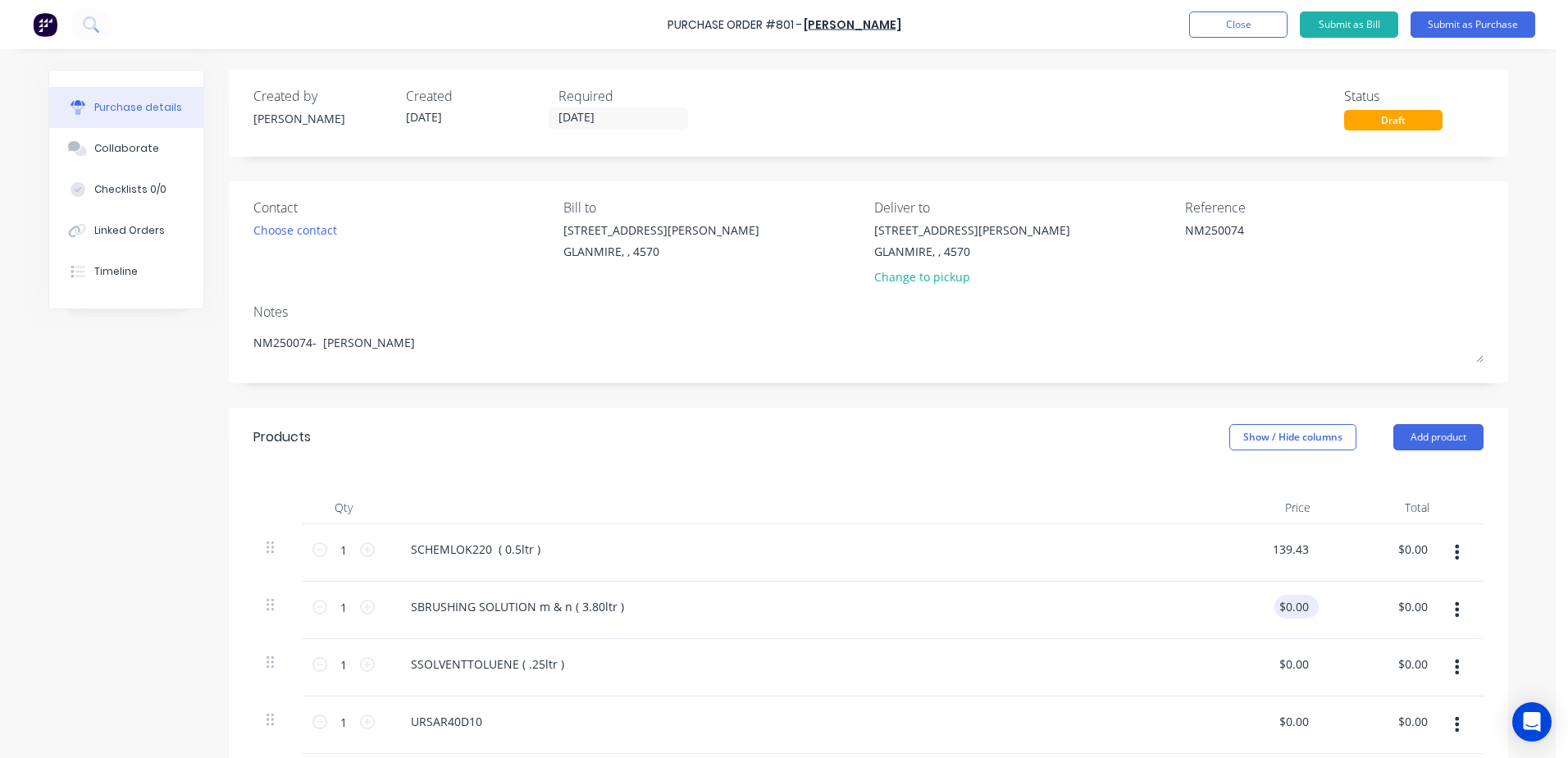
type input "139.43"
type textarea "x"
type input "$139.43"
drag, startPoint x: 1269, startPoint y: 608, endPoint x: 1326, endPoint y: 442, distance: 175.5
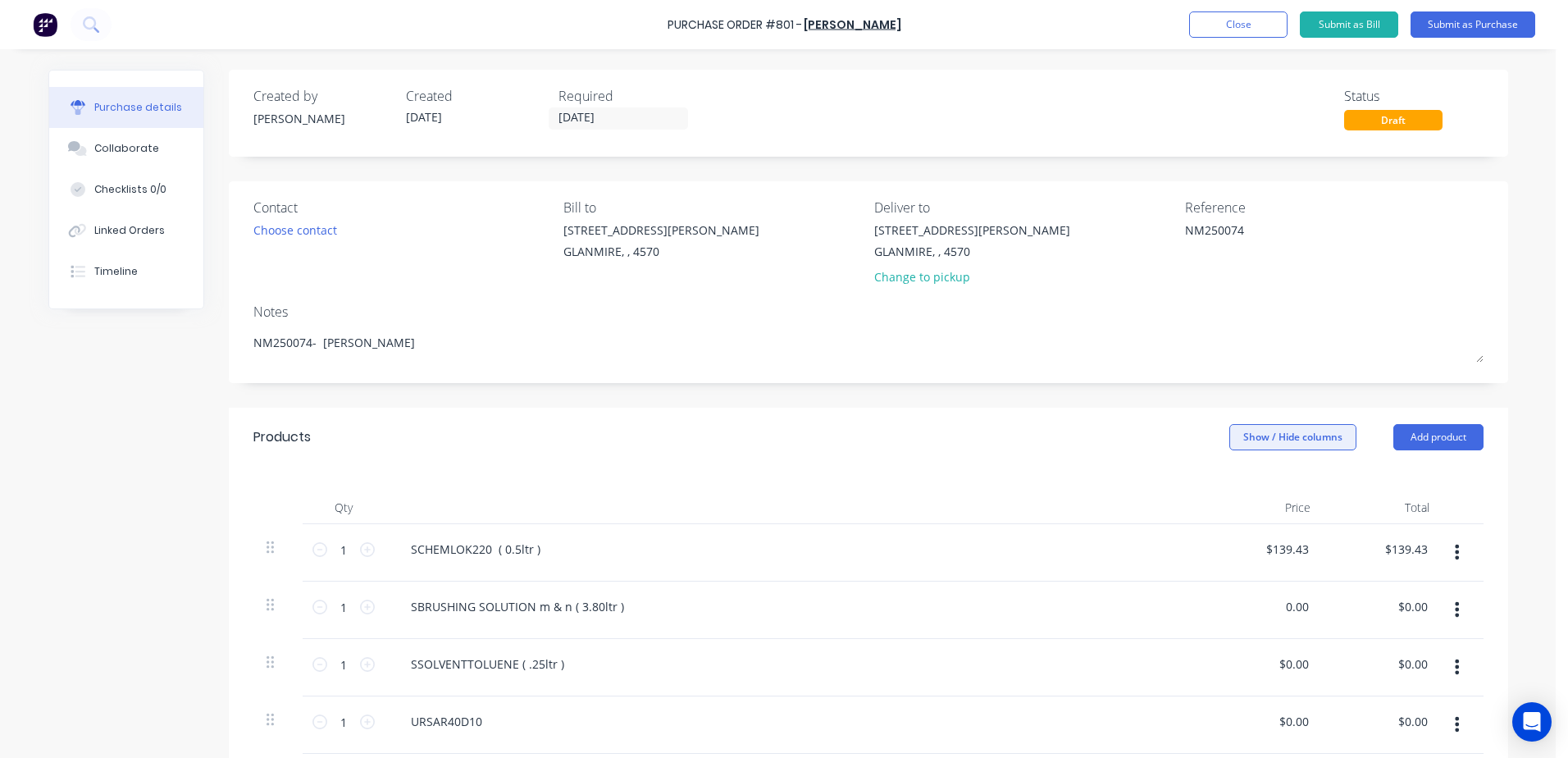
click at [1429, 572] on div "1 1 SCHEMLOK220 ( 0.5ltr ) $139.43 $139.43 $139.43 $139.43 1 1 SBRUSHING SOLUTI…" at bounding box center [868, 696] width 1230 height 345
type input "80"
type textarea "x"
type input "$80.00"
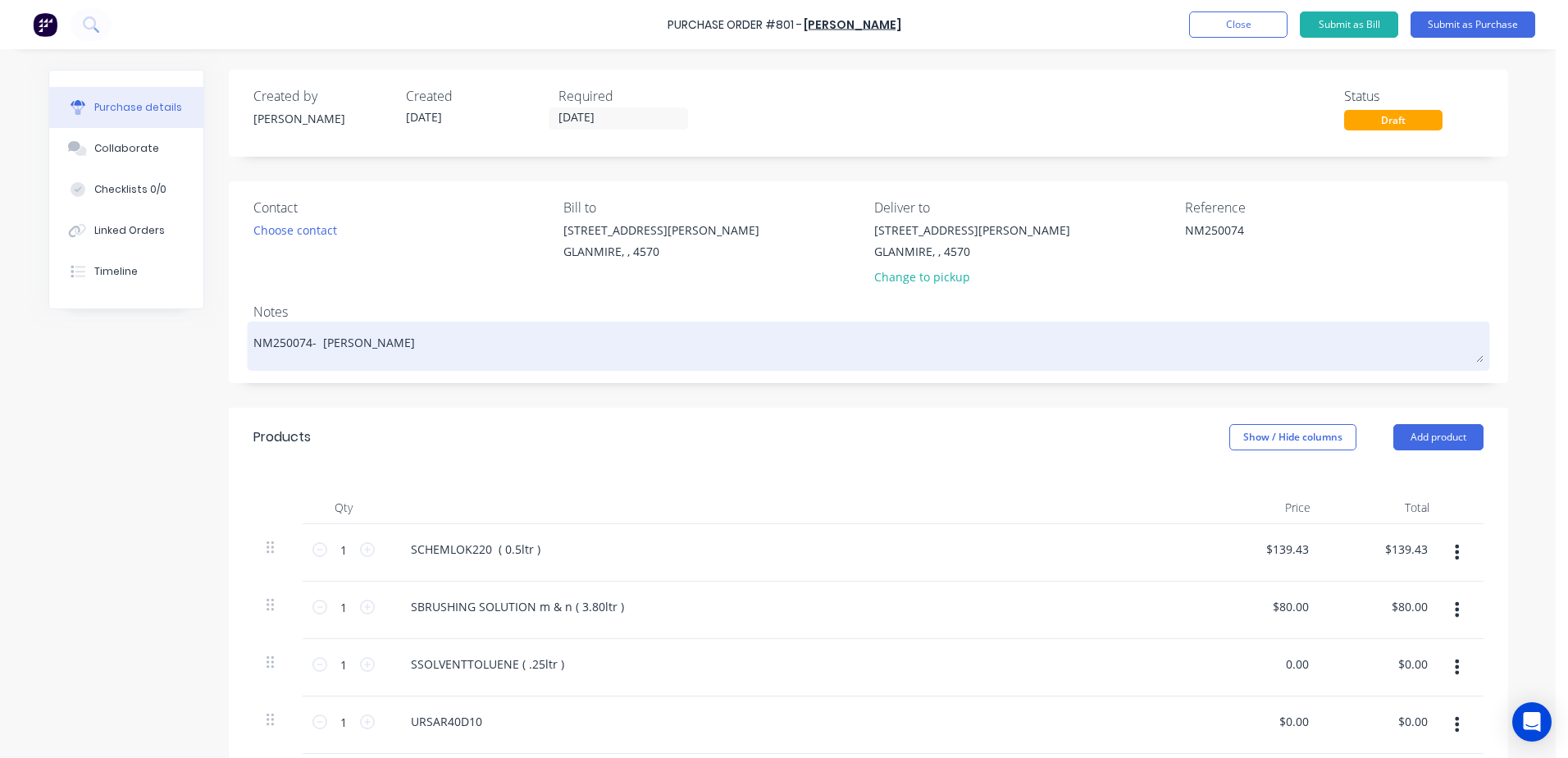
drag, startPoint x: 1274, startPoint y: 663, endPoint x: 1391, endPoint y: 362, distance: 322.9
click at [1428, 614] on div "1 1 SCHEMLOK220 ( 0.5ltr ) $139.43 $139.43 $139.43 $139.43 1 1 SBRUSHING SOLUTI…" at bounding box center [868, 696] width 1230 height 345
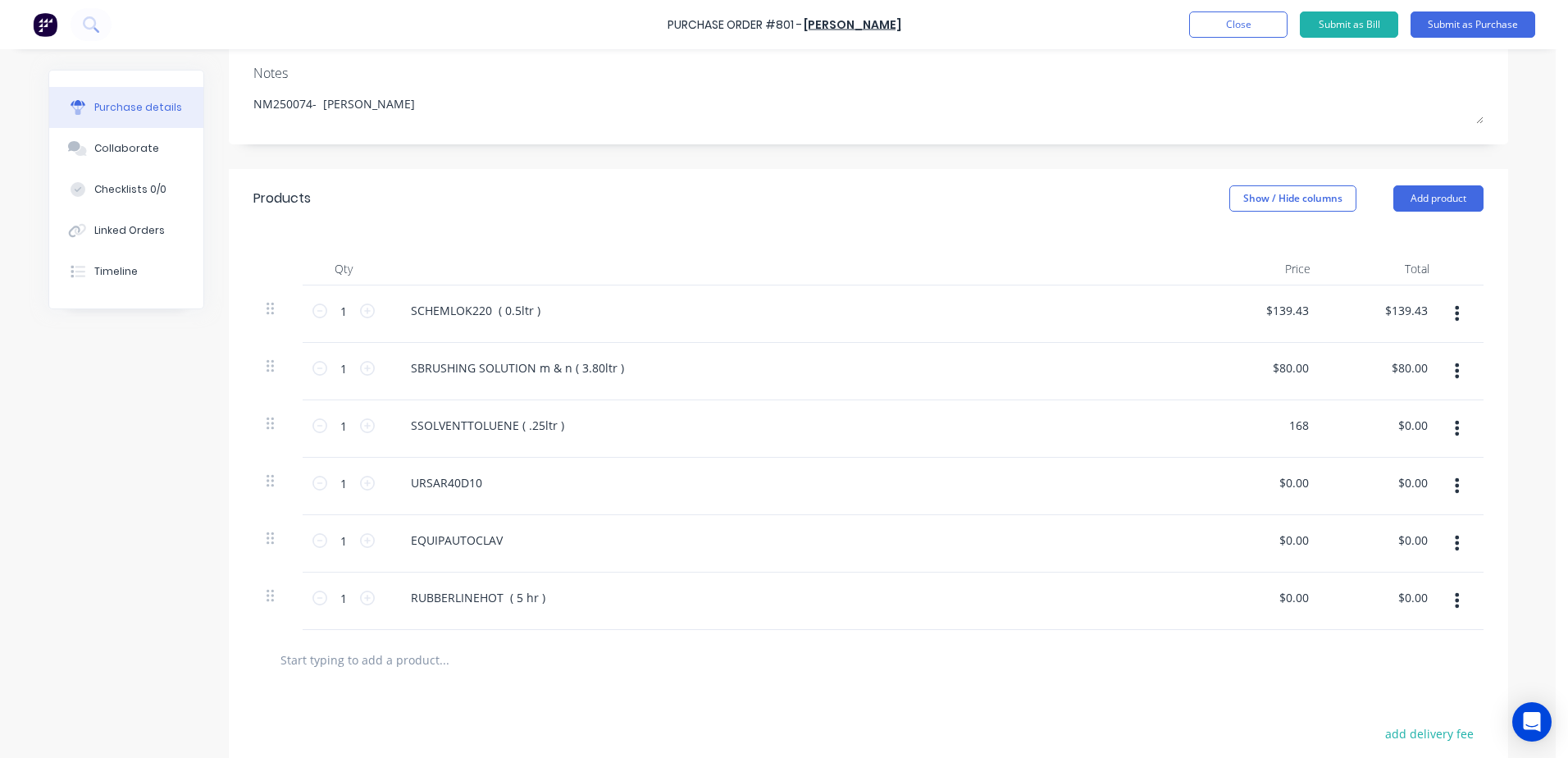
scroll to position [246, 0]
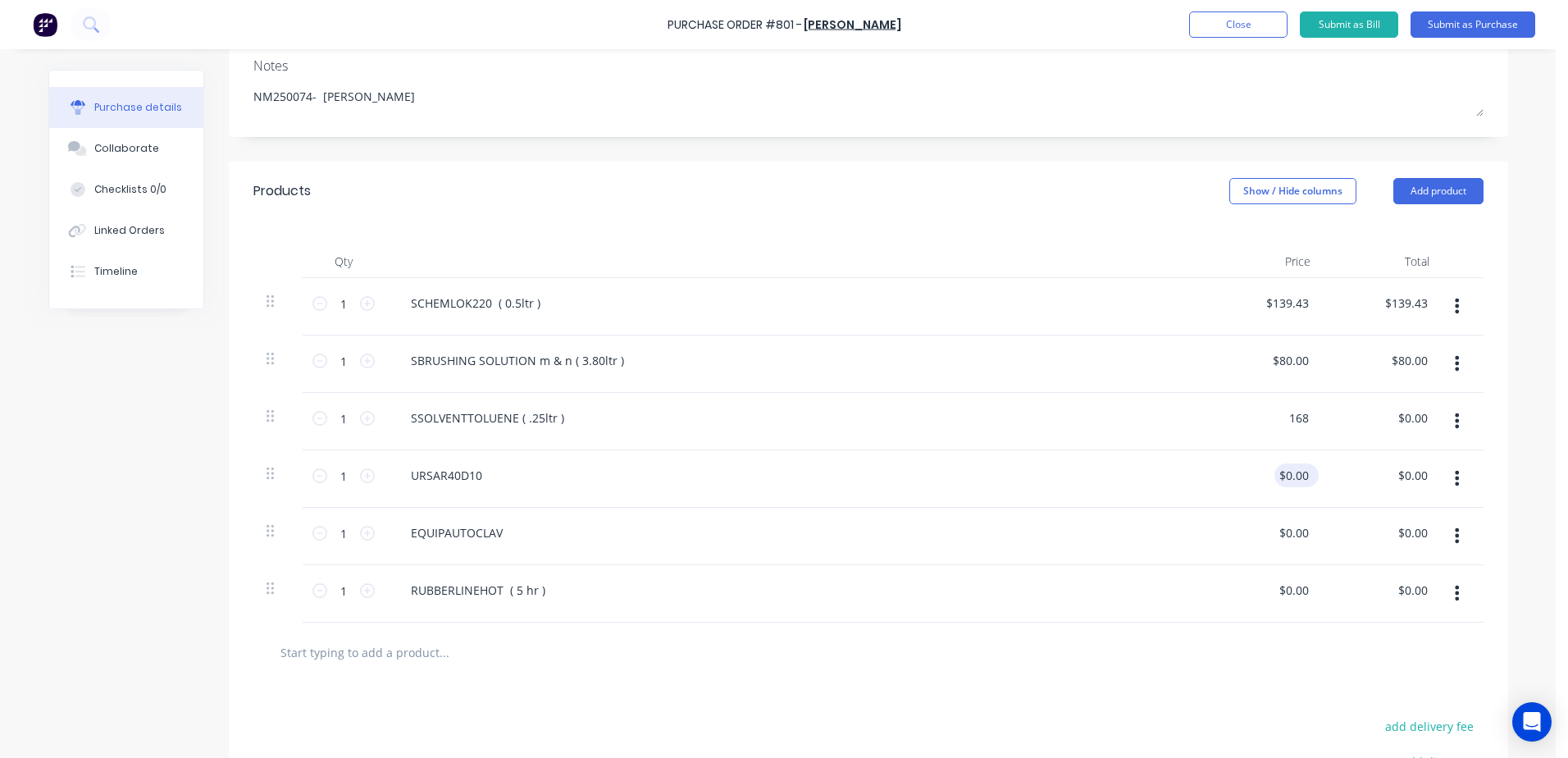
type input "168"
type textarea "x"
type input "$168.00"
drag, startPoint x: 1272, startPoint y: 476, endPoint x: 1489, endPoint y: 425, distance: 222.9
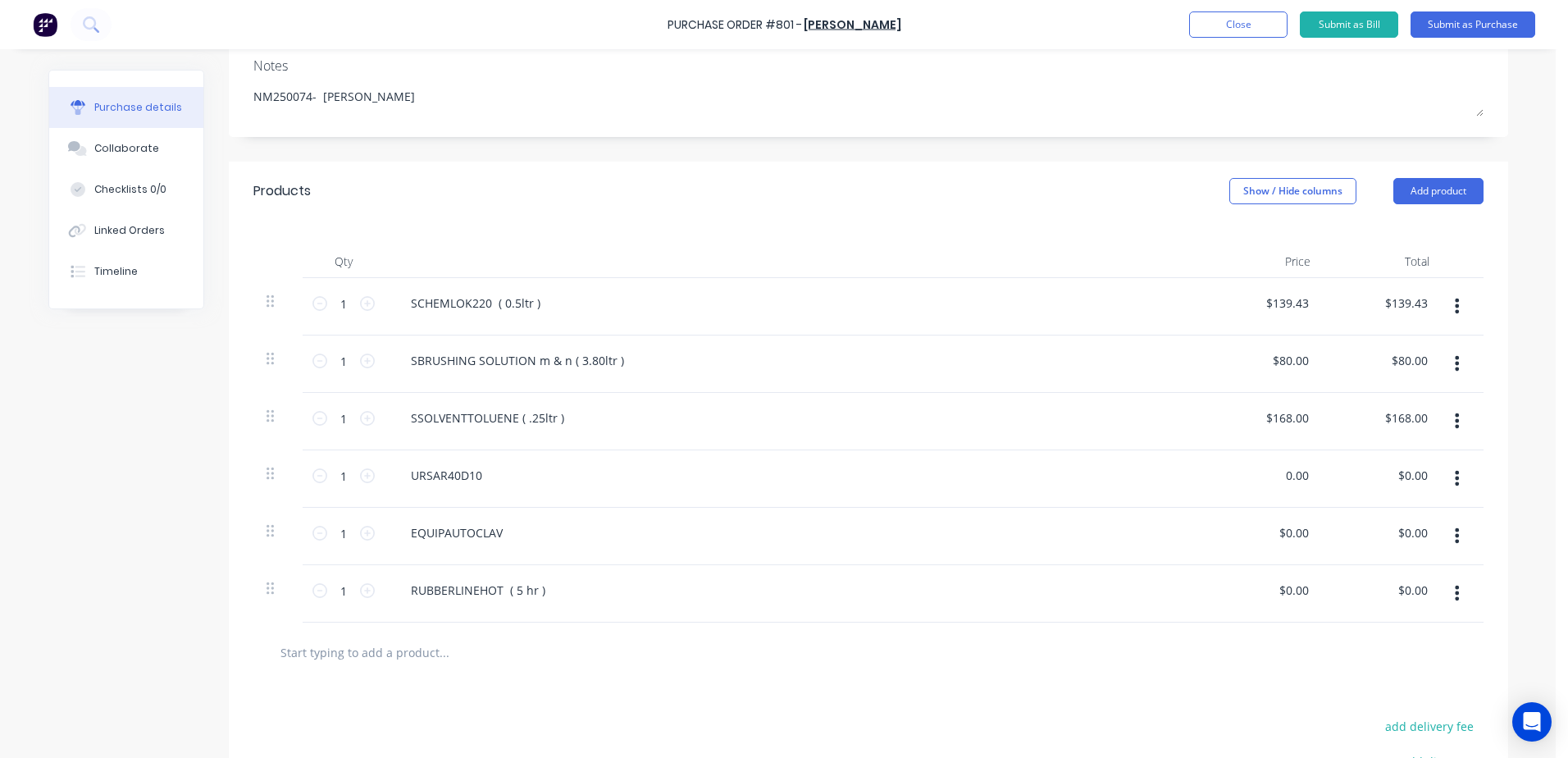
click at [1489, 425] on div "Qty Price Total 1 1 SCHEMLOK220 ( 0.5ltr ) $139.43 $139.43 $139.43 $139.43 1 1 …" at bounding box center [868, 422] width 1279 height 402
type input "1.58"
type textarea "x"
type input "$1.58"
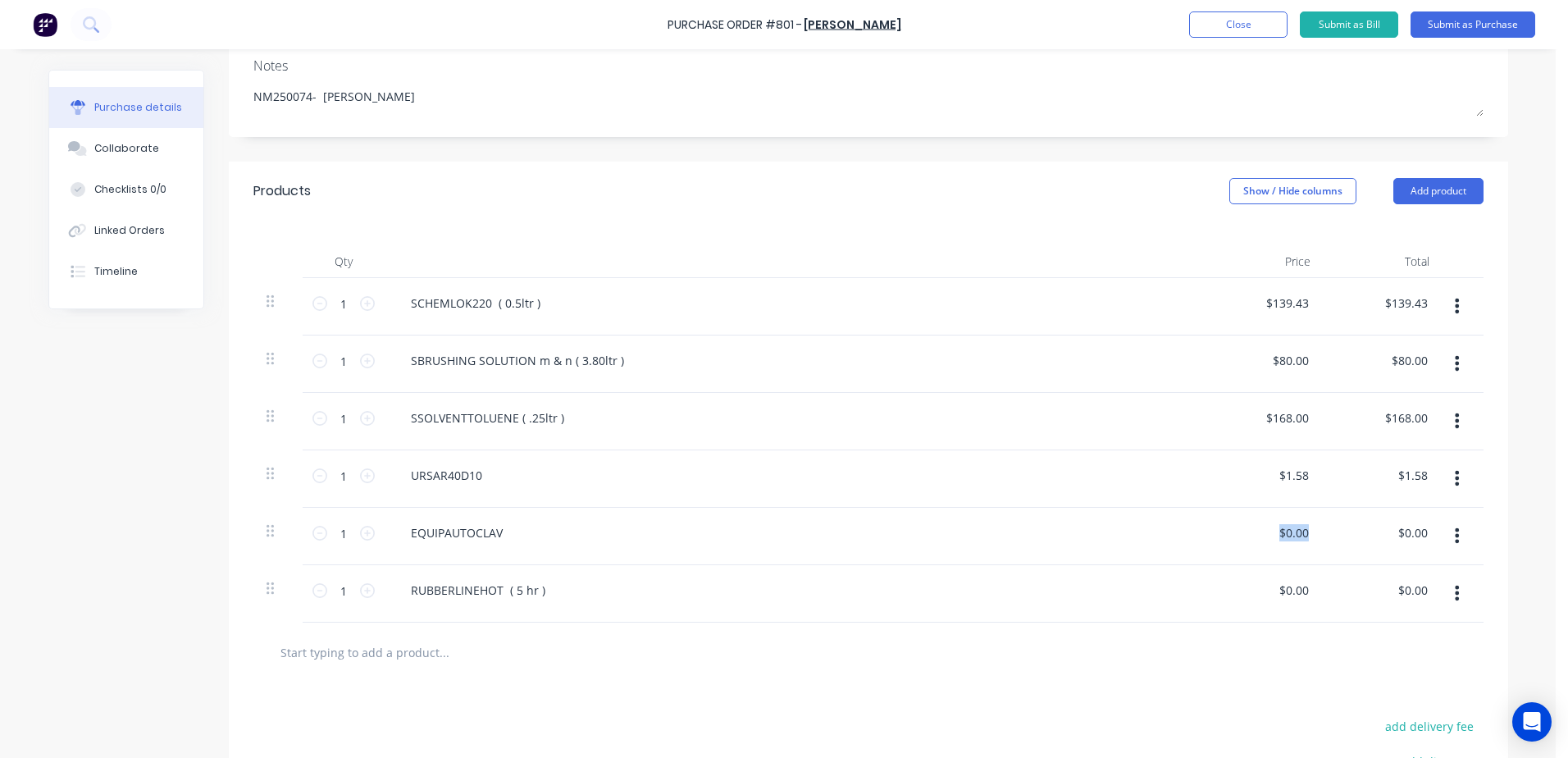
drag, startPoint x: 1271, startPoint y: 529, endPoint x: 1365, endPoint y: 497, distance: 99.3
click at [1365, 497] on div "1 1 SCHEMLOK220 ( 0.5ltr ) $139.43 $139.43 $139.43 $139.43 1 1 SBRUSHING SOLUTI…" at bounding box center [868, 450] width 1230 height 345
type textarea "x"
drag, startPoint x: 1271, startPoint y: 536, endPoint x: 1352, endPoint y: 533, distance: 81.1
click at [1352, 533] on div "1 1 EQUIPAUTOCLAV 0.00 0.00 $0.00 $0.00" at bounding box center [868, 536] width 1230 height 58
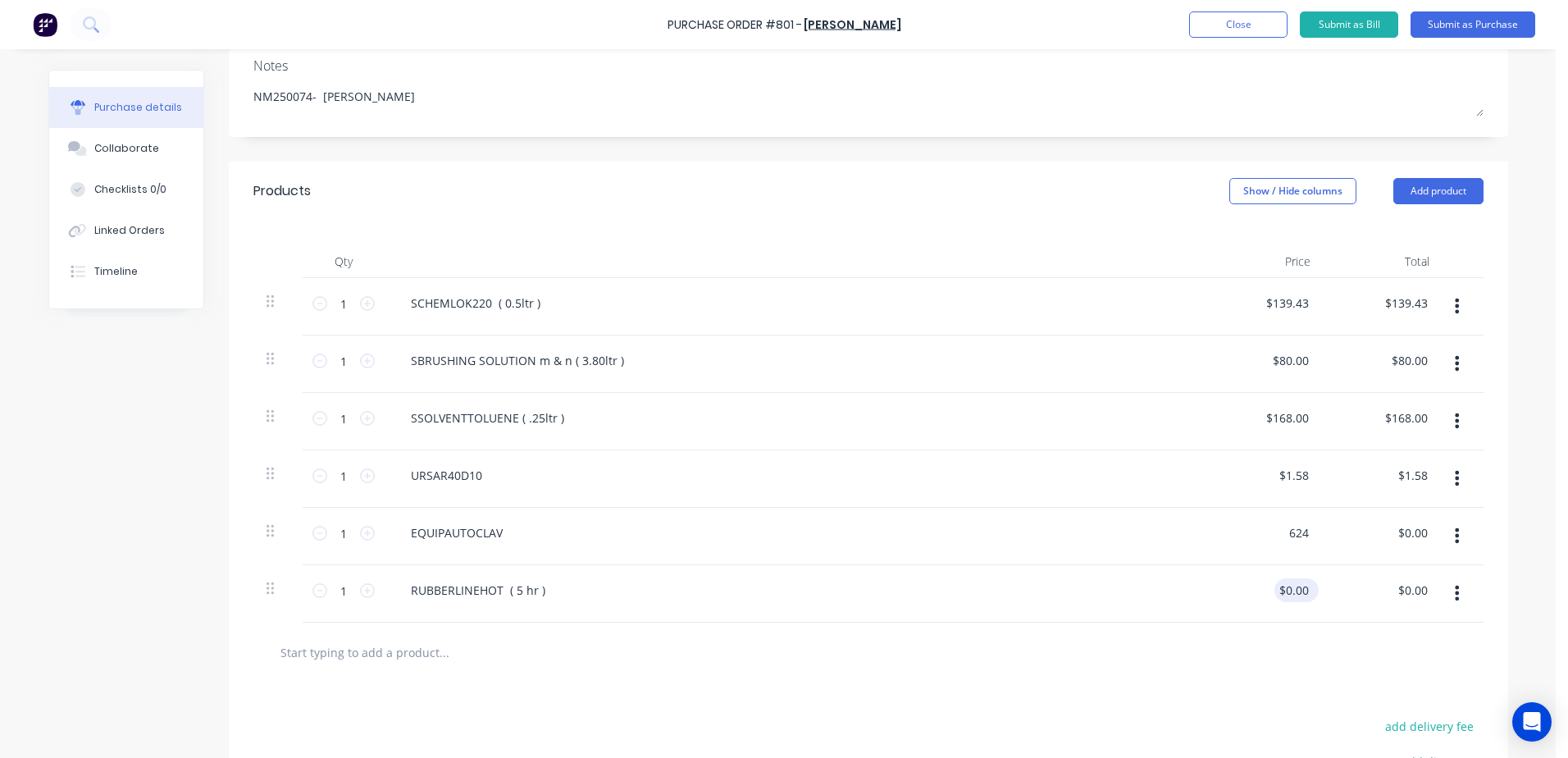
type input "624"
type textarea "x"
type input "$624.00"
drag, startPoint x: 1276, startPoint y: 591, endPoint x: 1422, endPoint y: 45, distance: 565.2
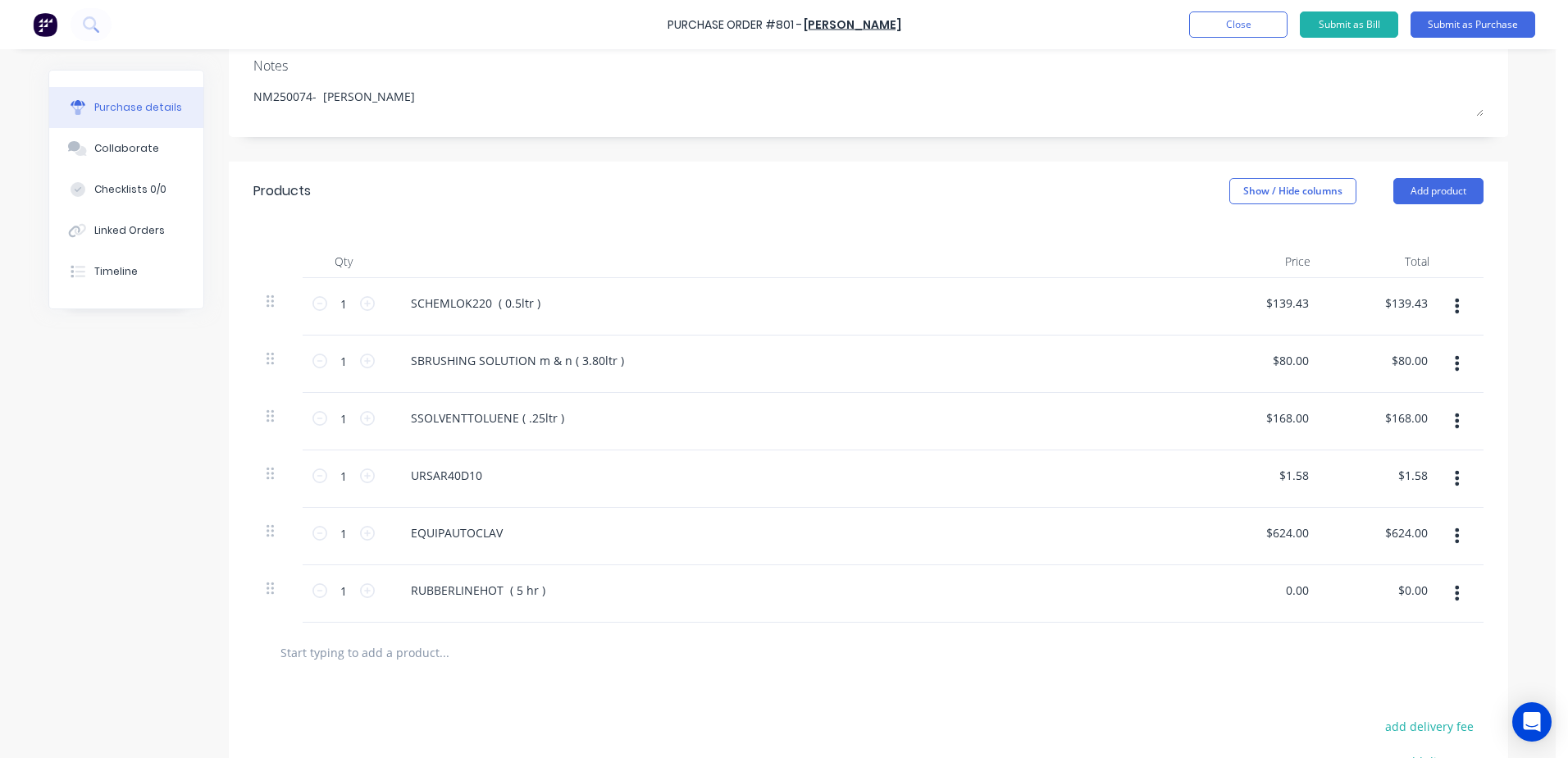
click at [1461, 602] on div "1 1 RUBBERLINEHOT ( 5 hr ) 0.00 0.00 $0.00 $0.00" at bounding box center [868, 594] width 1230 height 58
type input "550"
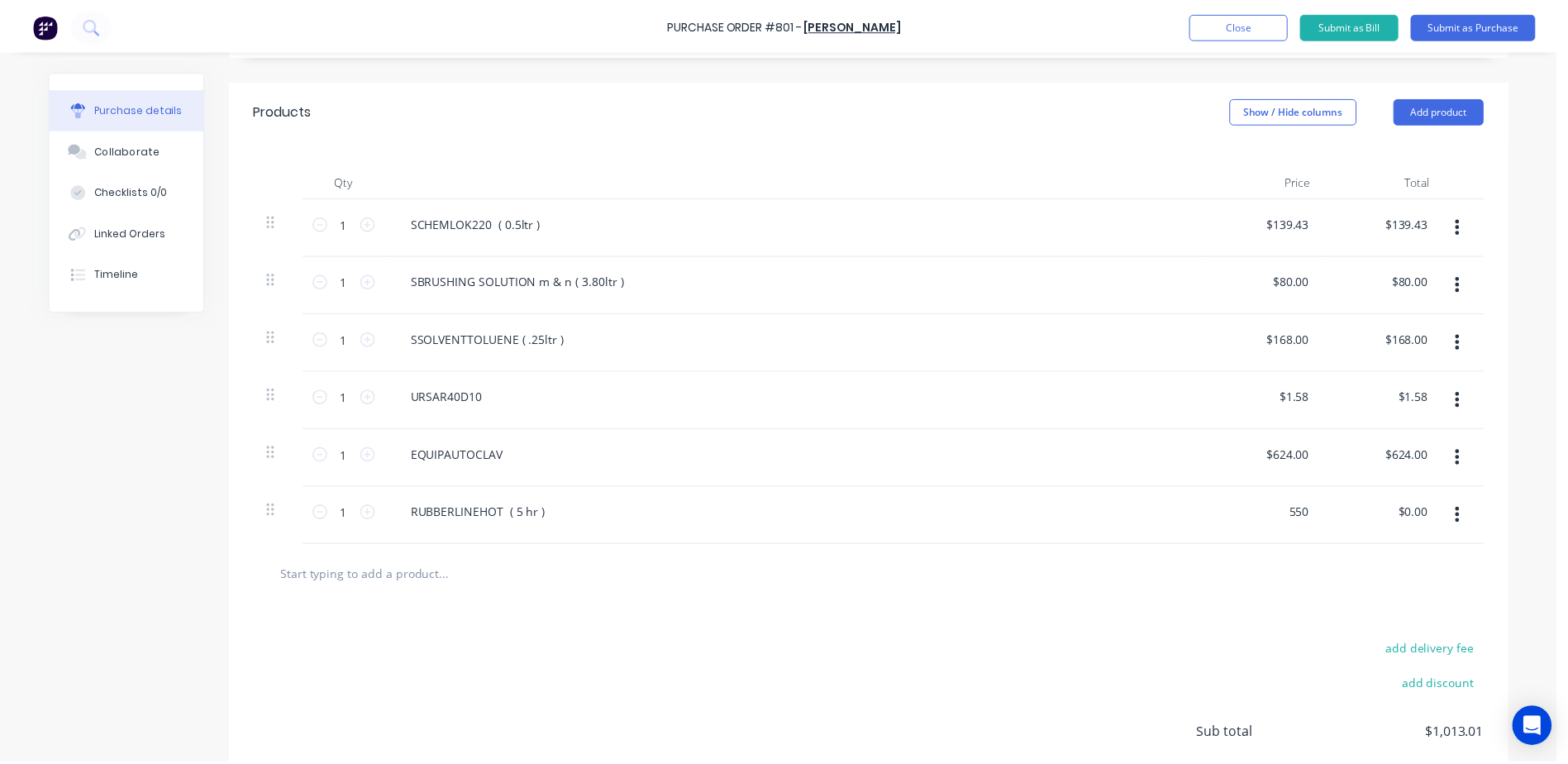
scroll to position [0, 0]
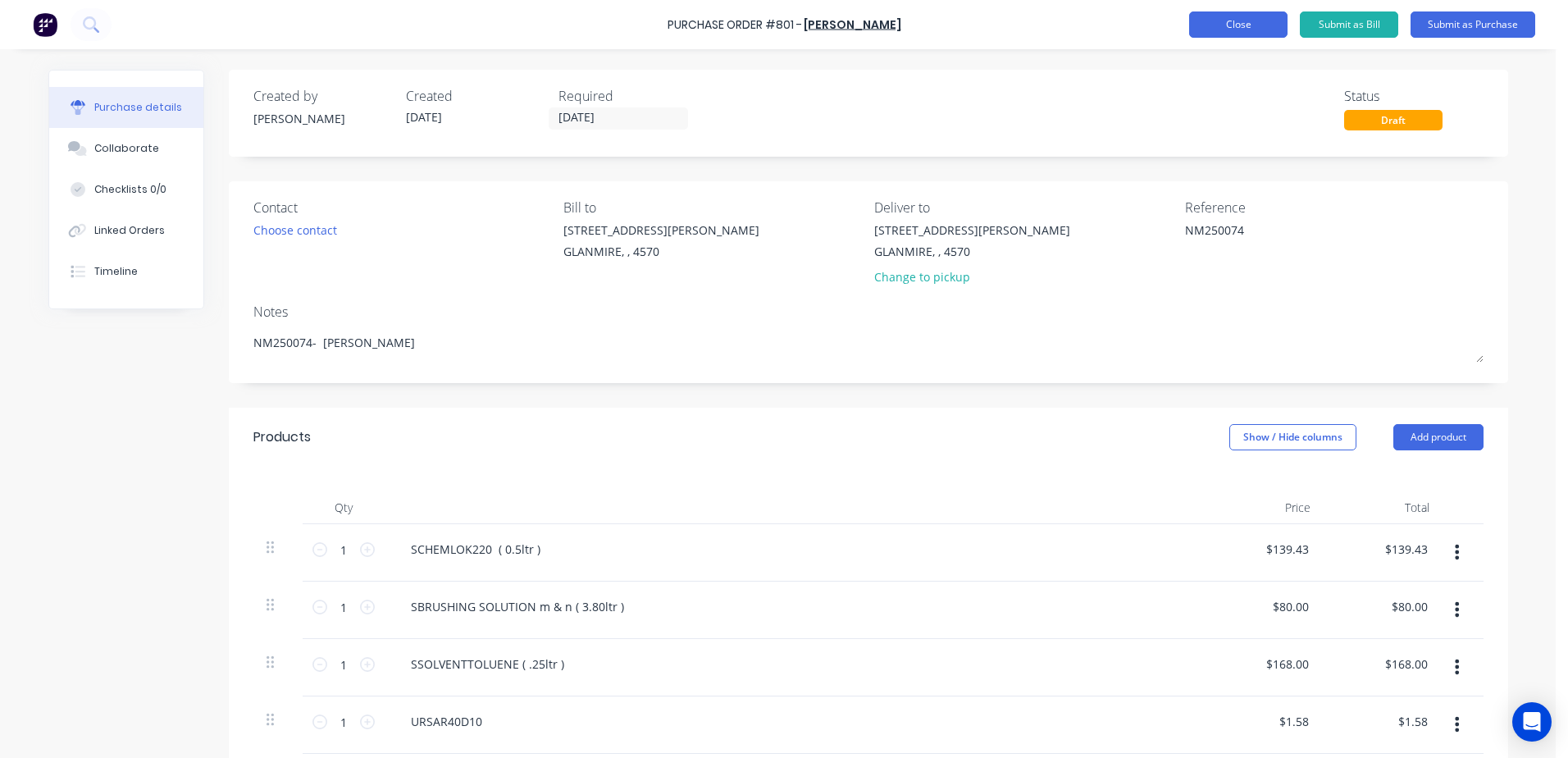
type textarea "x"
type input "$550.00"
click at [1233, 30] on button "Close" at bounding box center [1238, 24] width 99 height 26
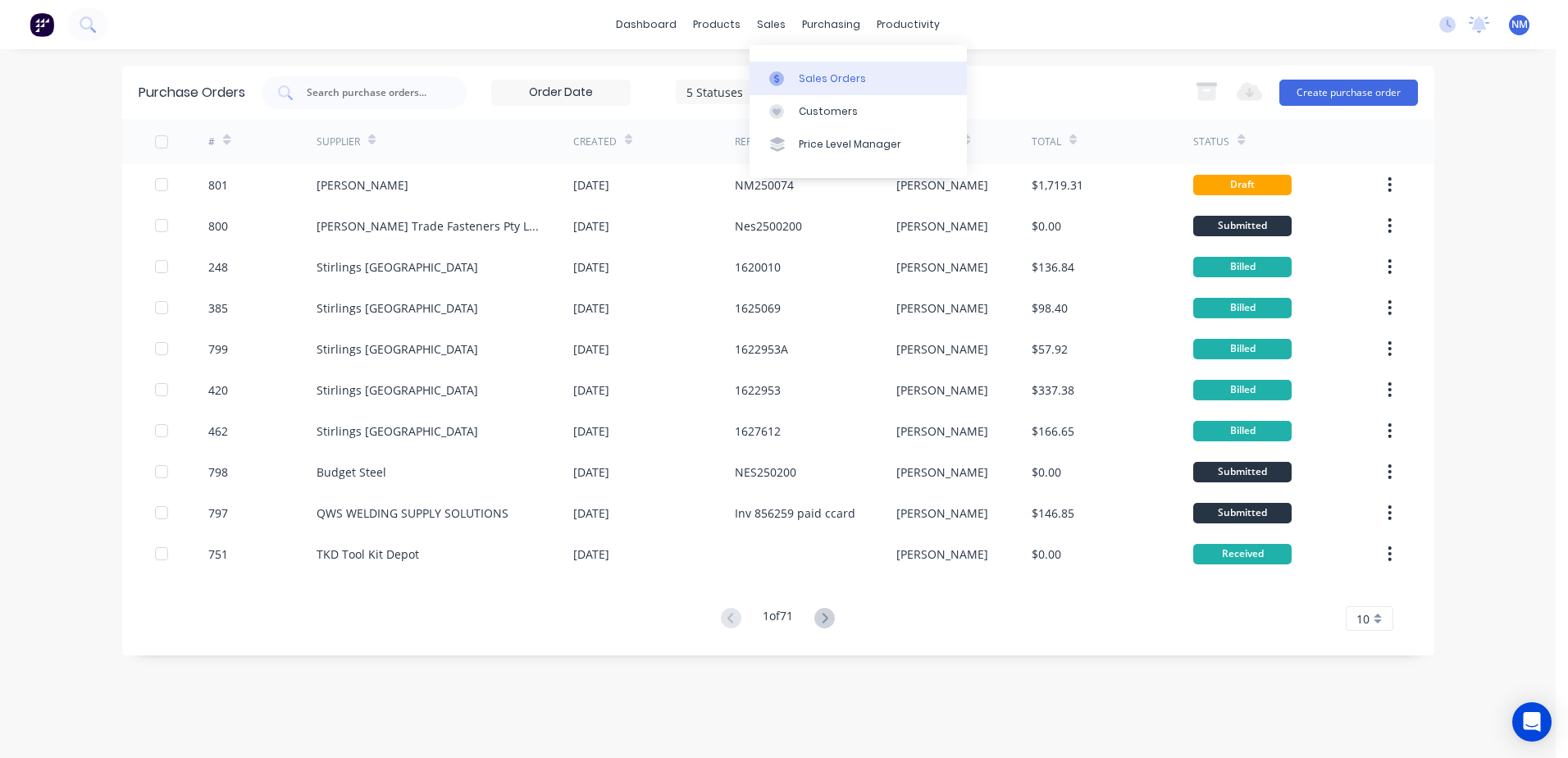
click at [813, 79] on div "Sales Orders" at bounding box center [832, 79] width 67 height 15
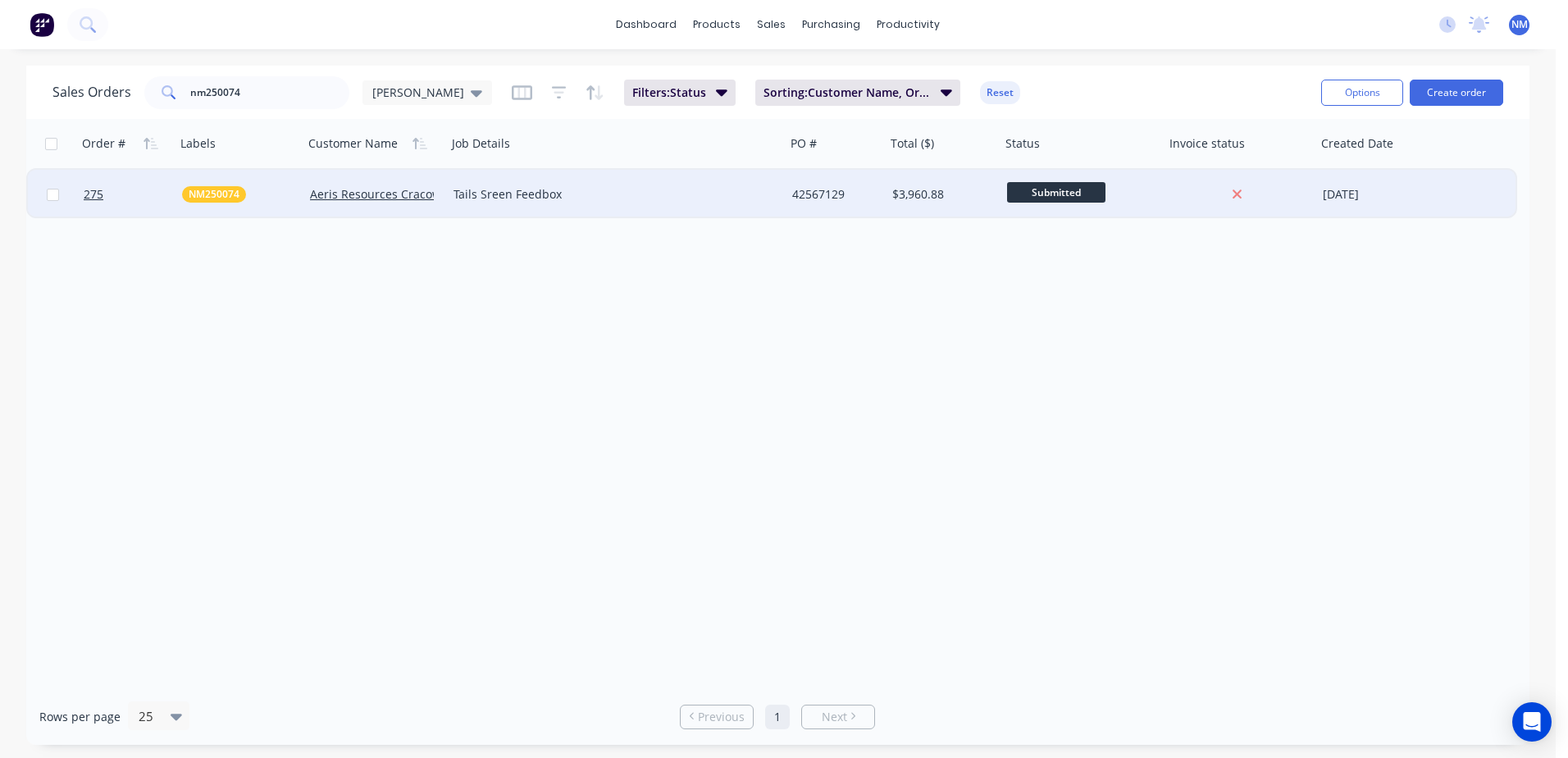
click at [624, 196] on div "Tails Sreen Feedbox" at bounding box center [608, 194] width 309 height 17
click at [828, 336] on div "Order # Labels Customer Name Job Details PO # Total ($) Status Invoice status C…" at bounding box center [778, 403] width 1503 height 569
click at [889, 195] on div "$3,960.88" at bounding box center [943, 194] width 115 height 49
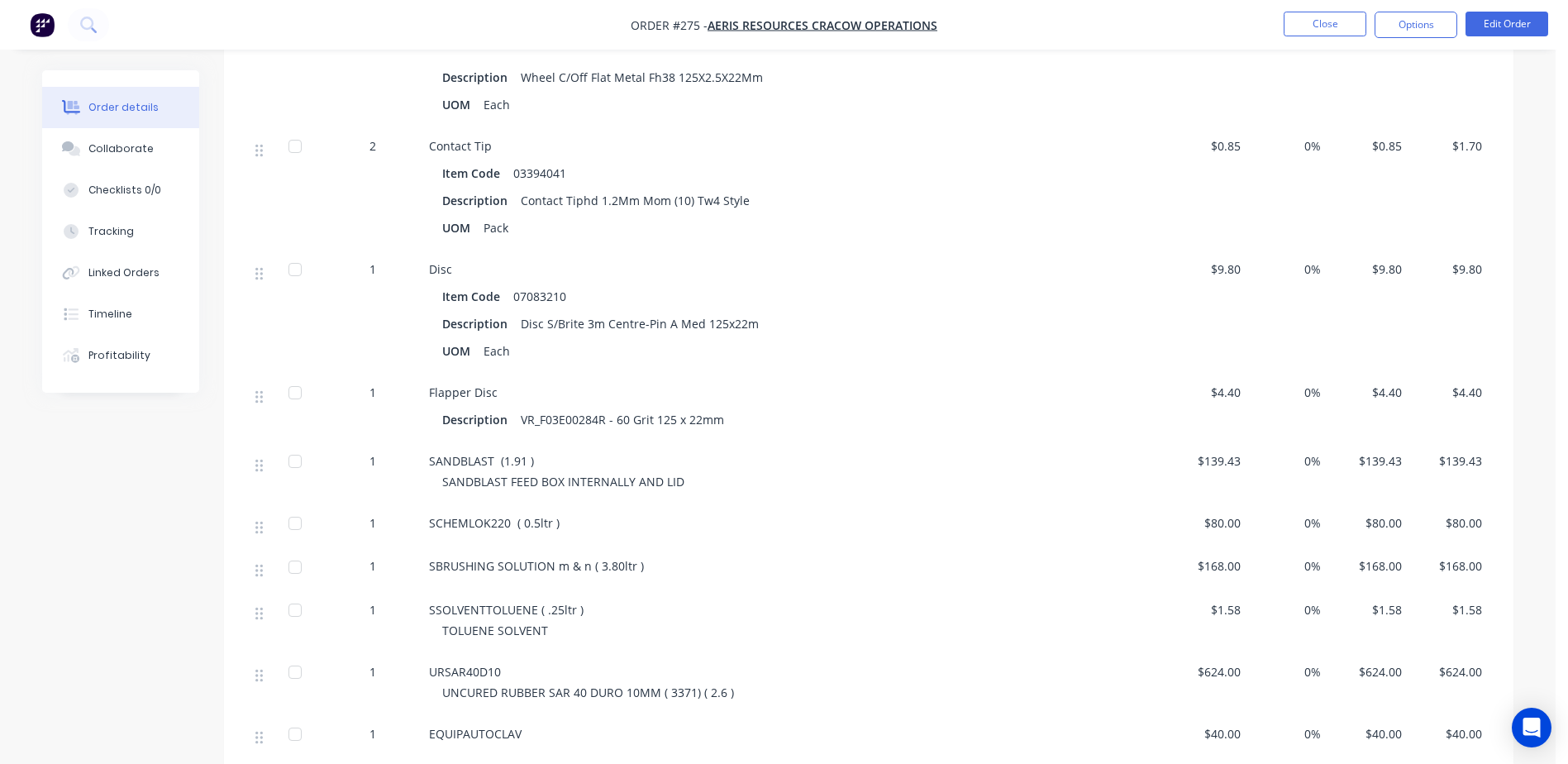
scroll to position [2315, 0]
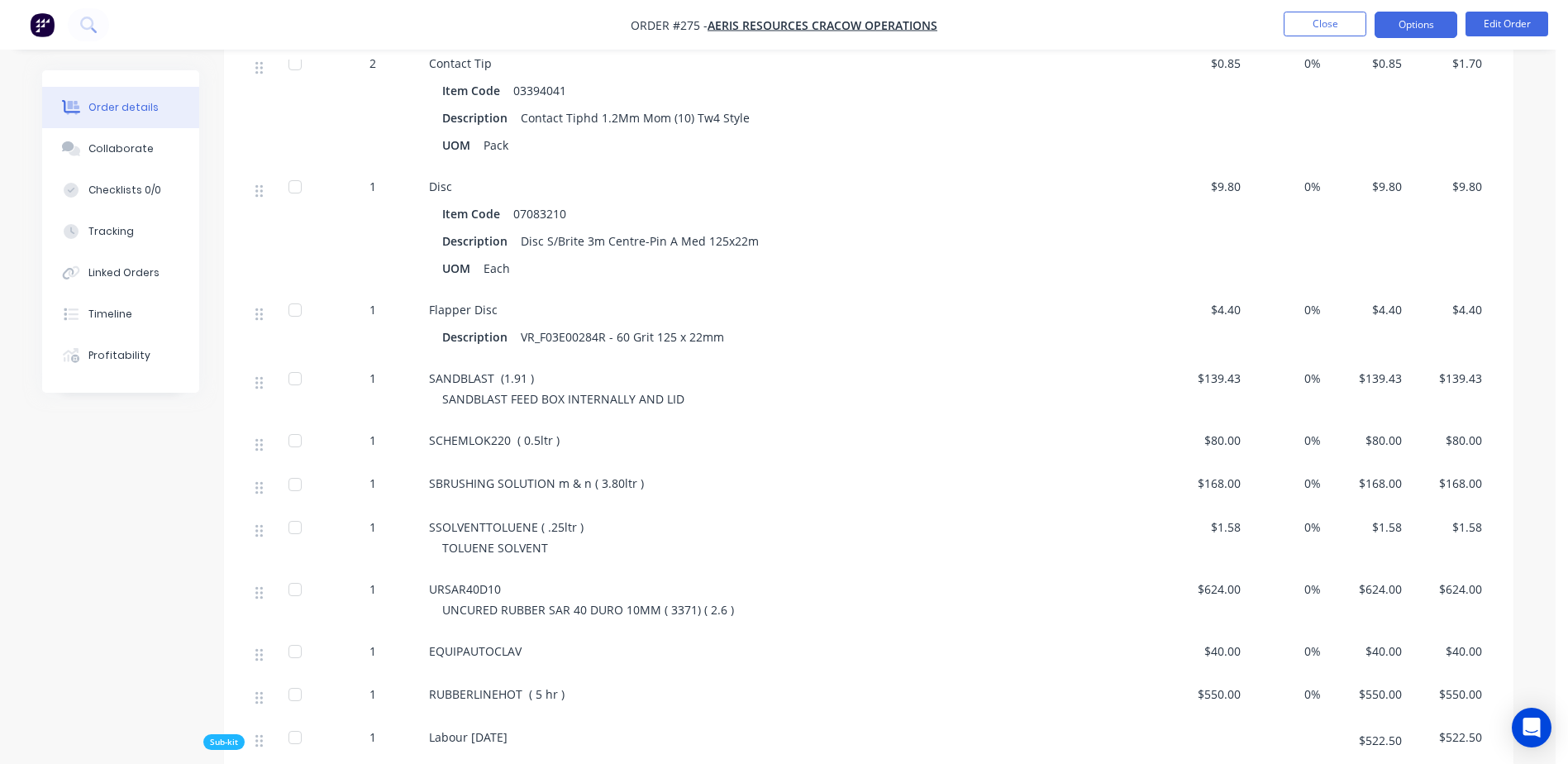
click at [1401, 28] on button "Options" at bounding box center [1416, 25] width 83 height 26
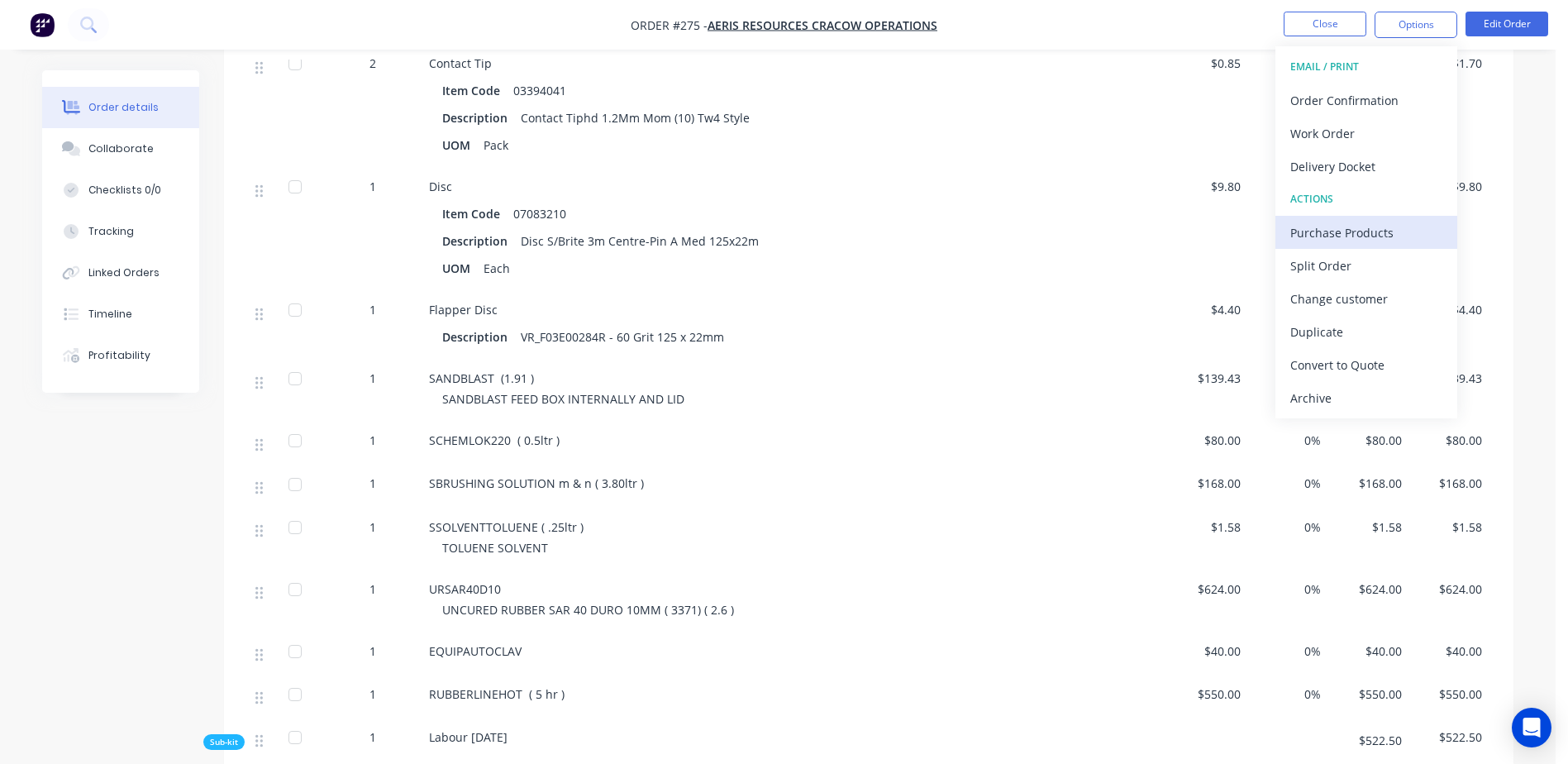
click at [1369, 227] on div "Purchase Products" at bounding box center [1366, 232] width 152 height 24
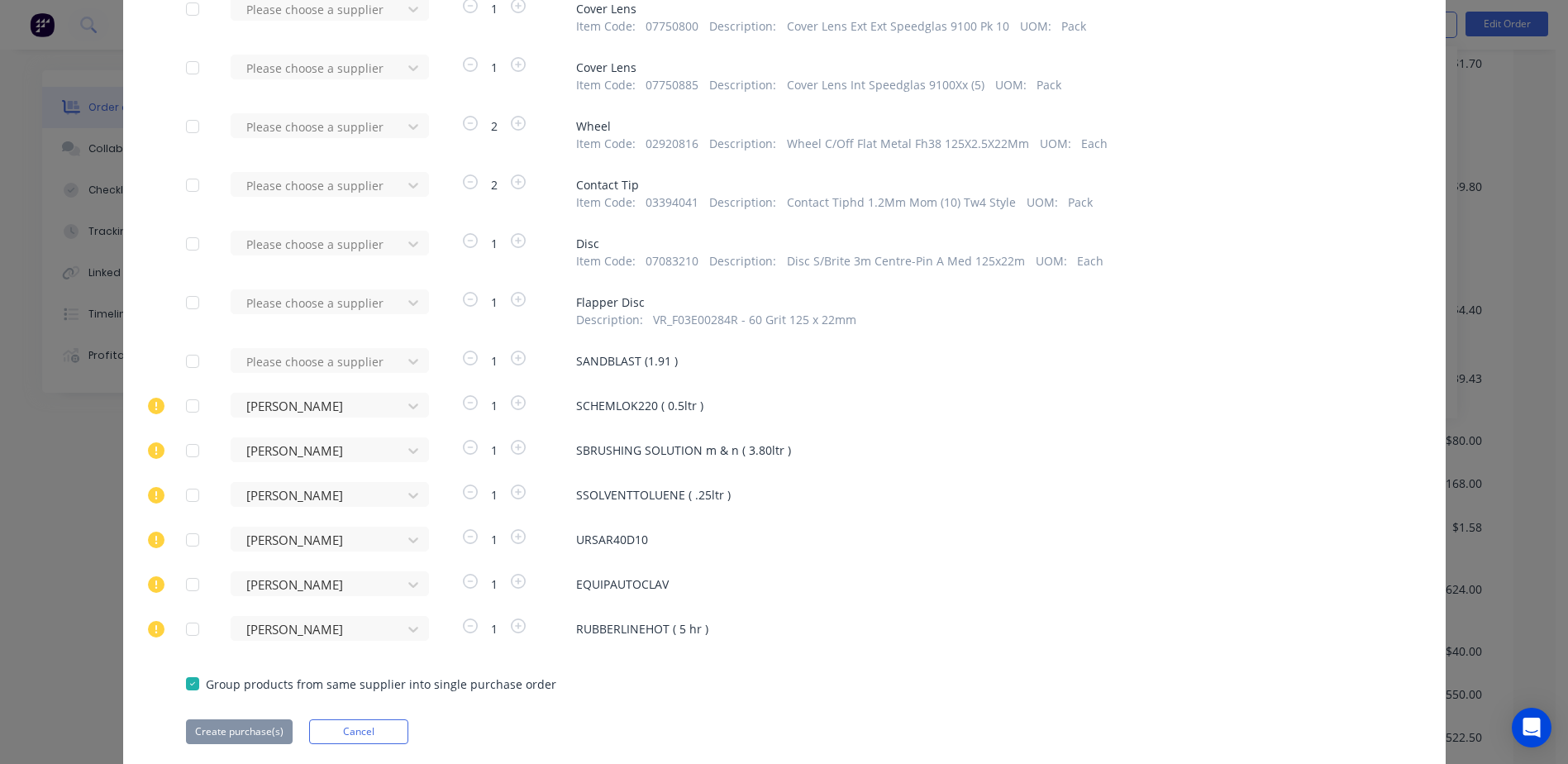
scroll to position [1497, 0]
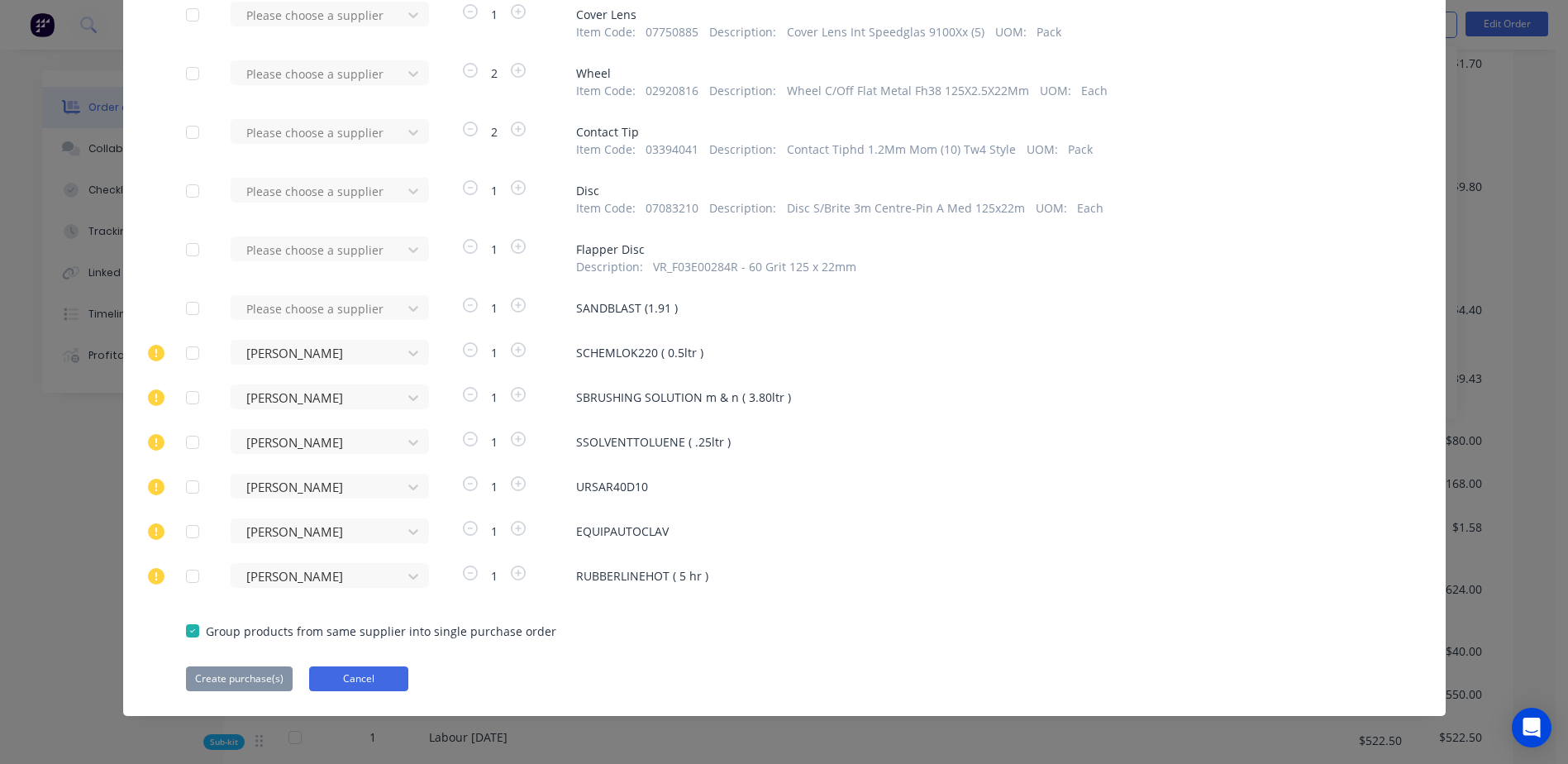
click at [369, 687] on button "Cancel" at bounding box center [358, 679] width 99 height 25
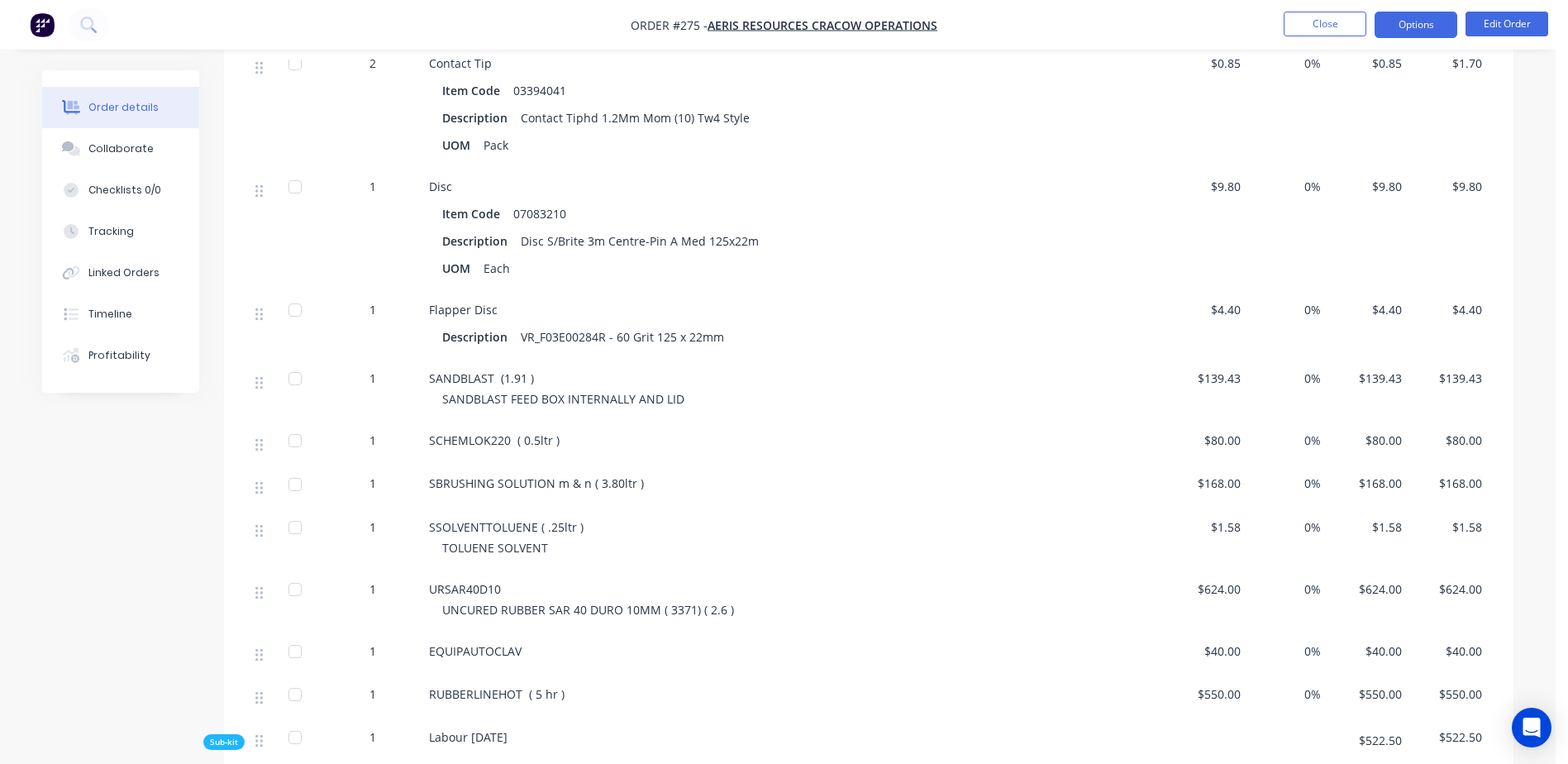
click at [1422, 26] on button "Options" at bounding box center [1416, 25] width 83 height 26
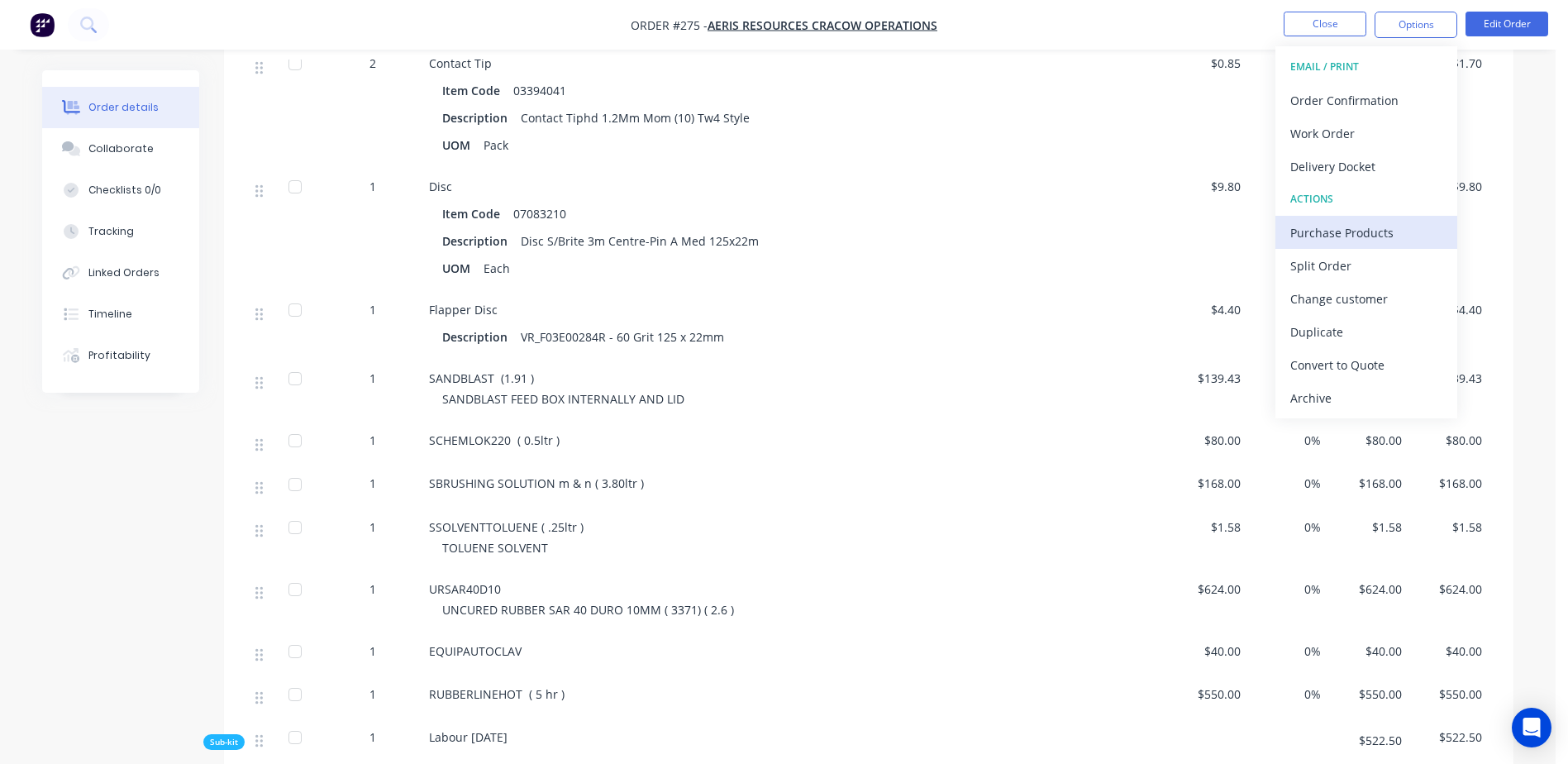
click at [1411, 227] on div "Purchase Products" at bounding box center [1366, 232] width 152 height 24
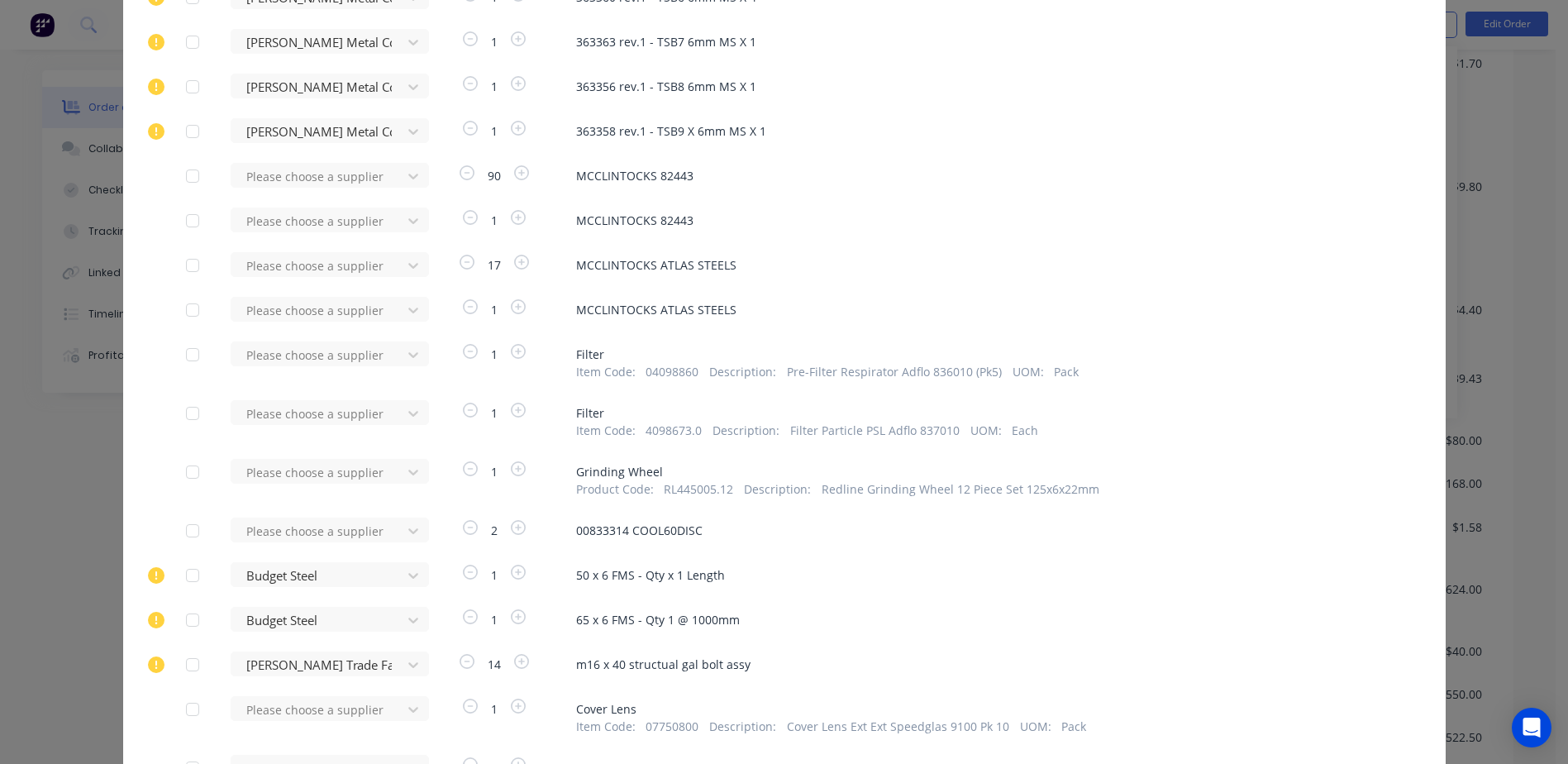
scroll to position [1240, 0]
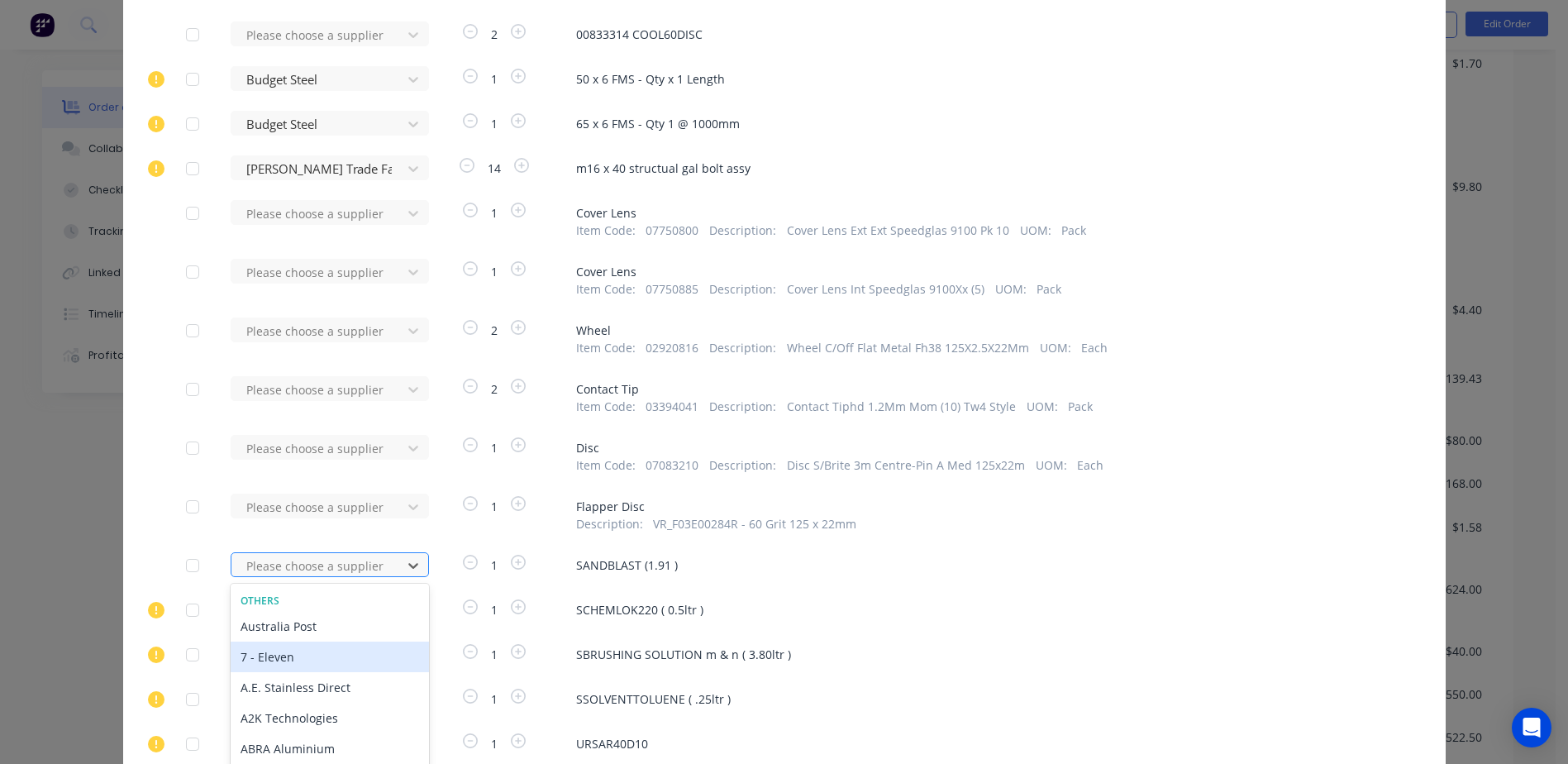
click at [259, 567] on div "470 results available. Use Up and Down to choose options, press Enter to select…" at bounding box center [321, 564] width 182 height 25
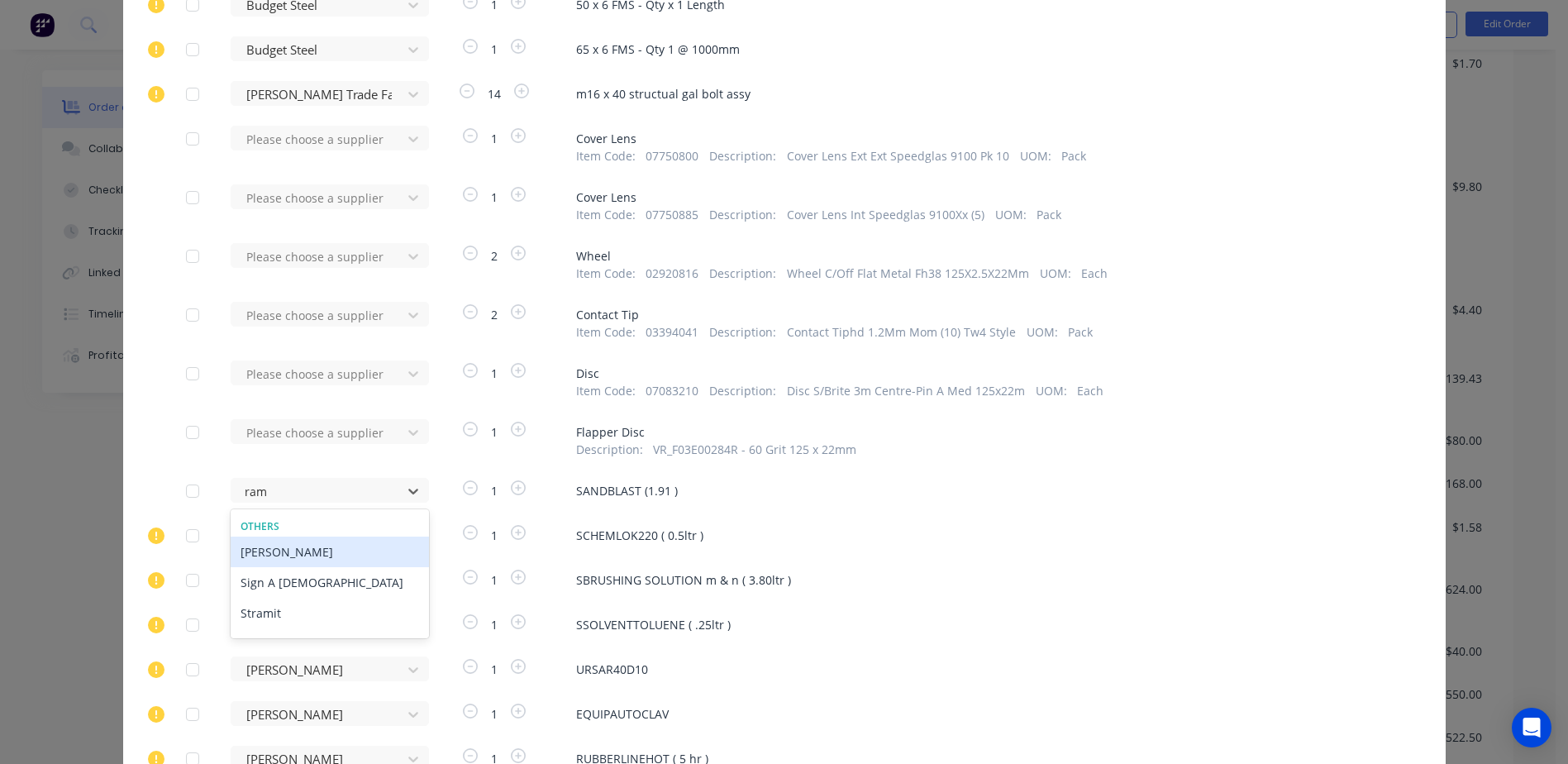
click at [299, 555] on div "[PERSON_NAME]" at bounding box center [329, 552] width 198 height 31
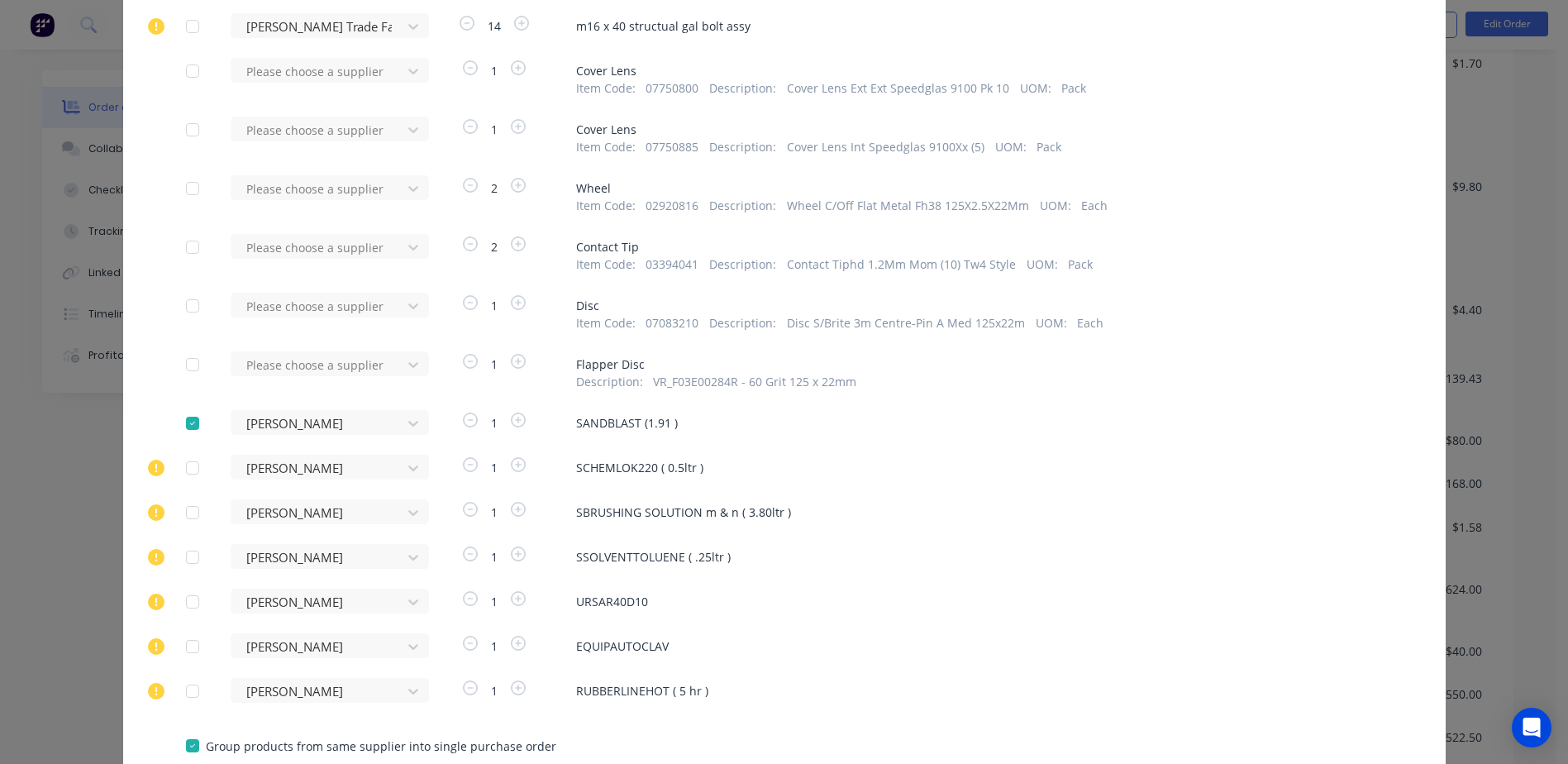
scroll to position [1497, 0]
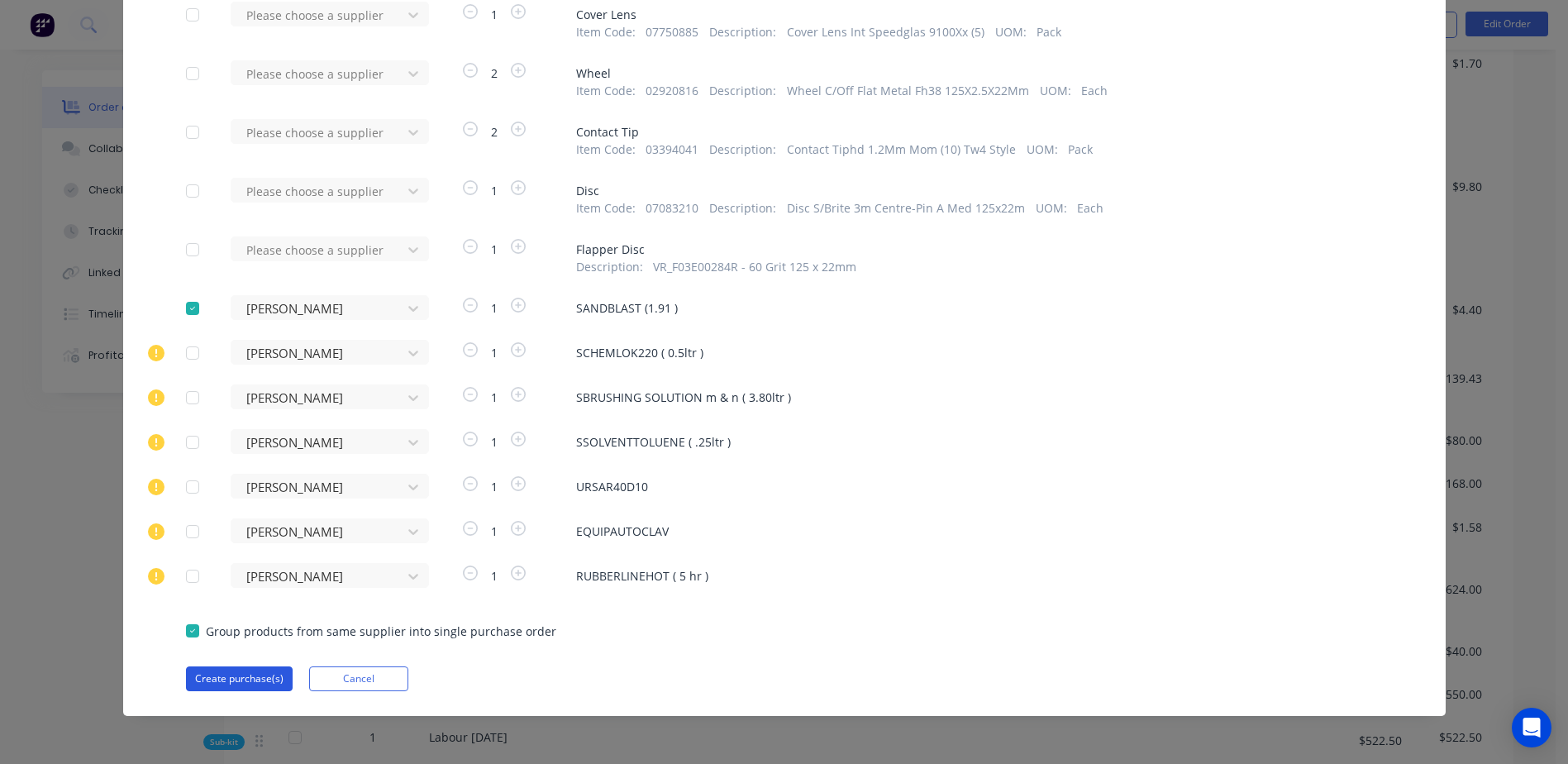
click at [210, 677] on button "Create purchase(s)" at bounding box center [238, 679] width 106 height 25
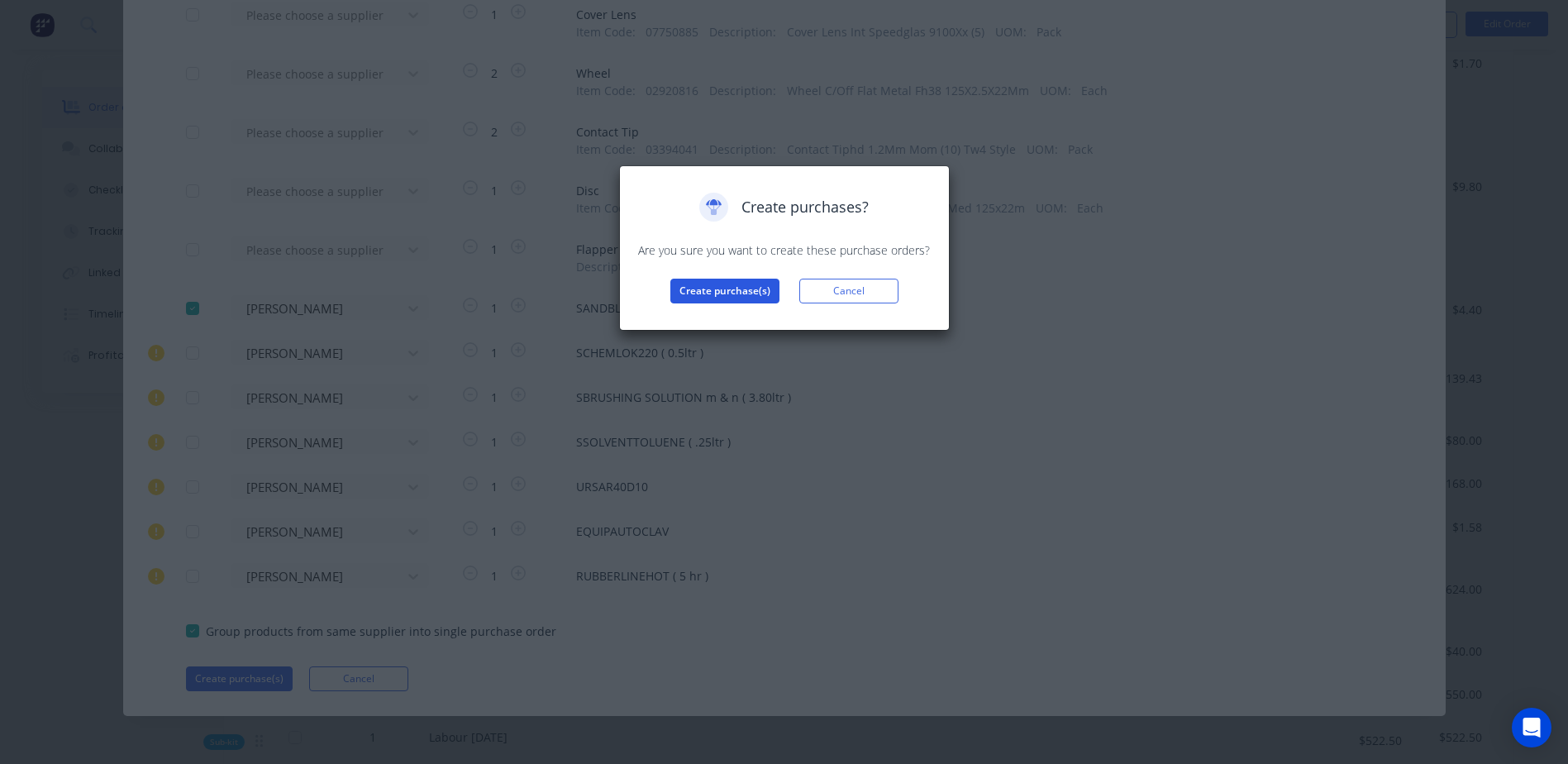
click at [728, 296] on button "Create purchase(s)" at bounding box center [725, 291] width 109 height 25
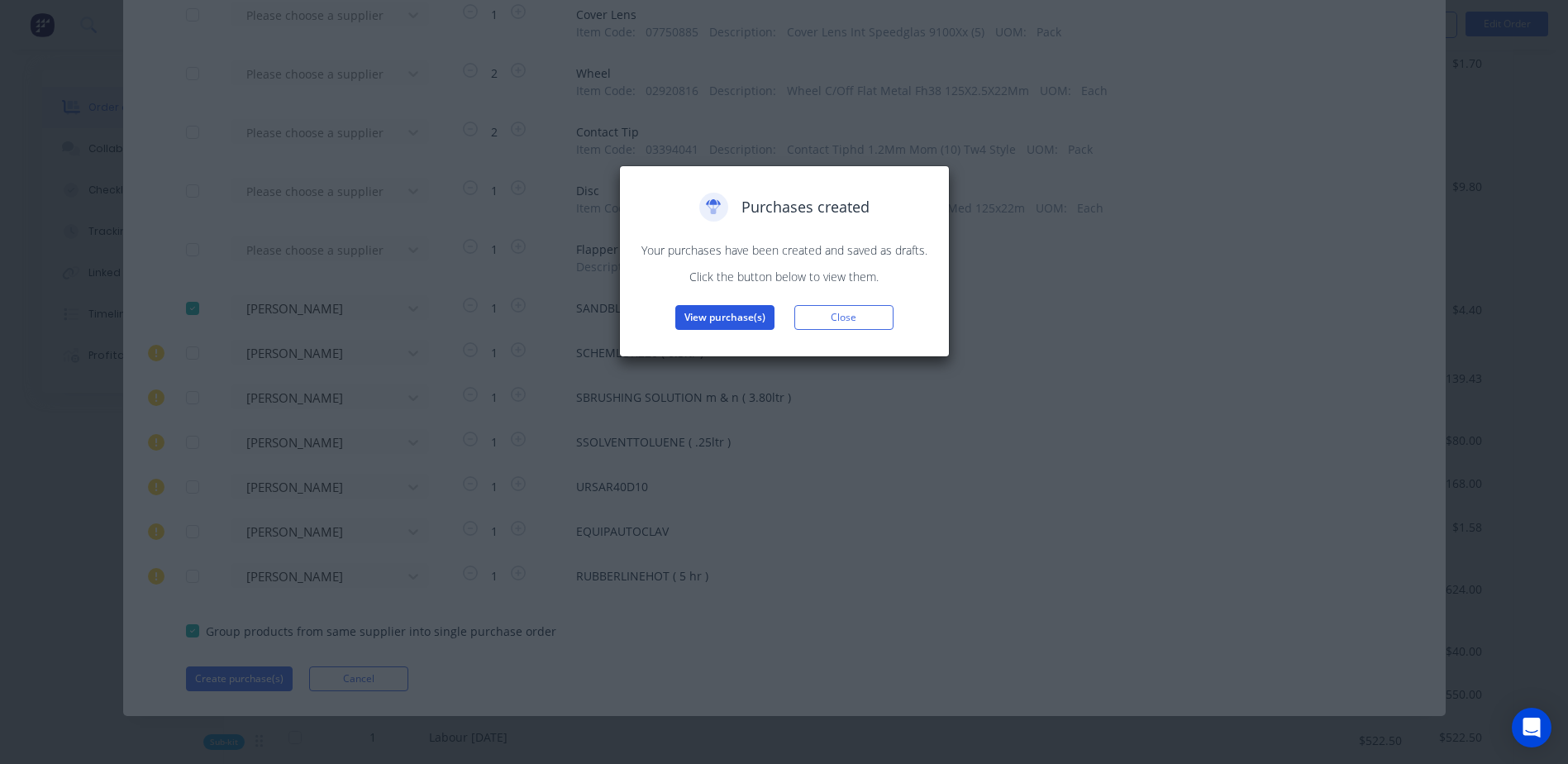
click at [733, 323] on button "View purchase(s)" at bounding box center [724, 318] width 99 height 25
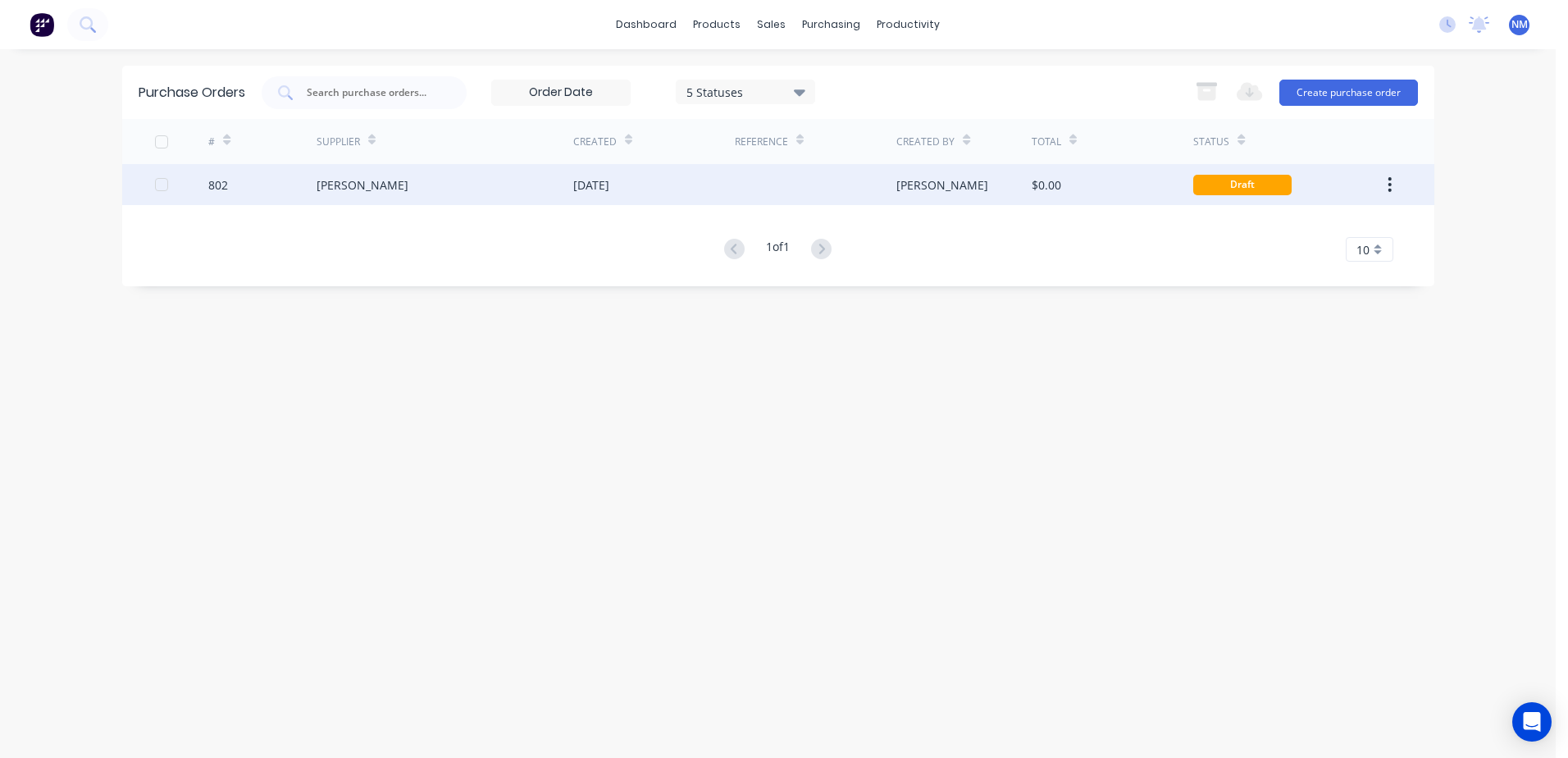
click at [1152, 197] on div "$0.00" at bounding box center [1112, 184] width 162 height 41
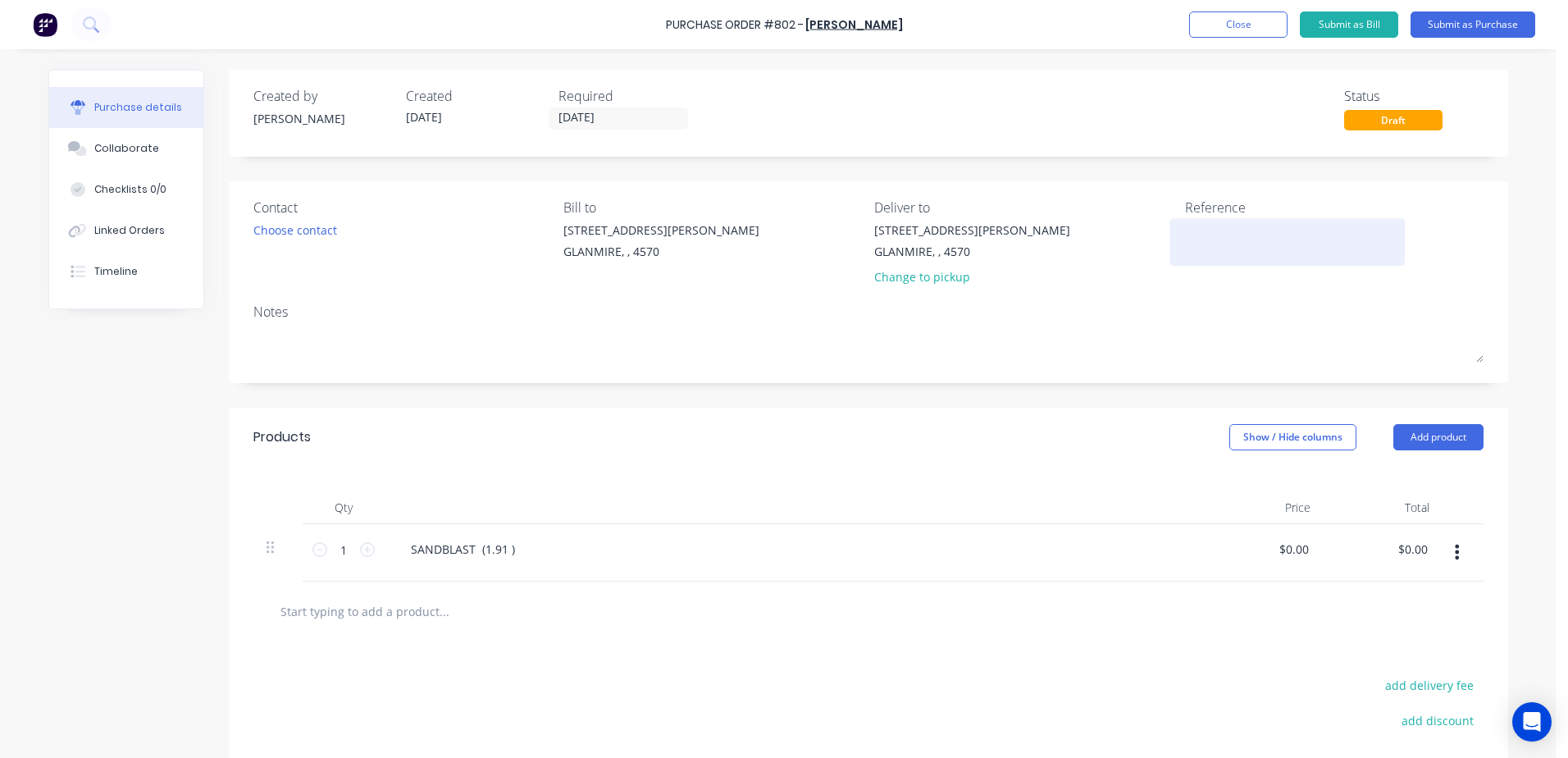
click at [1223, 244] on textarea at bounding box center [1287, 240] width 205 height 37
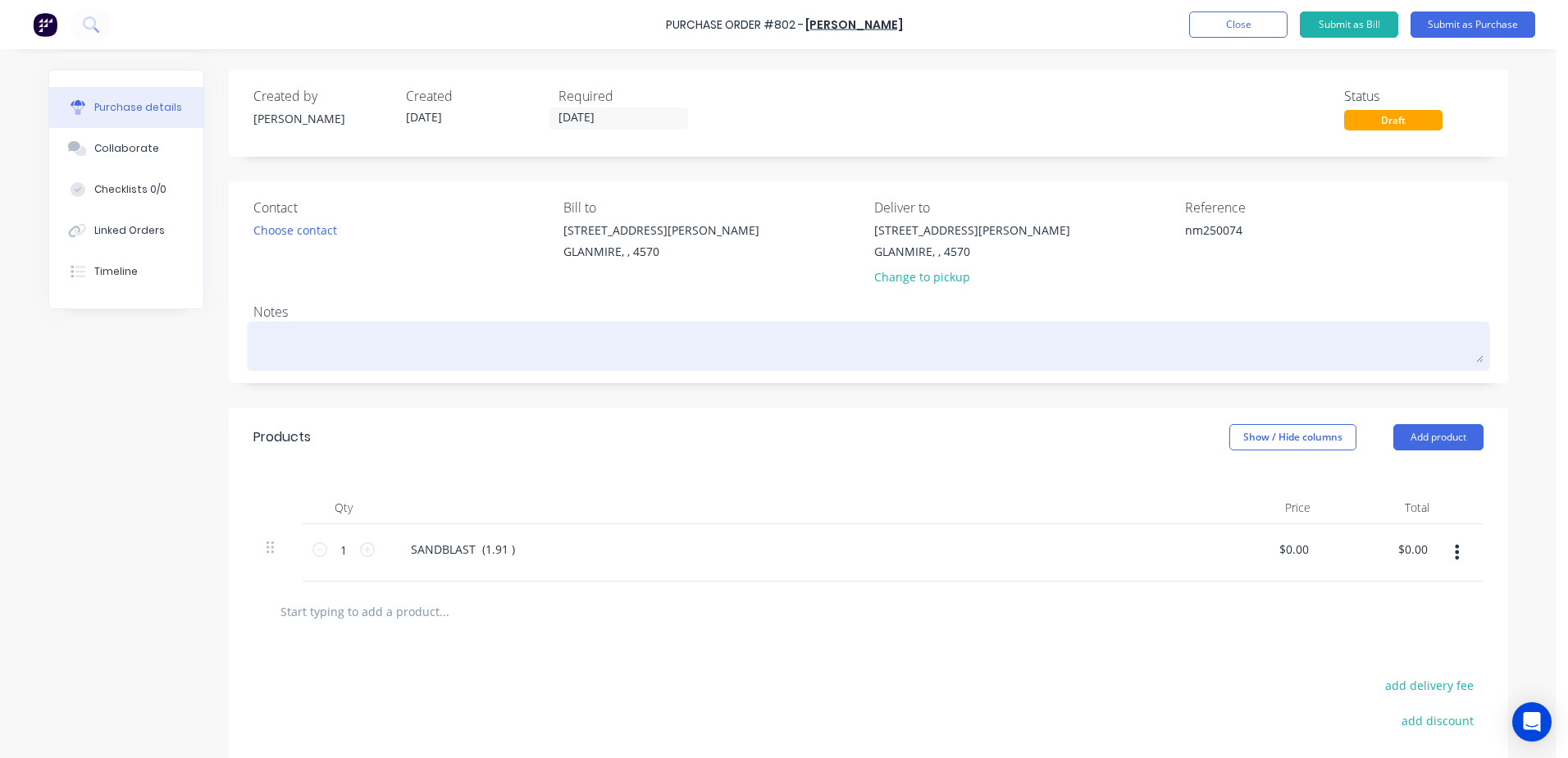
click at [269, 340] on textarea at bounding box center [868, 344] width 1230 height 37
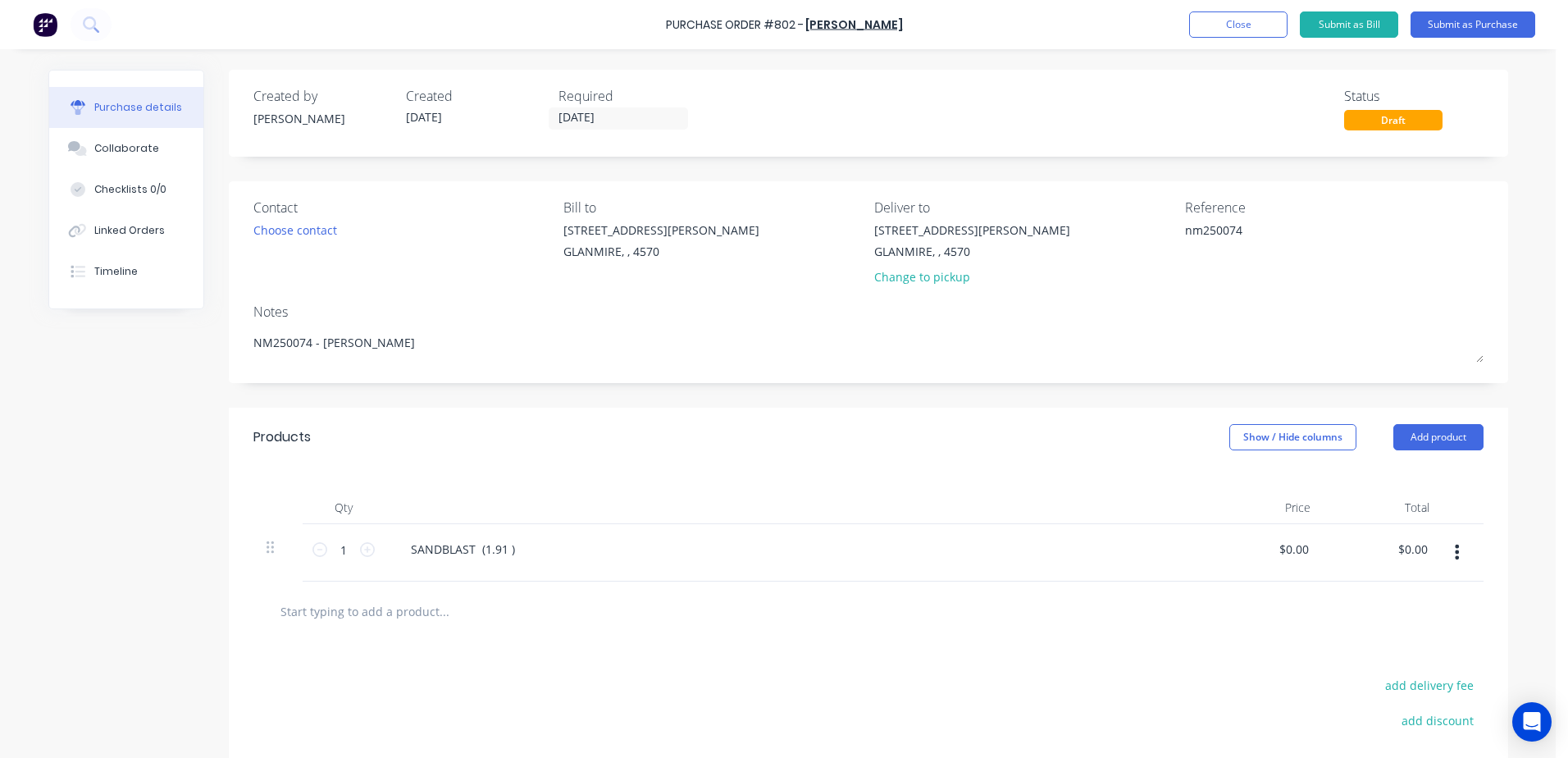
click at [726, 565] on div "SANDBLAST (1.91 )" at bounding box center [794, 553] width 820 height 58
drag, startPoint x: 1274, startPoint y: 544, endPoint x: 1567, endPoint y: 576, distance: 294.7
click at [1567, 577] on html "Purchase Order #802 - Ram Conveyors Add product Close Submit as Bill Submit as …" at bounding box center [784, 379] width 1568 height 758
click at [814, 603] on div at bounding box center [868, 611] width 1204 height 33
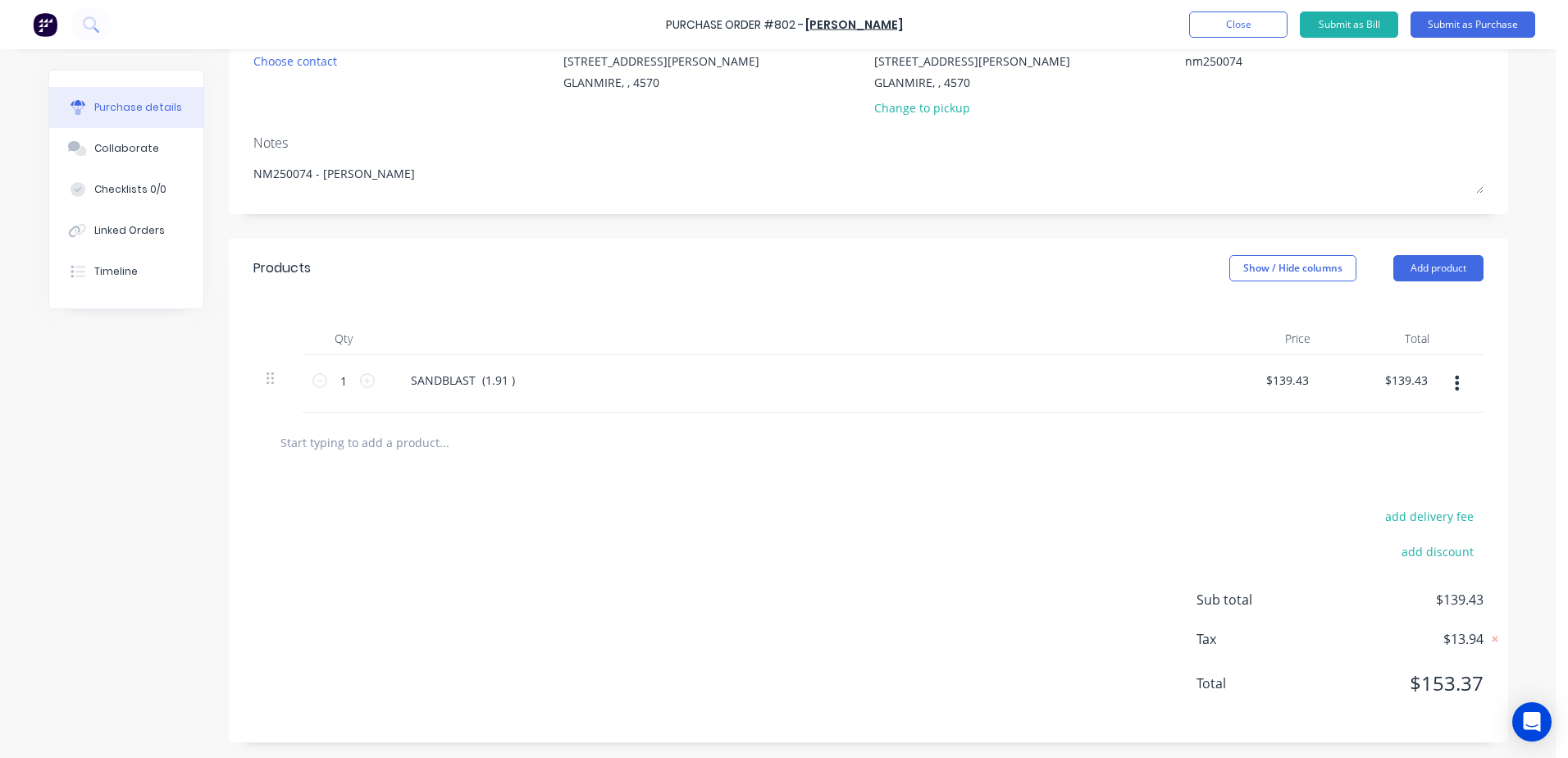
scroll to position [169, 0]
click at [1468, 26] on button "Submit as Purchase" at bounding box center [1473, 24] width 125 height 26
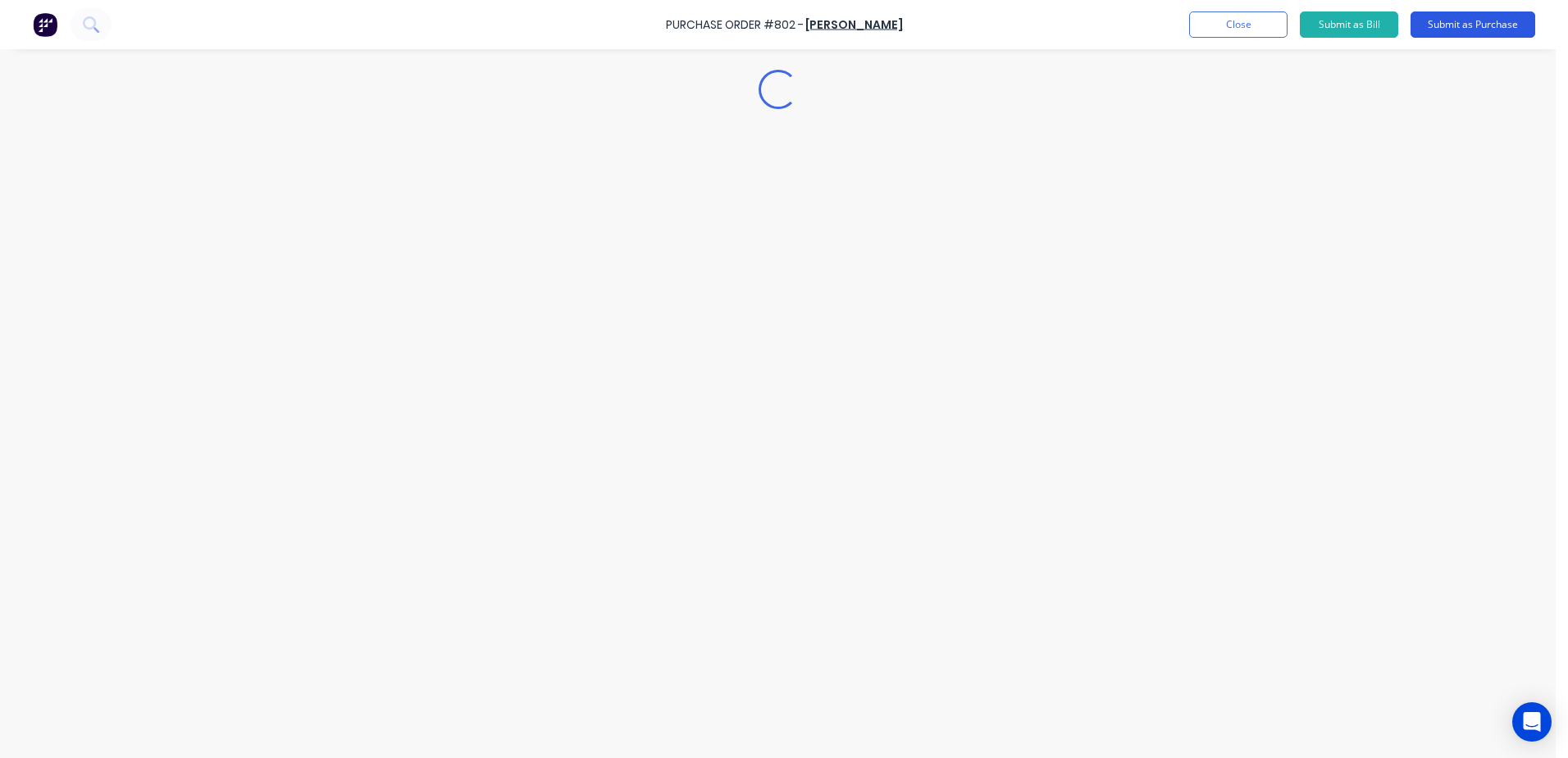
scroll to position [0, 0]
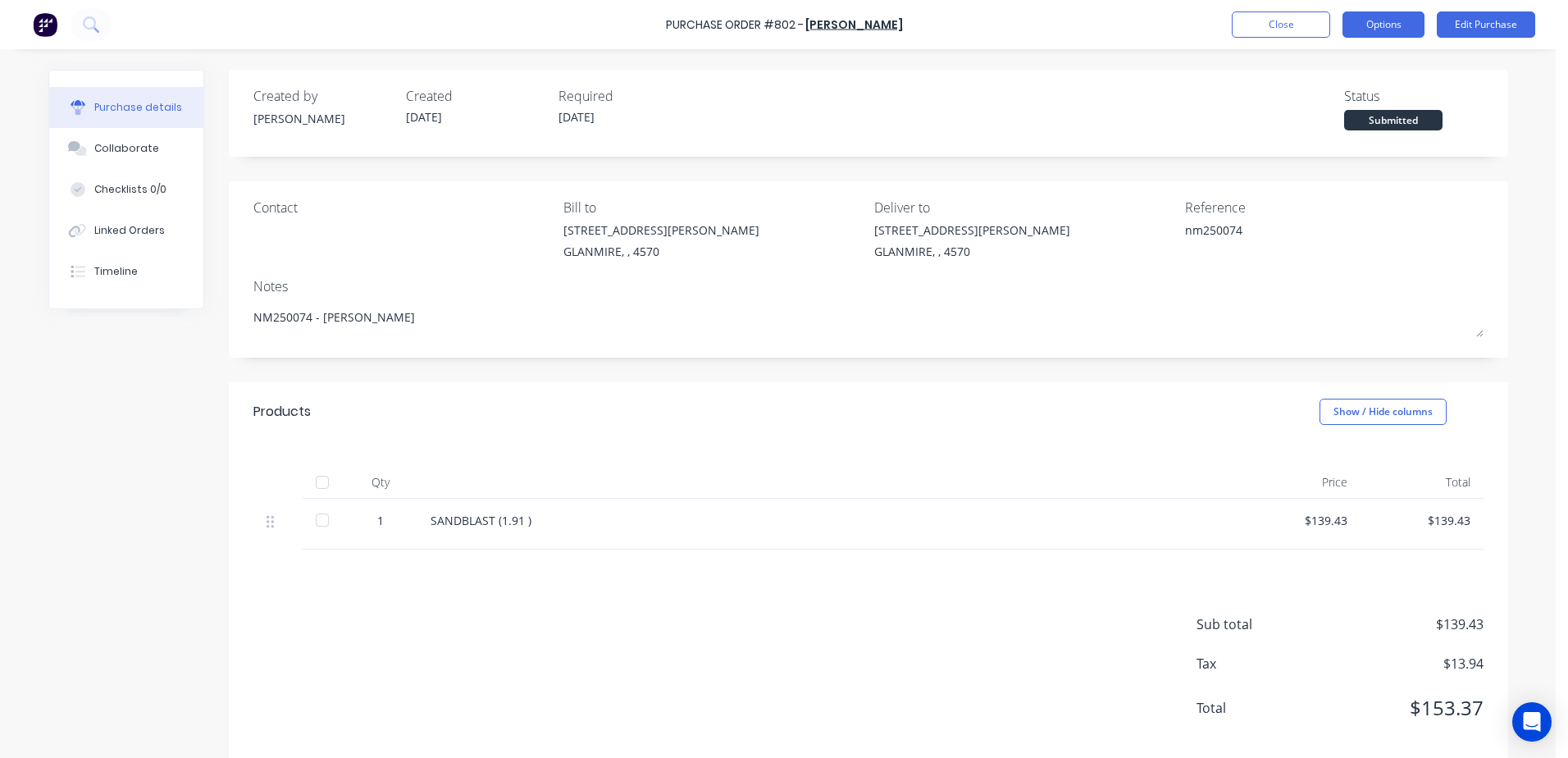
click at [1409, 24] on button "Options" at bounding box center [1384, 24] width 82 height 26
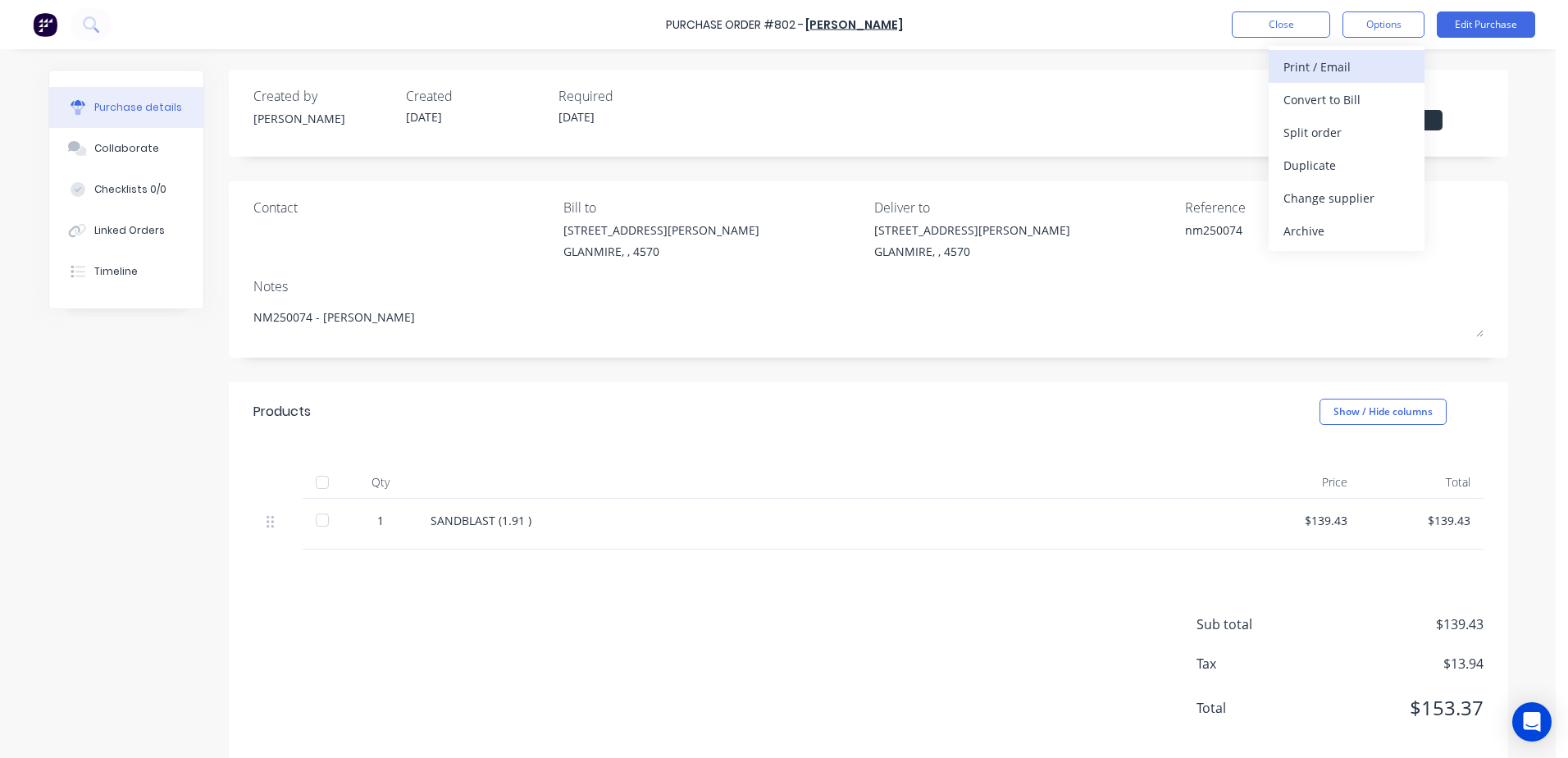
click at [1368, 56] on div "Print / Email" at bounding box center [1346, 66] width 127 height 24
click at [1356, 99] on div "With pricing" at bounding box center [1346, 100] width 127 height 24
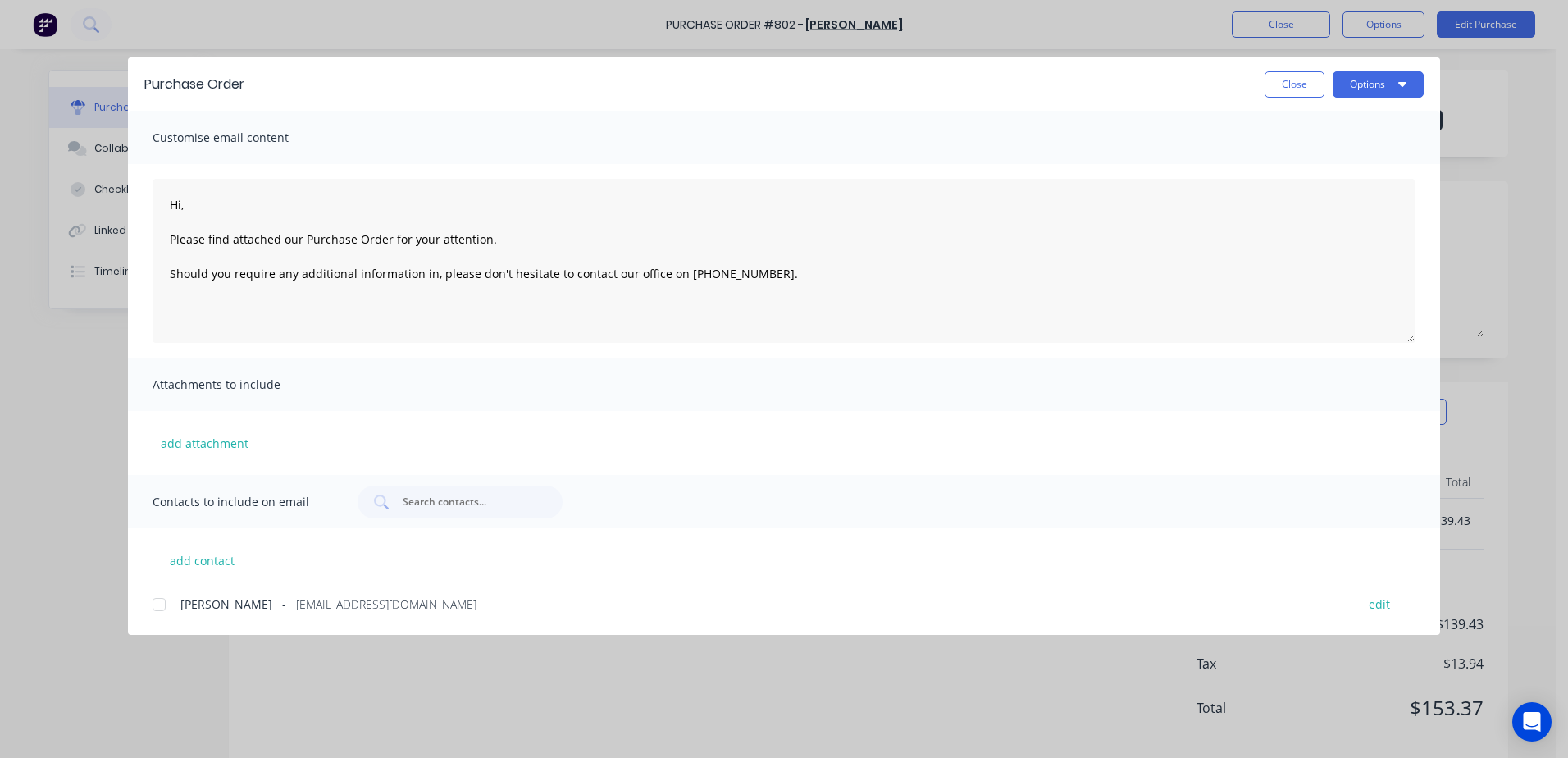
click at [164, 609] on div at bounding box center [159, 604] width 33 height 33
click at [1372, 87] on button "Options" at bounding box center [1378, 85] width 91 height 26
click at [1354, 190] on div "Email" at bounding box center [1345, 191] width 127 height 24
click at [1385, 79] on button "Options" at bounding box center [1378, 85] width 91 height 26
click at [1337, 157] on div "Print" at bounding box center [1345, 158] width 127 height 24
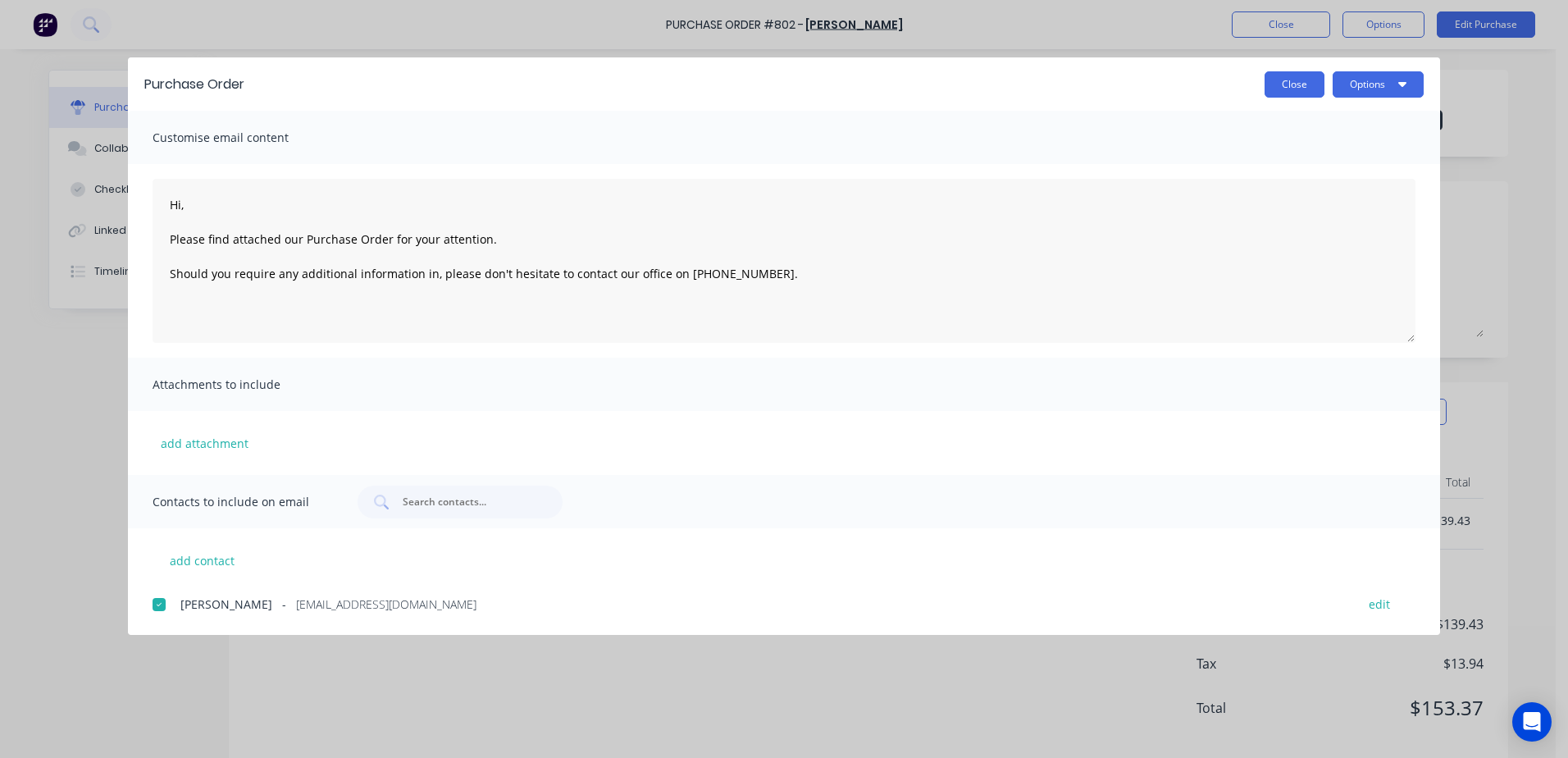
click at [1279, 88] on button "Close" at bounding box center [1294, 85] width 60 height 26
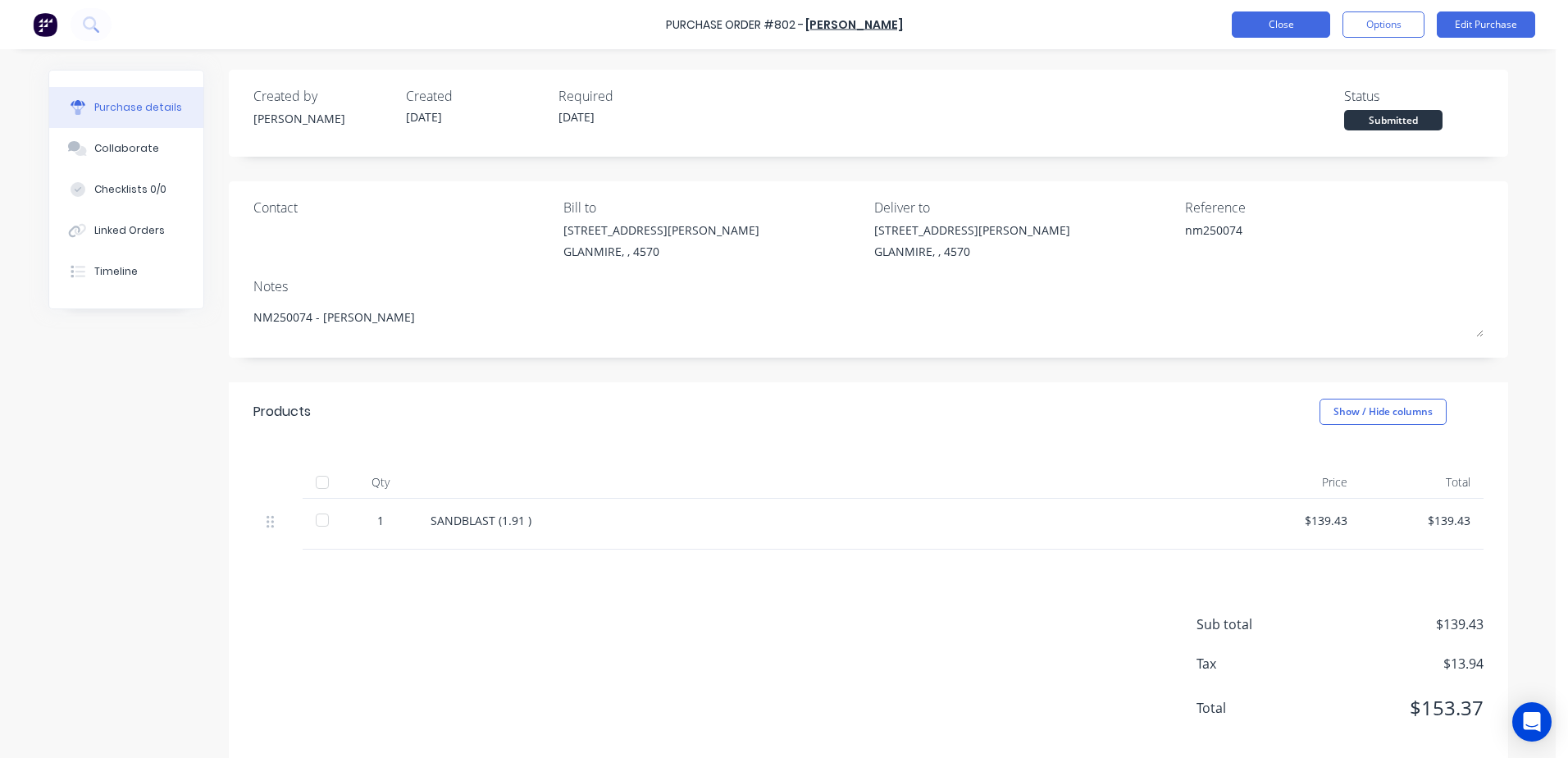
click at [1304, 27] on button "Close" at bounding box center [1281, 24] width 99 height 26
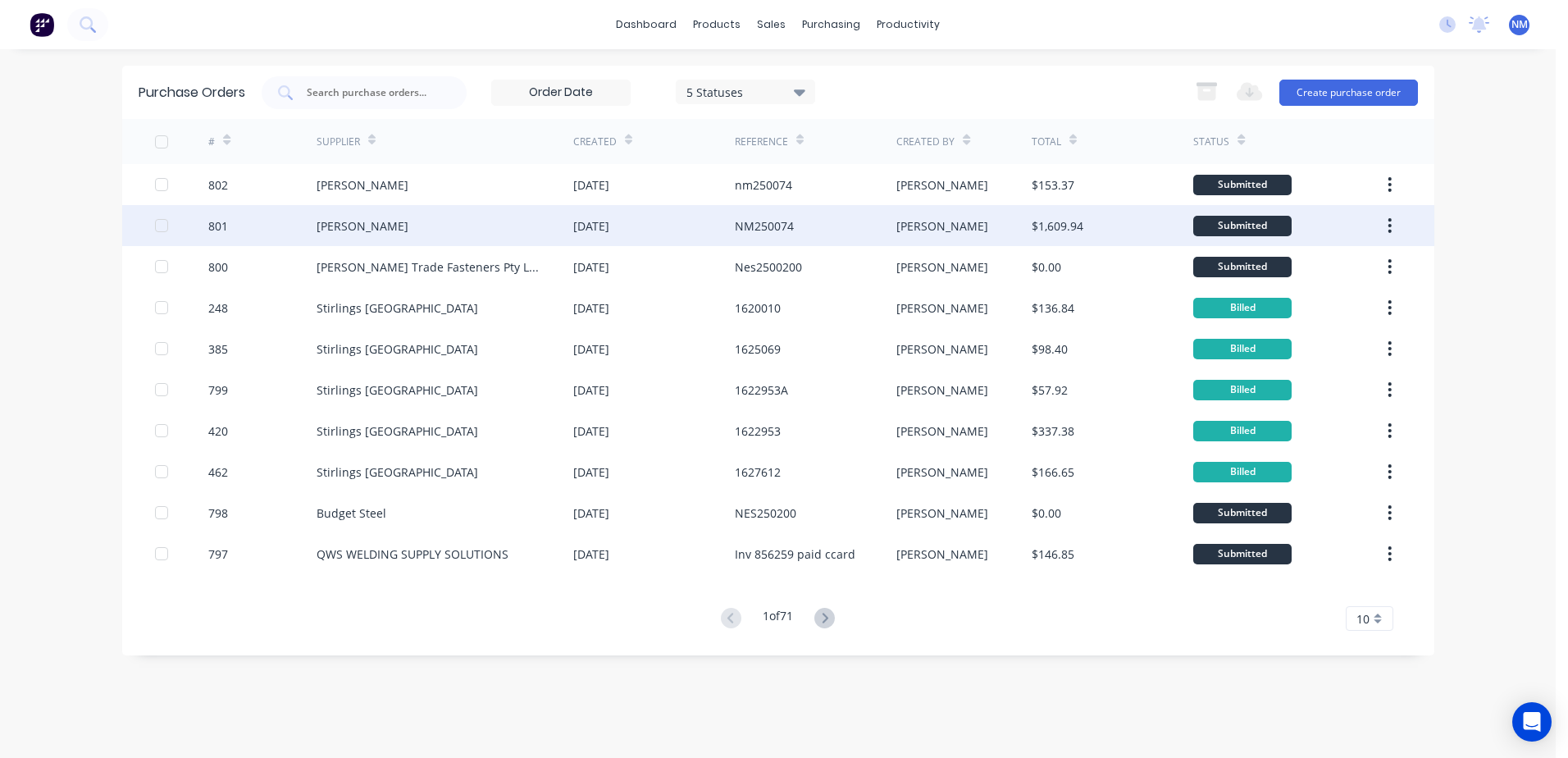
click at [994, 226] on div "[PERSON_NAME]" at bounding box center [964, 225] width 135 height 41
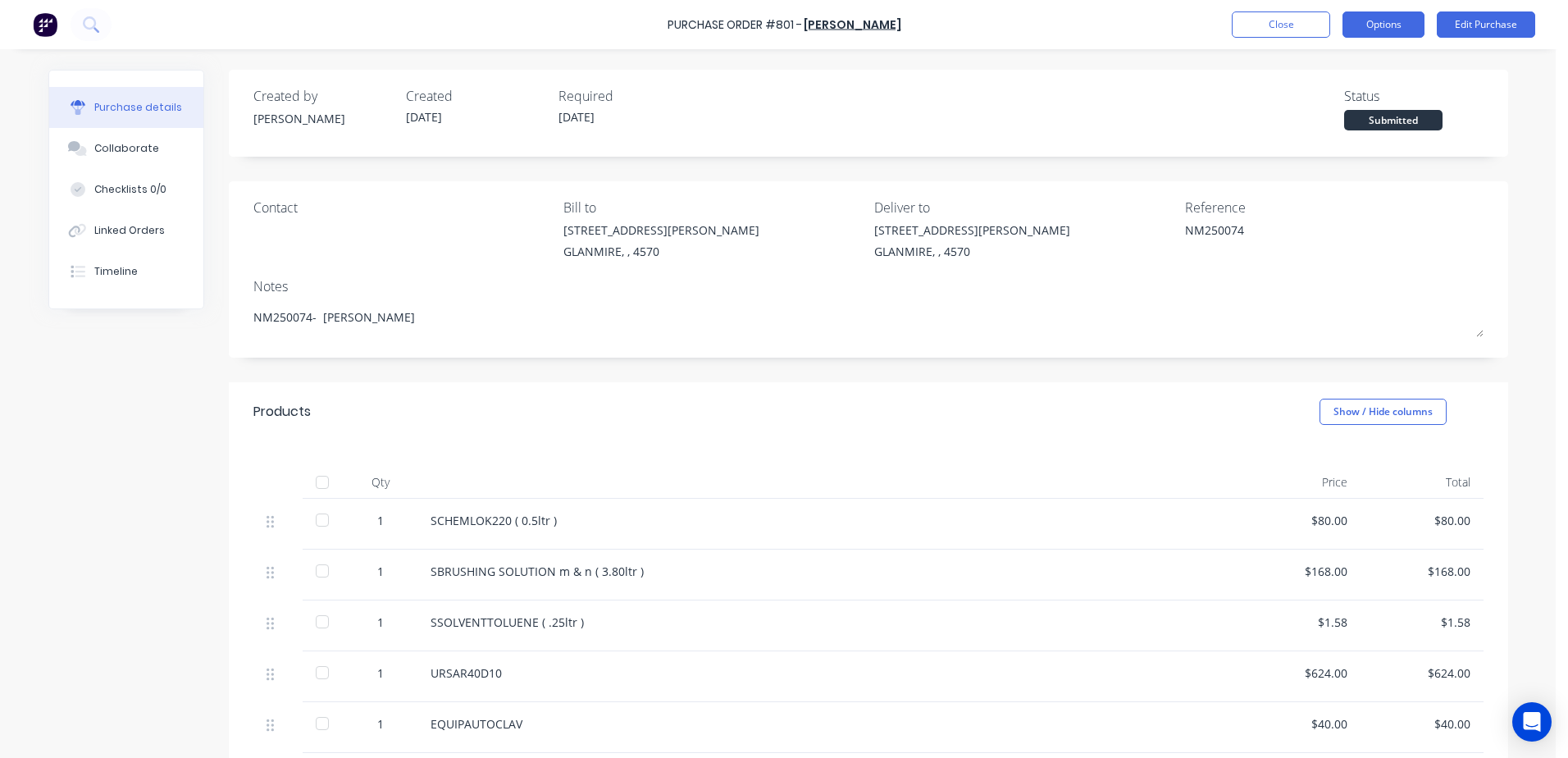
click at [1363, 24] on button "Options" at bounding box center [1384, 24] width 82 height 26
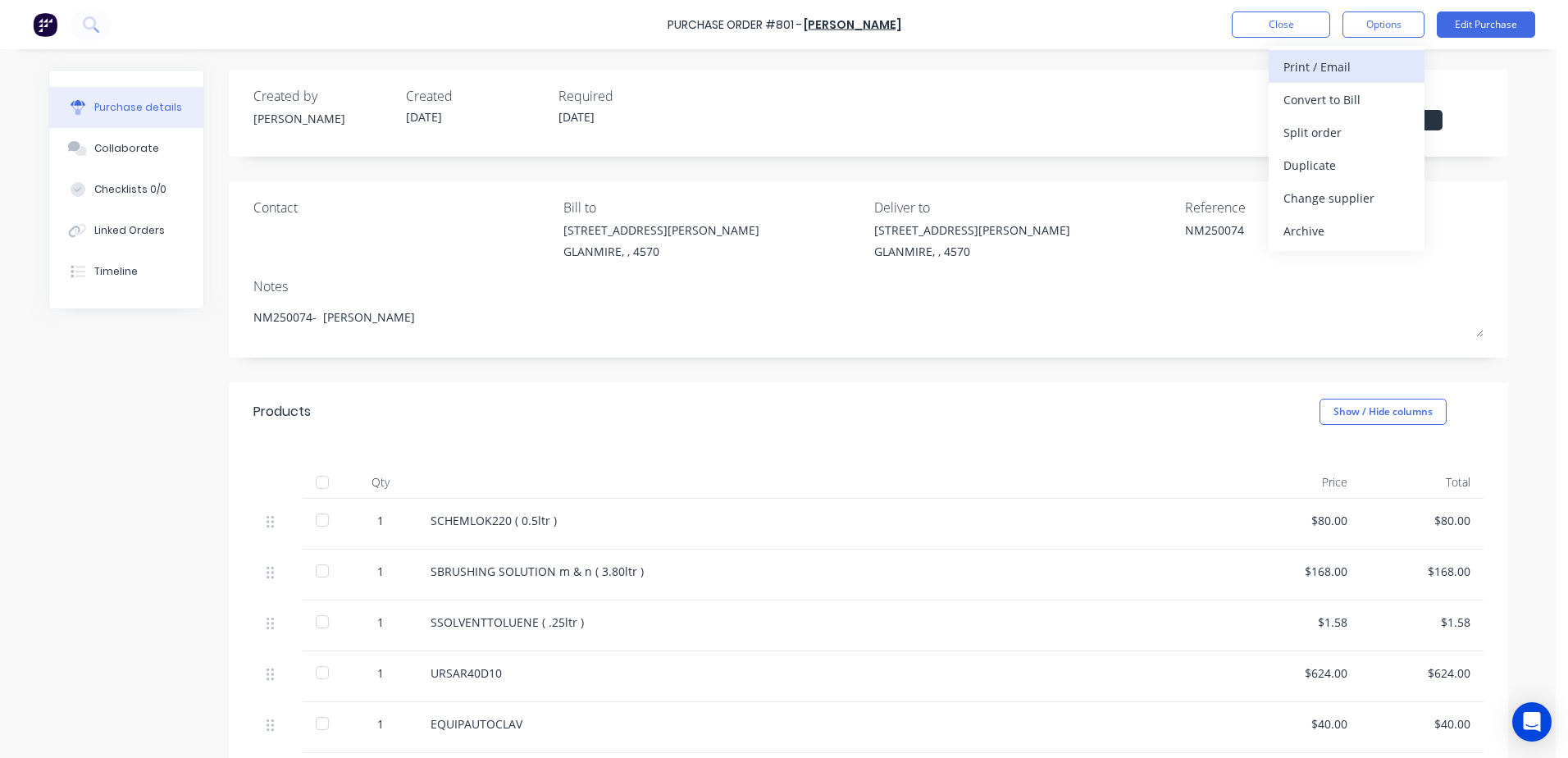
click at [1293, 65] on div "Print / Email" at bounding box center [1346, 66] width 127 height 24
click at [1289, 101] on div "With pricing" at bounding box center [1346, 100] width 127 height 24
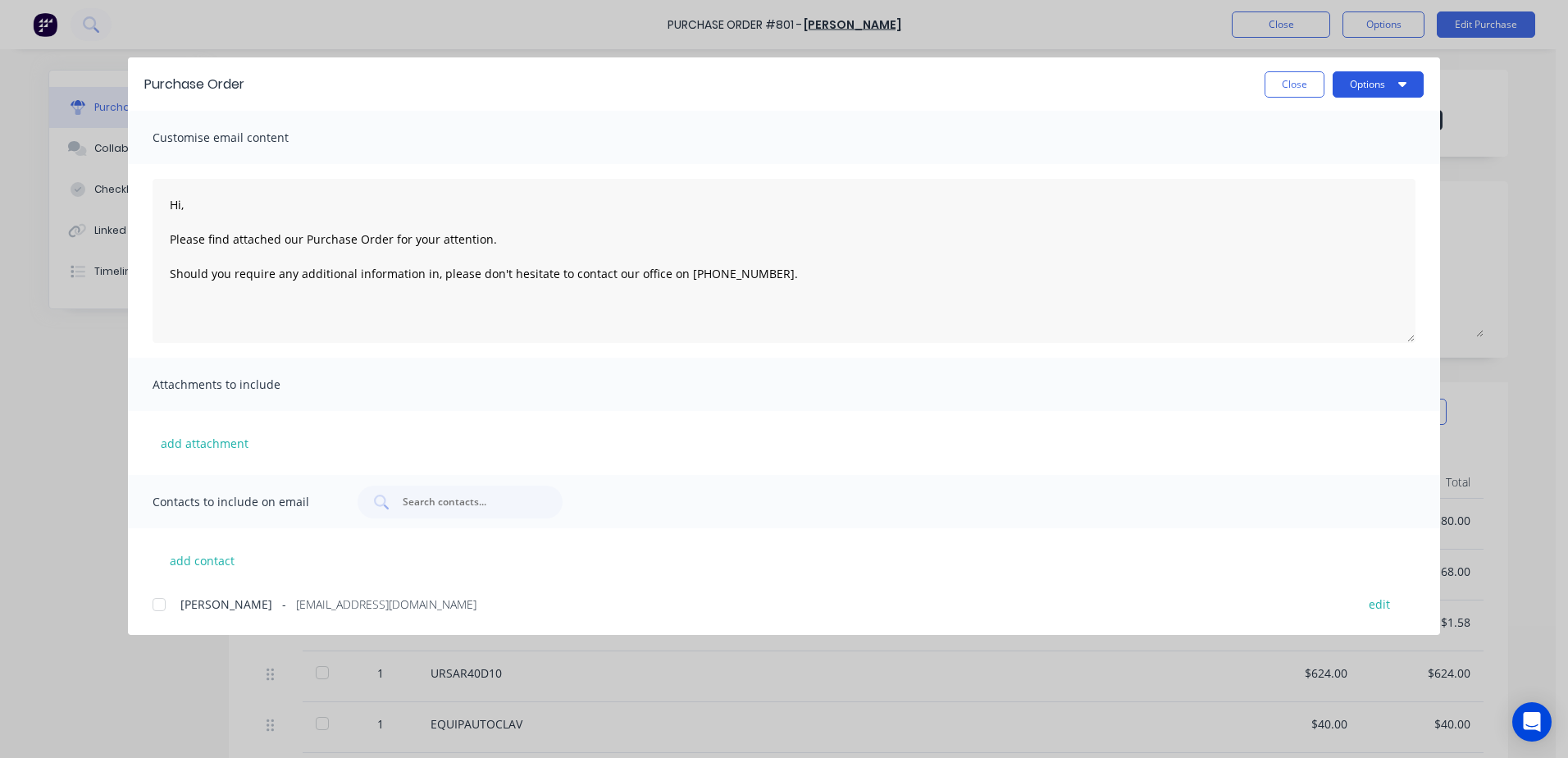
click at [1362, 88] on button "Options" at bounding box center [1378, 85] width 91 height 26
click at [1318, 162] on div "Print" at bounding box center [1345, 158] width 127 height 24
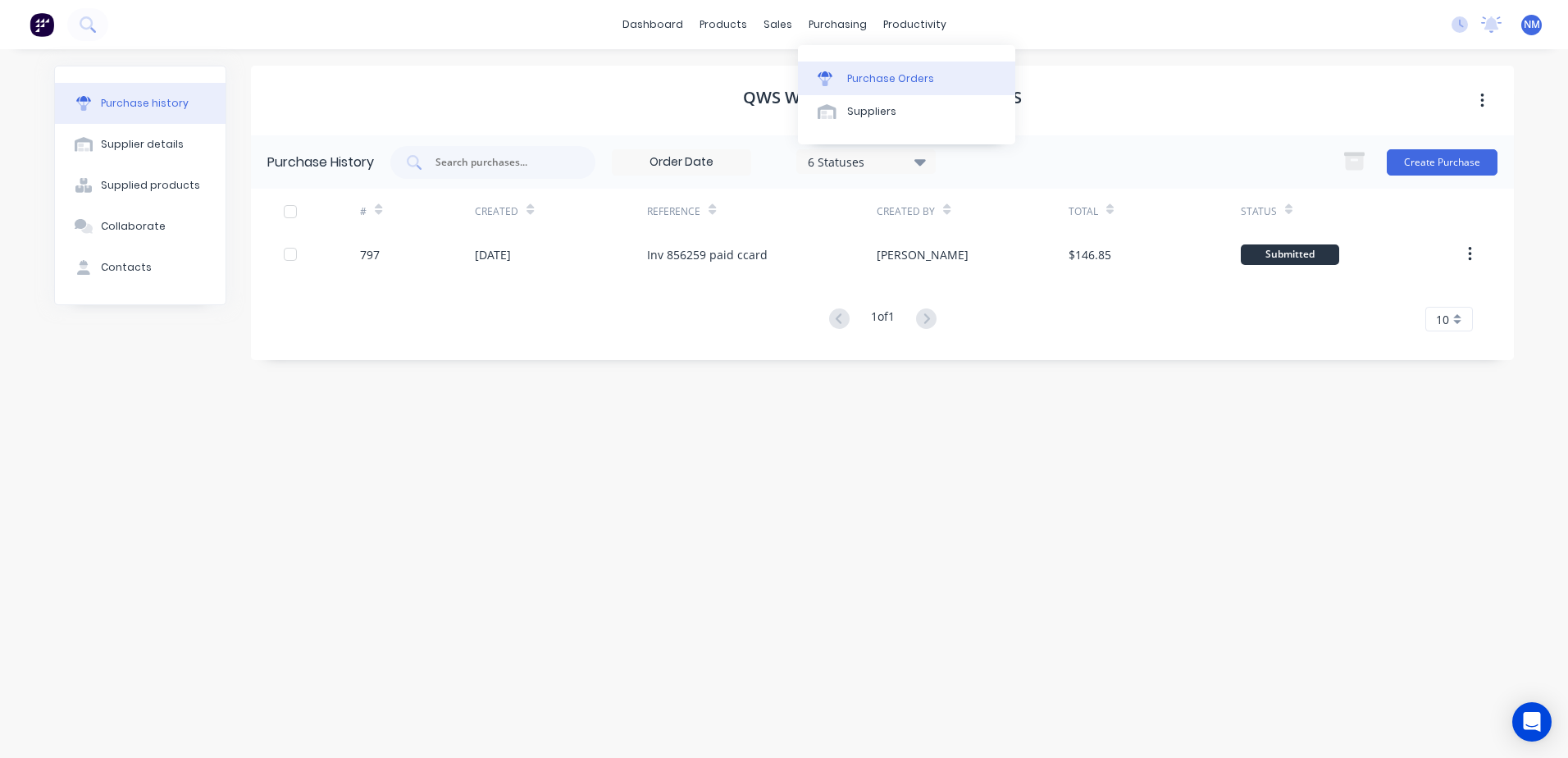
click at [869, 77] on div "Purchase Orders" at bounding box center [891, 79] width 87 height 15
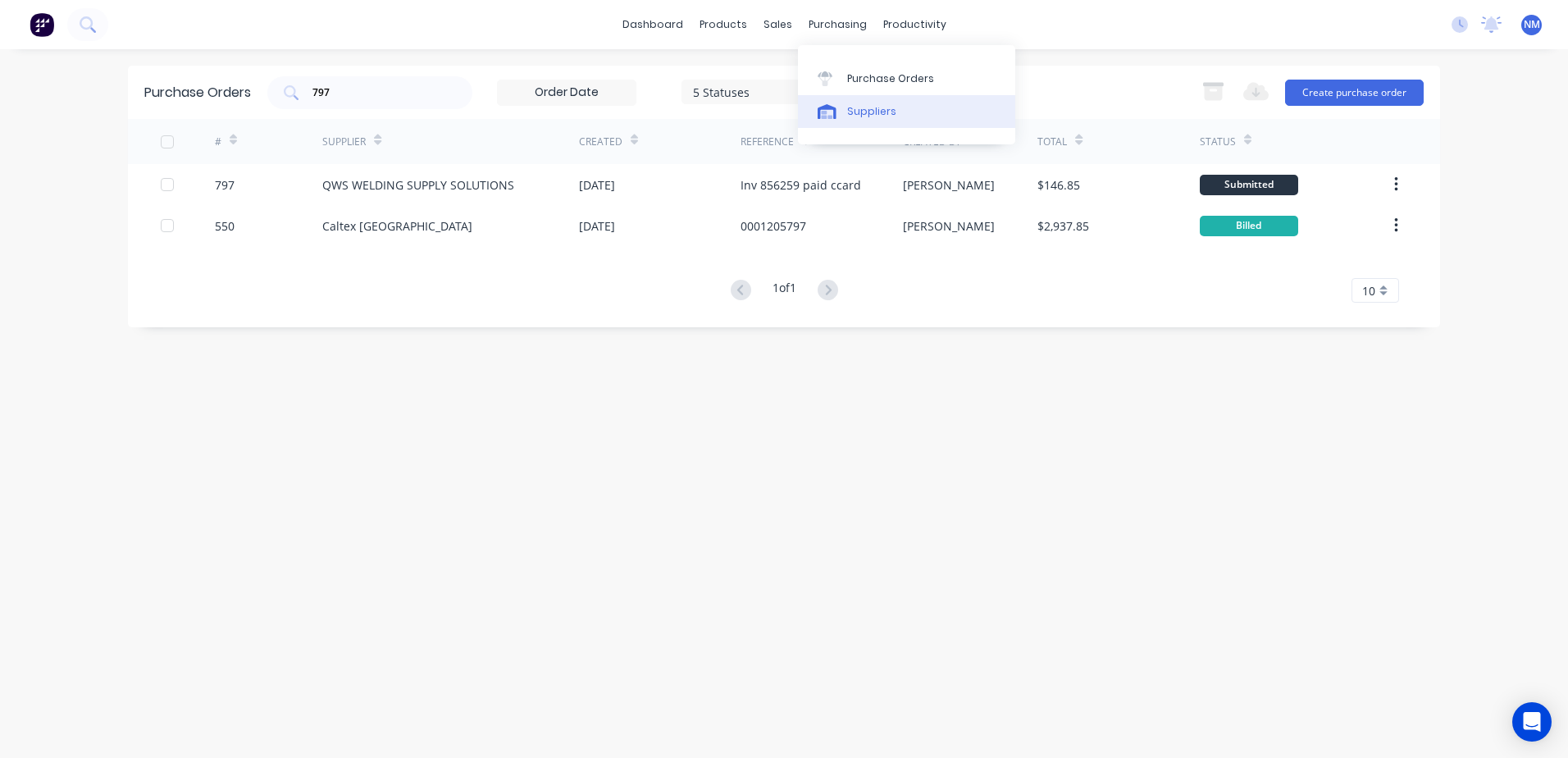
click at [869, 109] on div "Suppliers" at bounding box center [871, 111] width 49 height 15
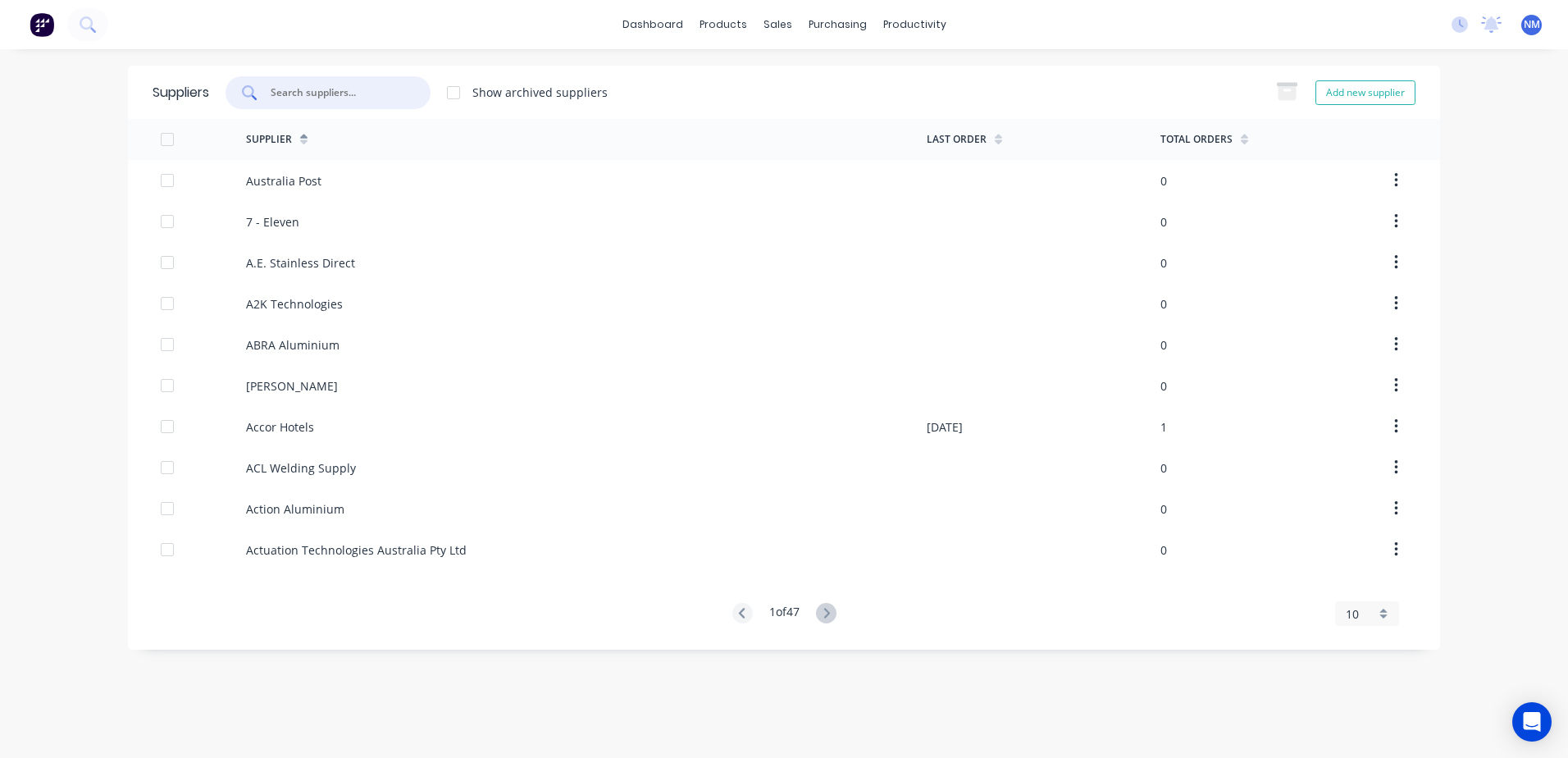
click at [316, 95] on input "text" at bounding box center [337, 93] width 136 height 17
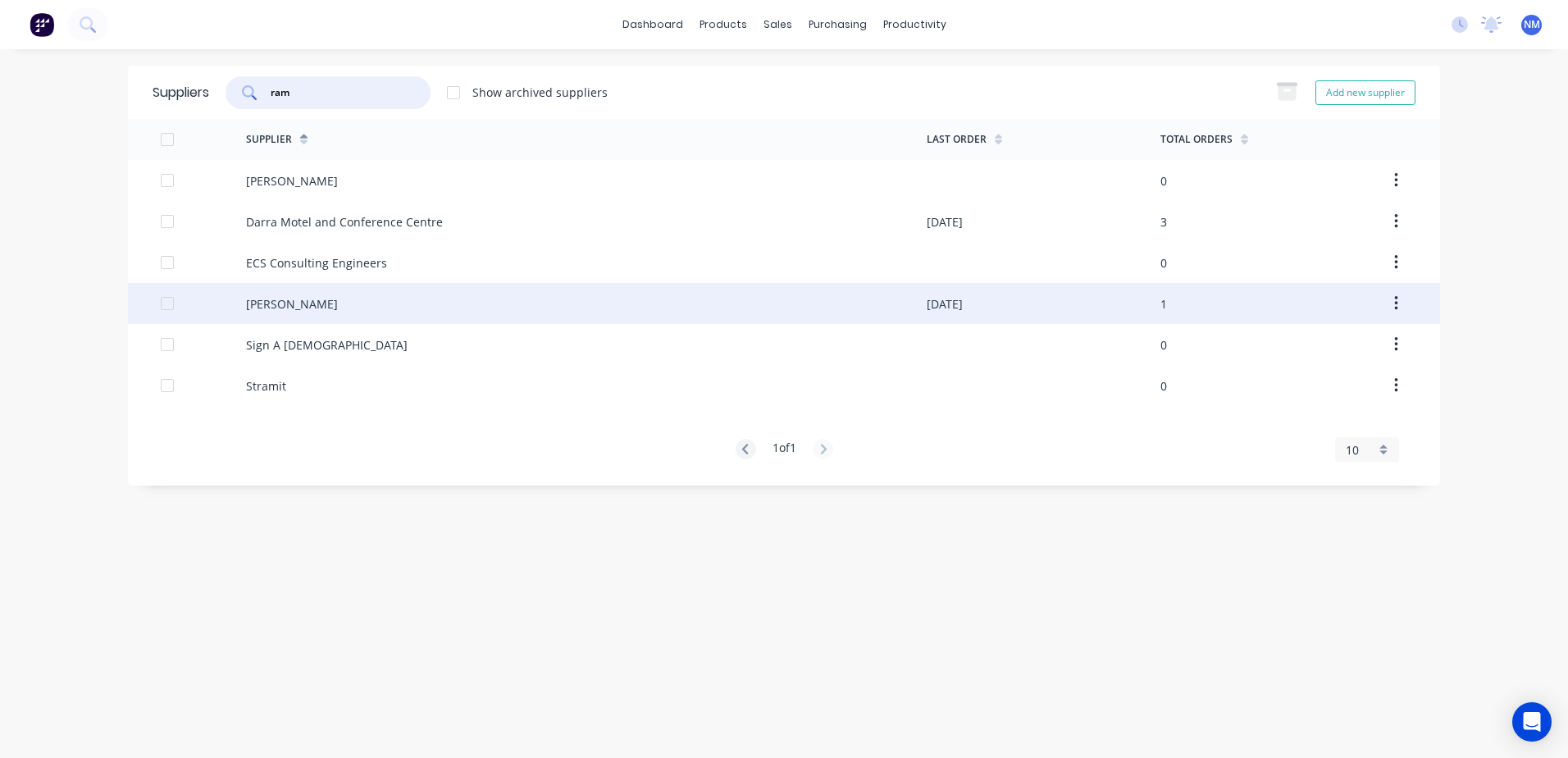
type input "ram"
click at [1060, 306] on div "[DATE]" at bounding box center [1043, 303] width 234 height 41
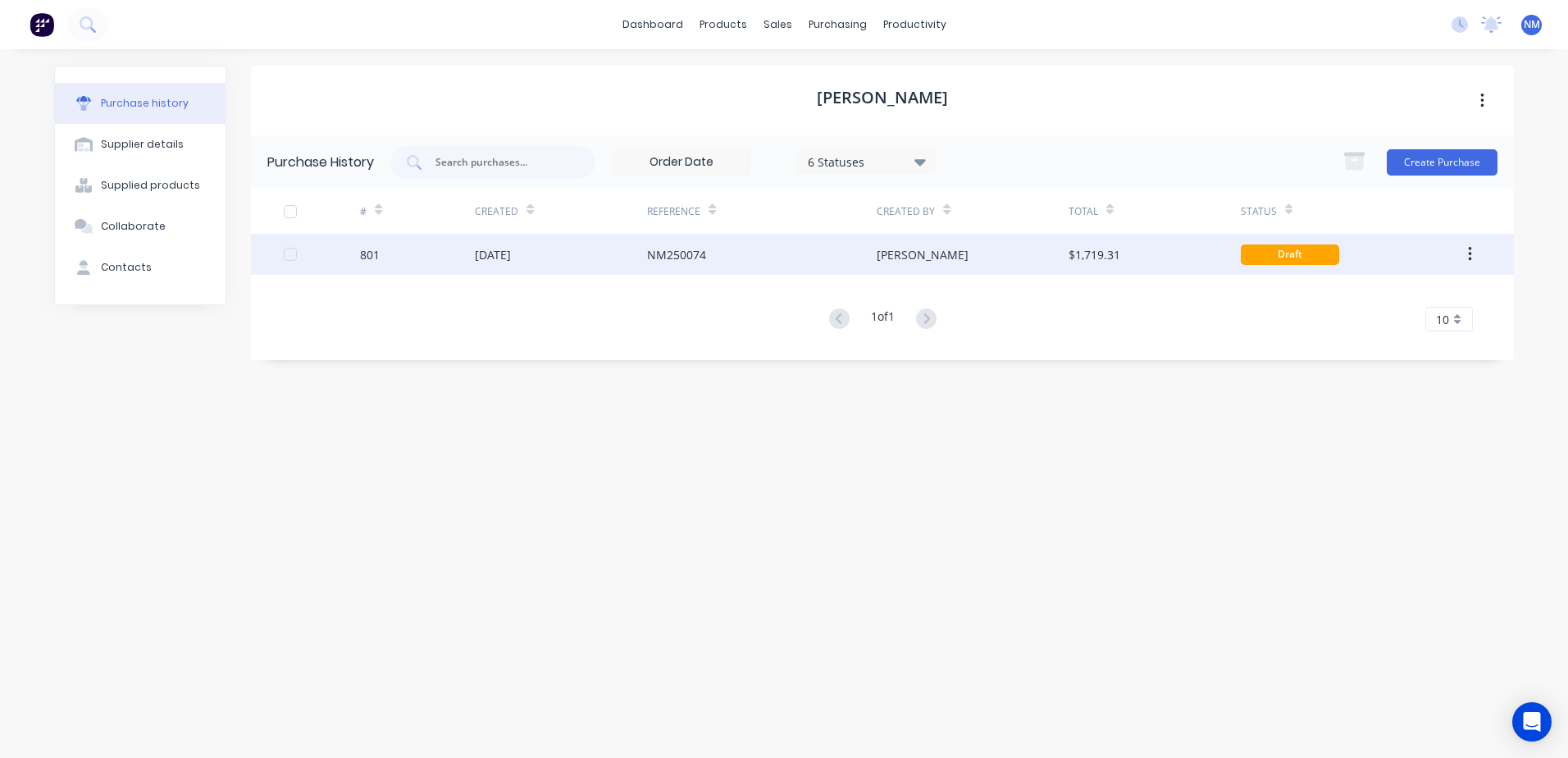
click at [991, 262] on div "[PERSON_NAME]" at bounding box center [972, 254] width 191 height 41
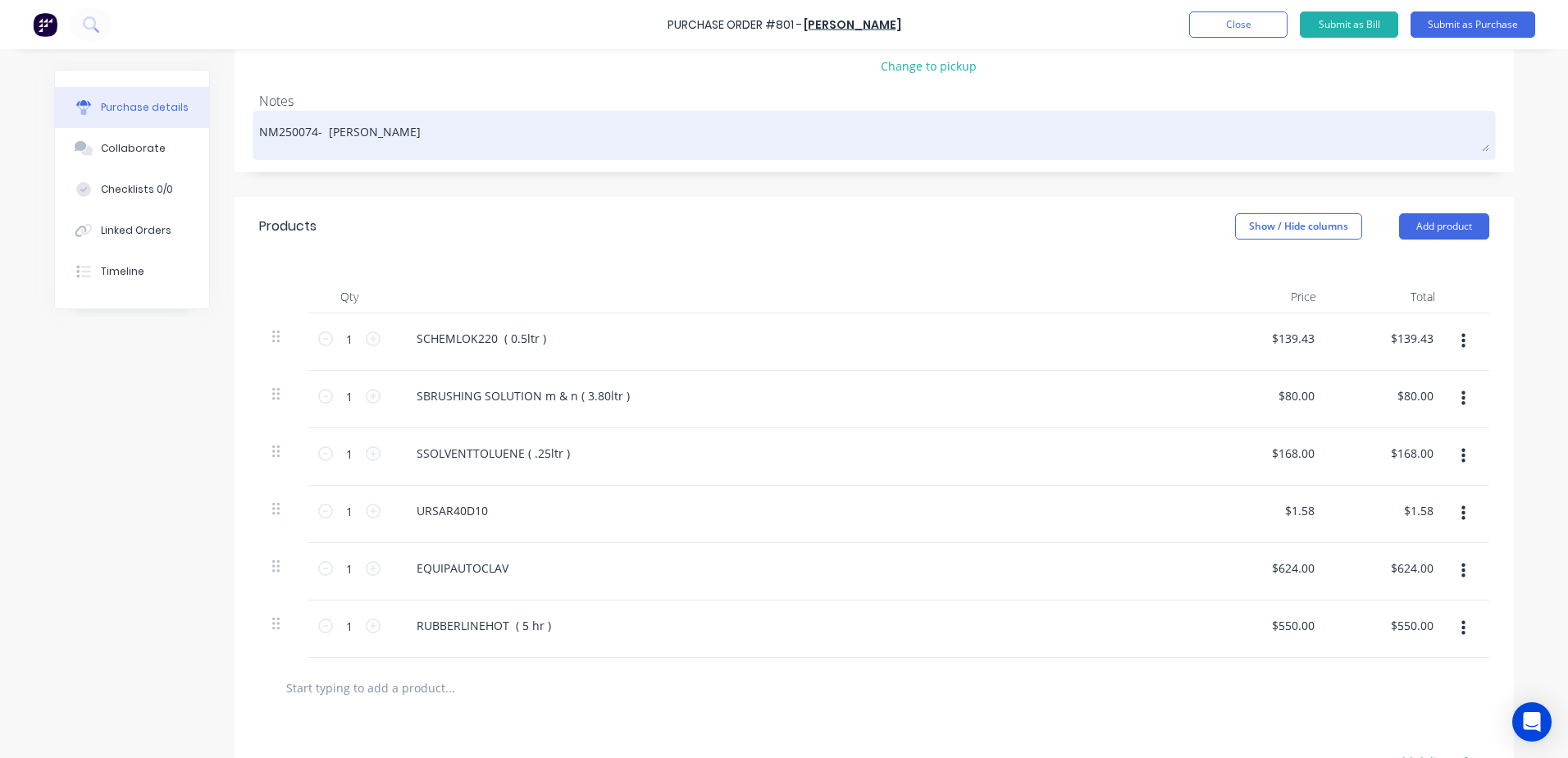
scroll to position [246, 0]
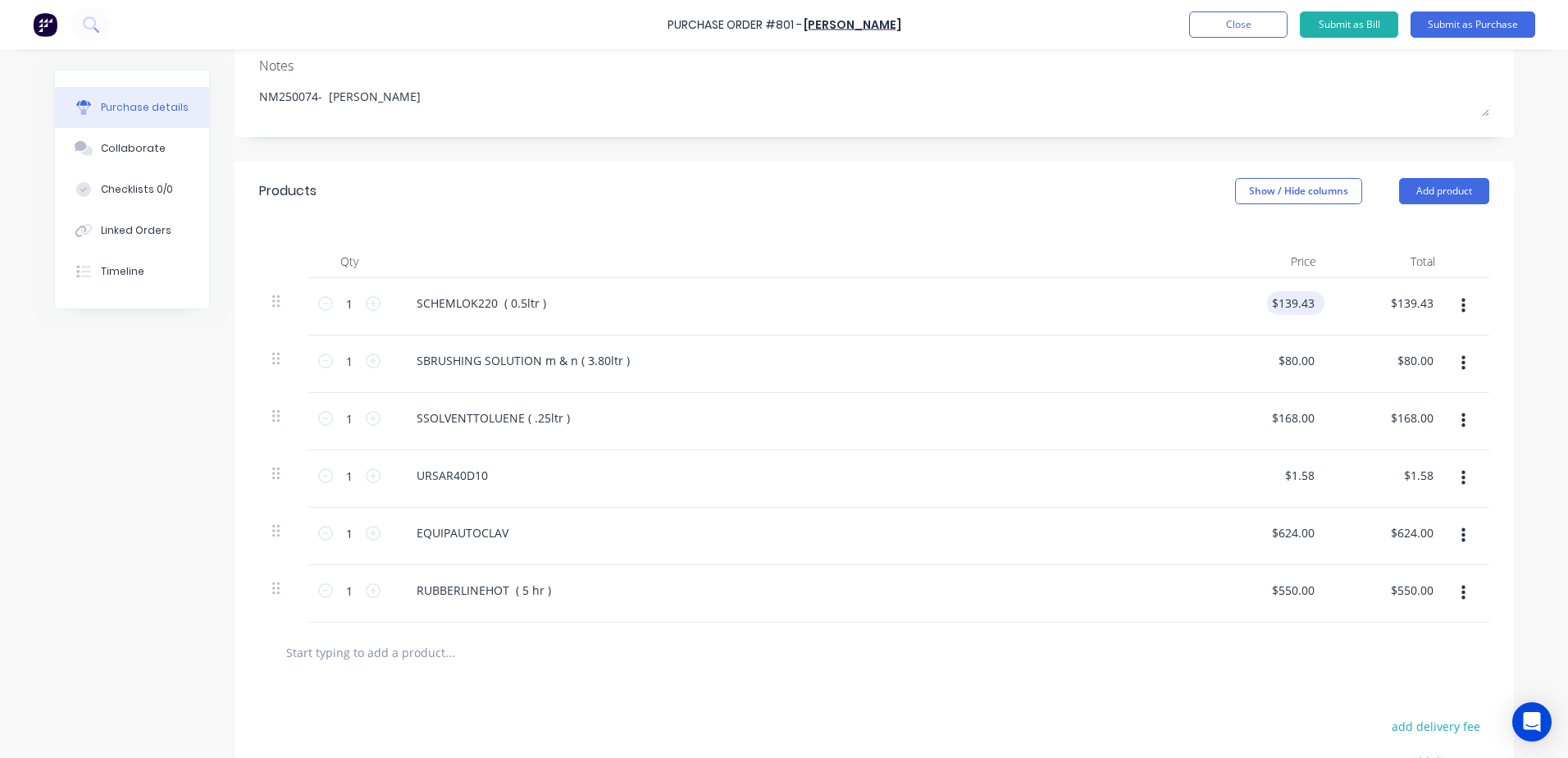
type textarea "x"
drag, startPoint x: 1266, startPoint y: 303, endPoint x: 1412, endPoint y: 276, distance: 148.5
click at [1412, 276] on div "Qty Price Total 1 1 SCHEMLOK220 ( 0.5ltr ) 139.43 139.43 $139.43 $139.43 1 1 SB…" at bounding box center [874, 422] width 1279 height 402
type input "80"
type textarea "x"
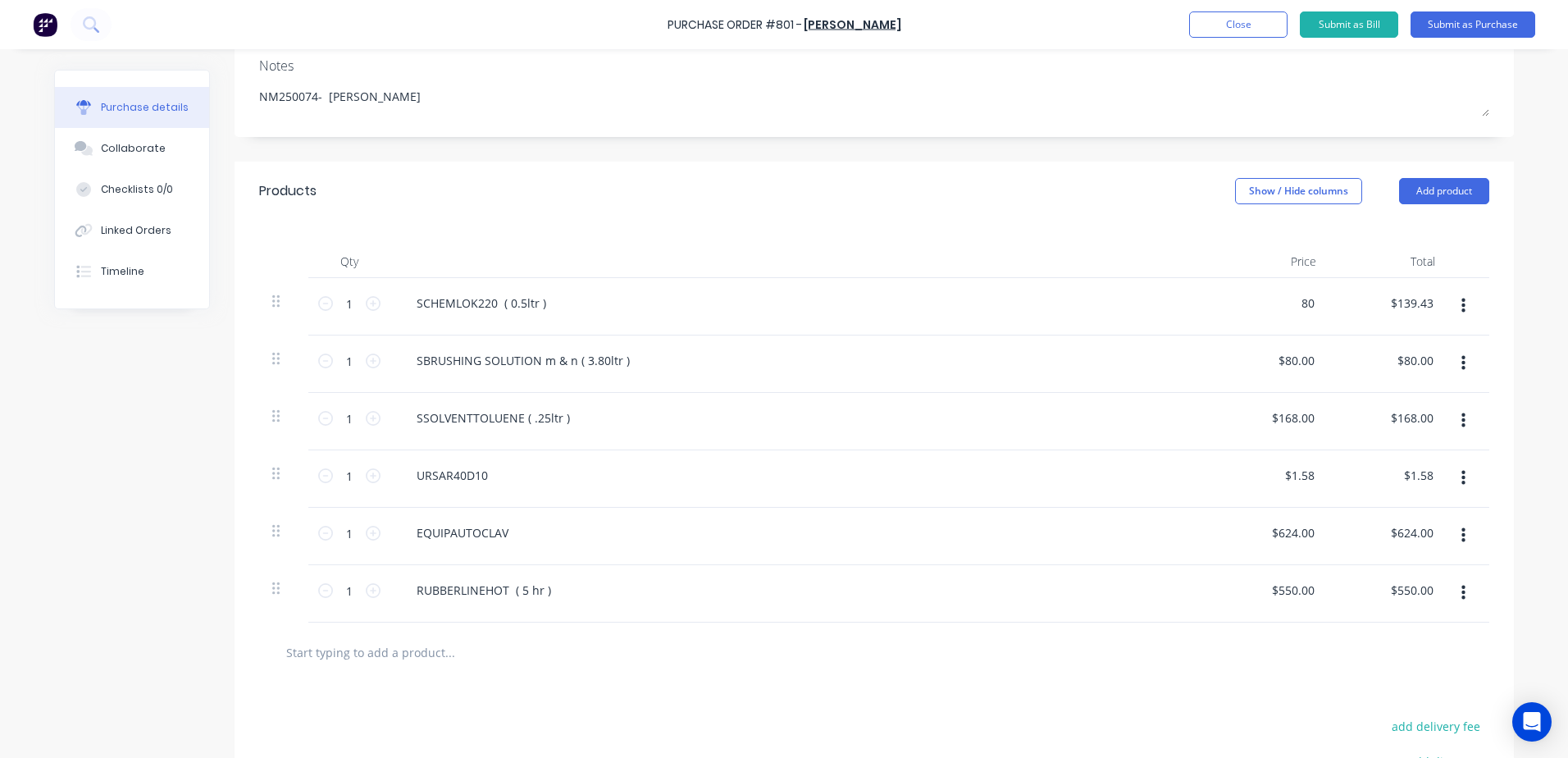
type input "$80.00"
drag, startPoint x: 1273, startPoint y: 362, endPoint x: 1468, endPoint y: 296, distance: 205.9
click at [1468, 314] on div "1 1 SCHEMLOK220 ( 0.5ltr ) $80.00 $80.00 $80.00 $80.00 1 1 SBRUSHING SOLUTION m…" at bounding box center [874, 450] width 1230 height 345
type input "168"
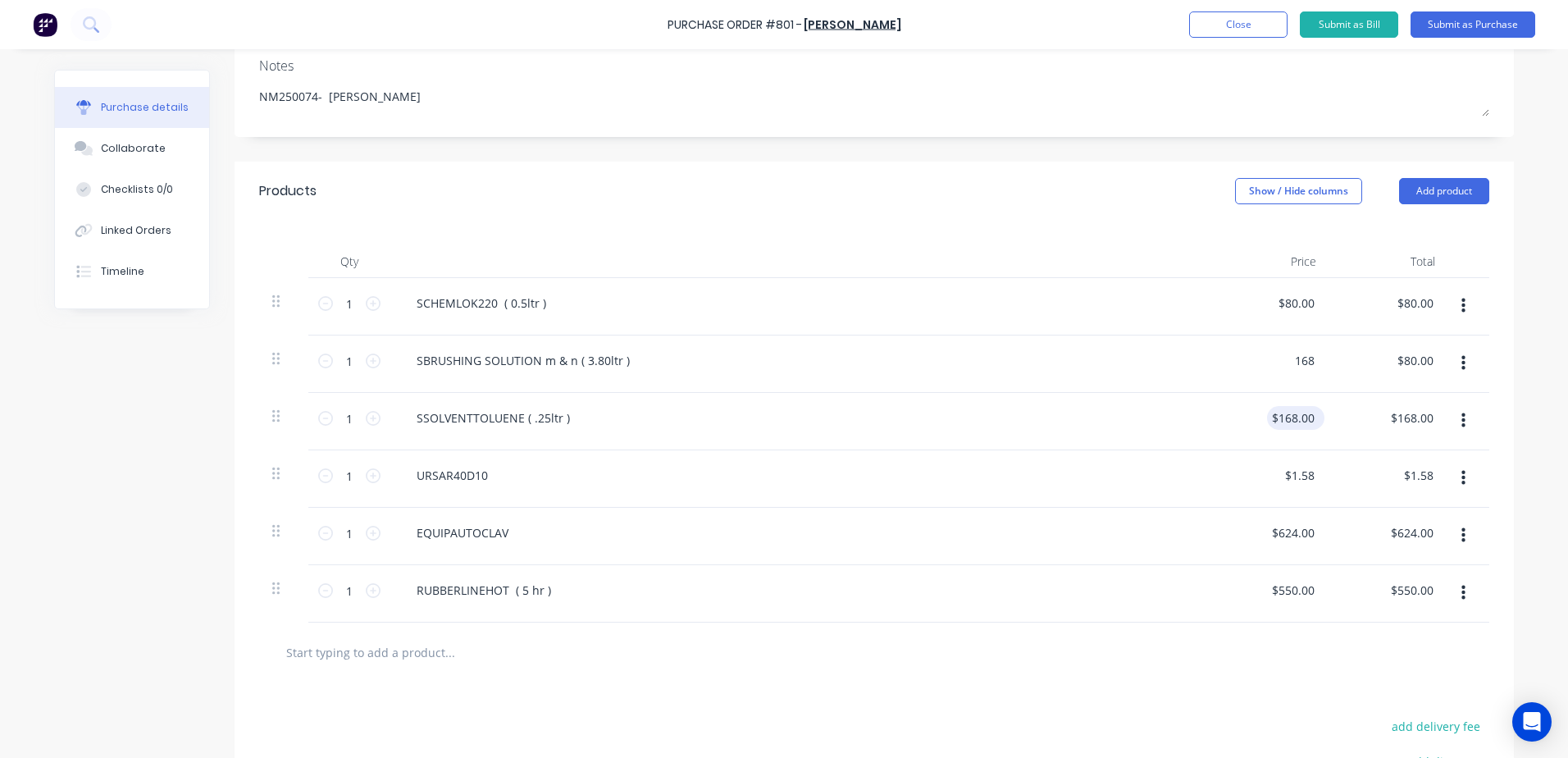
type textarea "x"
type input "$168.00"
drag, startPoint x: 1268, startPoint y: 420, endPoint x: 1567, endPoint y: 331, distance: 312.0
click at [1567, 334] on html "Purchase Order #801 - Ram Conveyors Add product Close Submit as Bill Submit as …" at bounding box center [784, 379] width 1568 height 758
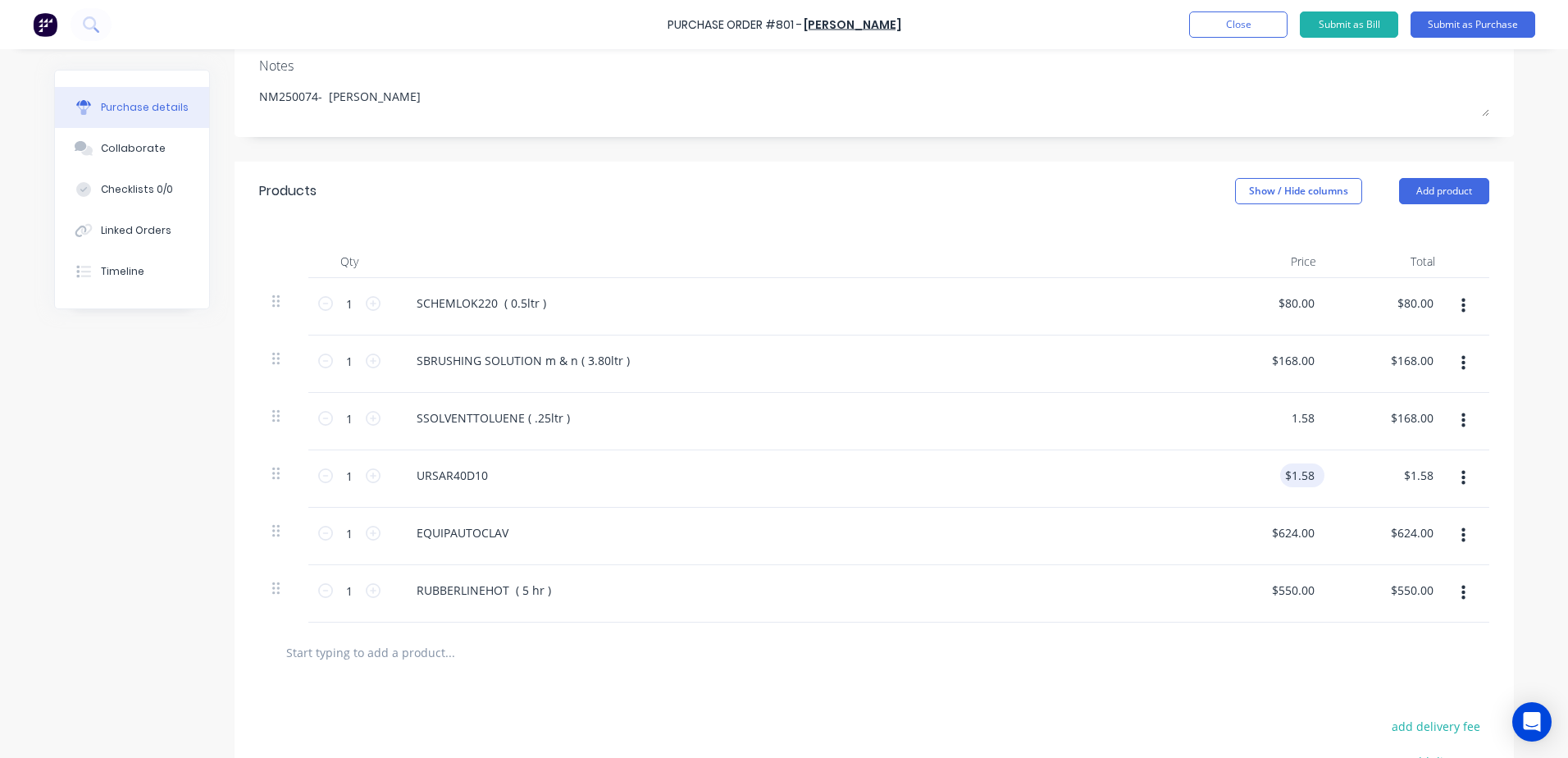
type input "1.58"
type textarea "x"
type input "$1.58"
drag, startPoint x: 1278, startPoint y: 472, endPoint x: 1345, endPoint y: 471, distance: 67.0
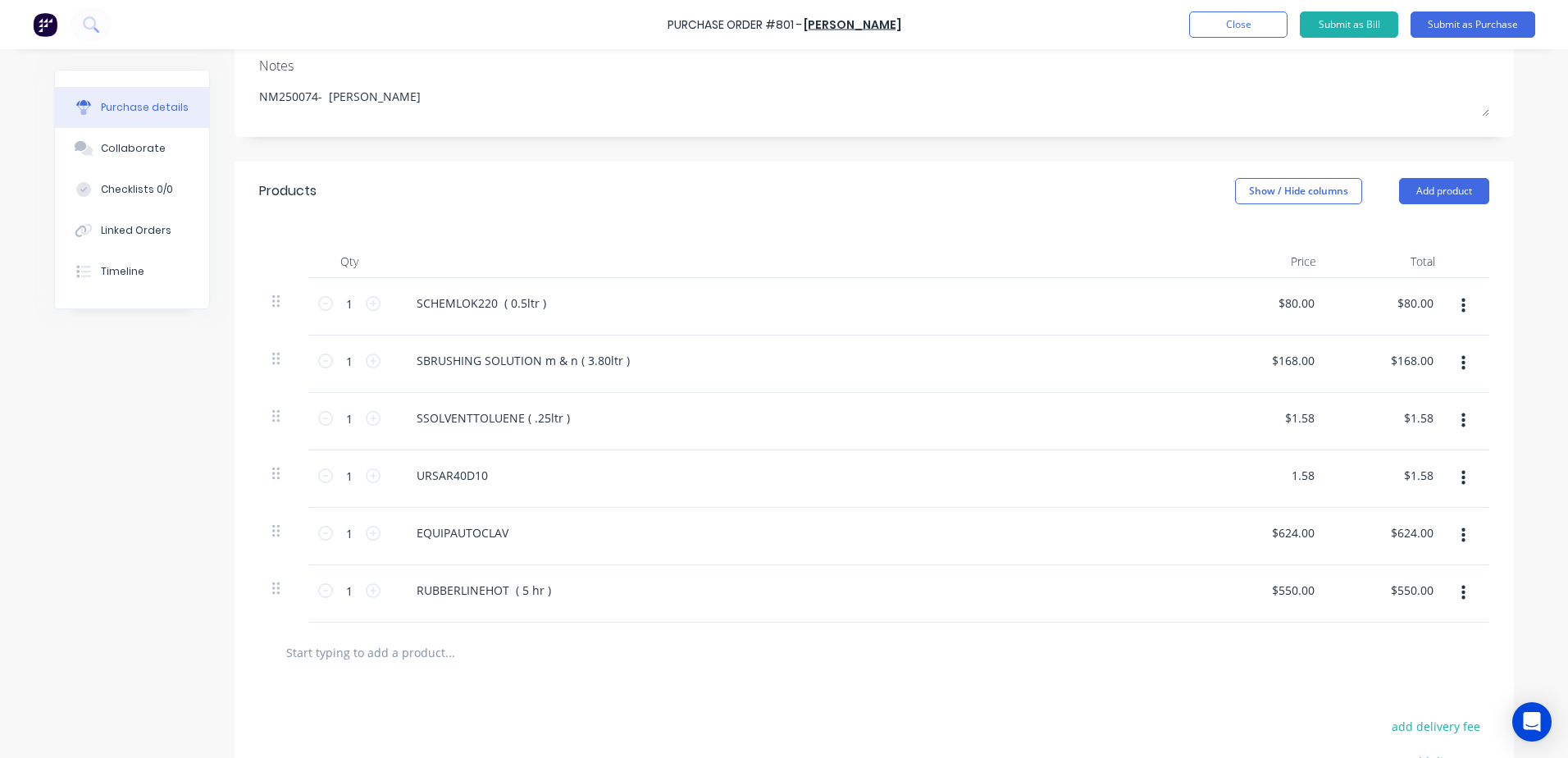
click at [1345, 471] on div "1 1 URSAR40D10 1.58 1.58 $1.58 $1.58" at bounding box center [874, 479] width 1230 height 58
type input "624"
type textarea "x"
type input "$624.00"
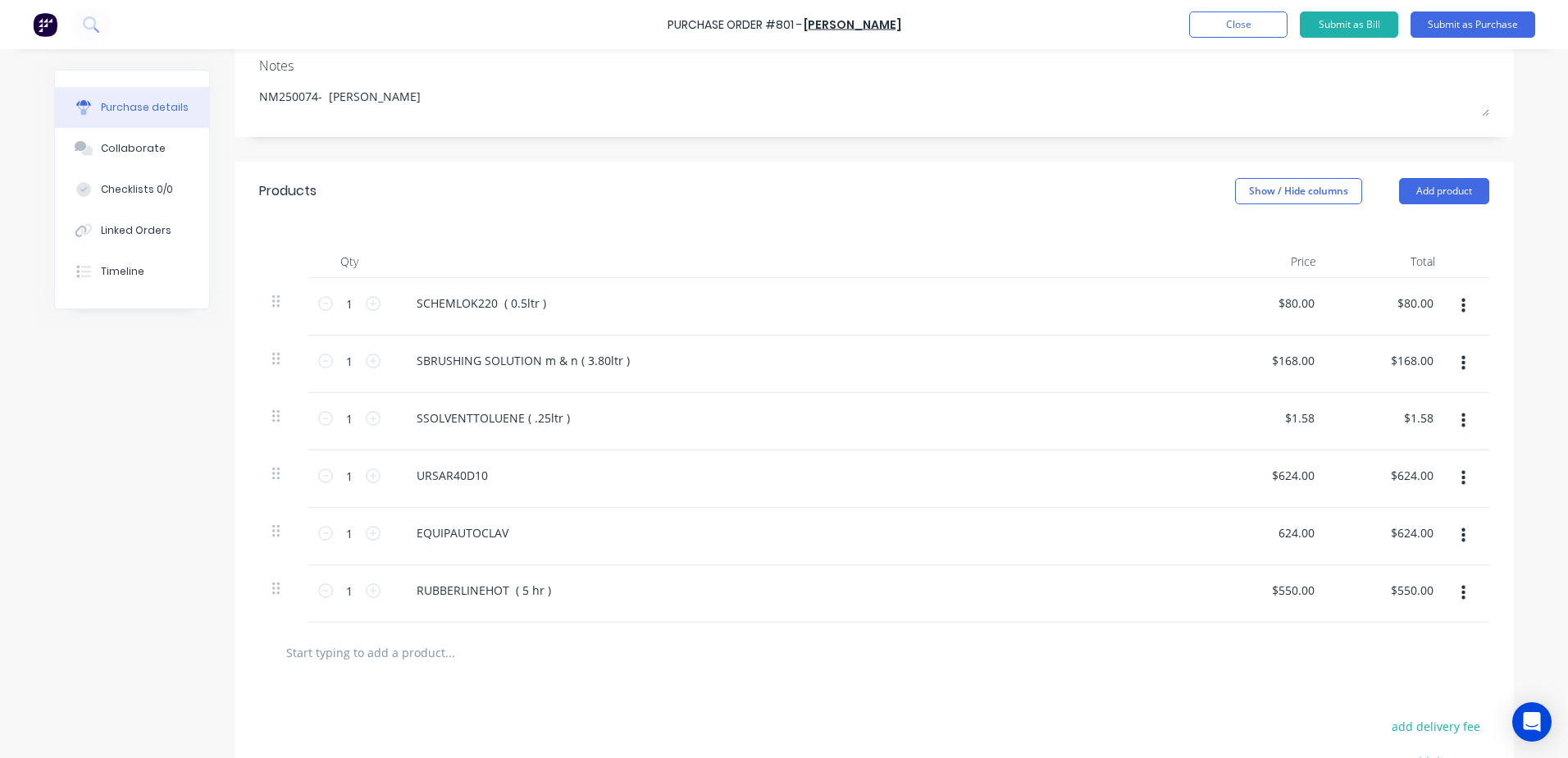
drag, startPoint x: 1264, startPoint y: 534, endPoint x: 1567, endPoint y: 465, distance: 310.8
click at [1567, 465] on html "Purchase Order #801 - Ram Conveyors Add product Close Submit as Bill Submit as …" at bounding box center [784, 379] width 1568 height 758
type input "40"
type textarea "x"
type input "624.00"
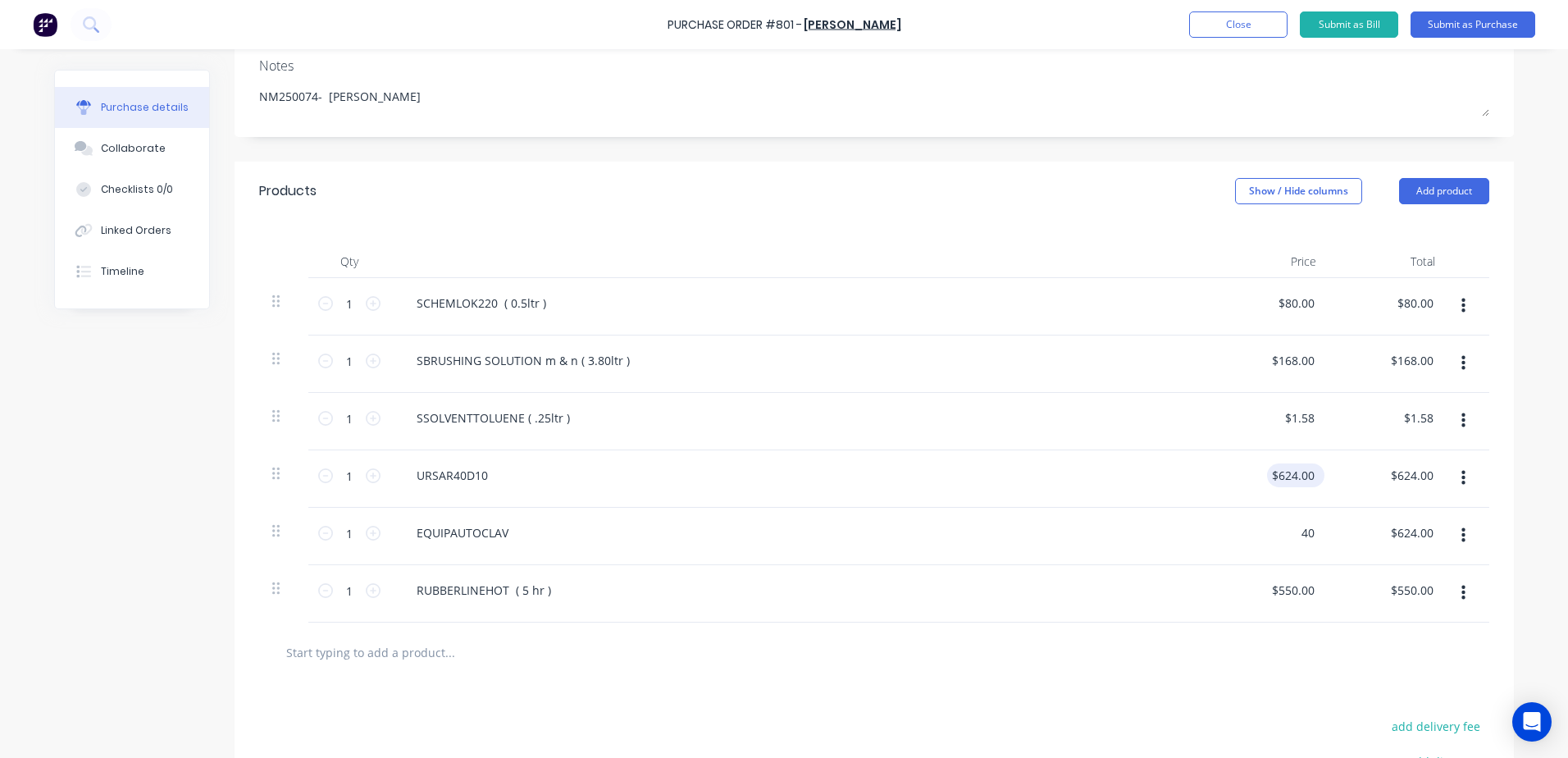
type input "$40.00"
drag, startPoint x: 1264, startPoint y: 474, endPoint x: 1549, endPoint y: 444, distance: 286.6
click at [1544, 448] on div "Purchase Order #801 - Ram Conveyors Add product Close Submit as Bill Submit as …" at bounding box center [784, 379] width 1568 height 758
type textarea "x"
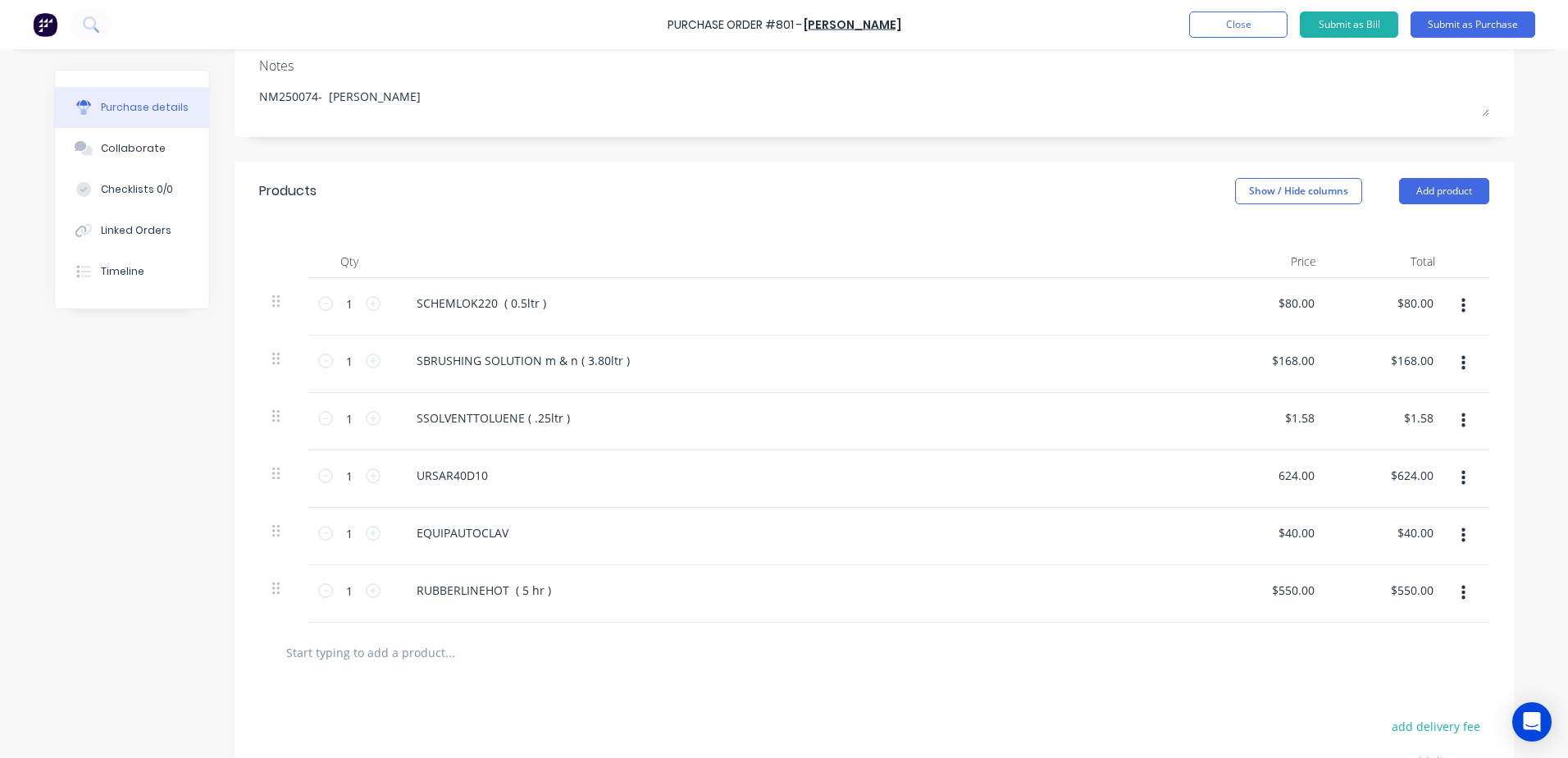
type input "$624.00"
click at [1028, 637] on div at bounding box center [874, 652] width 1204 height 33
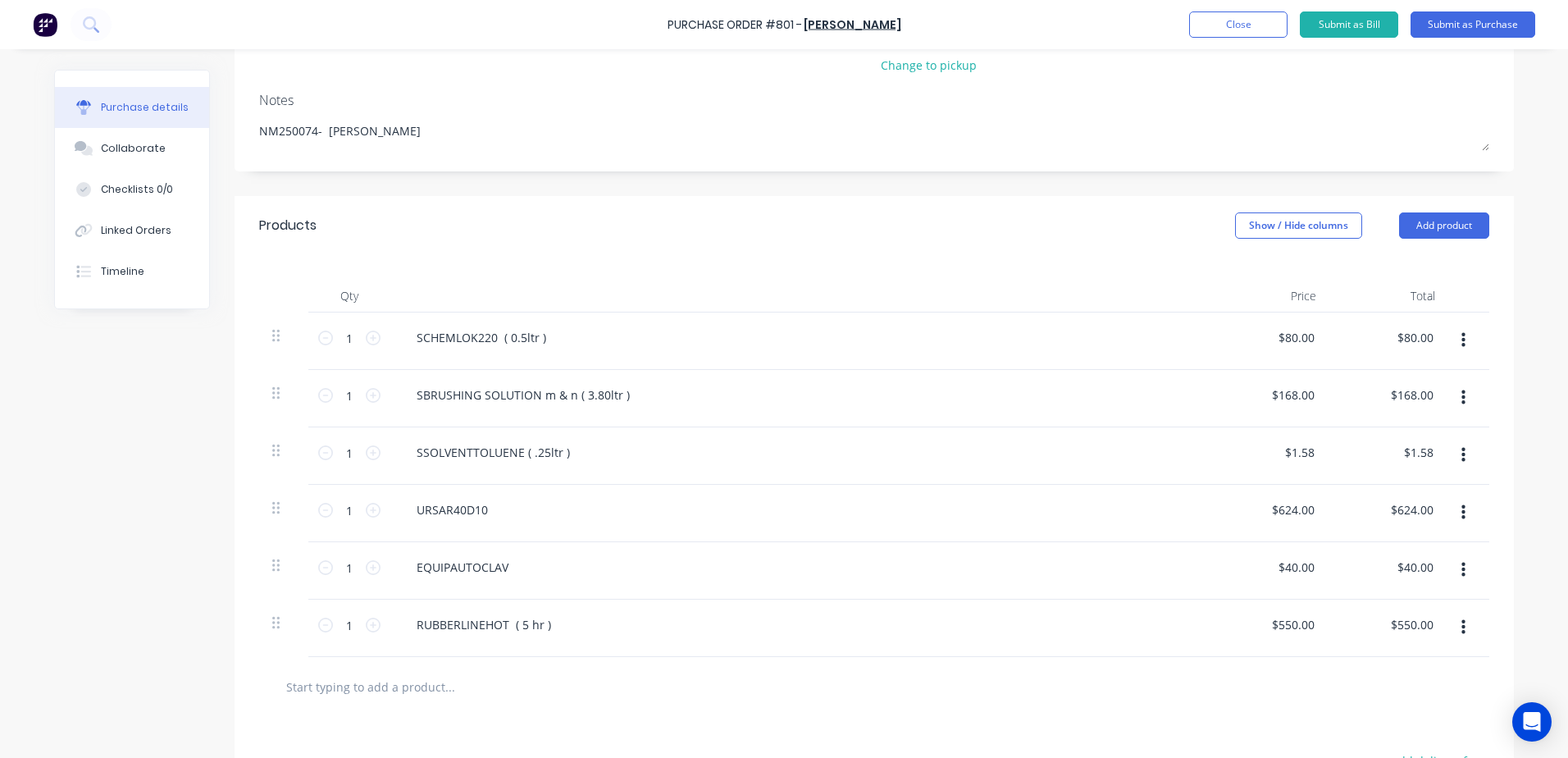
scroll to position [210, 0]
click at [1484, 28] on button "Submit as Purchase" at bounding box center [1473, 24] width 125 height 26
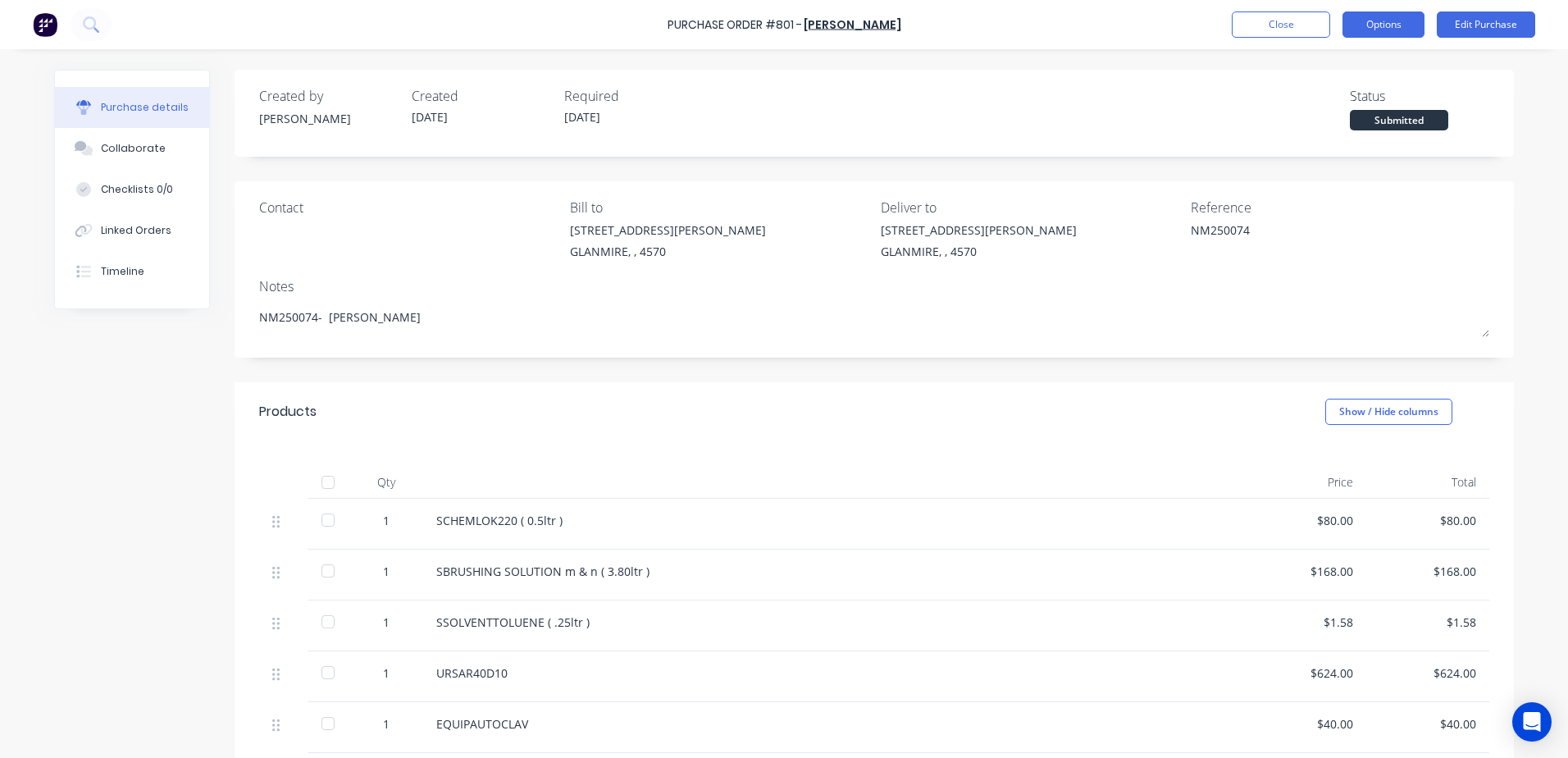
click at [1386, 23] on button "Options" at bounding box center [1384, 24] width 82 height 26
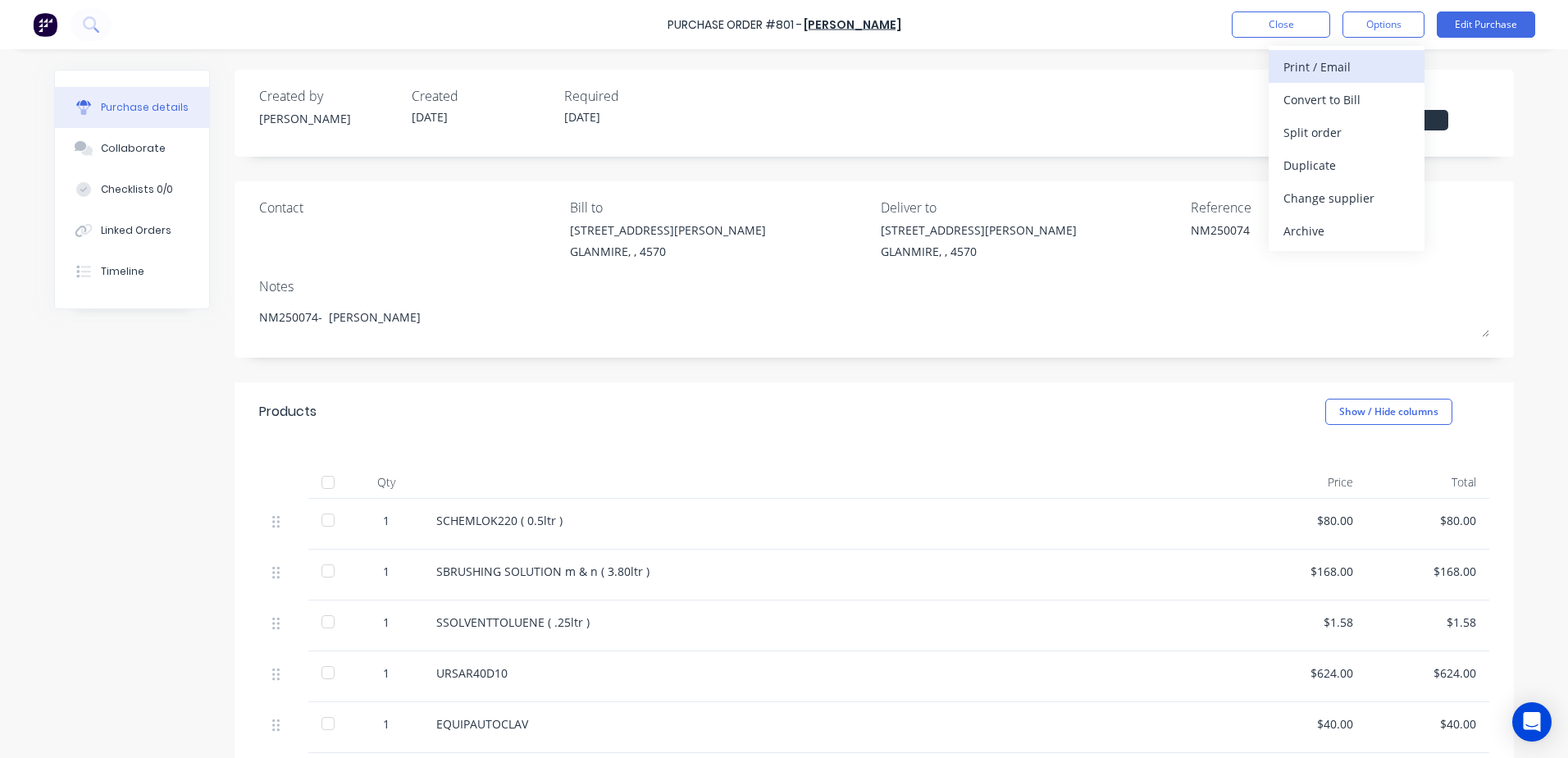
click at [1346, 66] on div "Print / Email" at bounding box center [1346, 66] width 127 height 24
click at [1331, 104] on div "With pricing" at bounding box center [1346, 100] width 127 height 24
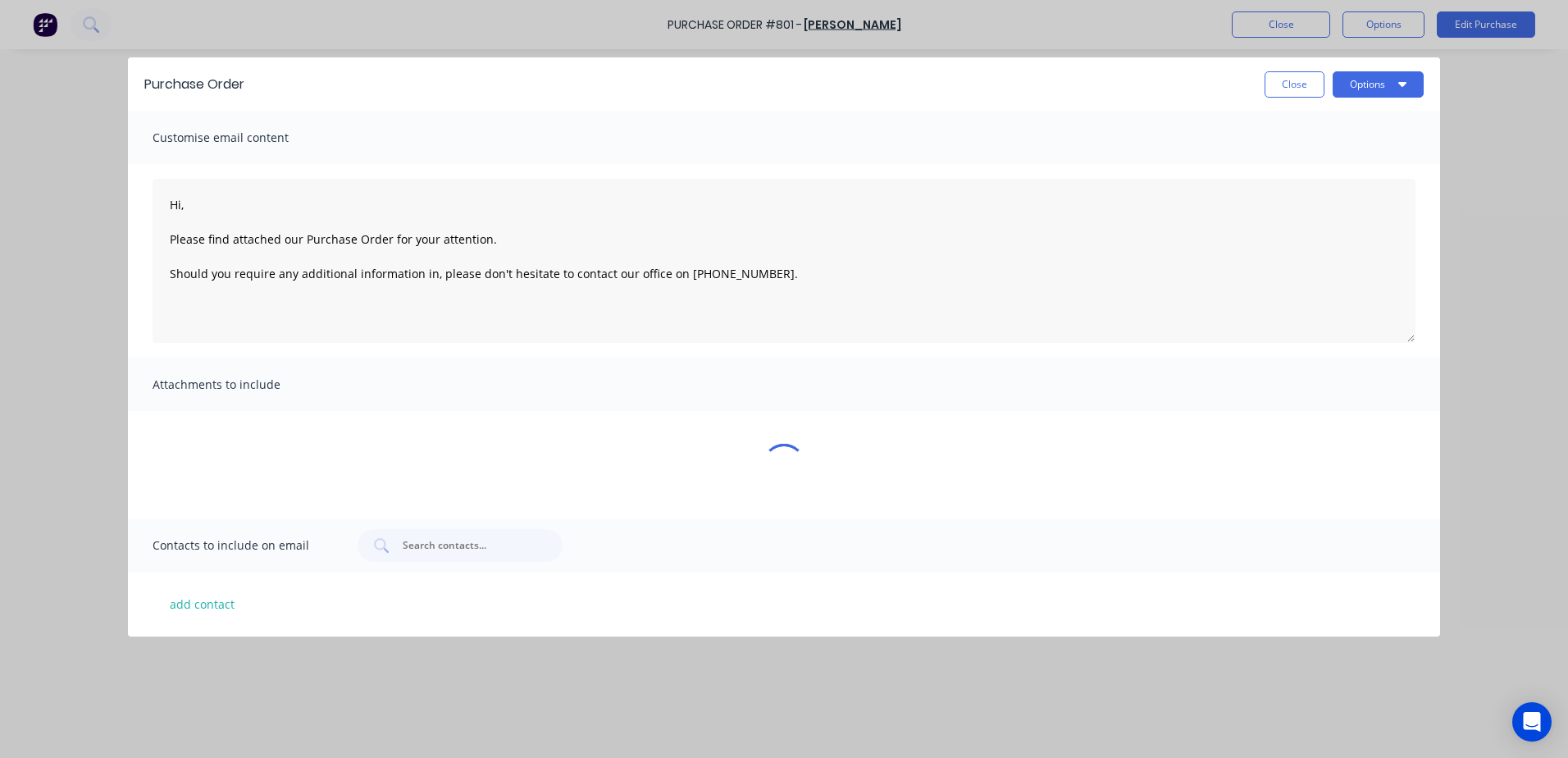
type textarea "x"
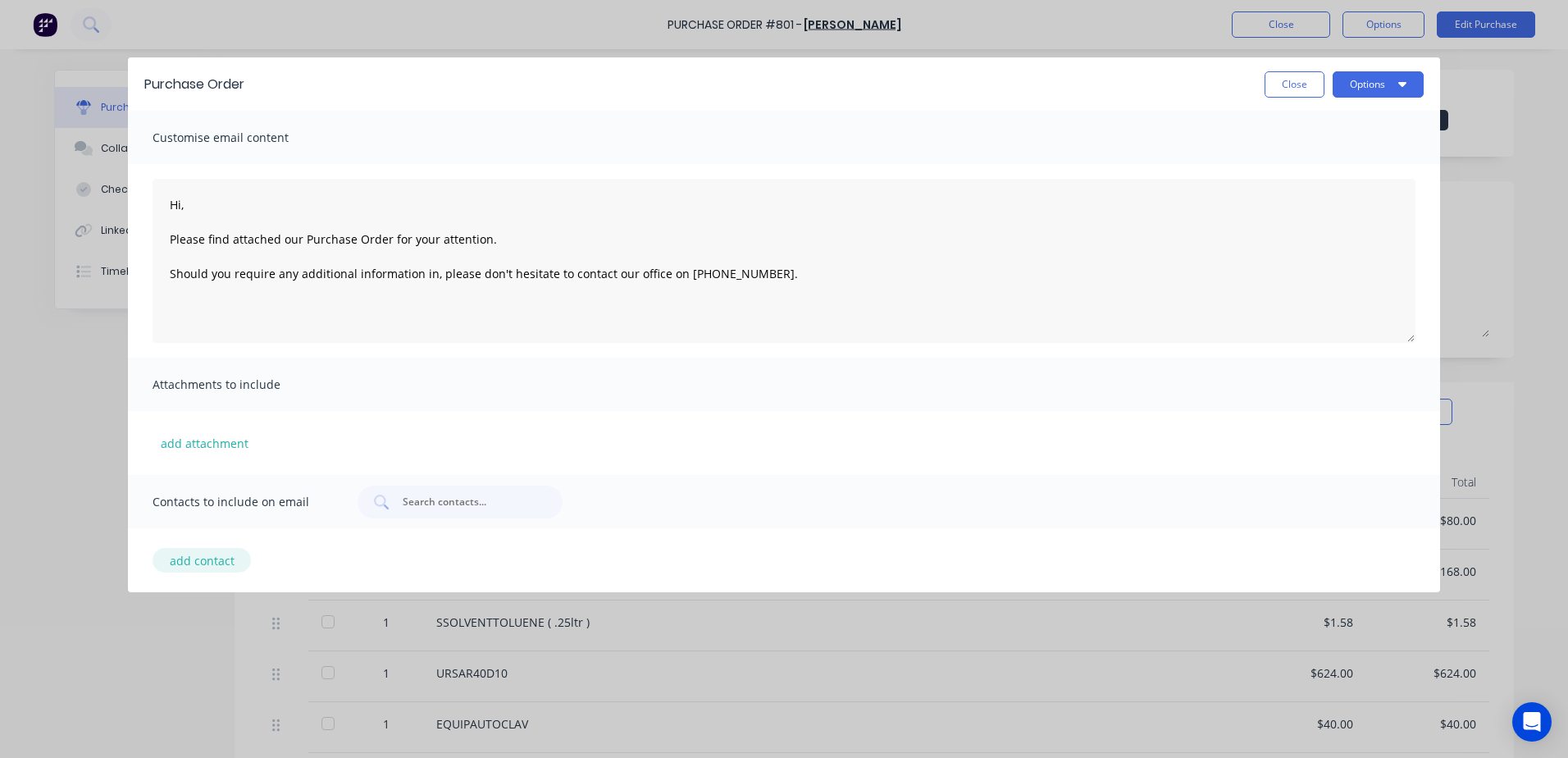
click at [196, 565] on button "add contact" at bounding box center [202, 560] width 99 height 24
type textarea "Hi, Please find attached our Purchase Order for your attention. Should you requ…"
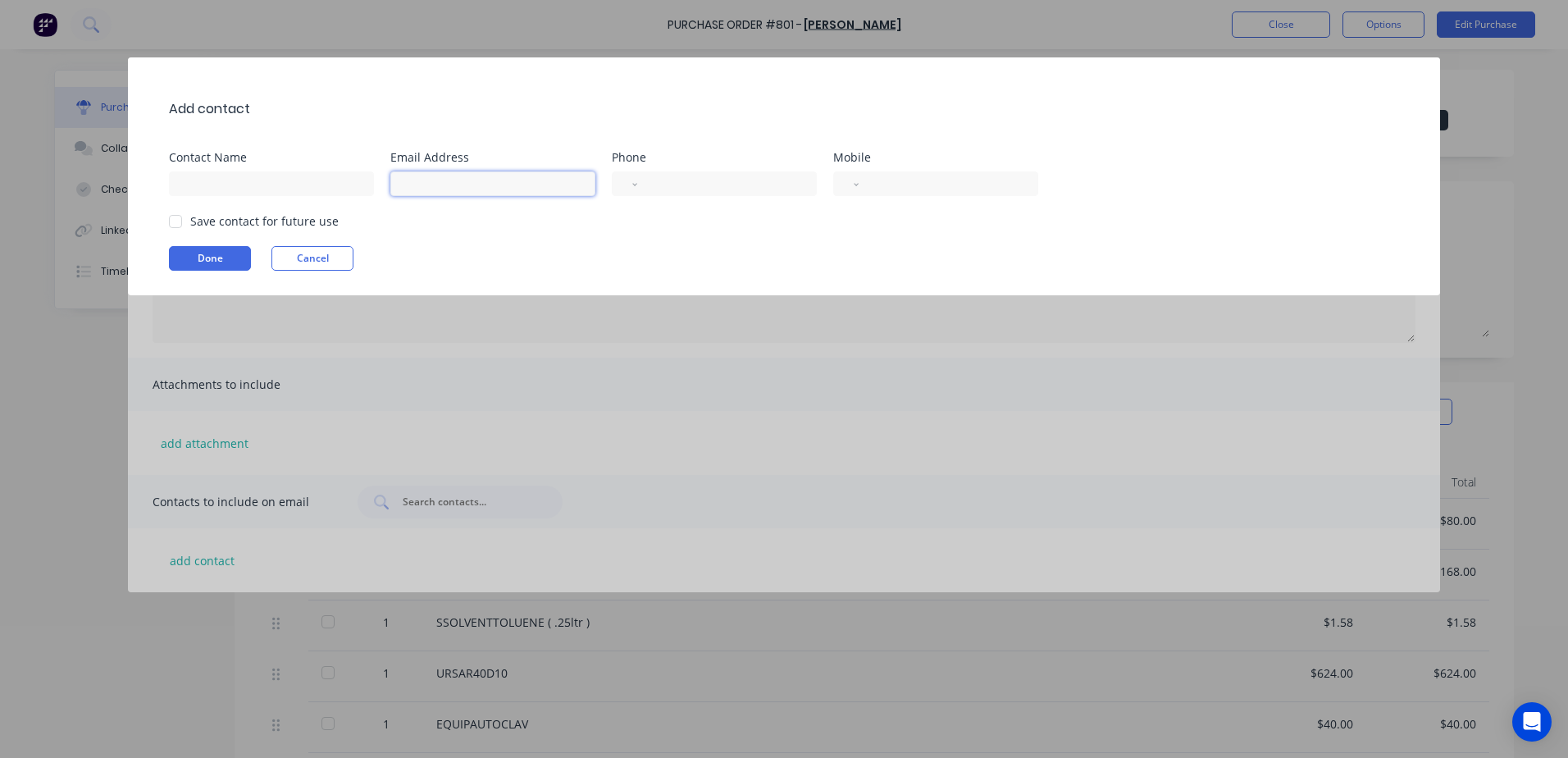
click at [420, 185] on input at bounding box center [492, 183] width 205 height 24
type input "[EMAIL_ADDRESS][DOMAIN_NAME]"
type input "[PERSON_NAME]"
select select "AU"
type input "(07) 5481 1133"
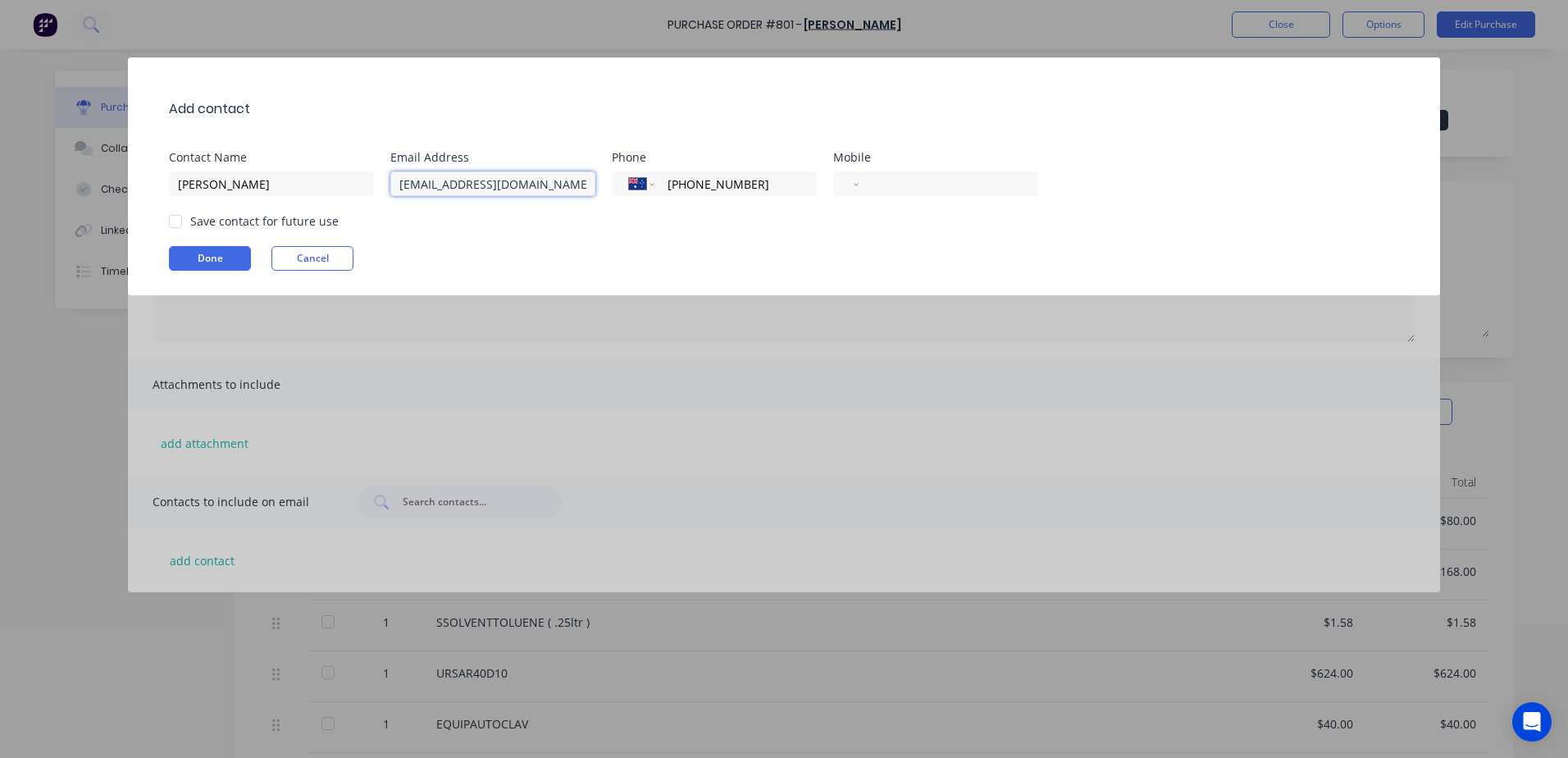
click at [180, 223] on div at bounding box center [175, 222] width 33 height 33
type textarea "Hi, Please find attached our Purchase Order for your attention. Should you requ…"
click at [196, 257] on button "Done" at bounding box center [210, 258] width 82 height 24
type textarea "x"
type textarea "Hi, Please find attached our Purchase Order for your attention. Should you requ…"
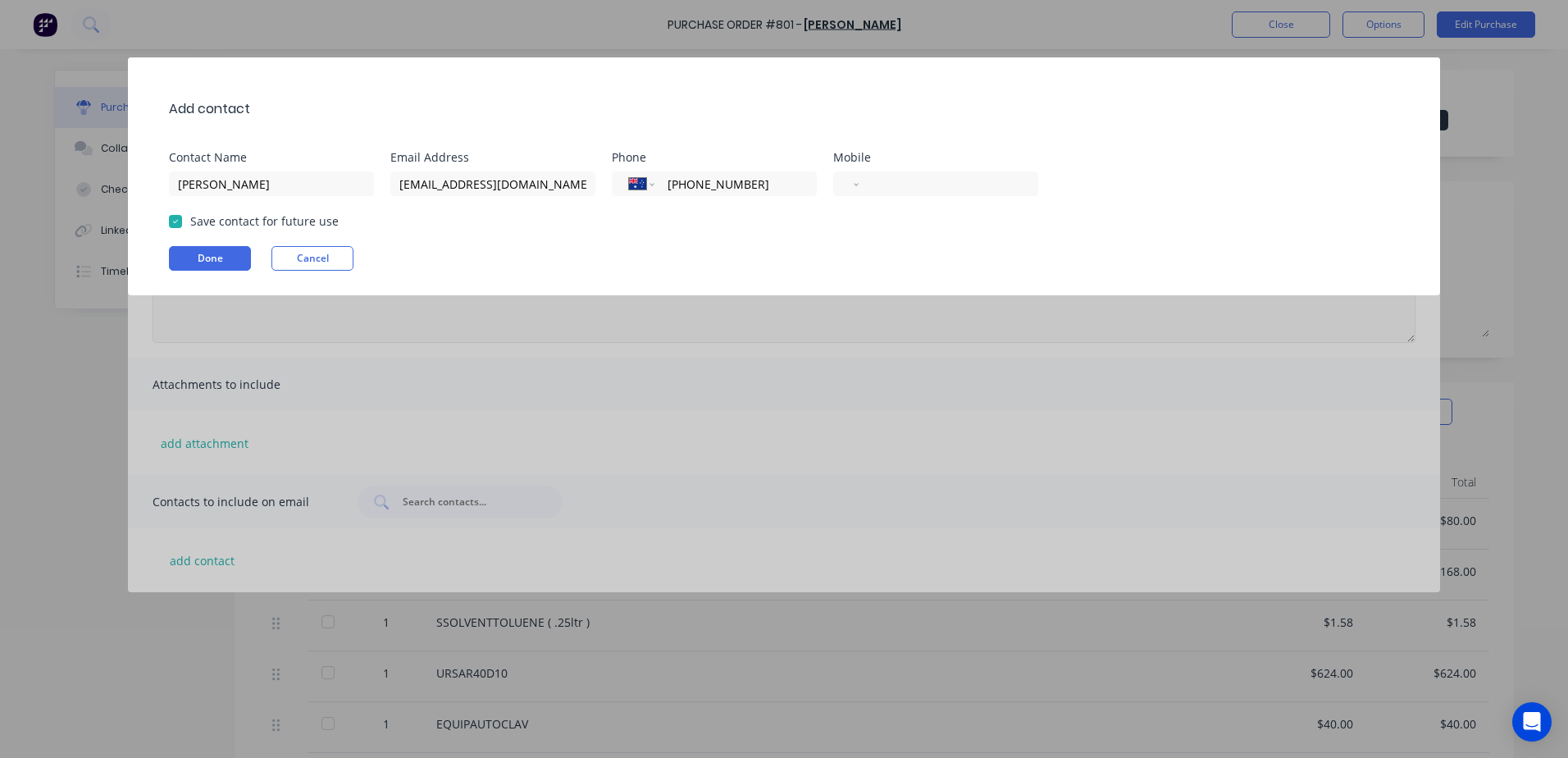
type textarea "x"
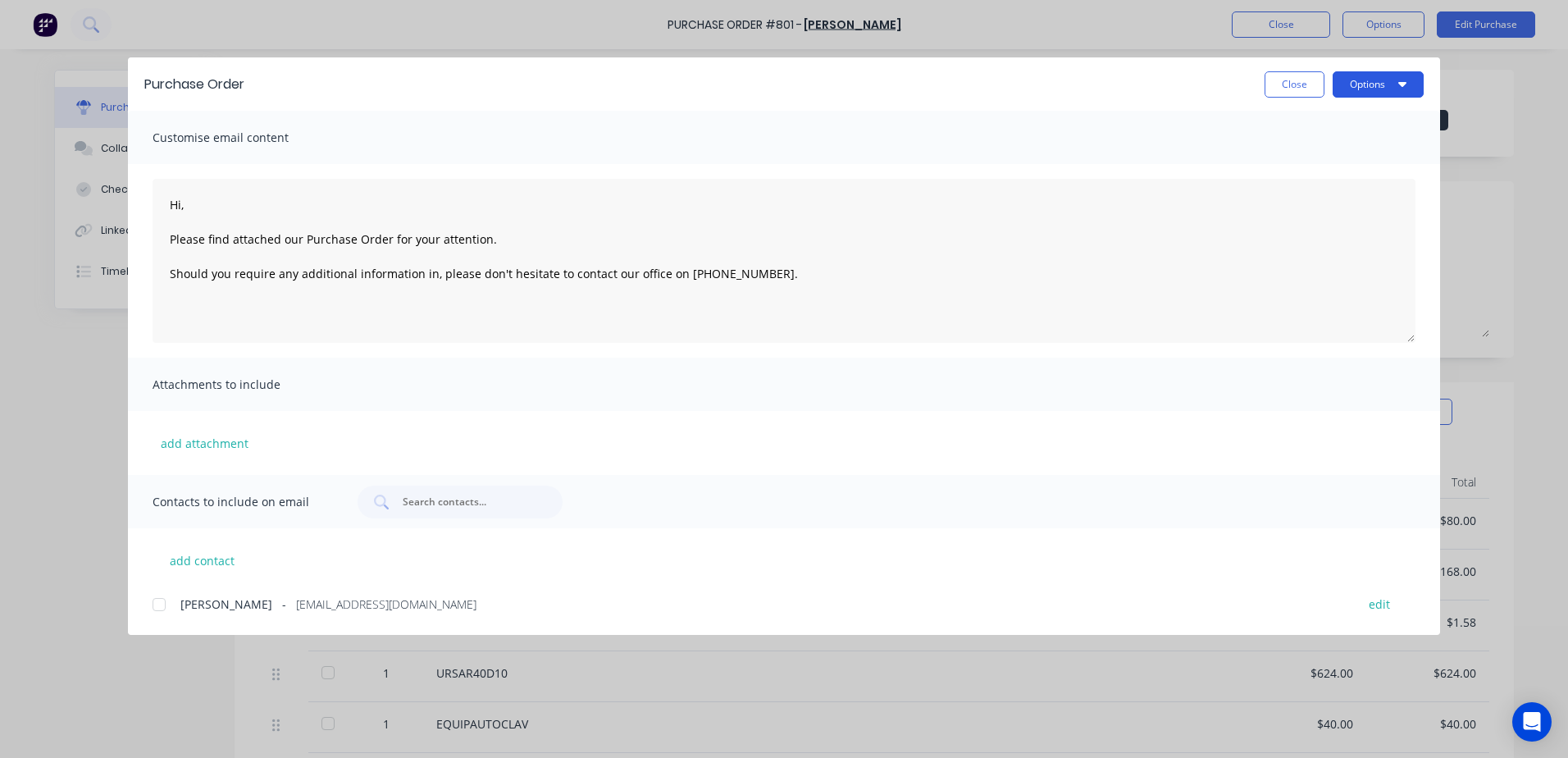
click at [1393, 86] on button "Options" at bounding box center [1378, 85] width 91 height 26
click at [169, 609] on div at bounding box center [159, 604] width 33 height 33
type textarea "Hi, Please find attached our Purchase Order for your attention. Should you requ…"
click at [1376, 88] on button "Options" at bounding box center [1378, 85] width 91 height 26
click at [1340, 196] on div "Email" at bounding box center [1345, 191] width 127 height 24
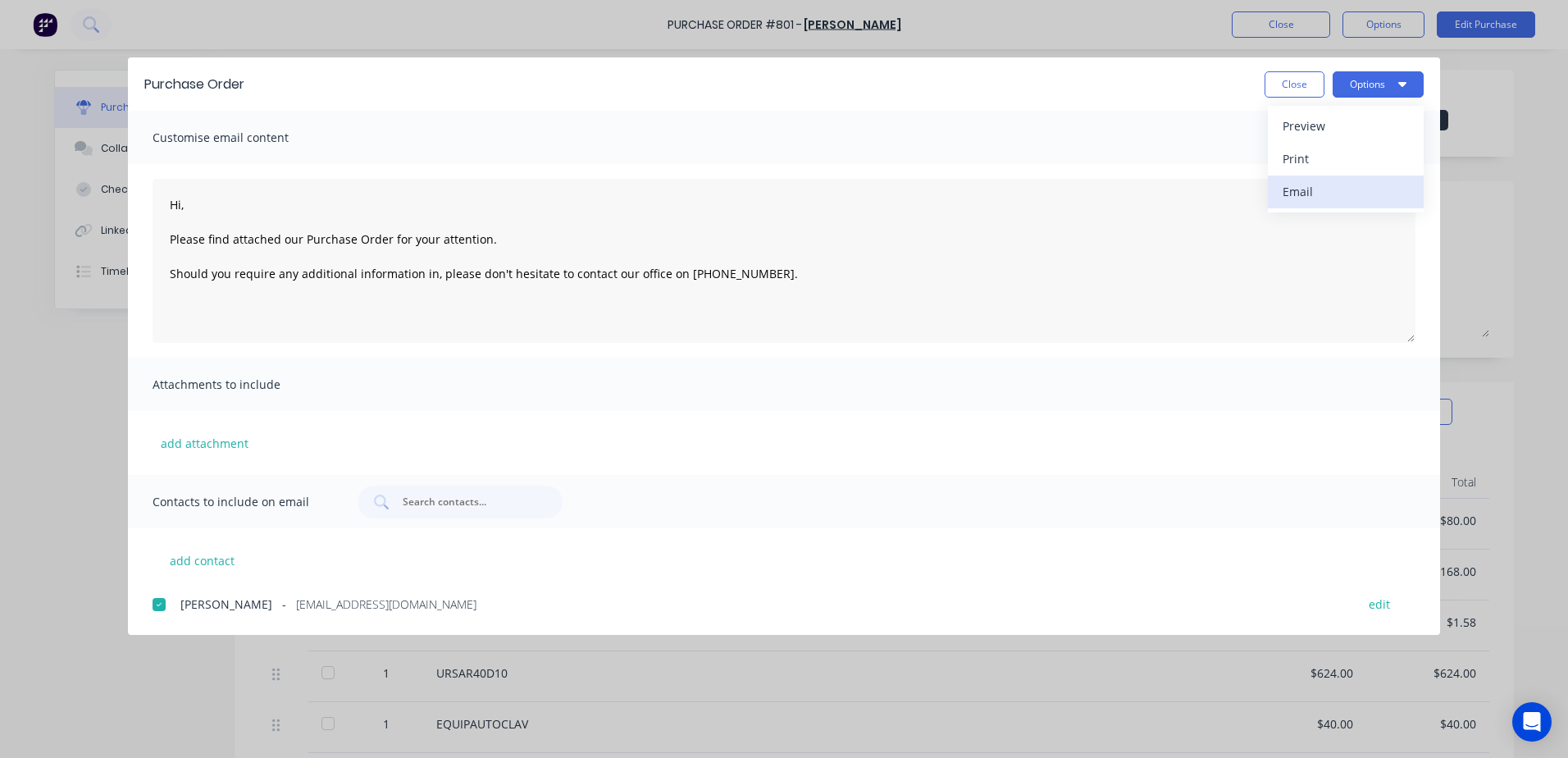
type textarea "x"
type textarea "Hi, Please find attached our Purchase Order for your attention. Should you requ…"
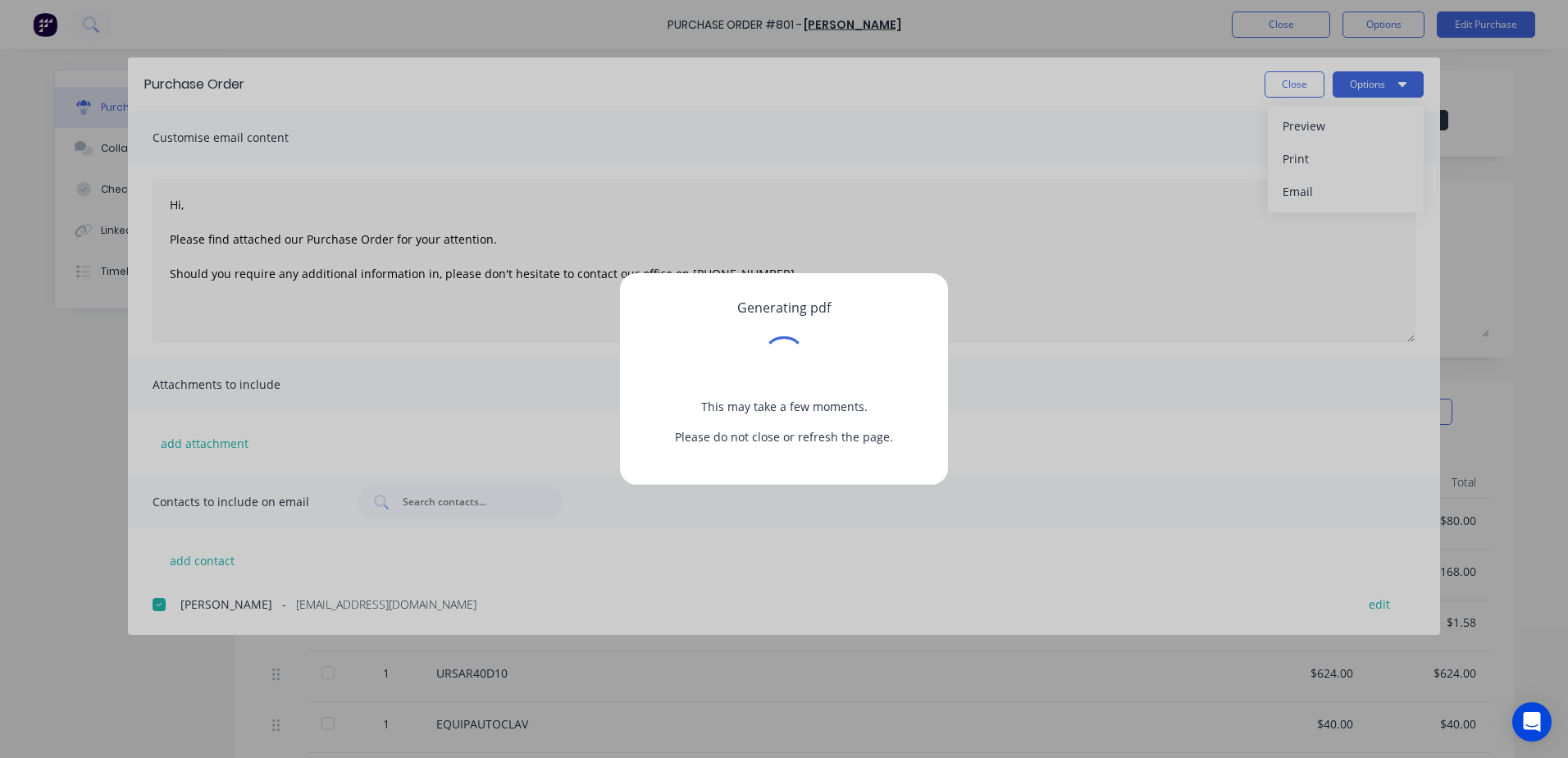
type textarea "x"
type textarea "Hi, Please find attached our Purchase Order for your attention. Should you requ…"
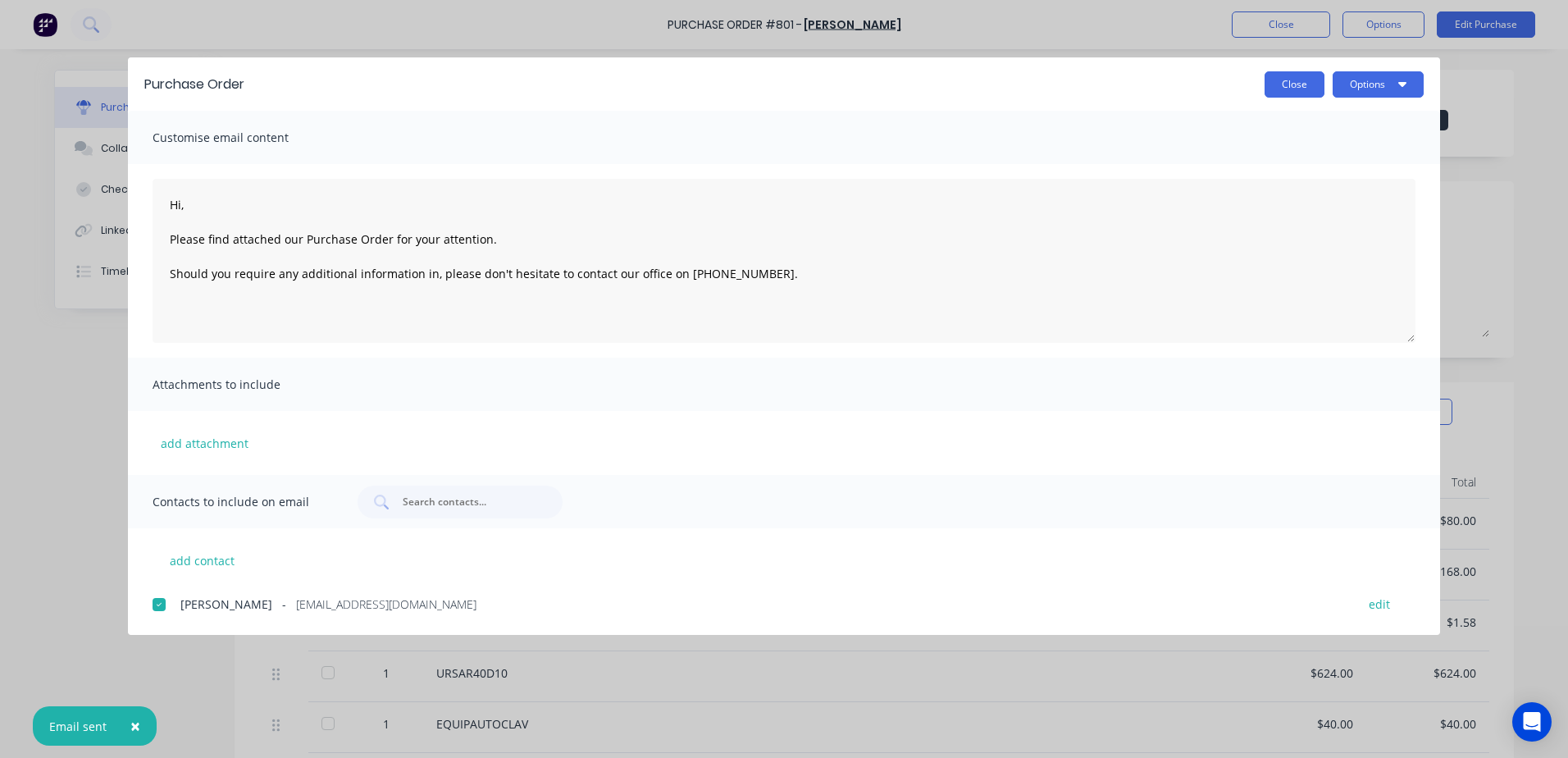
click at [1290, 90] on button "Close" at bounding box center [1294, 85] width 60 height 26
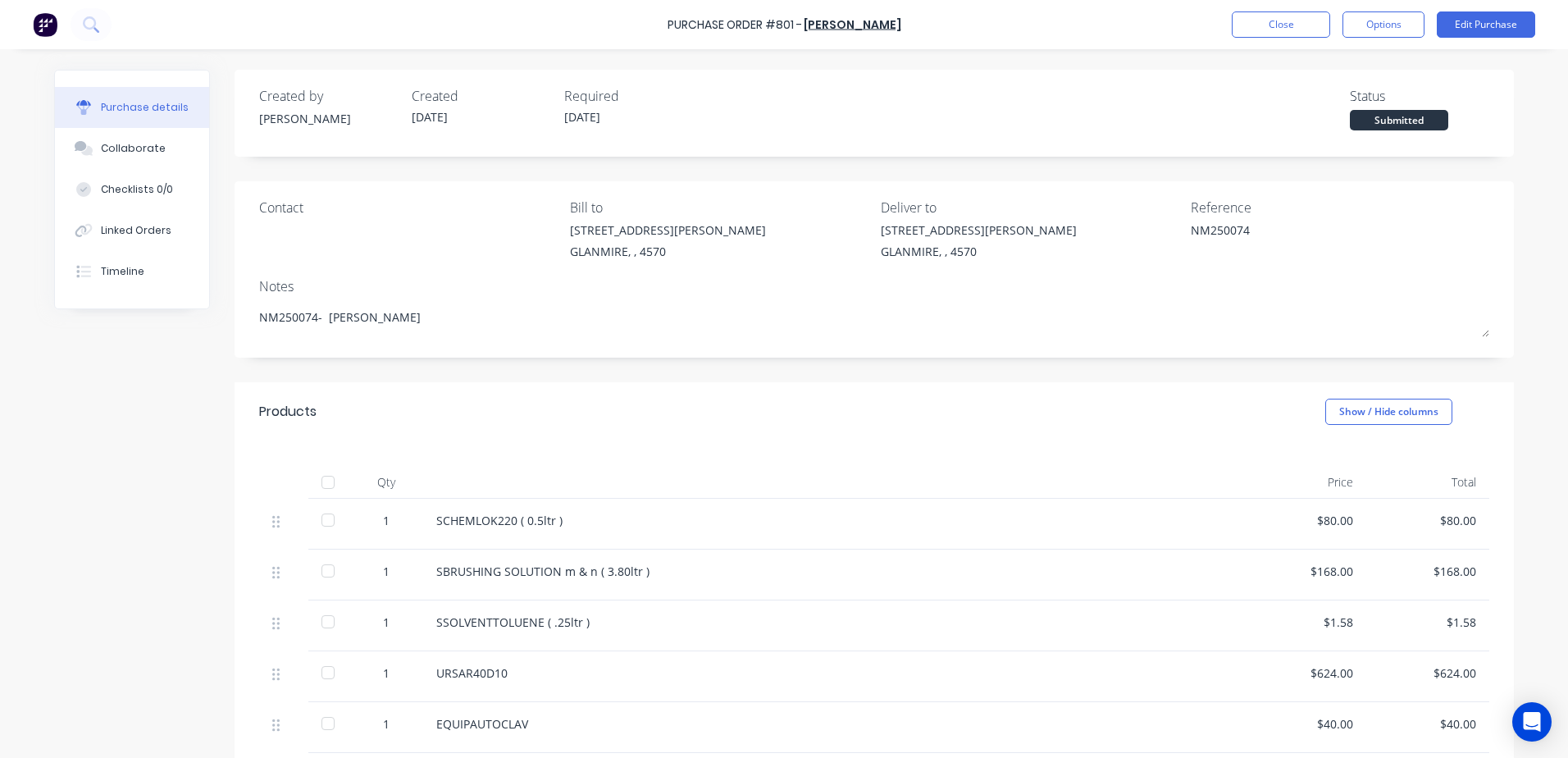
type textarea "x"
click at [1290, 28] on button "Close" at bounding box center [1281, 24] width 99 height 26
